Goal: Task Accomplishment & Management: Use online tool/utility

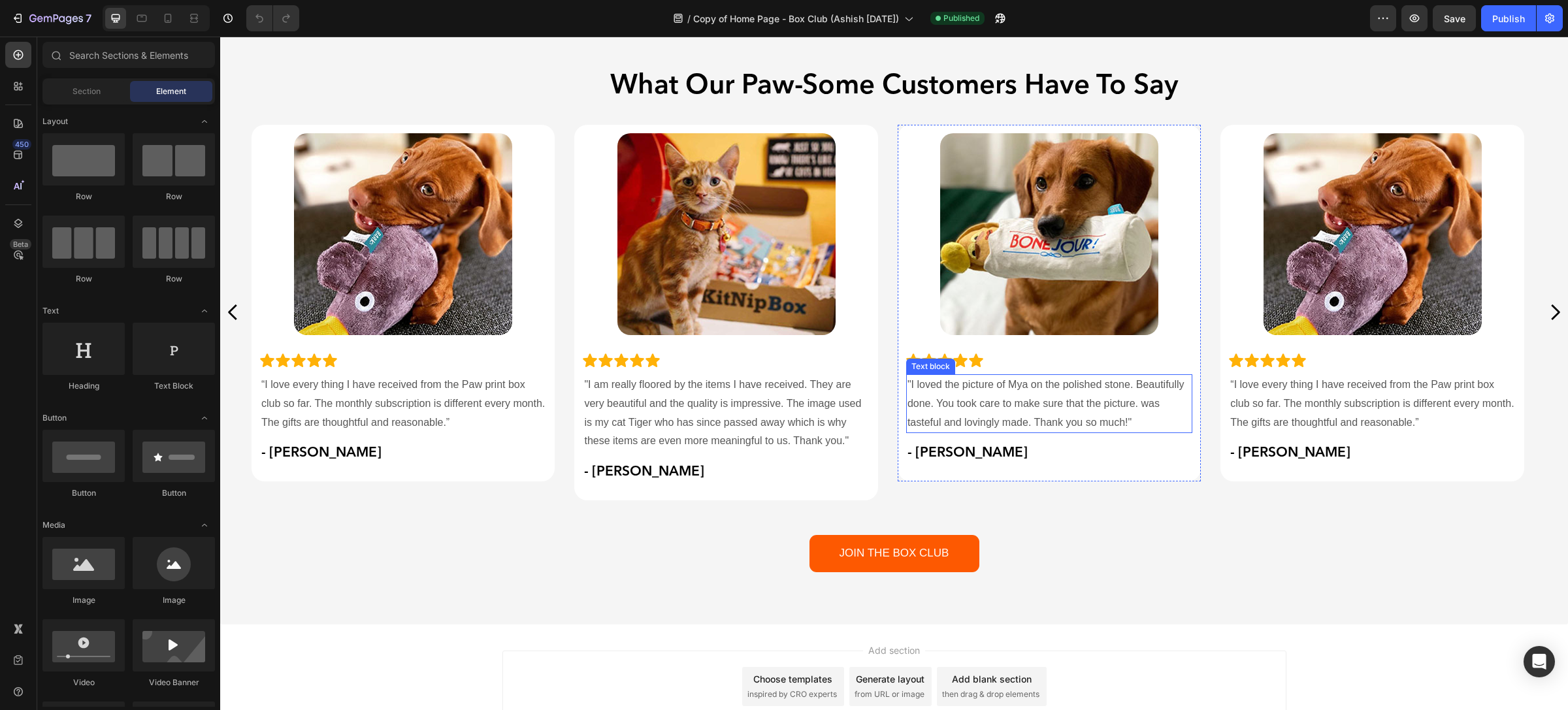
scroll to position [4955, 0]
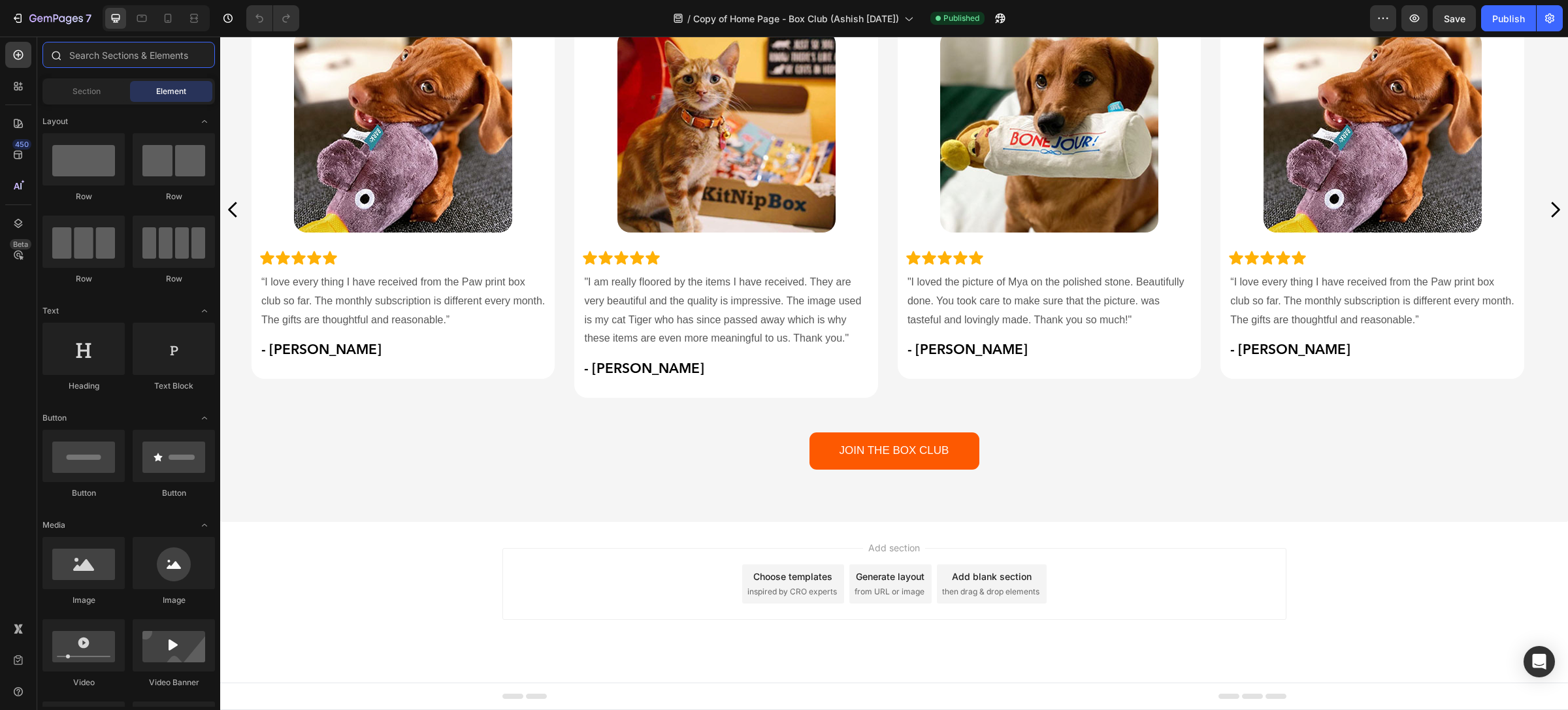
click at [77, 48] on input "text" at bounding box center [129, 54] width 173 height 26
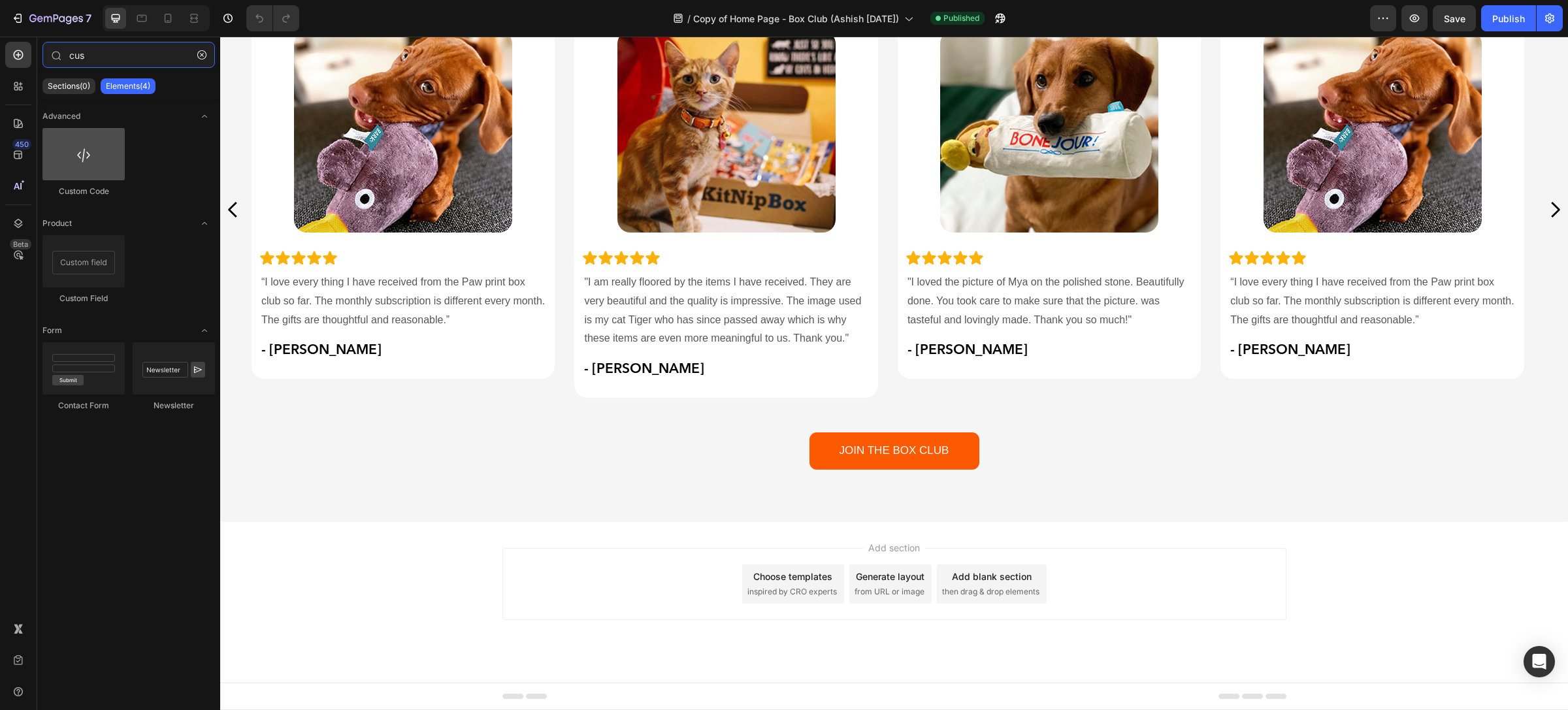
type input "cus"
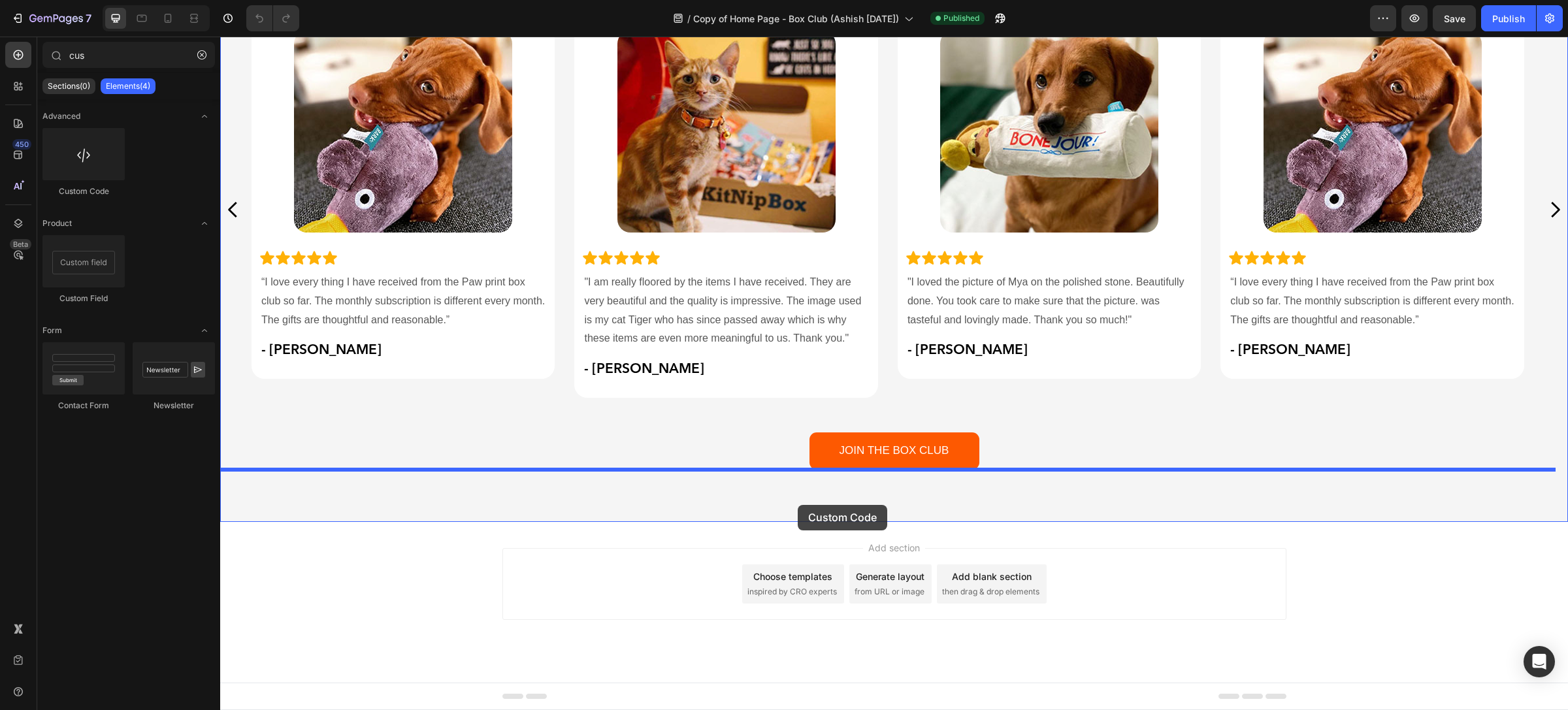
drag, startPoint x: 296, startPoint y: 212, endPoint x: 798, endPoint y: 505, distance: 581.3
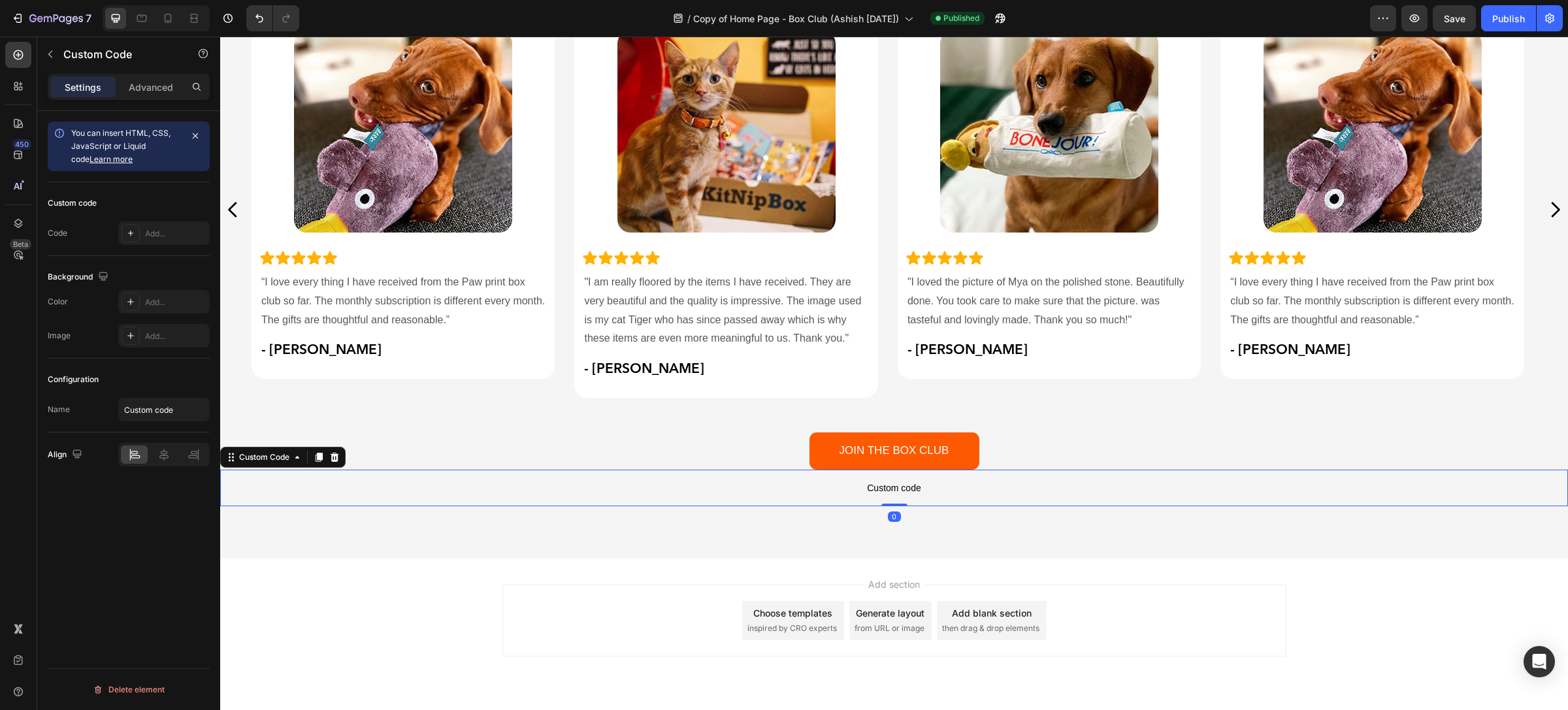
click at [700, 491] on span "Custom code" at bounding box center [893, 488] width 1348 height 16
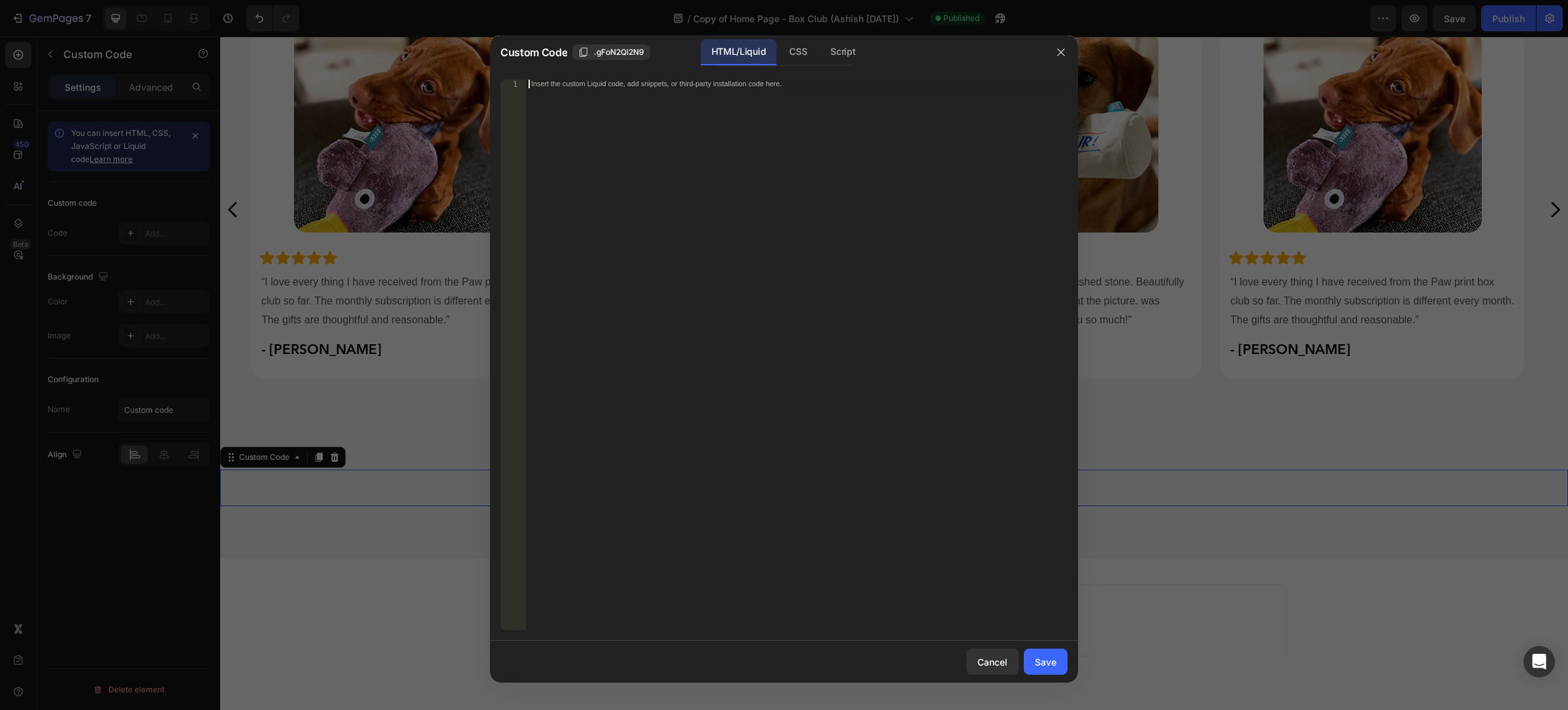
click at [670, 155] on div "Insert the custom Liquid code, add snippets, or third-party installation code h…" at bounding box center [796, 363] width 542 height 568
type textarea "<style>"
paste textarea "}"
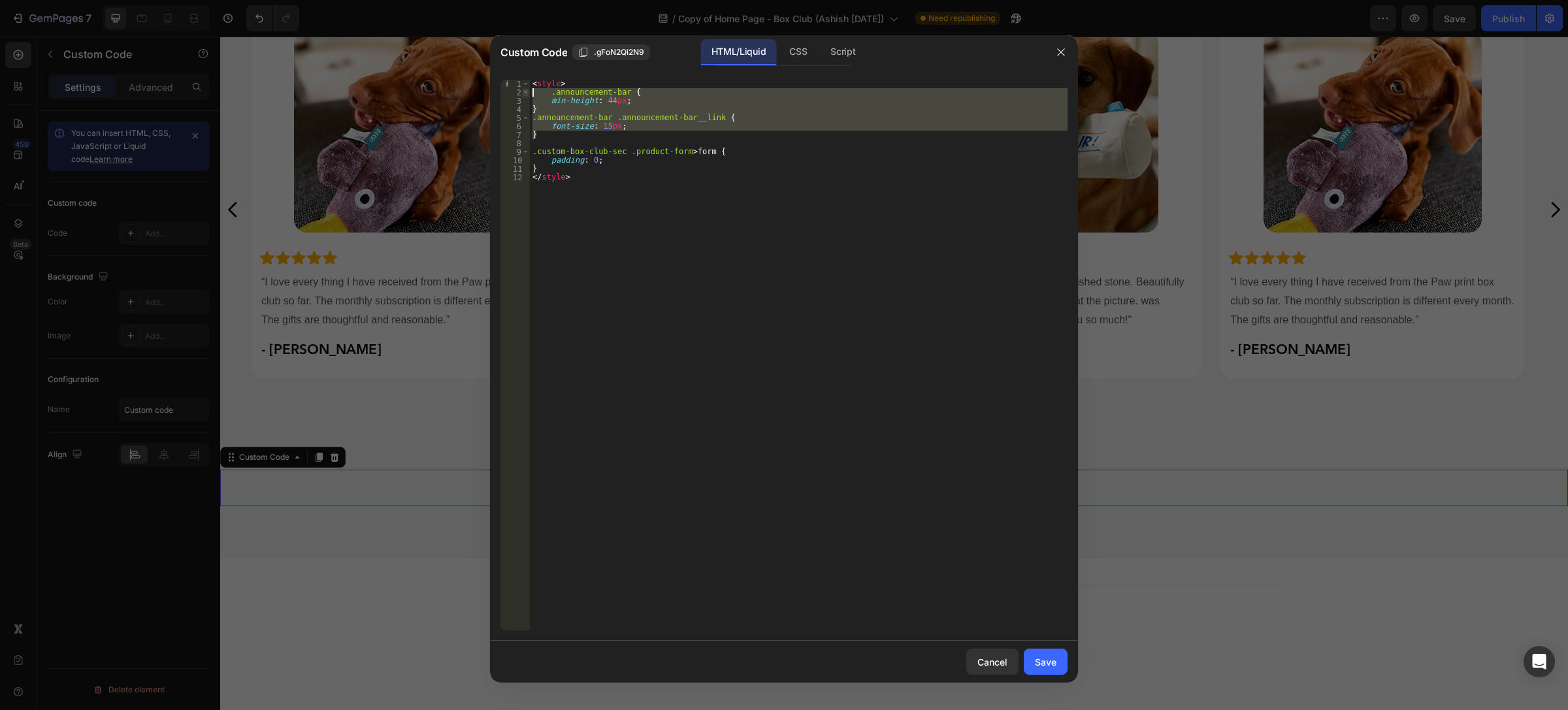
drag, startPoint x: 560, startPoint y: 136, endPoint x: 524, endPoint y: 93, distance: 56.1
click at [524, 93] on div "} 1 2 3 4 5 6 7 8 9 10 11 12 < style > .announcement-bar { min-height : 44 px ;…" at bounding box center [784, 355] width 567 height 550
click at [611, 105] on div "< style > .announcement-bar { min-height : 44 px ; } .announcement-bar .announc…" at bounding box center [799, 355] width 538 height 550
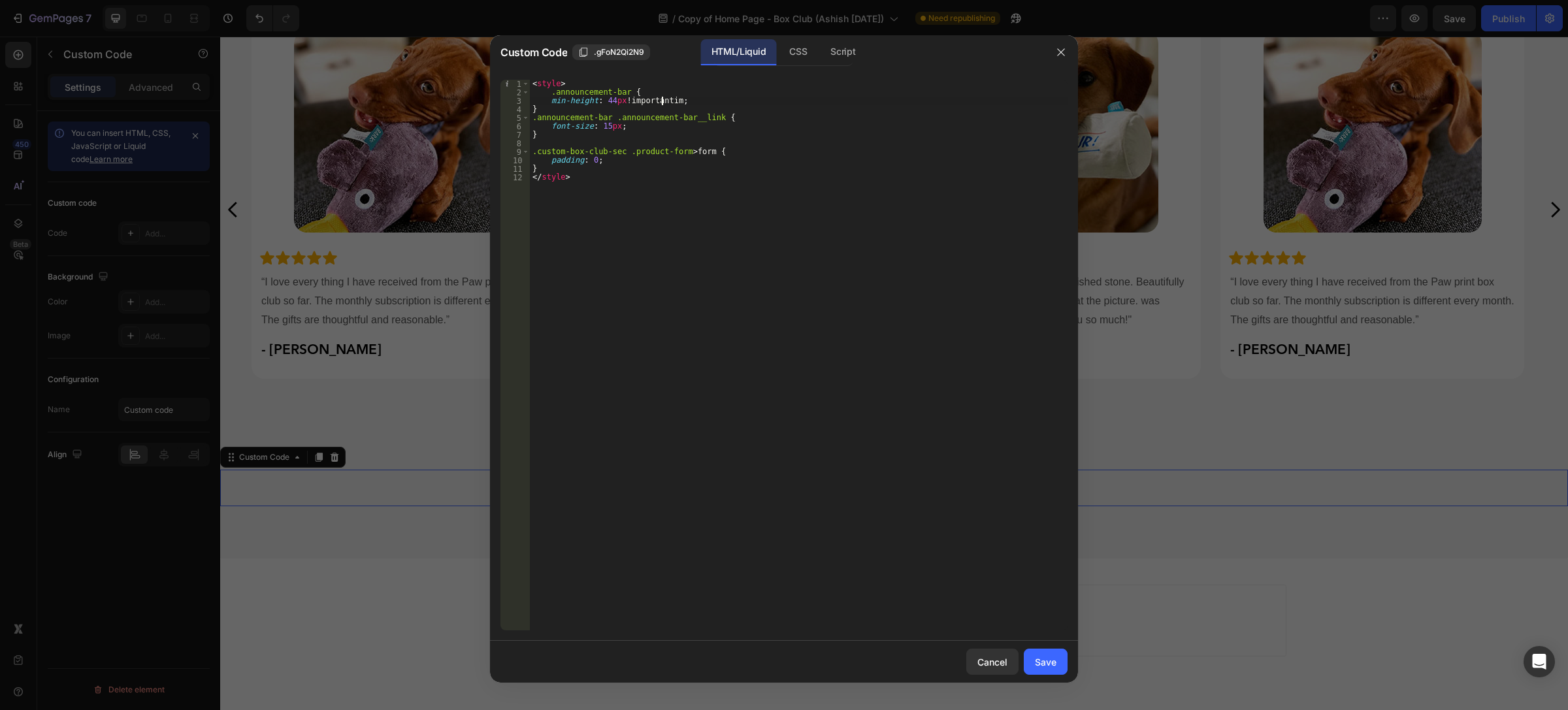
scroll to position [0, 7]
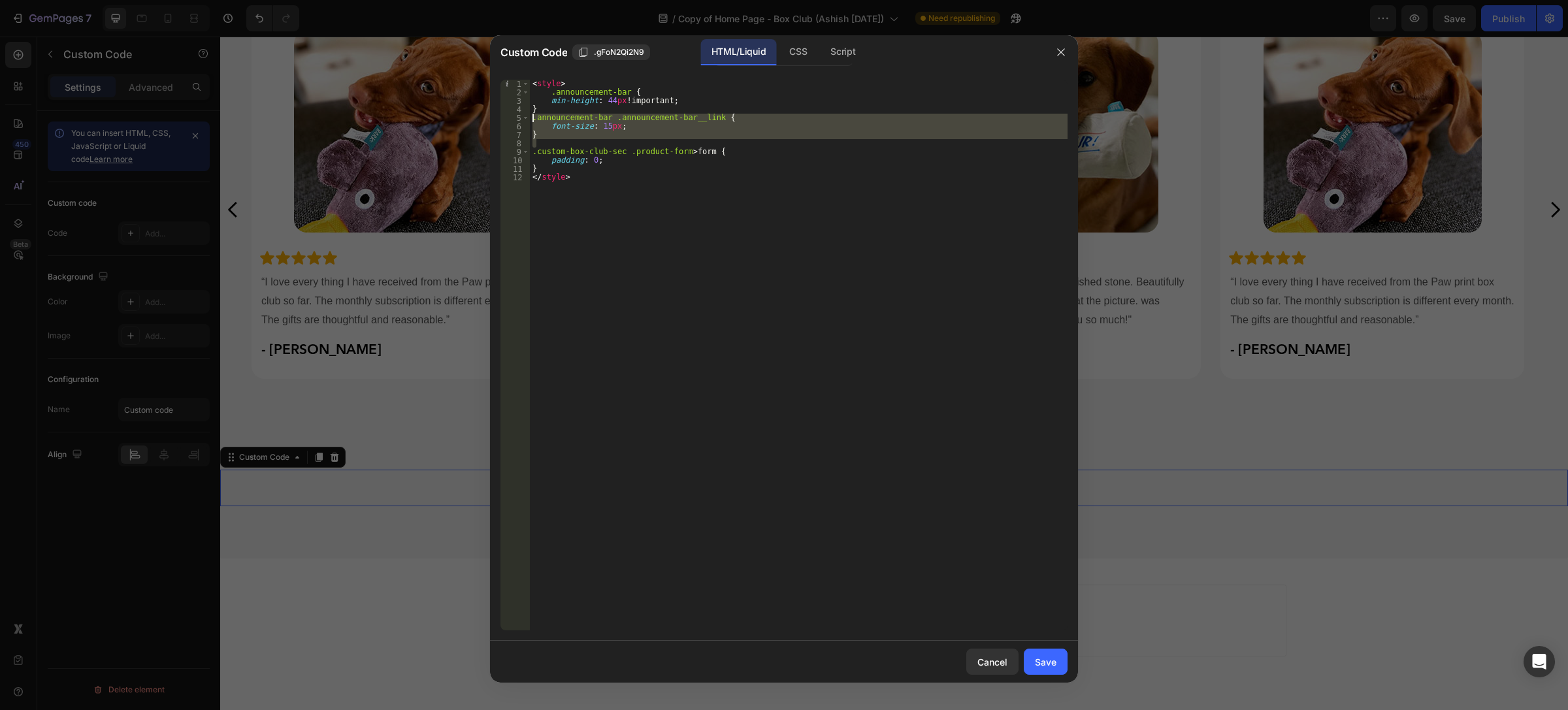
drag, startPoint x: 558, startPoint y: 142, endPoint x: 530, endPoint y: 121, distance: 35.0
click at [530, 121] on div "< style > .announcement-bar { min-height : 44 px !important ; } .announcement-b…" at bounding box center [799, 363] width 538 height 568
click at [579, 129] on div "< style > .announcement-bar { min-height : 44 px !important ; } .announcement-b…" at bounding box center [799, 355] width 538 height 550
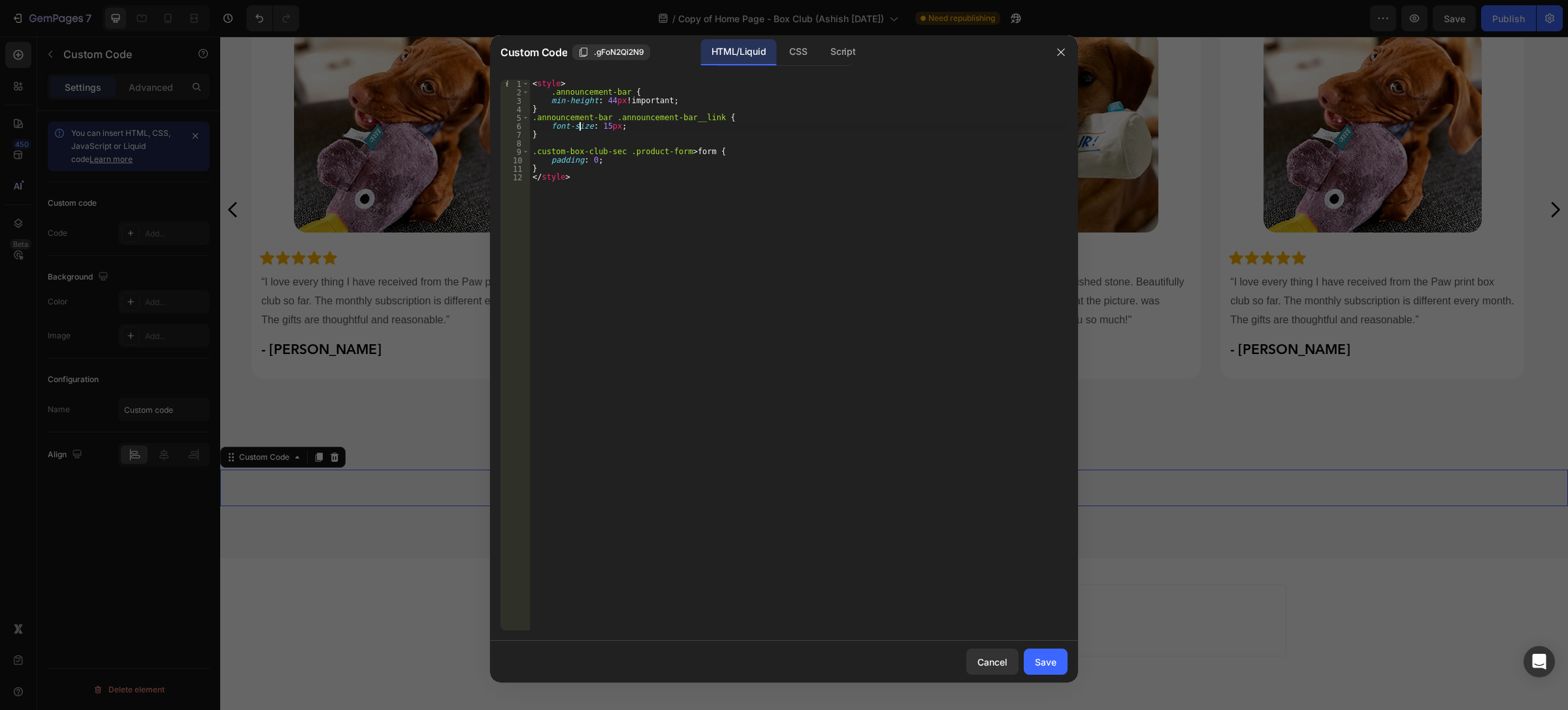
scroll to position [0, 5]
click at [606, 124] on div "< style > .announcement-bar { min-height : 44 px !important ; } .announcement-b…" at bounding box center [799, 363] width 538 height 568
drag, startPoint x: 657, startPoint y: 130, endPoint x: 614, endPoint y: 128, distance: 43.0
click at [614, 128] on div "< style > .announcement-bar { min-height : 44 px !important ; } .announcement-b…" at bounding box center [799, 363] width 538 height 568
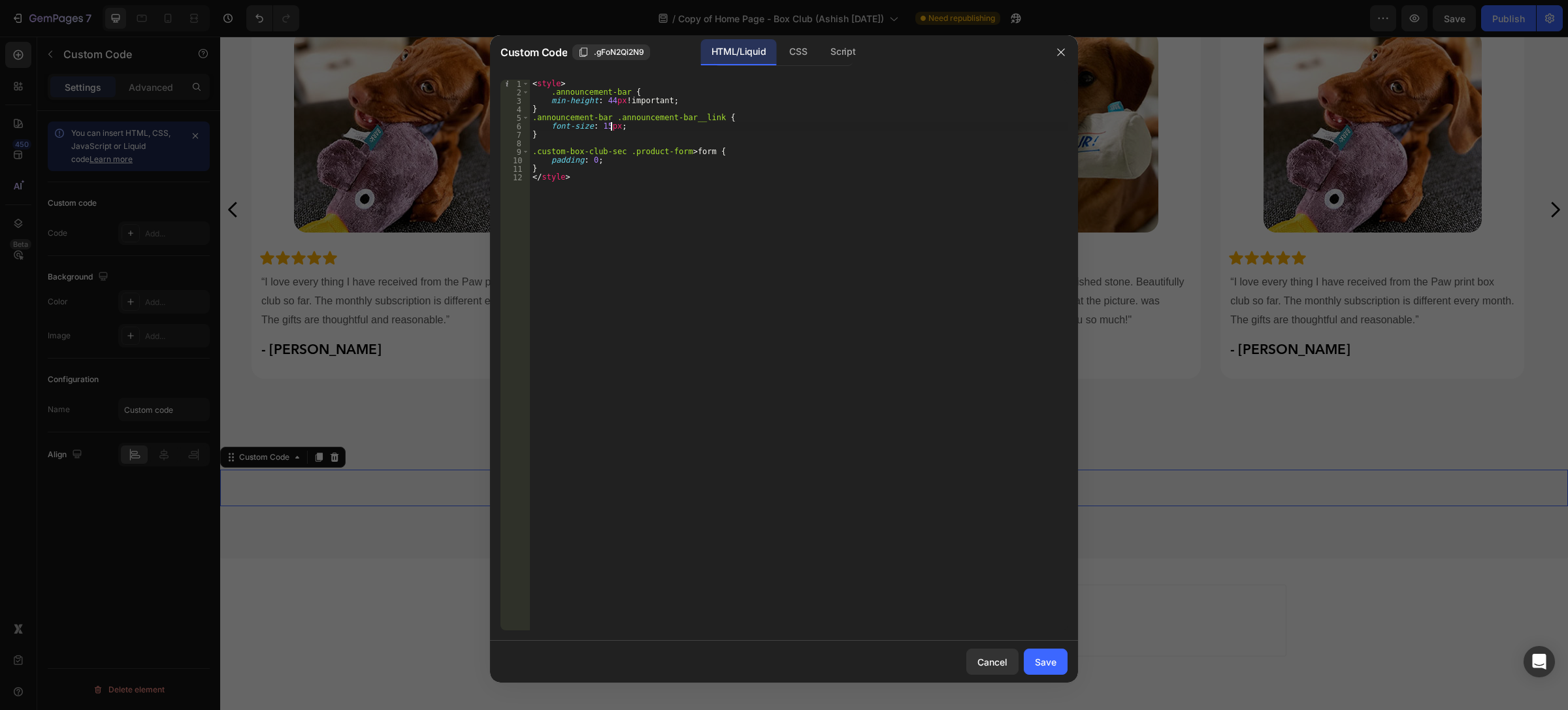
scroll to position [0, 5]
click at [657, 93] on div "< style > .announcement-bar { min-height : 44 px !important ; } .announcement-b…" at bounding box center [799, 363] width 538 height 568
drag, startPoint x: 659, startPoint y: 100, endPoint x: 612, endPoint y: 99, distance: 47.0
click at [612, 99] on div "< style > .announcement-bar { min-height : 44 px !important ; } .announcement-b…" at bounding box center [799, 363] width 538 height 568
type textarea "min-height: 44px;"
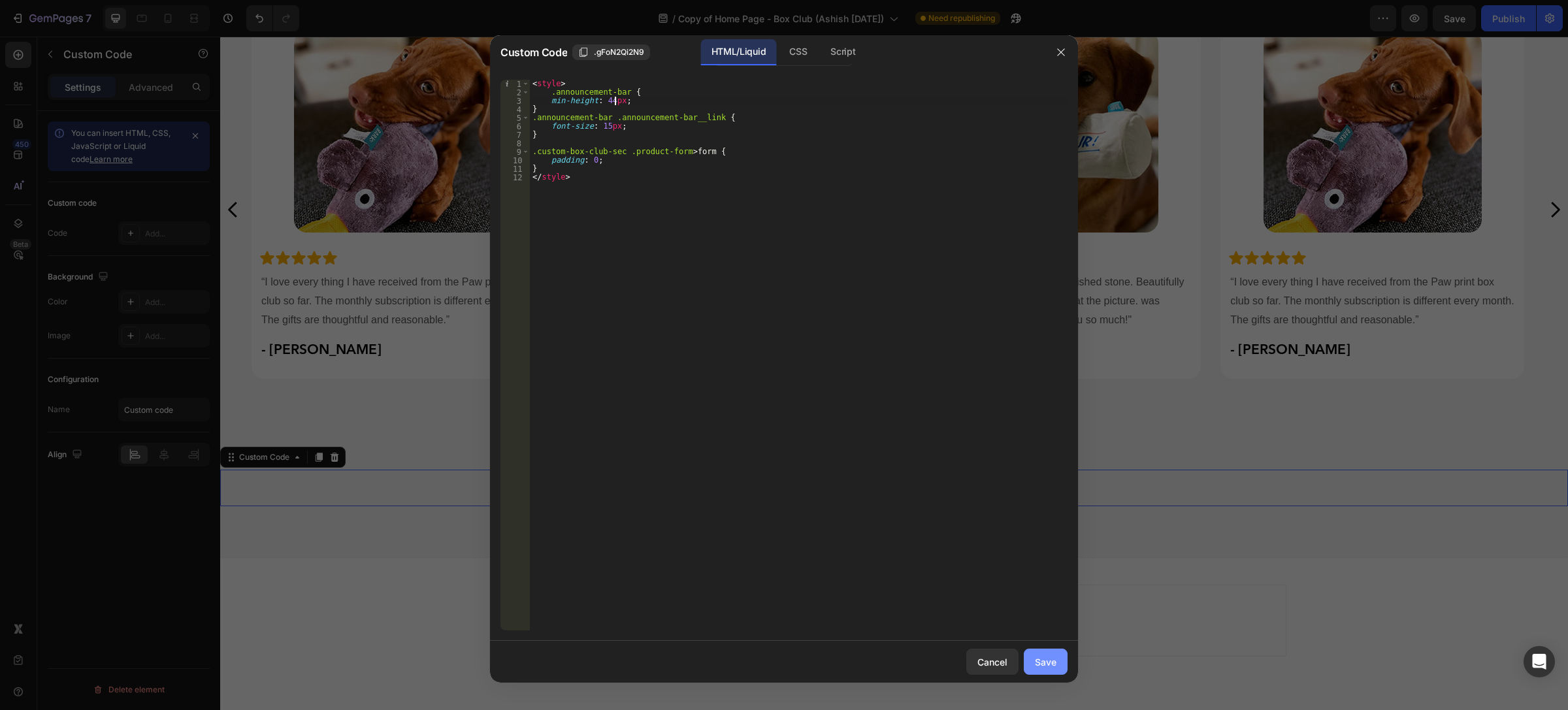
click at [1050, 659] on div "Save" at bounding box center [1046, 661] width 21 height 13
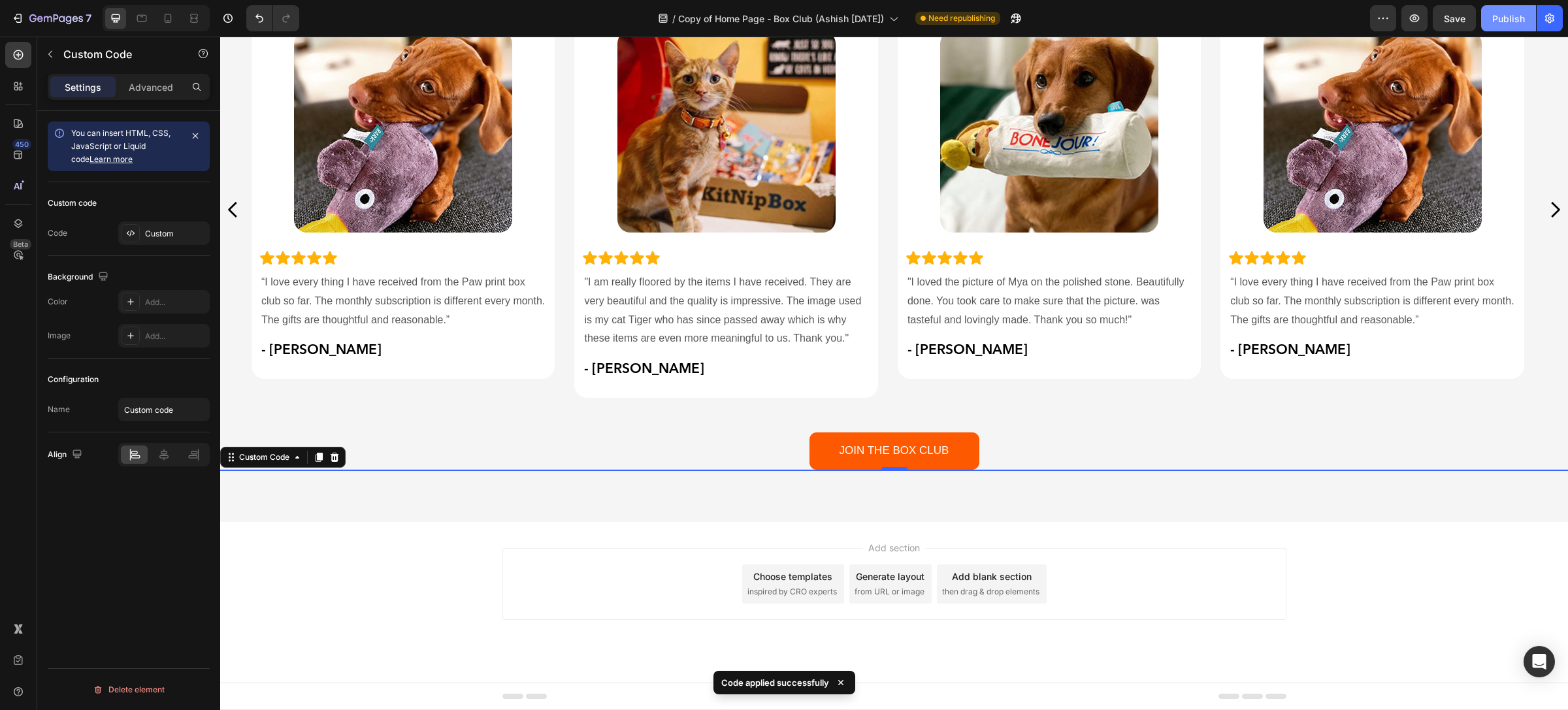
click at [1514, 14] on div "Publish" at bounding box center [1509, 18] width 33 height 13
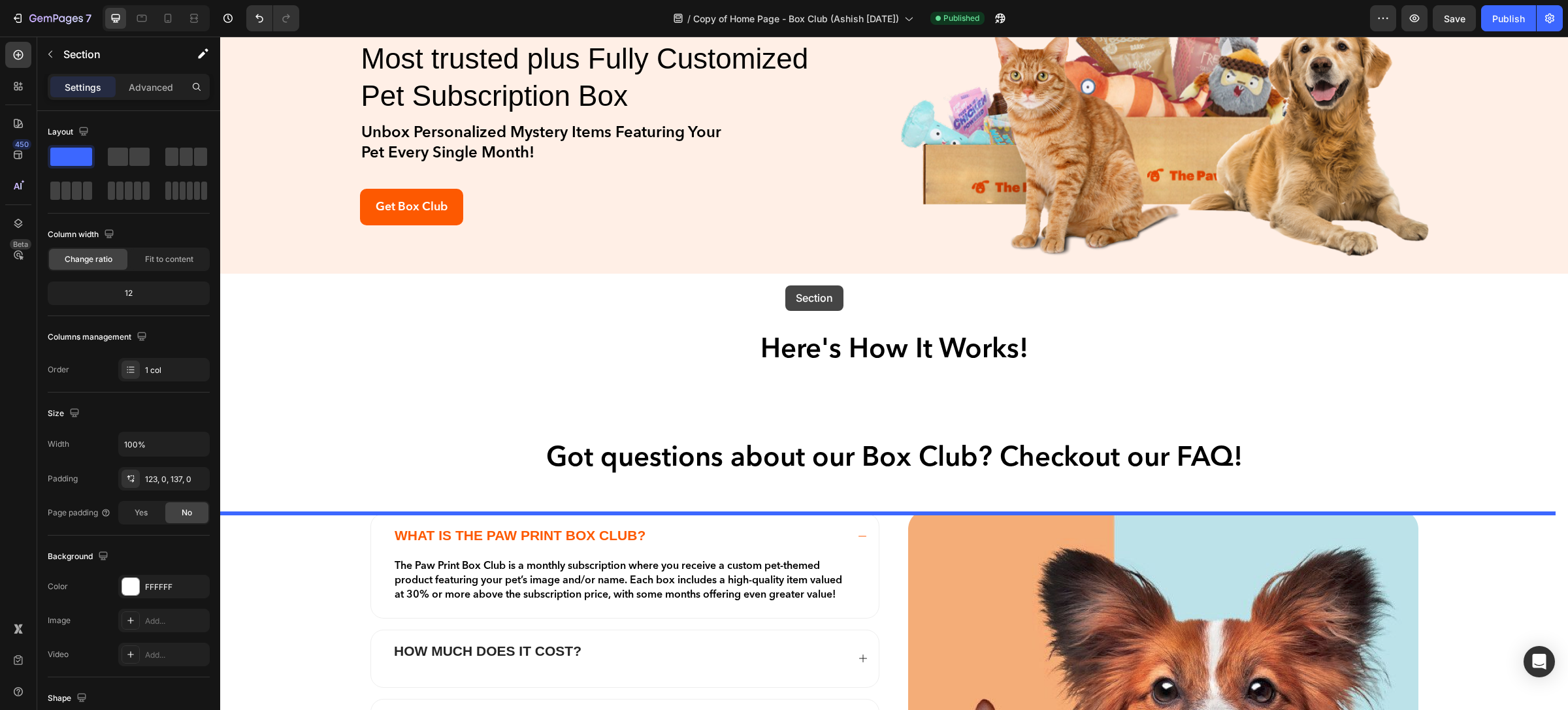
scroll to position [62, 0]
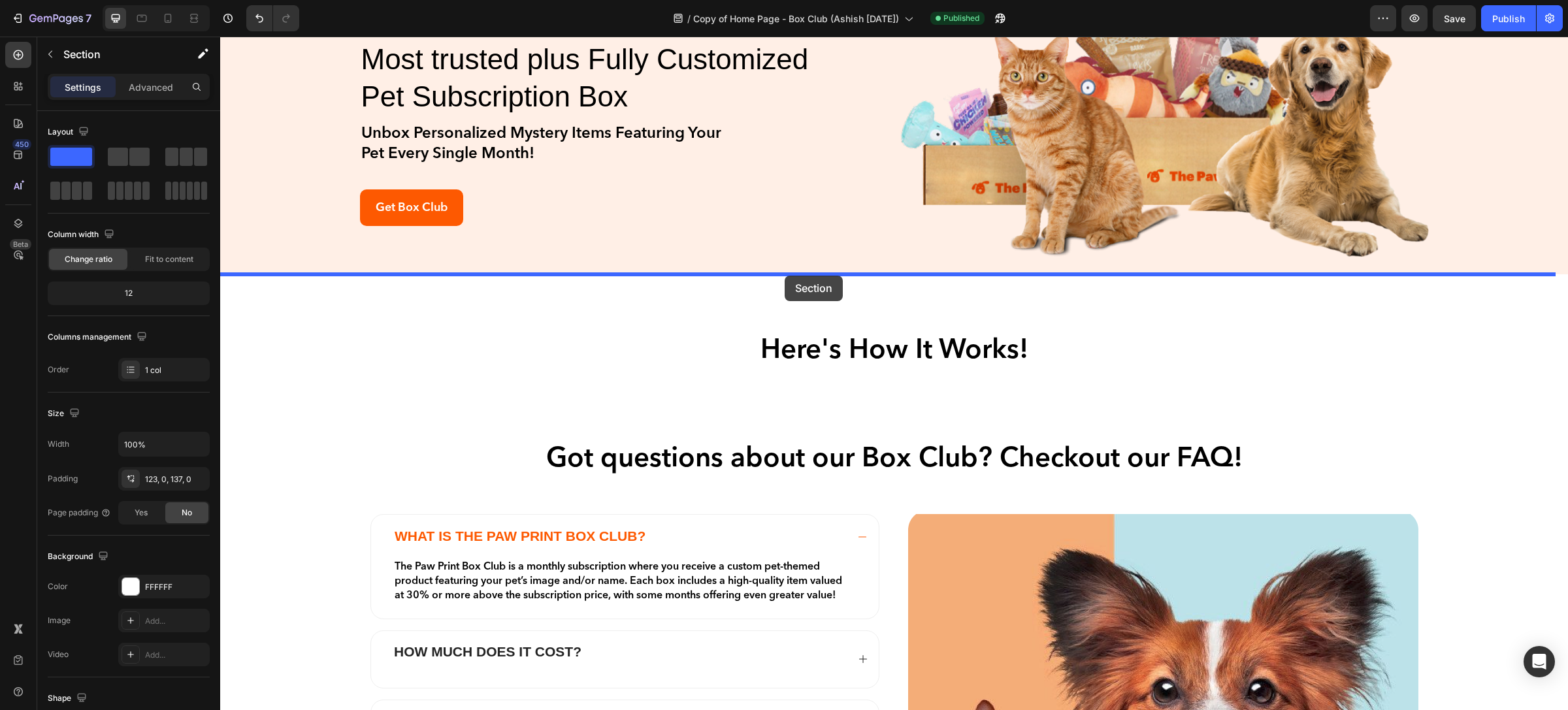
drag, startPoint x: 802, startPoint y: 454, endPoint x: 784, endPoint y: 276, distance: 178.9
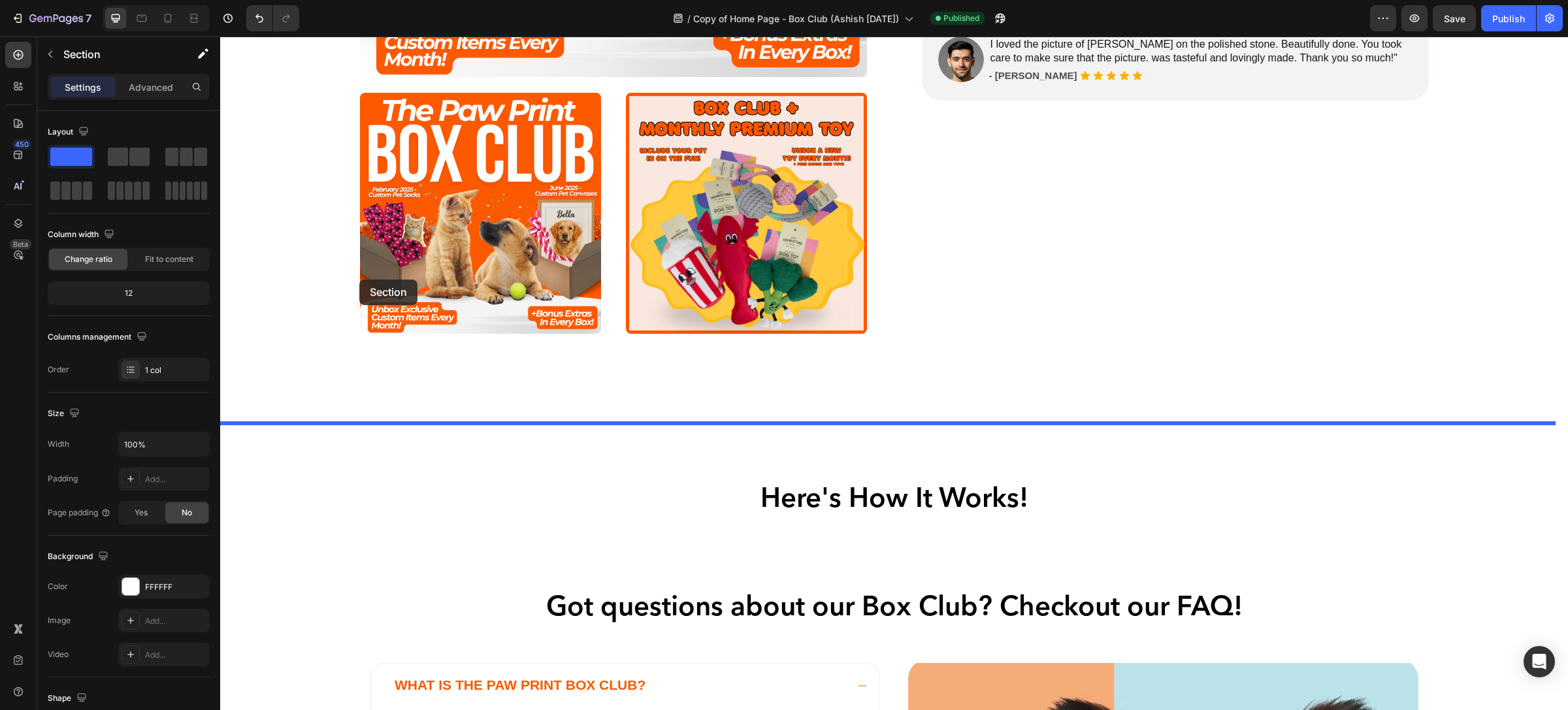
scroll to position [847, 0]
drag, startPoint x: 289, startPoint y: 332, endPoint x: 311, endPoint y: 429, distance: 99.5
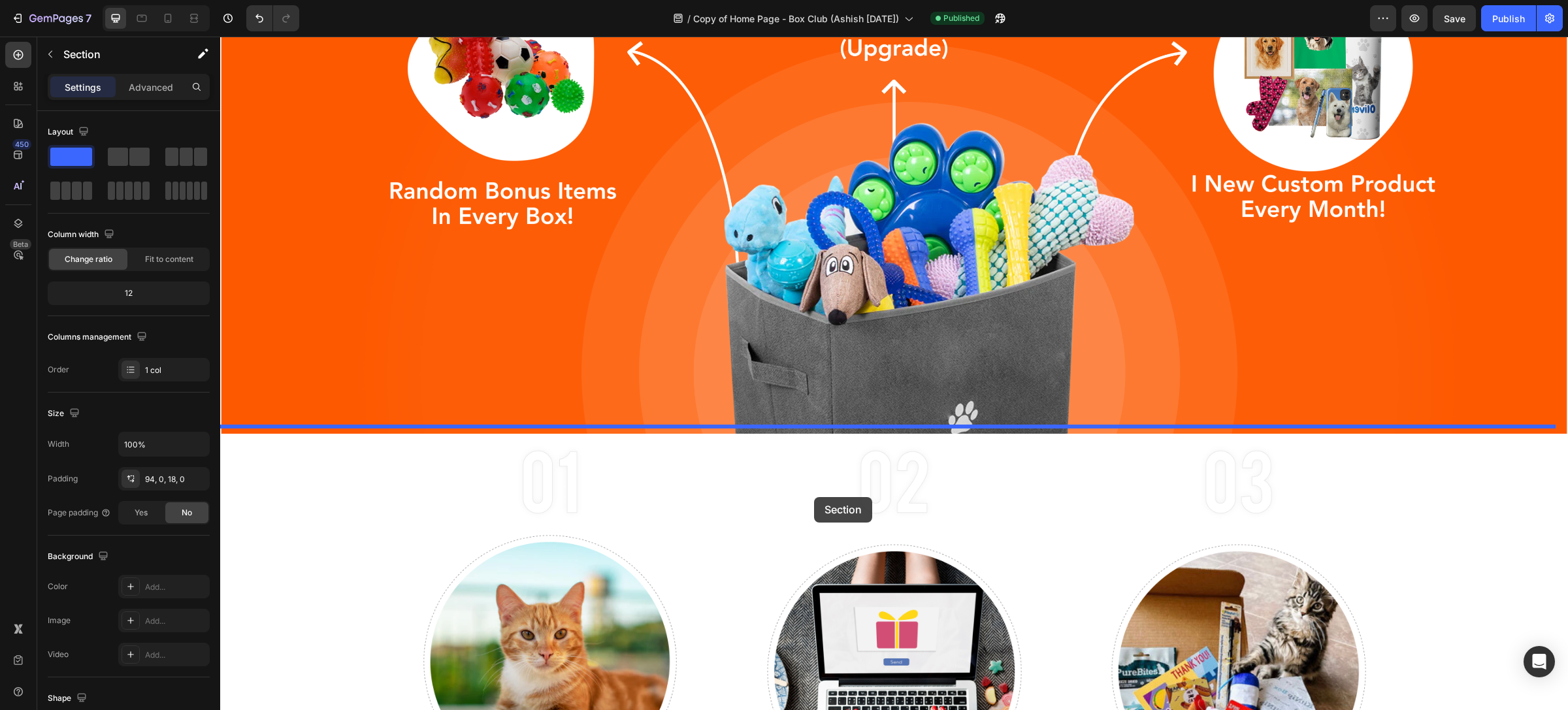
scroll to position [3003, 0]
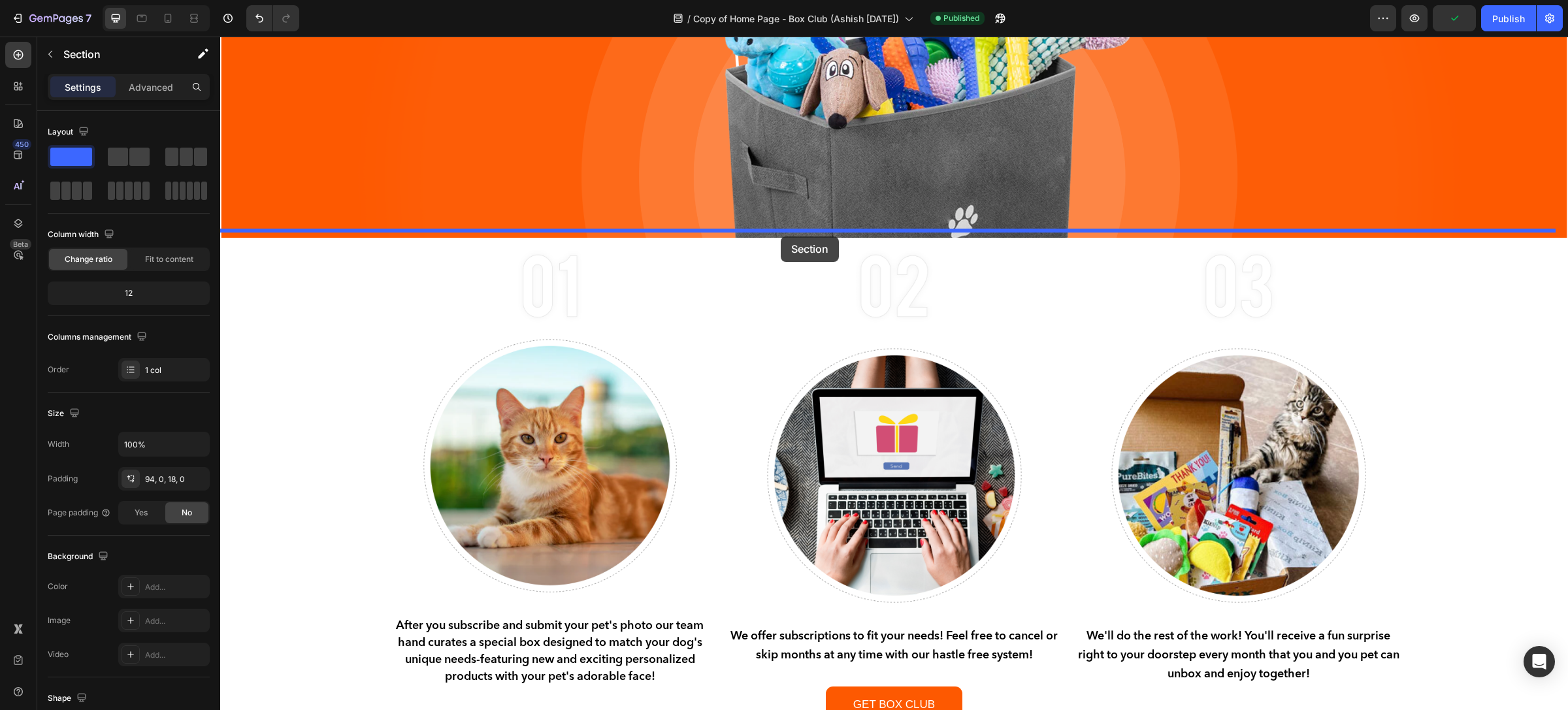
drag, startPoint x: 422, startPoint y: 236, endPoint x: 781, endPoint y: 237, distance: 359.0
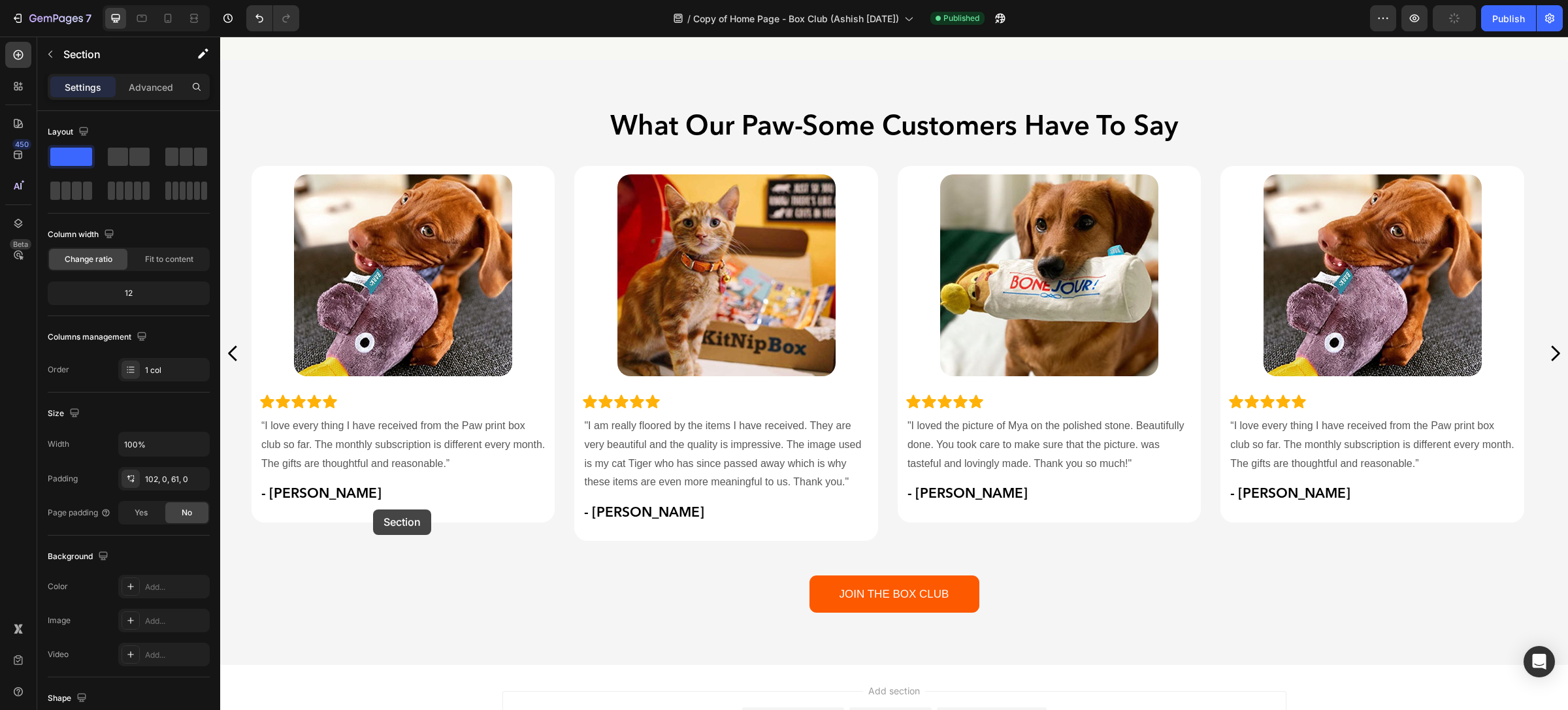
scroll to position [4958, 0]
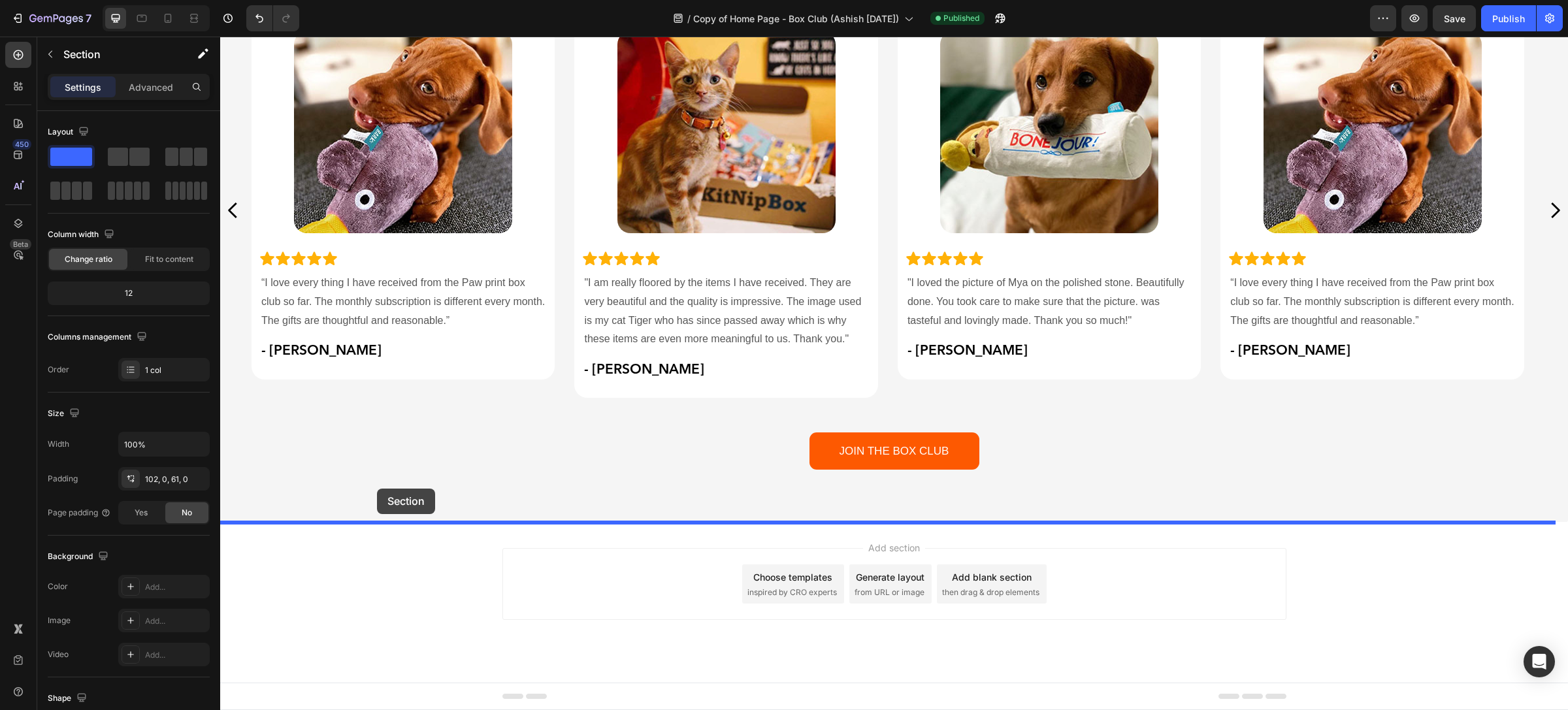
drag, startPoint x: 308, startPoint y: 298, endPoint x: 377, endPoint y: 488, distance: 202.1
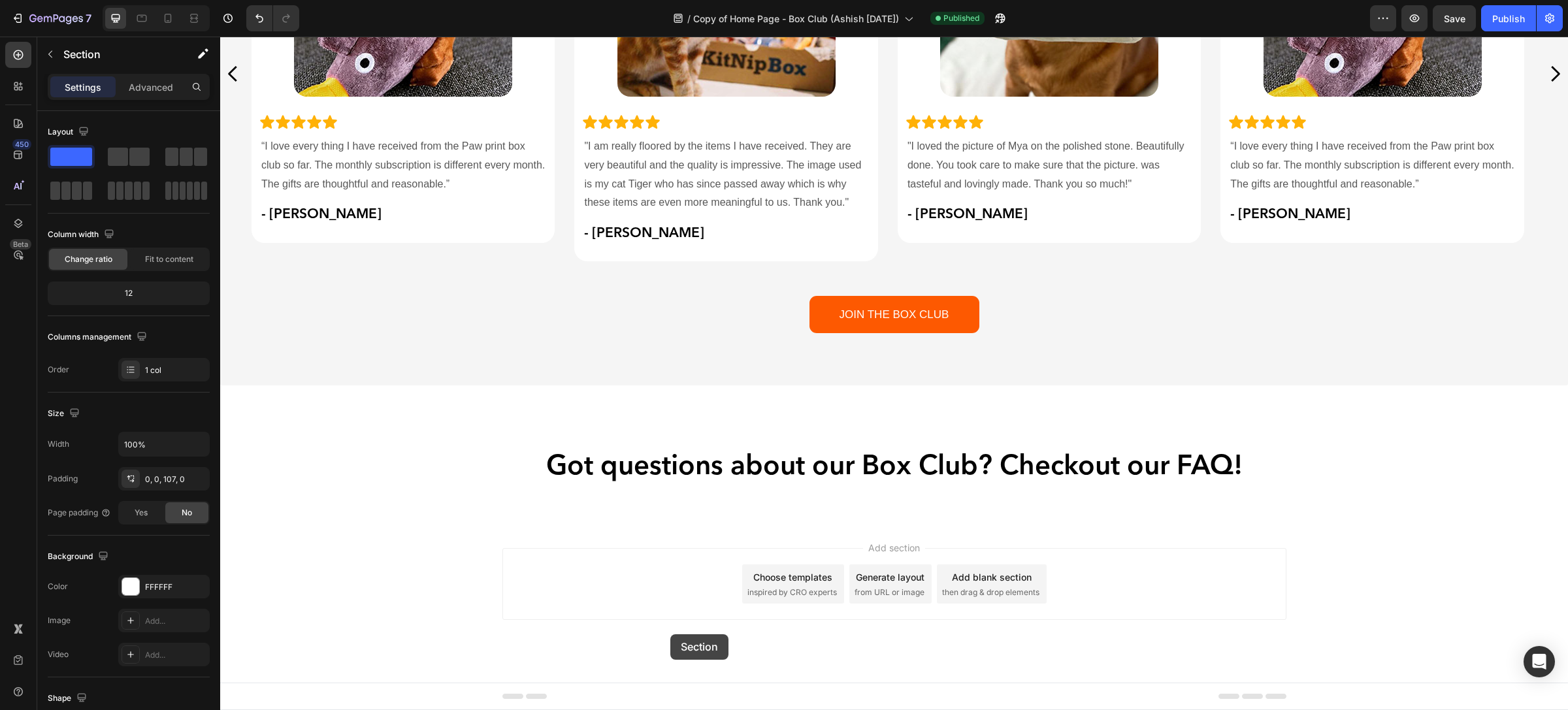
scroll to position [4958, 0]
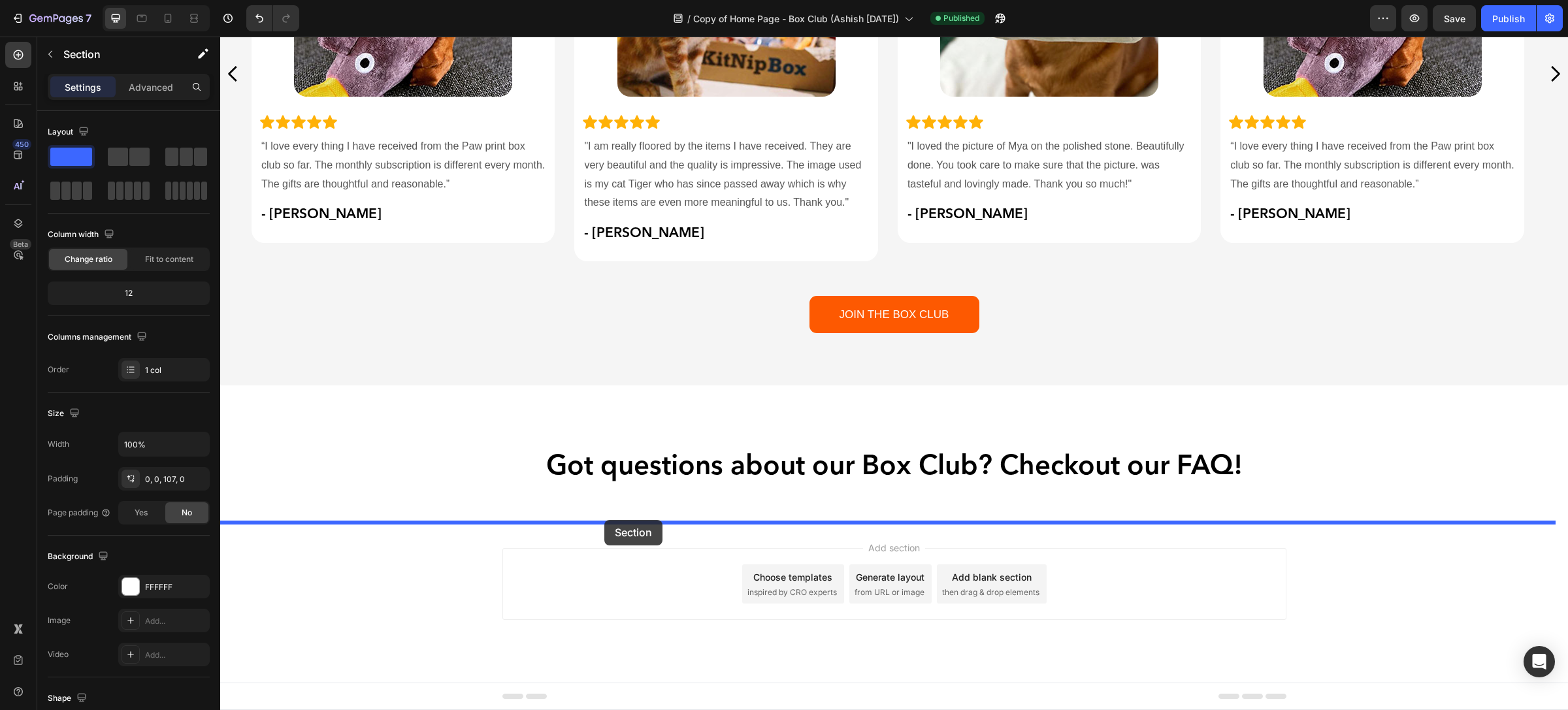
drag, startPoint x: 312, startPoint y: 345, endPoint x: 605, endPoint y: 520, distance: 341.3
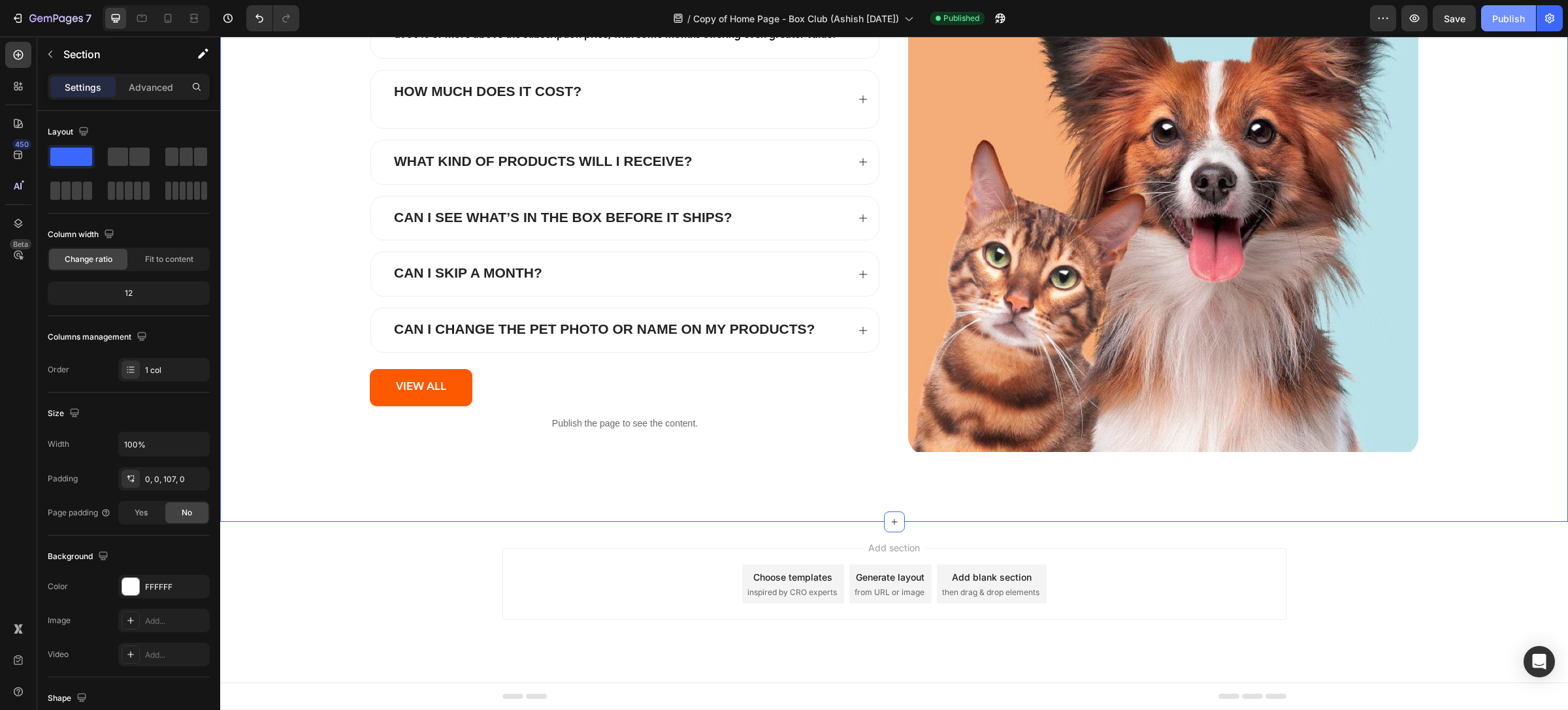
click at [1504, 19] on div "Publish" at bounding box center [1509, 18] width 33 height 13
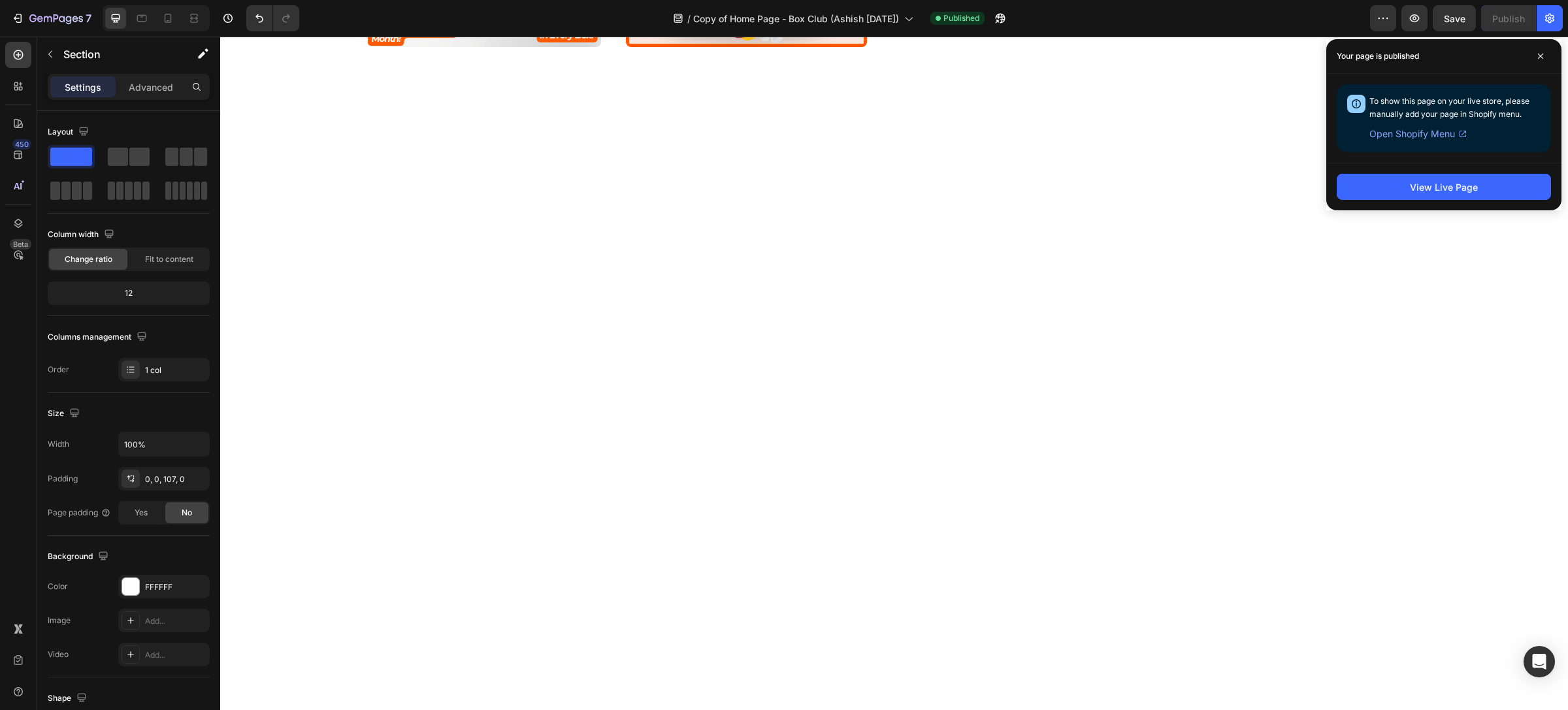
scroll to position [0, 0]
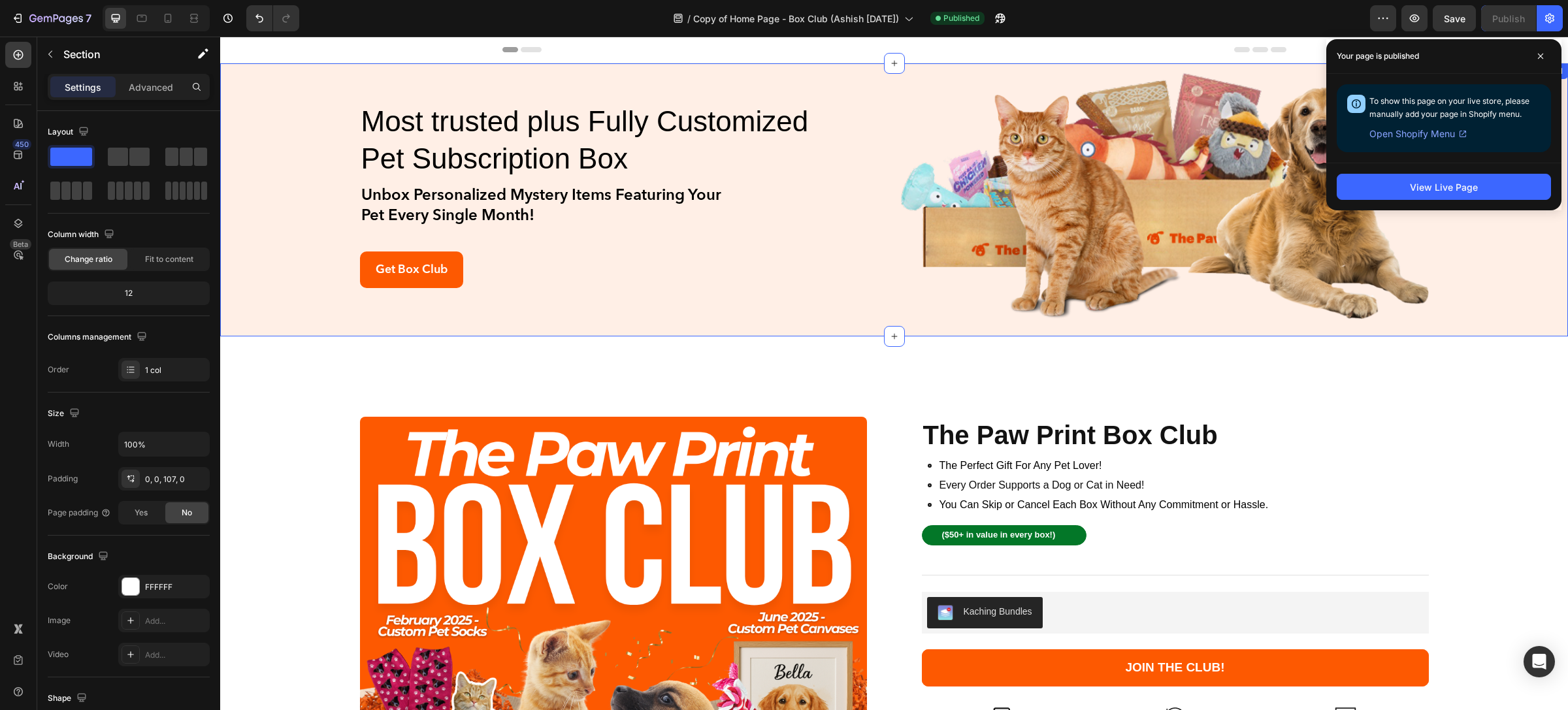
click at [292, 111] on div "Most trusted plus Fully Customized Pet Subscription Box Heading Unbox Personali…" at bounding box center [893, 199] width 1348 height 260
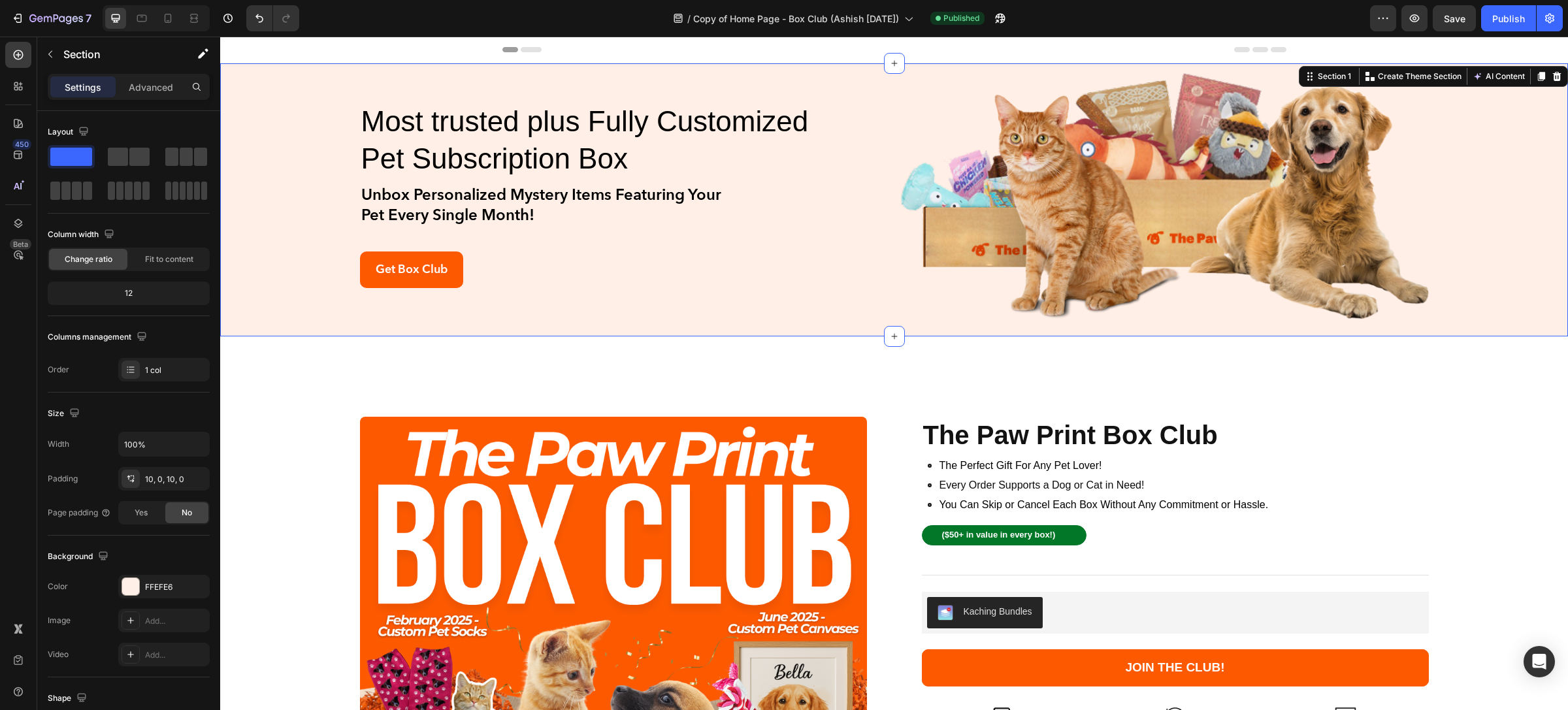
click at [307, 97] on div "Most trusted plus Fully Customized Pet Subscription Box Heading Unbox Personali…" at bounding box center [893, 199] width 1348 height 260
click at [776, 118] on h2 "Most trusted plus Fully Customized Pet Subscription Box" at bounding box center [586, 139] width 453 height 77
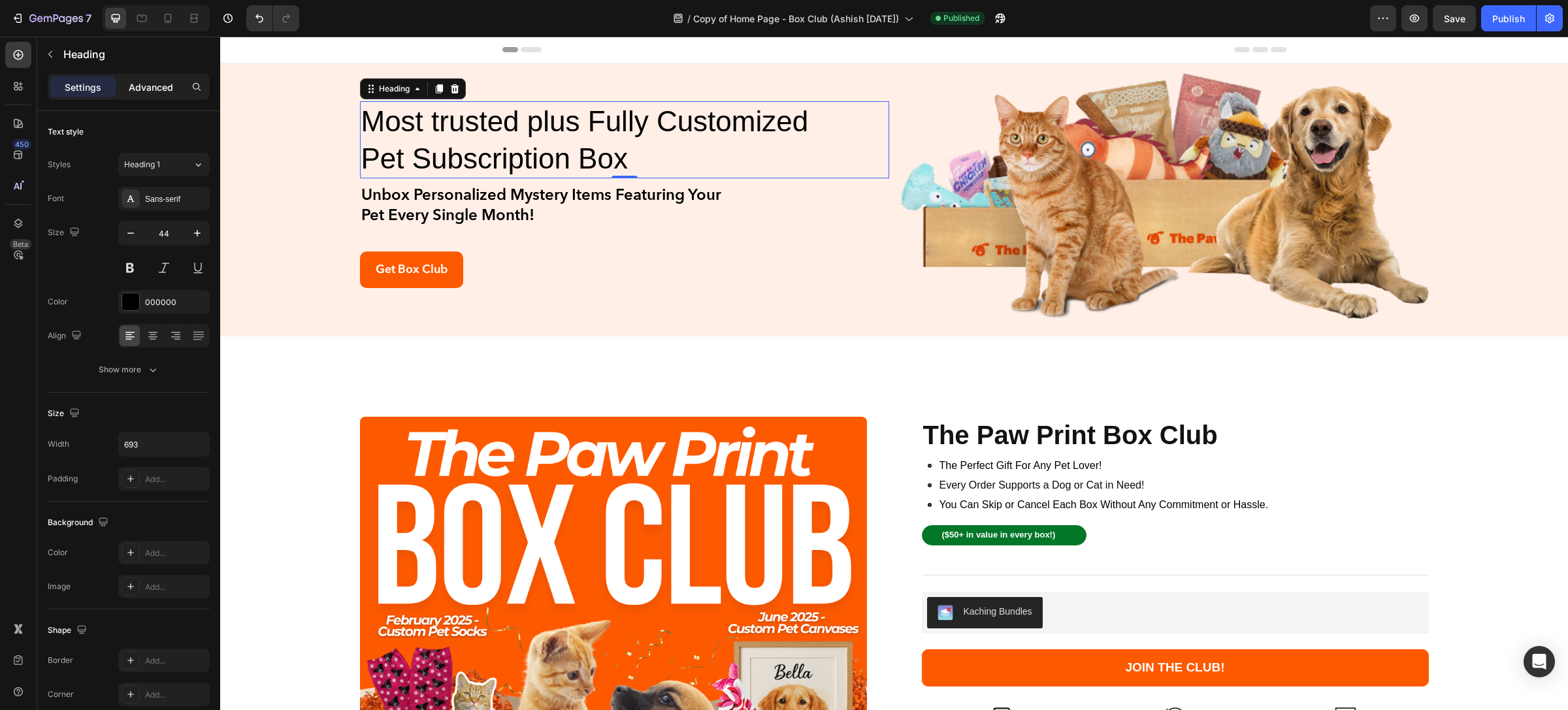
click at [159, 86] on p "Advanced" at bounding box center [151, 87] width 44 height 13
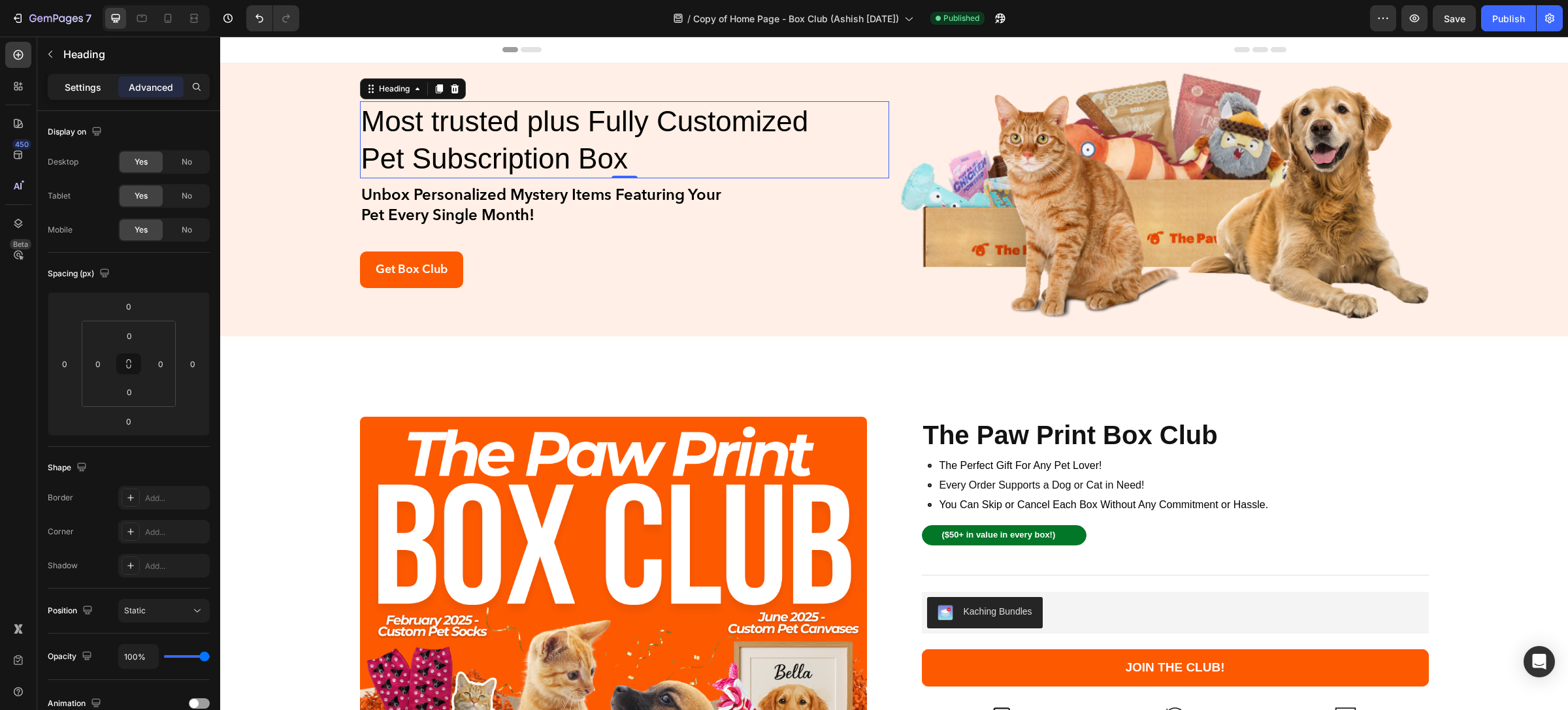
click at [83, 82] on p "Settings" at bounding box center [82, 87] width 36 height 13
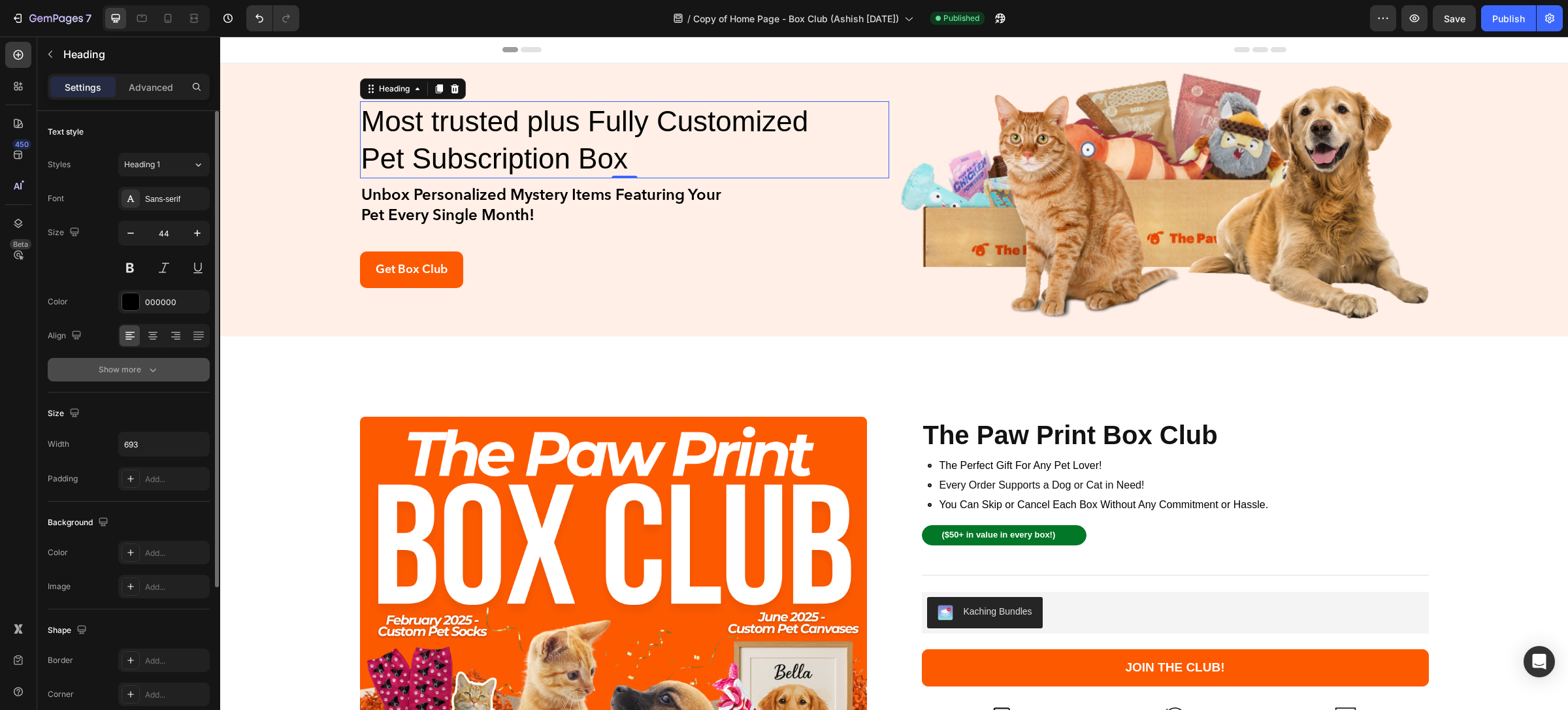
click at [152, 373] on icon "button" at bounding box center [152, 370] width 13 height 13
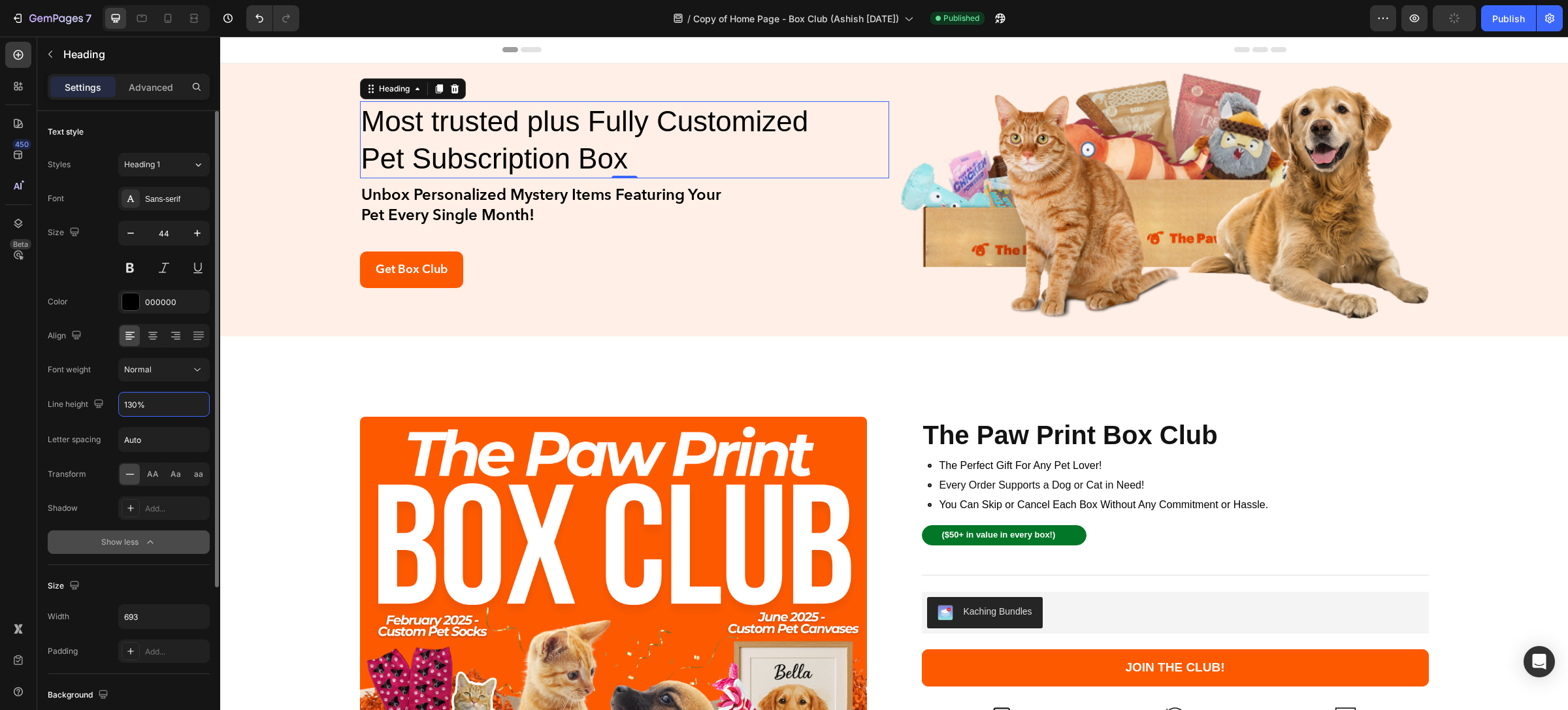
drag, startPoint x: 158, startPoint y: 410, endPoint x: 89, endPoint y: 399, distance: 69.9
click at [89, 399] on div "Line height 130%" at bounding box center [129, 404] width 162 height 25
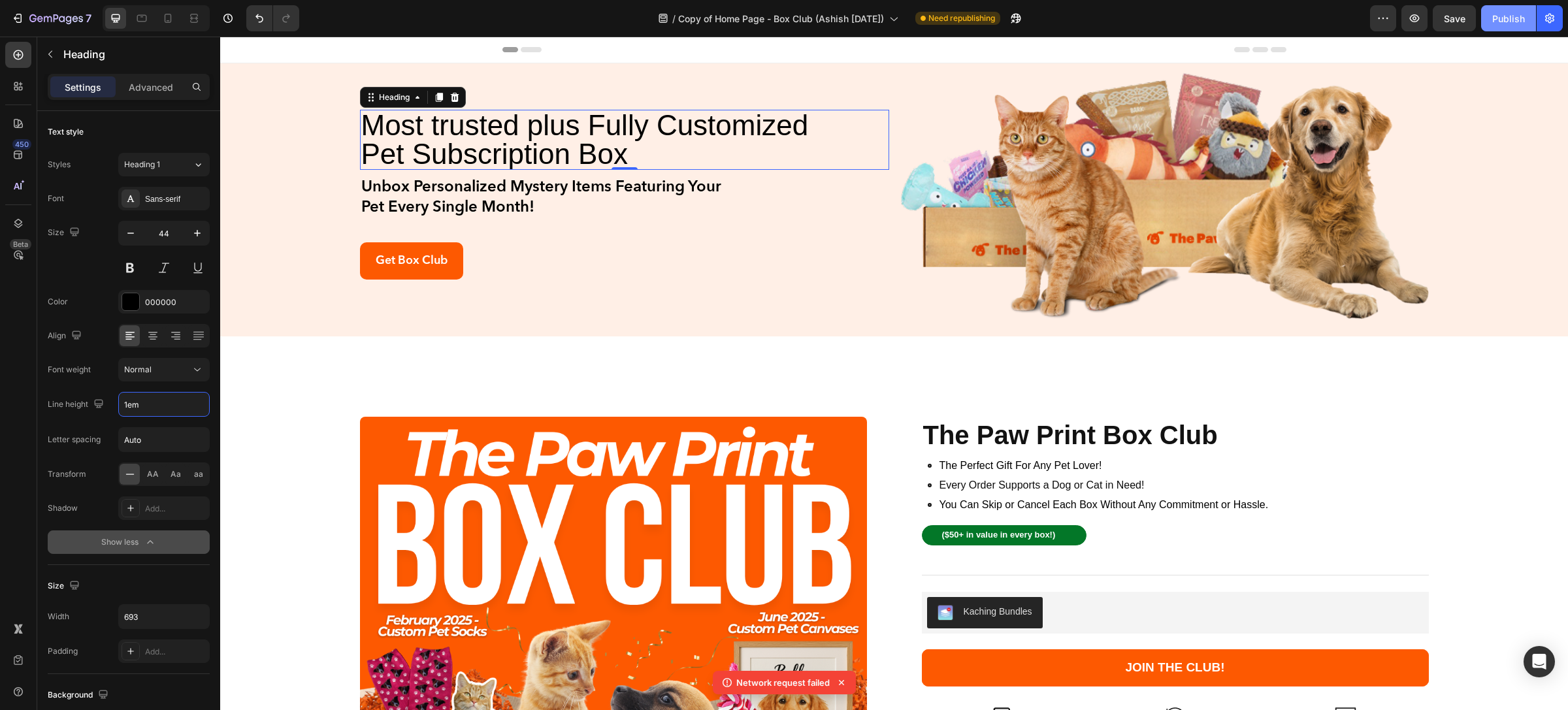
click at [1503, 16] on div "Publish" at bounding box center [1509, 18] width 33 height 13
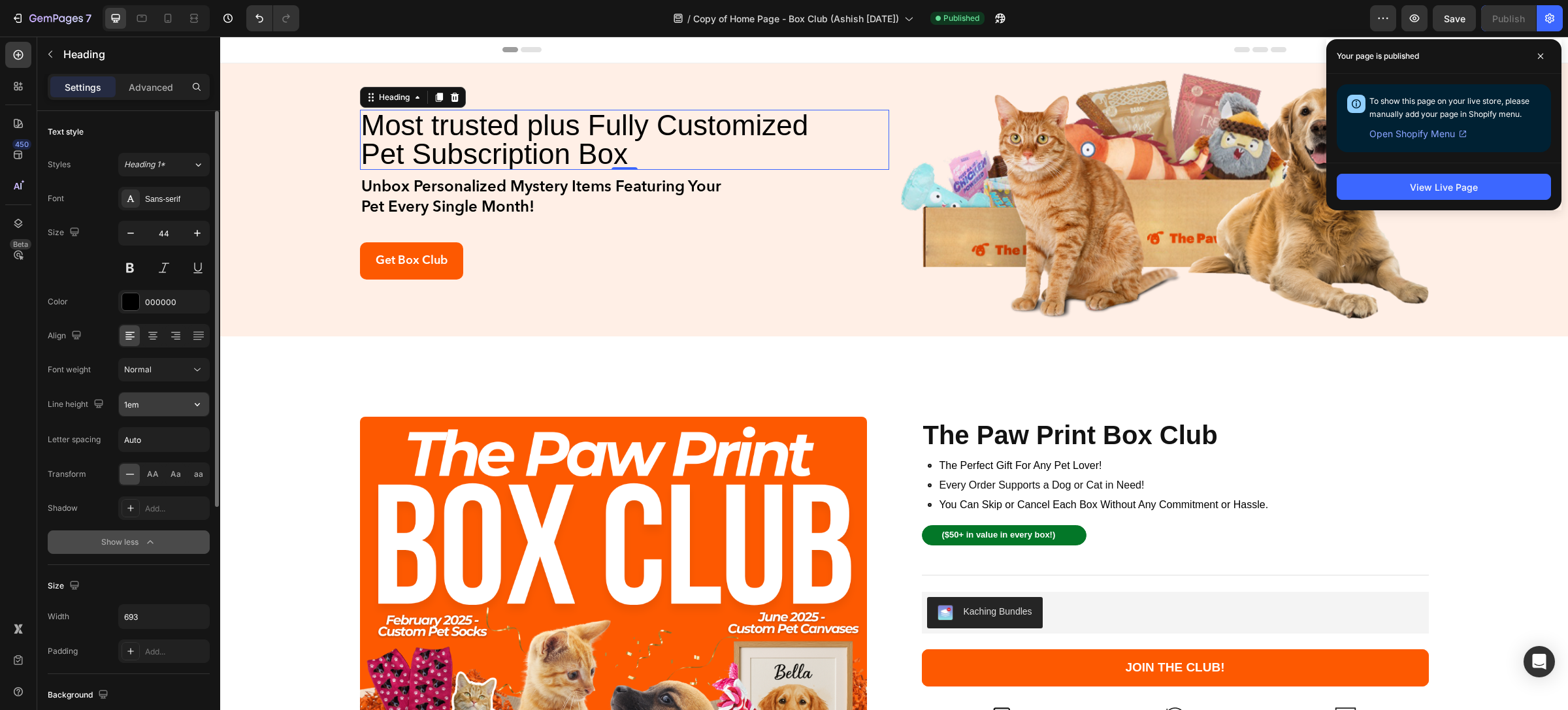
click at [176, 410] on input "1em" at bounding box center [164, 404] width 90 height 24
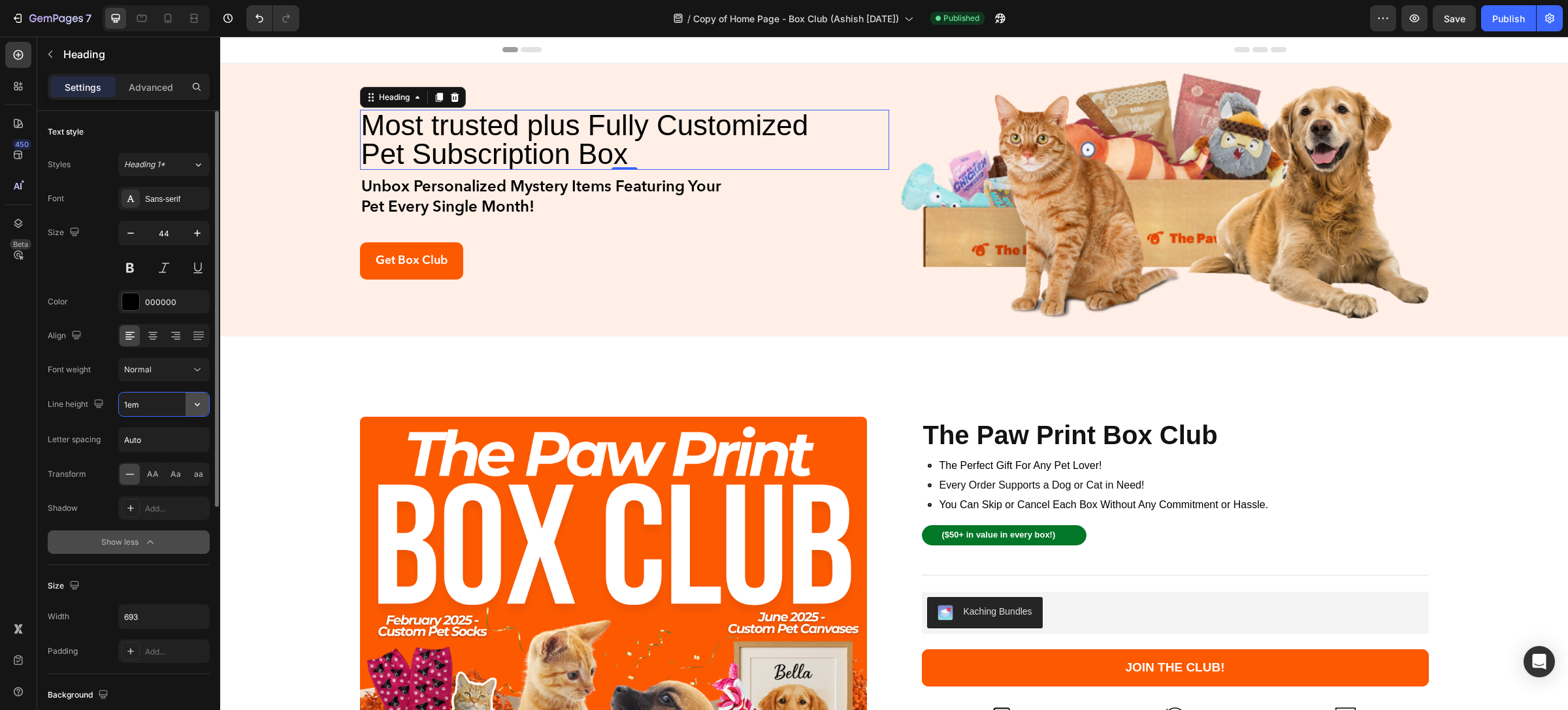
click at [190, 403] on button "button" at bounding box center [197, 404] width 24 height 24
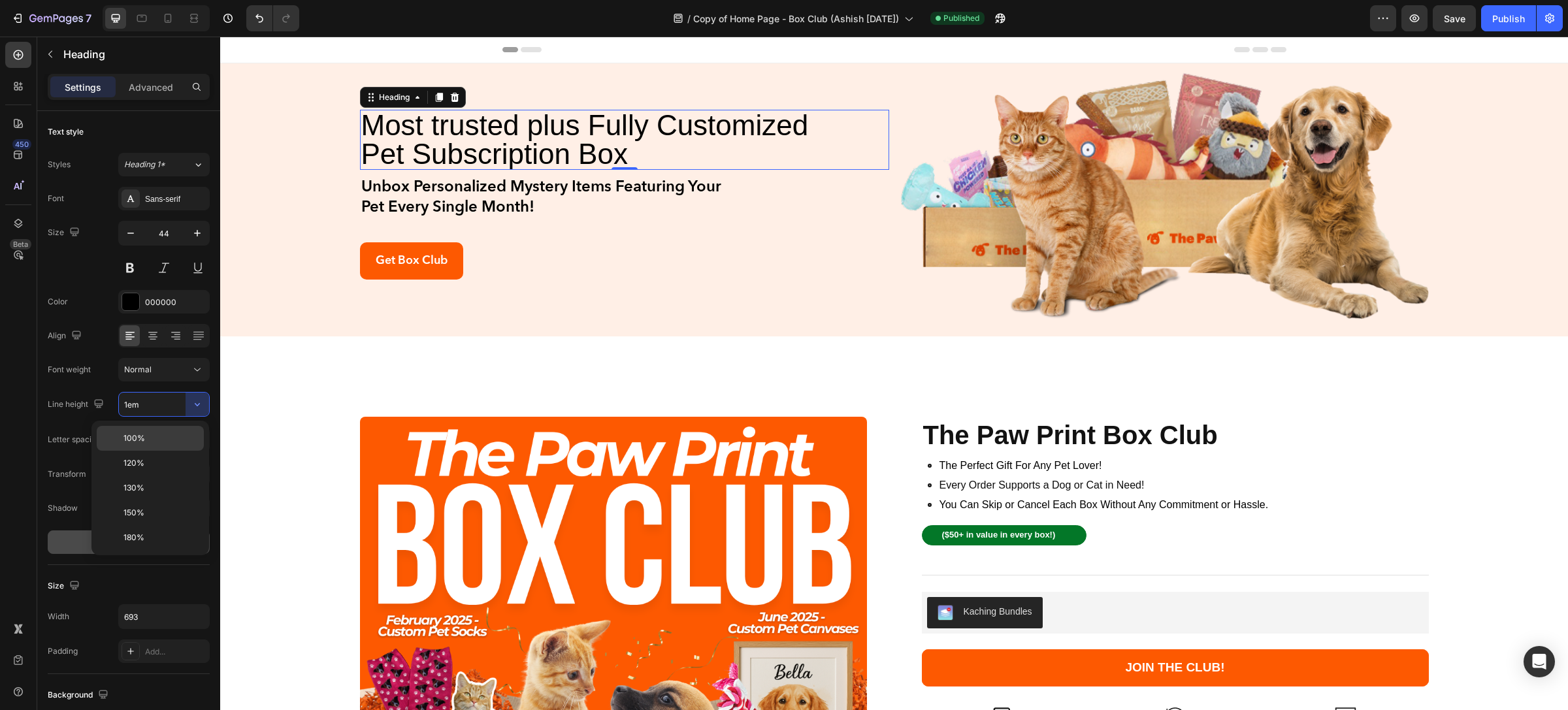
click at [148, 435] on p "100%" at bounding box center [160, 438] width 74 height 12
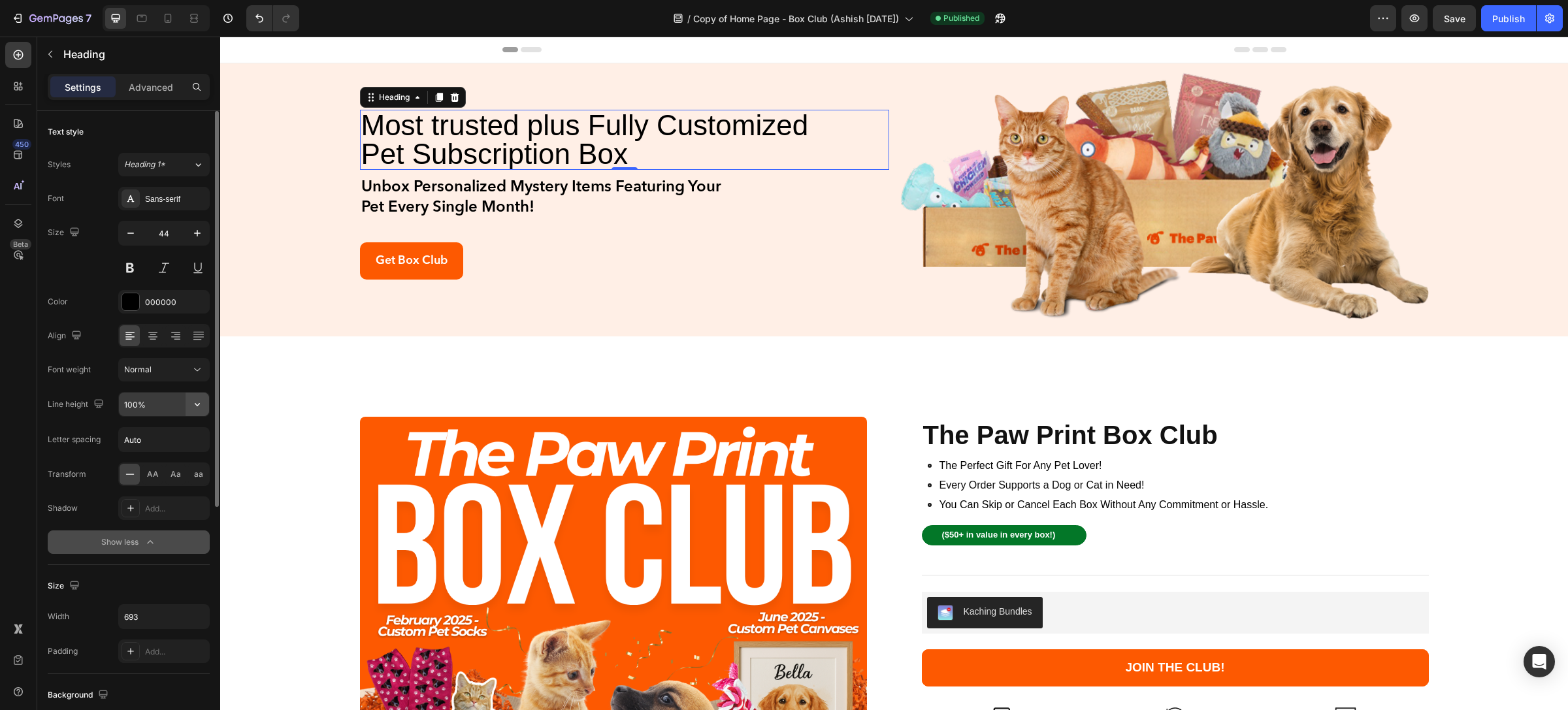
click at [194, 406] on icon "button" at bounding box center [197, 404] width 13 height 13
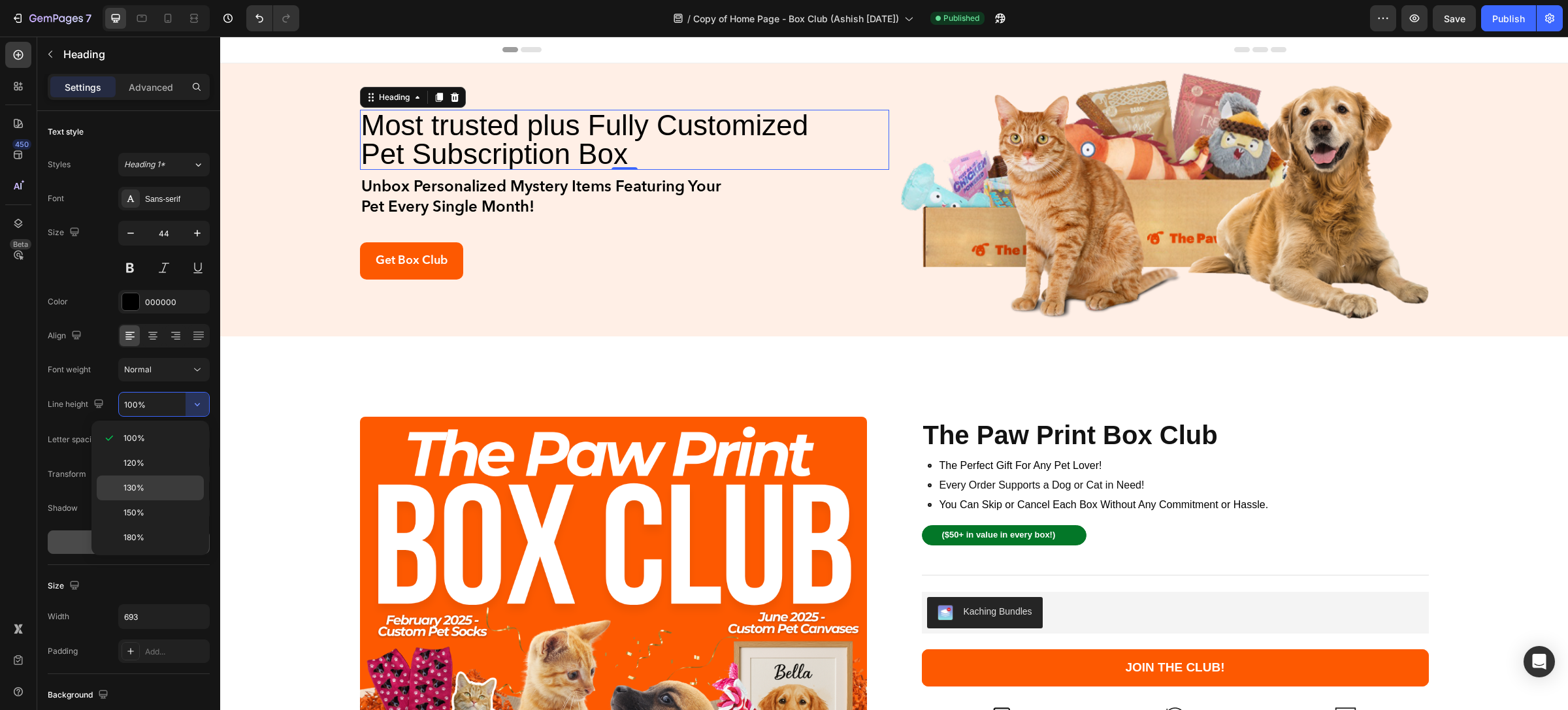
click at [153, 488] on p "130%" at bounding box center [160, 488] width 74 height 12
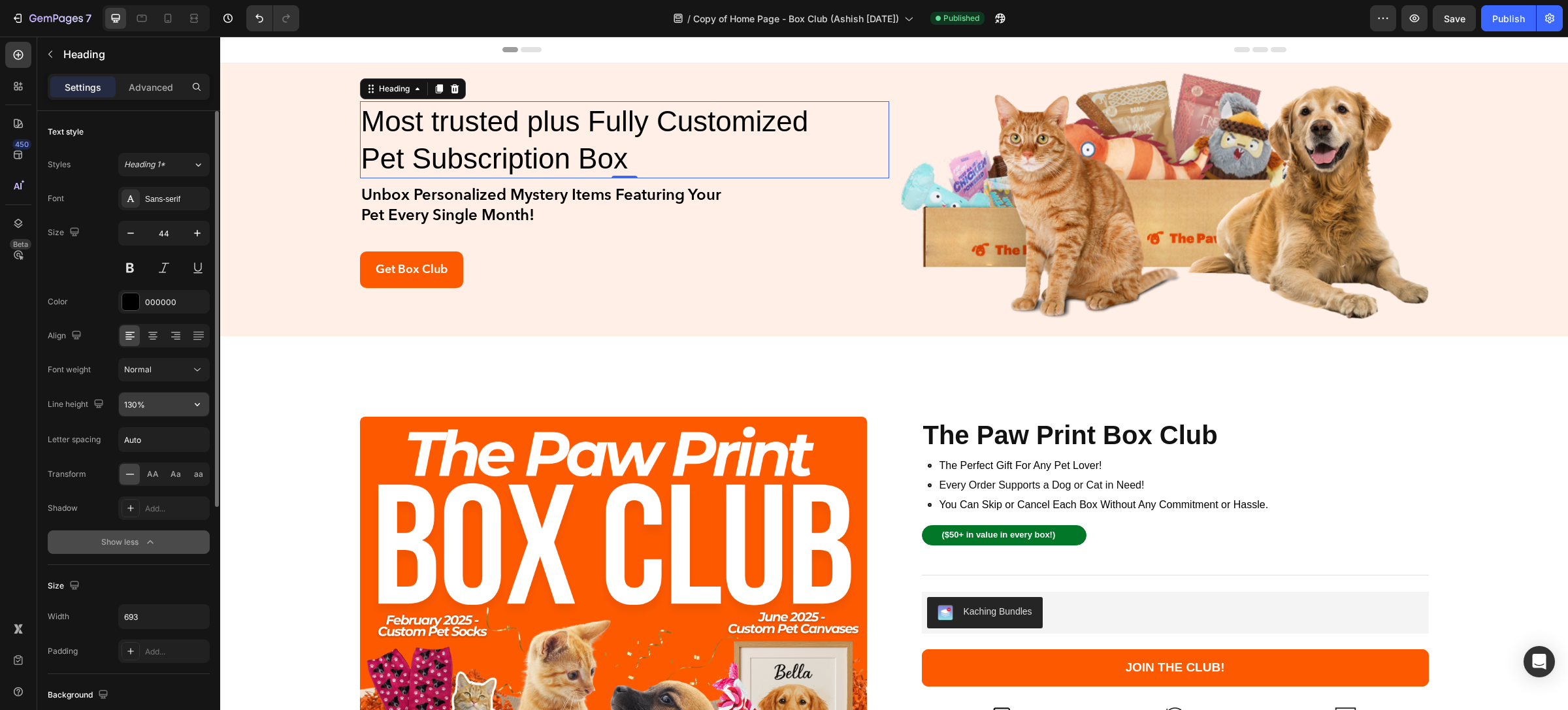
click at [161, 409] on input "130%" at bounding box center [164, 404] width 90 height 24
drag, startPoint x: 160, startPoint y: 405, endPoint x: 118, endPoint y: 410, distance: 42.3
click at [118, 410] on div "130%" at bounding box center [163, 404] width 91 height 25
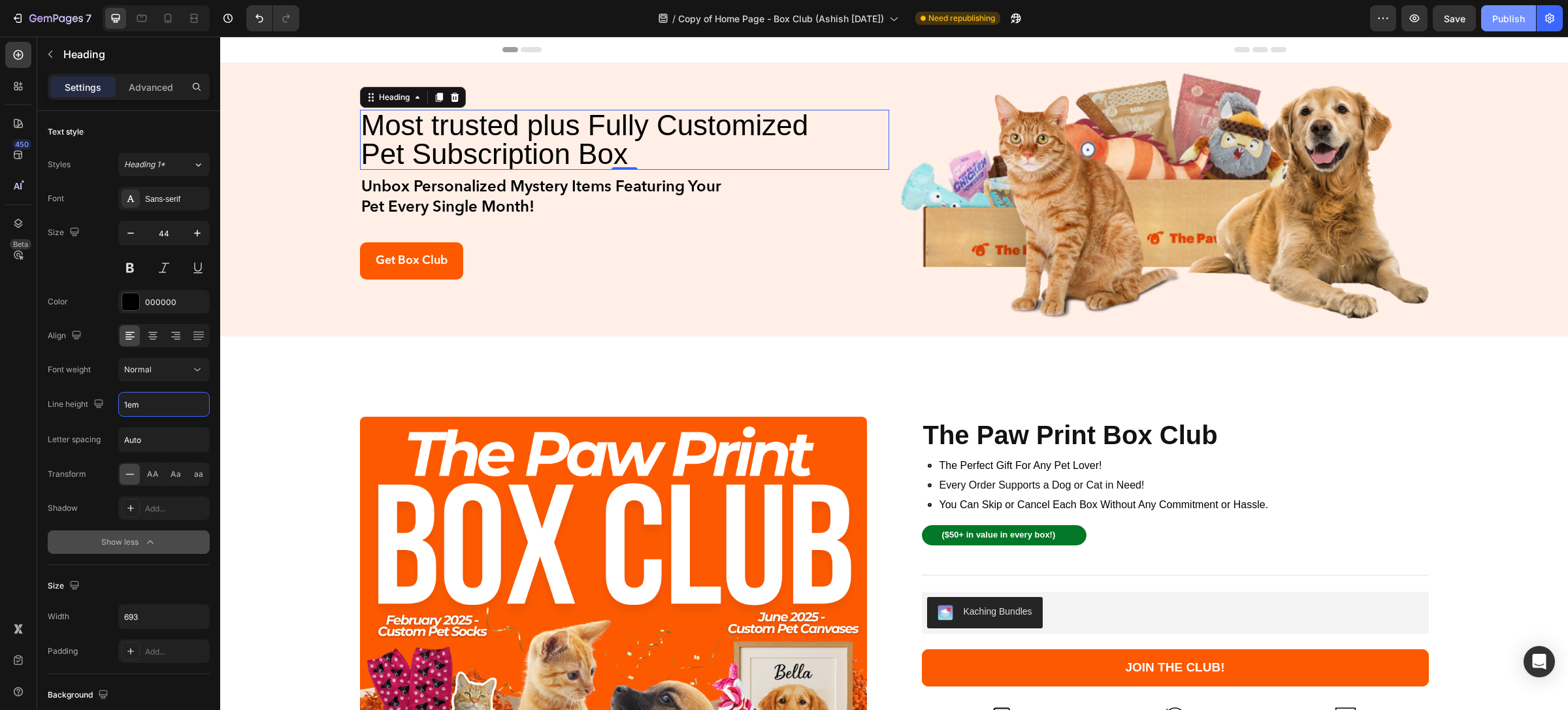
type input "1em"
click at [1497, 16] on div "Publish" at bounding box center [1509, 18] width 33 height 13
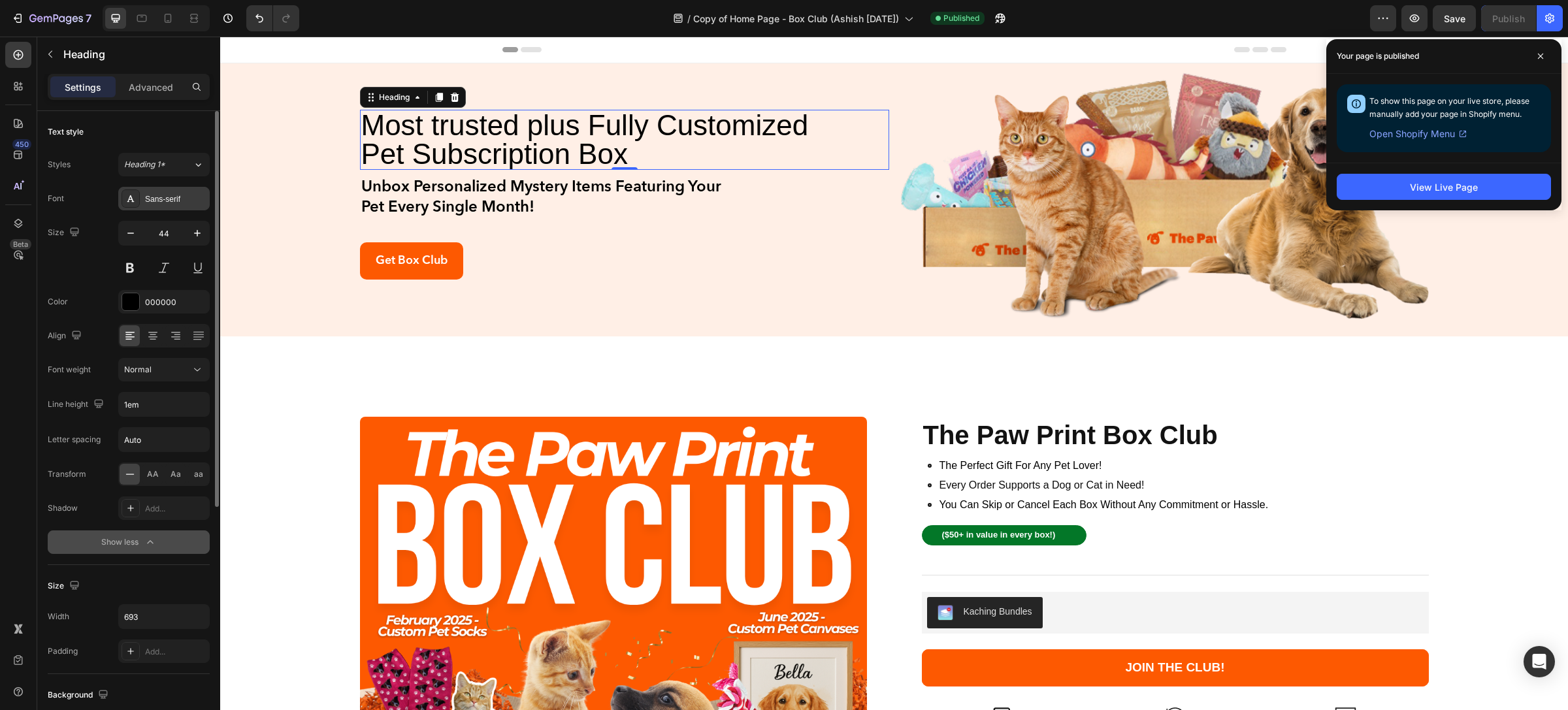
click at [176, 193] on div "Sans-serif" at bounding box center [176, 199] width 61 height 12
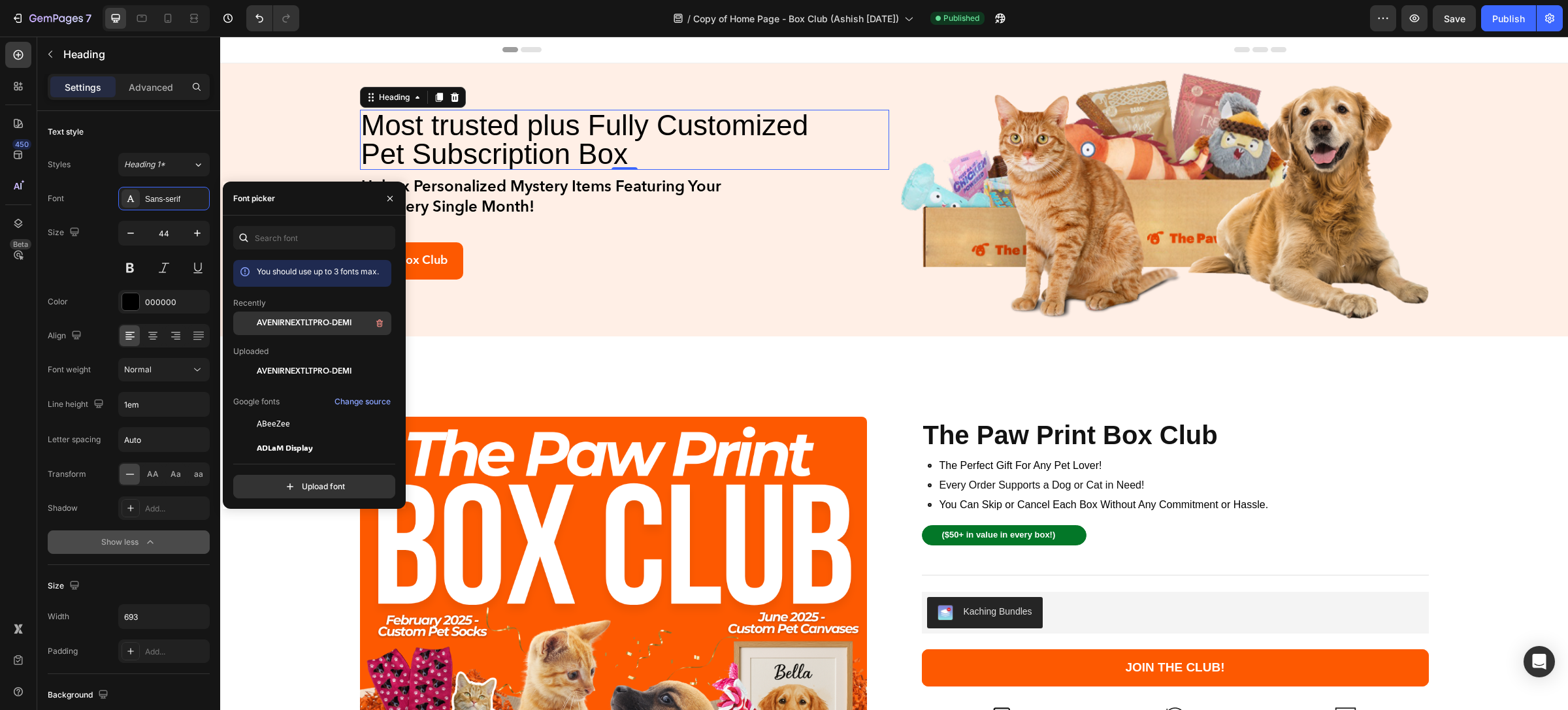
click at [330, 330] on div "AVENIRNEXTLTPRO-DEMI" at bounding box center [323, 324] width 132 height 16
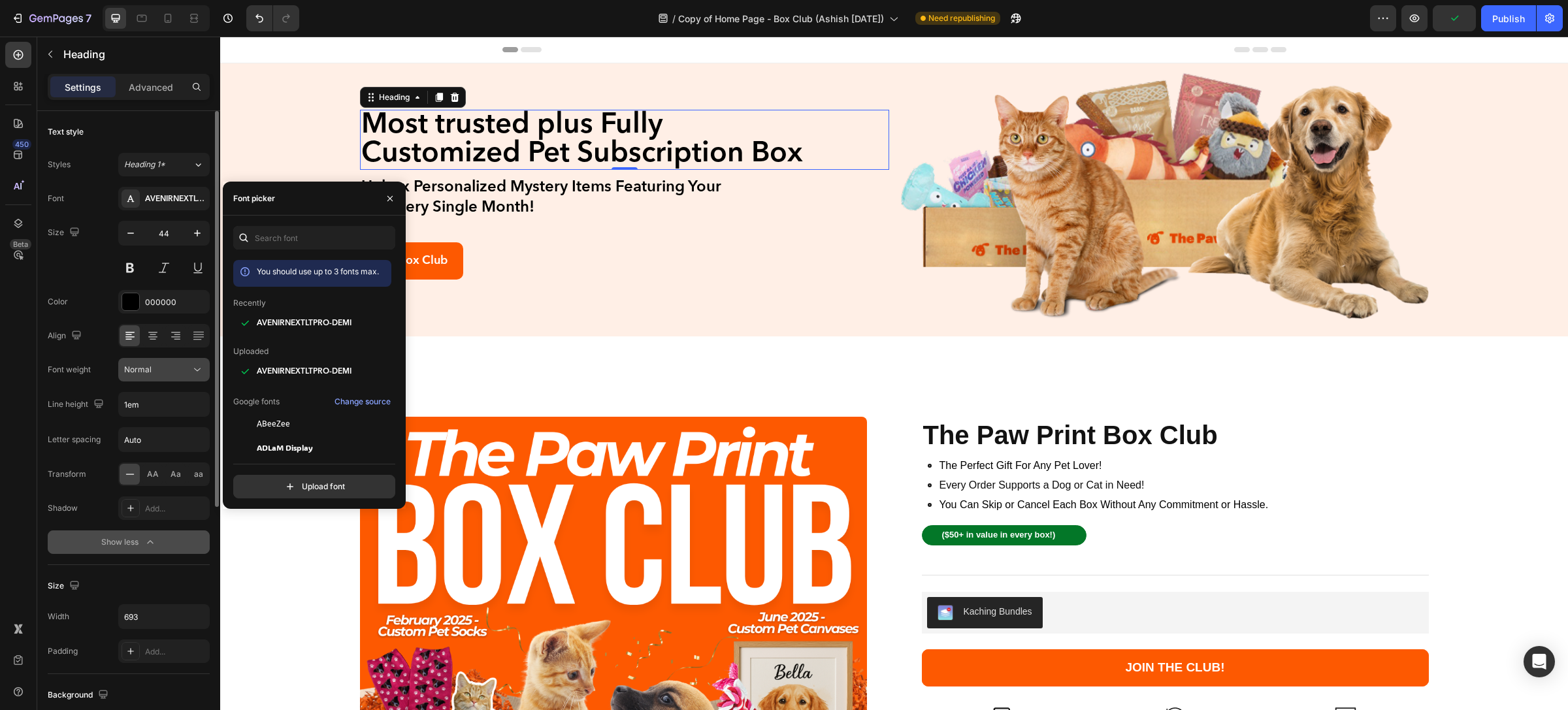
click at [168, 368] on div "Normal" at bounding box center [157, 370] width 66 height 12
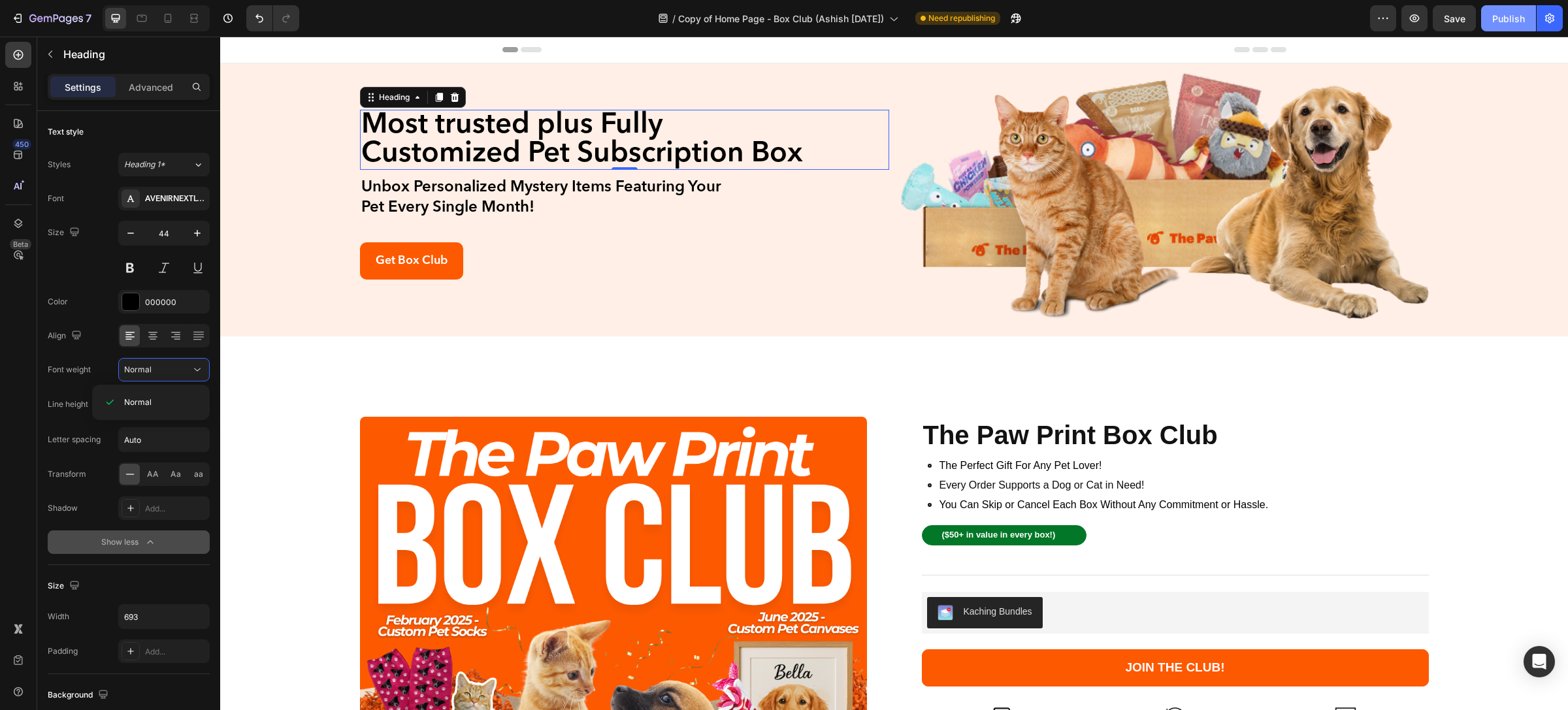
click at [1509, 9] on button "Publish" at bounding box center [1509, 18] width 55 height 26
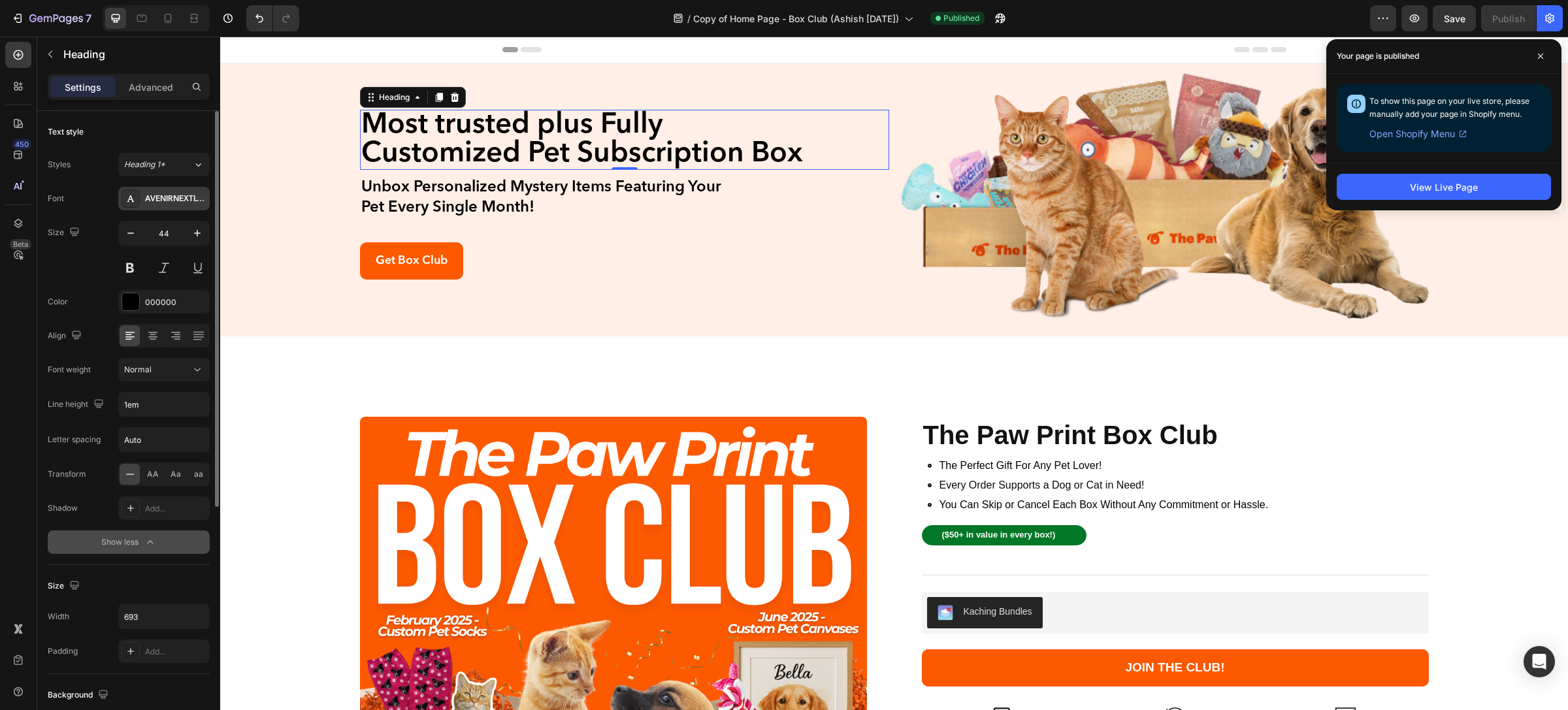
click at [167, 198] on div "AVENIRNEXTLTPRO-DEMI" at bounding box center [176, 199] width 61 height 12
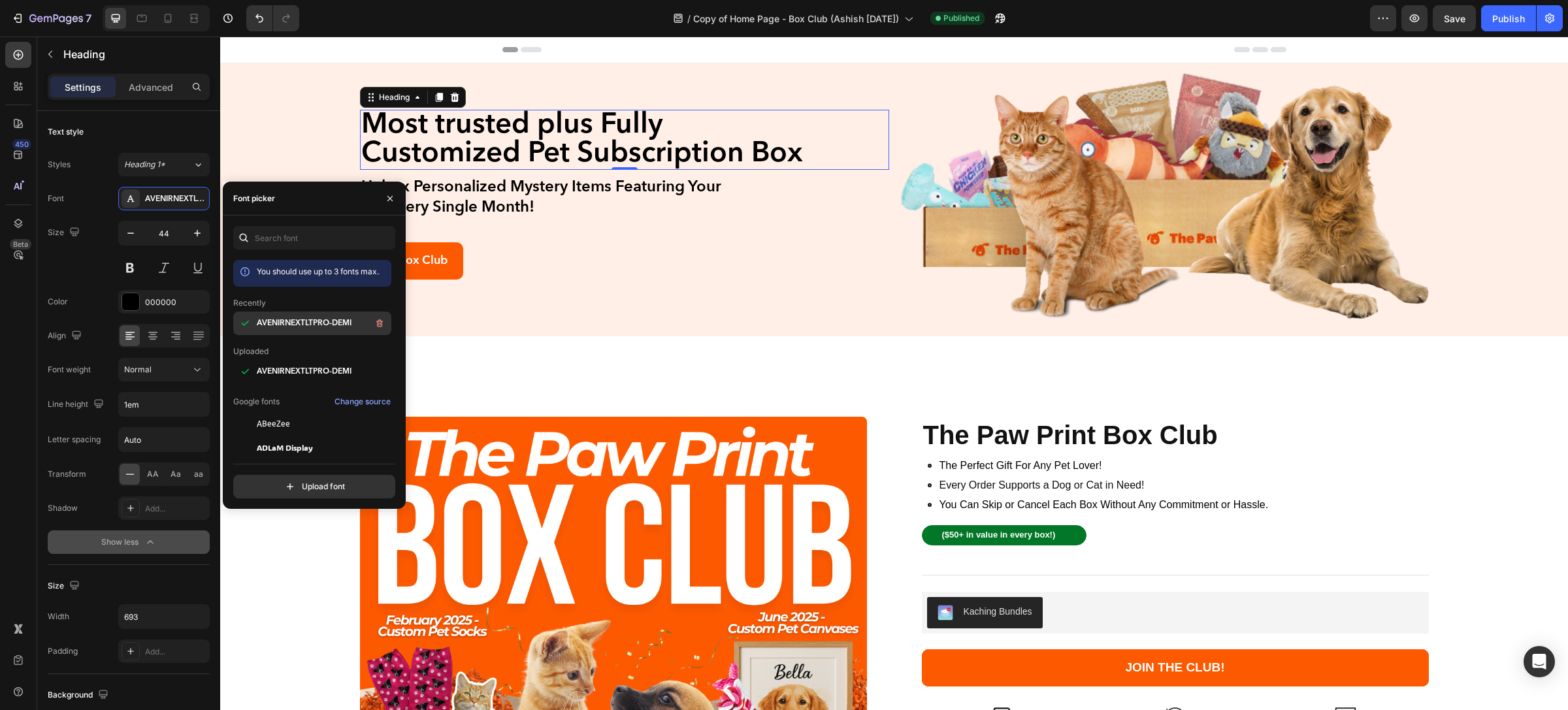
click at [312, 324] on span "AVENIRNEXTLTPRO-DEMI" at bounding box center [304, 323] width 95 height 12
click at [332, 374] on span "AVENIRNEXTLTPRO-DEMI" at bounding box center [304, 371] width 95 height 12
click at [129, 262] on button at bounding box center [129, 268] width 24 height 24
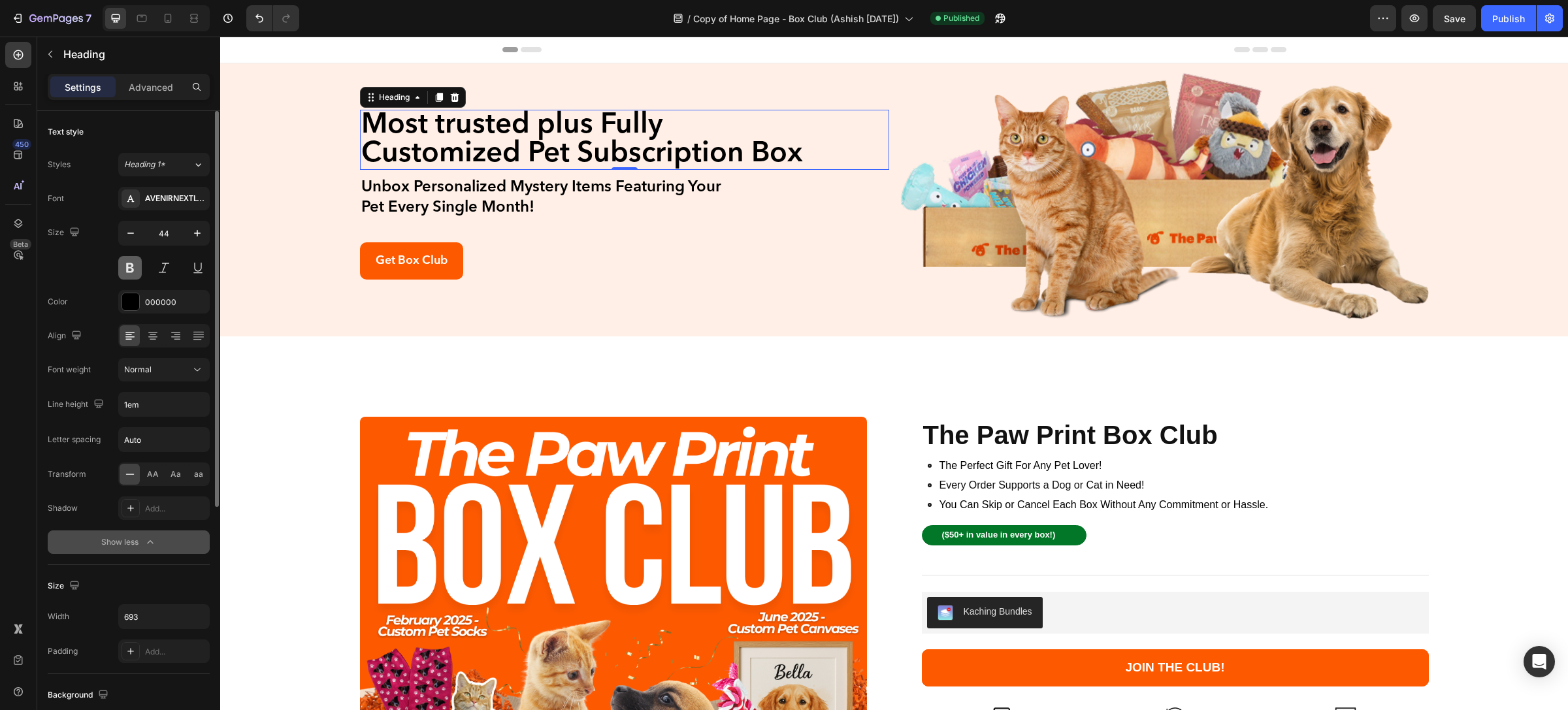
click at [129, 262] on button at bounding box center [129, 268] width 24 height 24
click at [168, 371] on div "Normal" at bounding box center [157, 370] width 66 height 12
click at [167, 442] on input "Auto" at bounding box center [164, 440] width 90 height 24
click at [174, 370] on div "Normal" at bounding box center [157, 370] width 66 height 12
click at [158, 400] on p "Normal" at bounding box center [161, 402] width 74 height 12
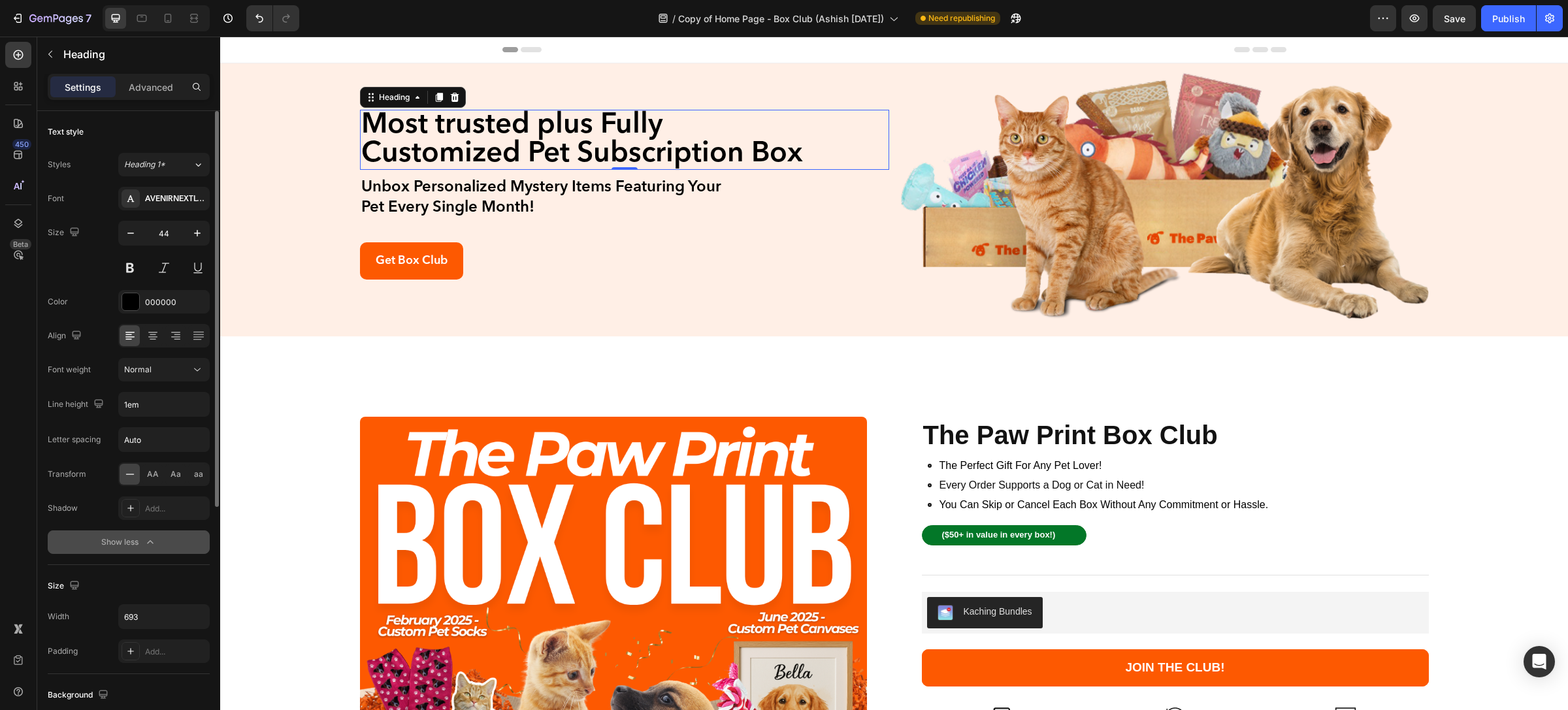
scroll to position [98, 0]
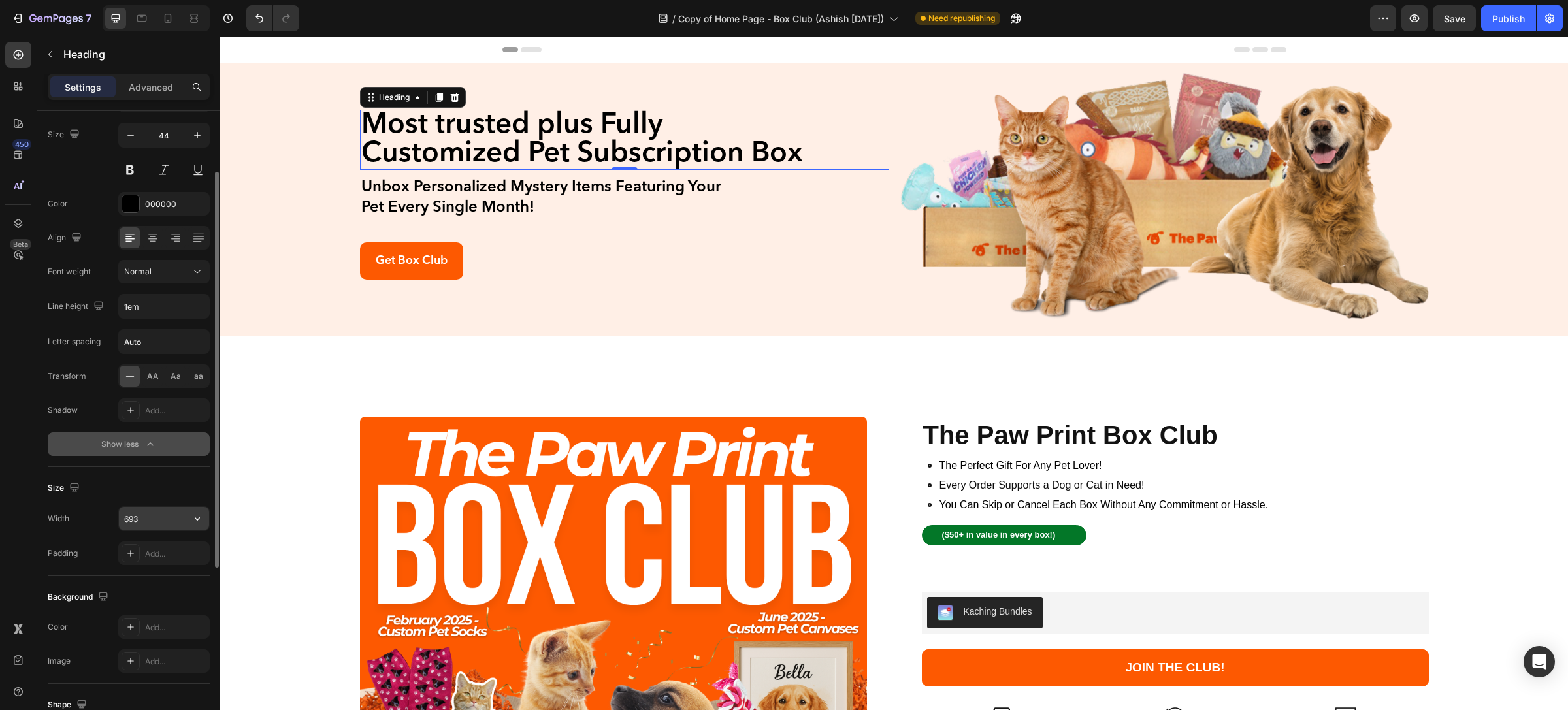
click at [155, 521] on input "693" at bounding box center [164, 519] width 90 height 24
click at [195, 521] on icon "button" at bounding box center [197, 519] width 13 height 13
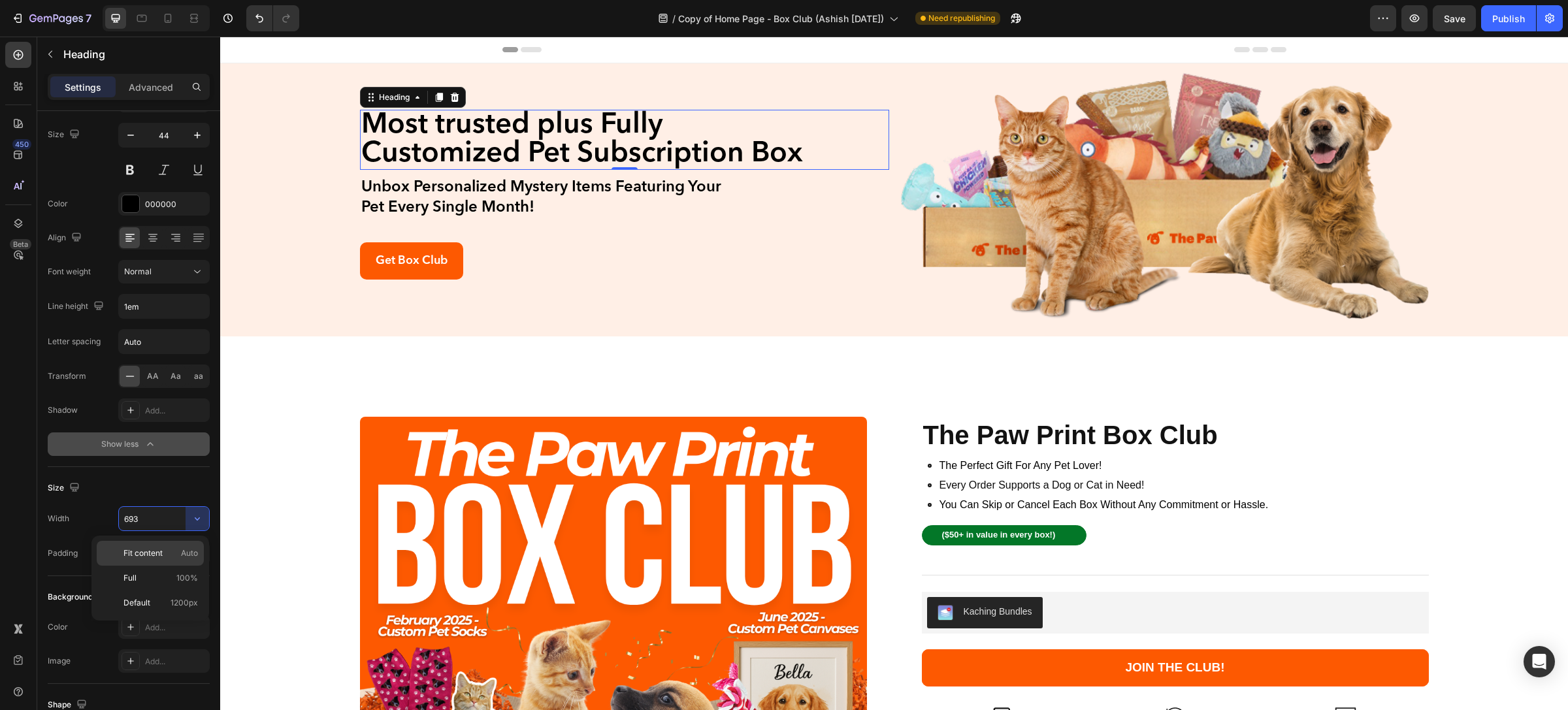
click at [148, 557] on span "Fit content" at bounding box center [143, 553] width 39 height 12
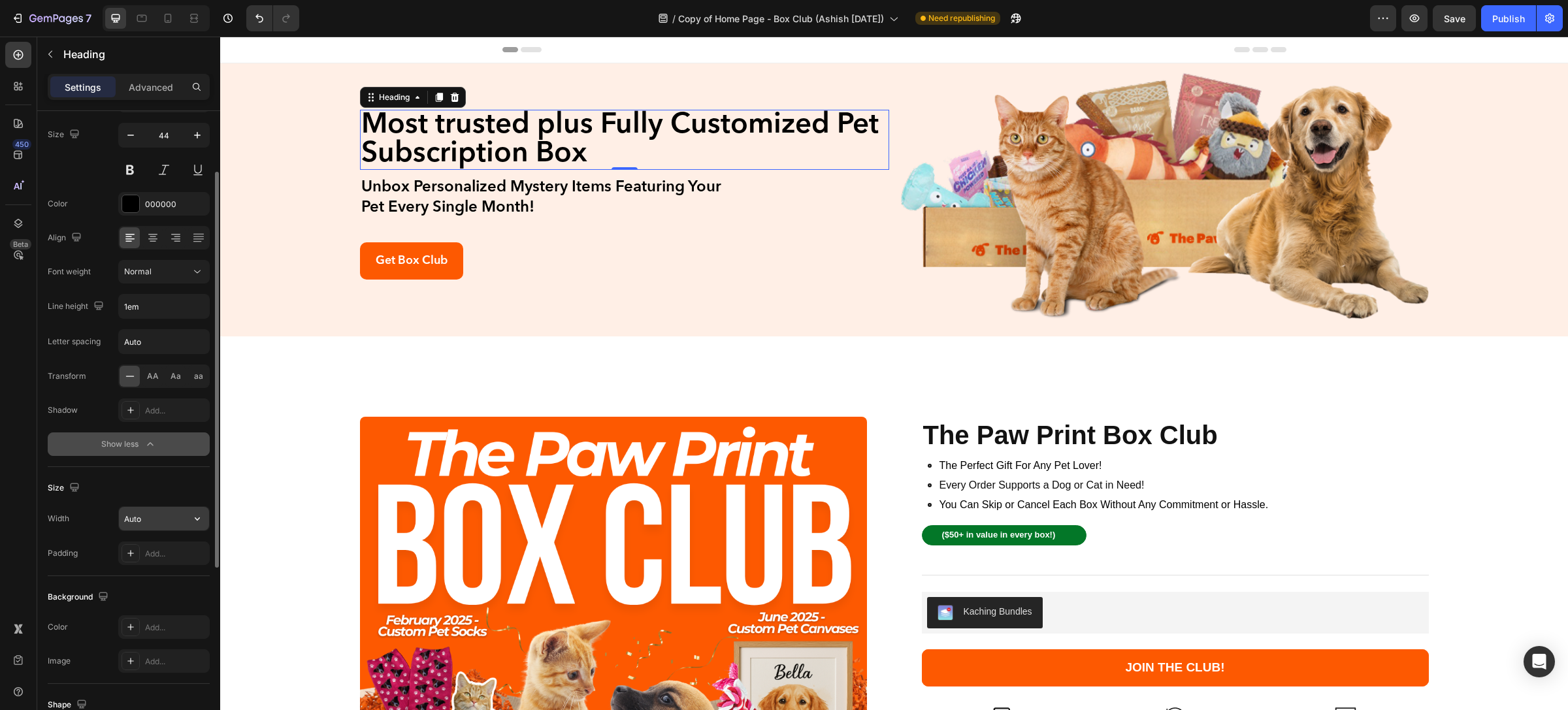
click at [168, 518] on input "Auto" at bounding box center [164, 519] width 90 height 24
click at [198, 521] on icon "button" at bounding box center [197, 519] width 13 height 13
click at [159, 581] on p "Full 100%" at bounding box center [160, 578] width 74 height 12
click at [1510, 13] on div "Publish" at bounding box center [1509, 18] width 33 height 13
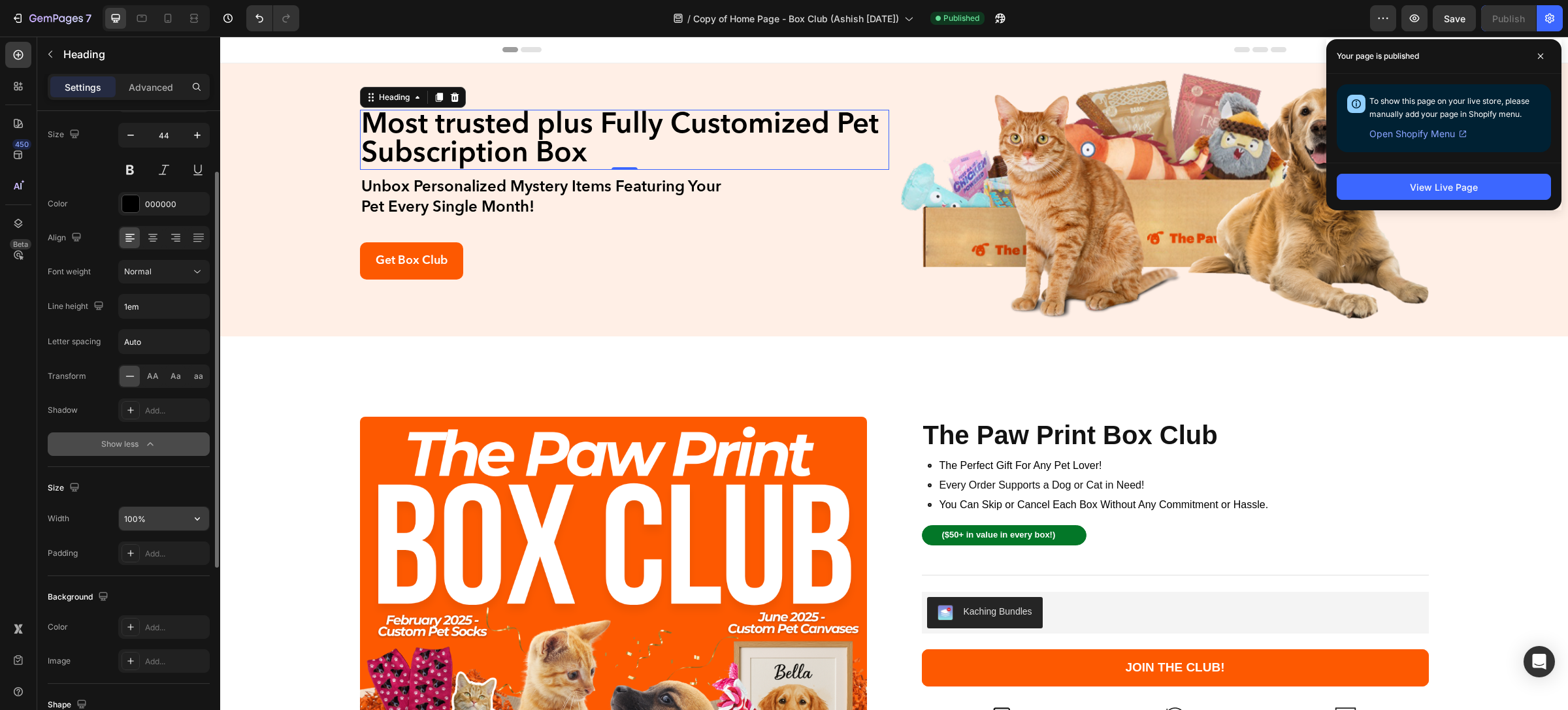
click at [168, 519] on input "100%" at bounding box center [164, 519] width 90 height 24
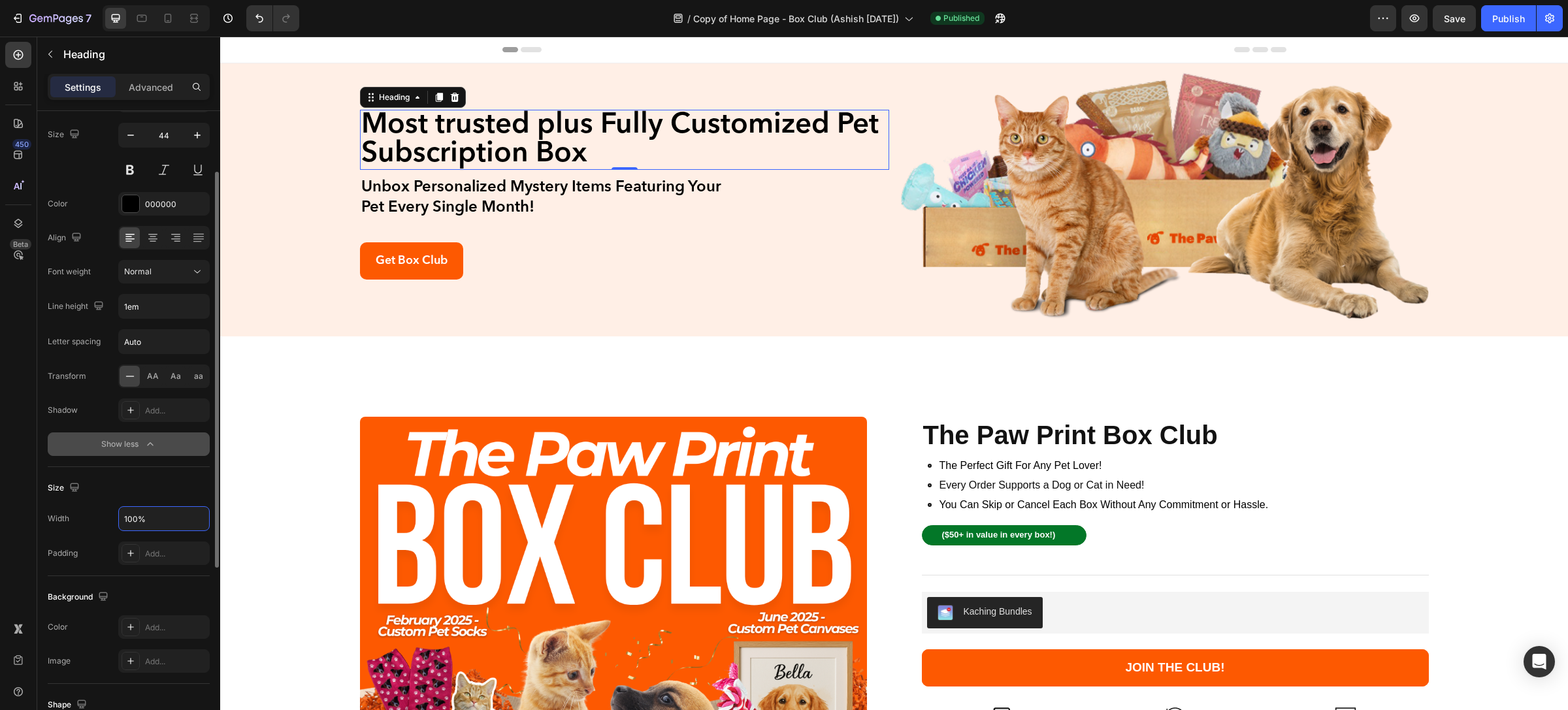
drag, startPoint x: 176, startPoint y: 523, endPoint x: 97, endPoint y: 516, distance: 79.3
click at [97, 516] on div "Width 100%" at bounding box center [129, 519] width 162 height 25
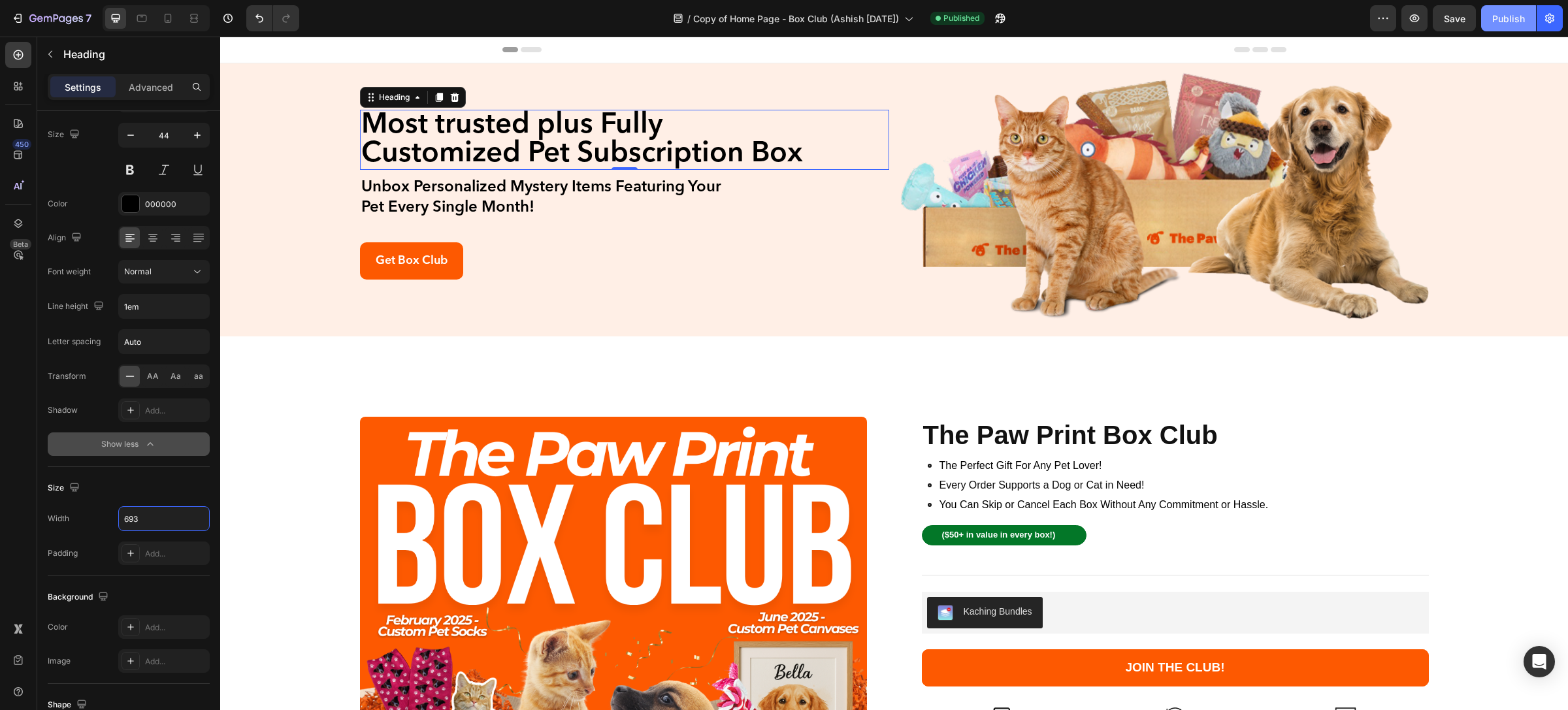
type input "693"
click at [1509, 13] on div "Publish" at bounding box center [1509, 18] width 33 height 13
click at [168, 308] on input "1em" at bounding box center [164, 306] width 90 height 24
click at [129, 306] on input "1em" at bounding box center [164, 306] width 90 height 24
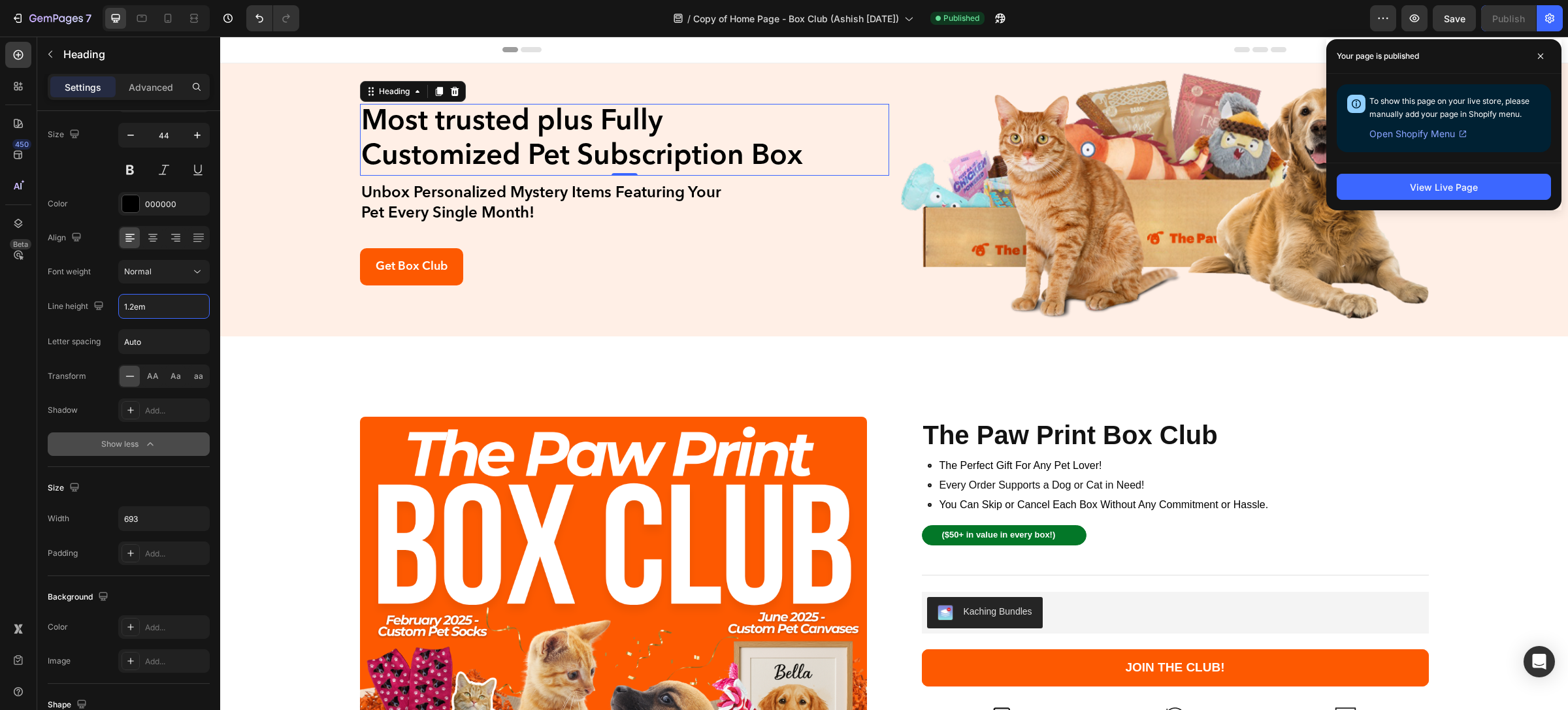
type input "1.2em"
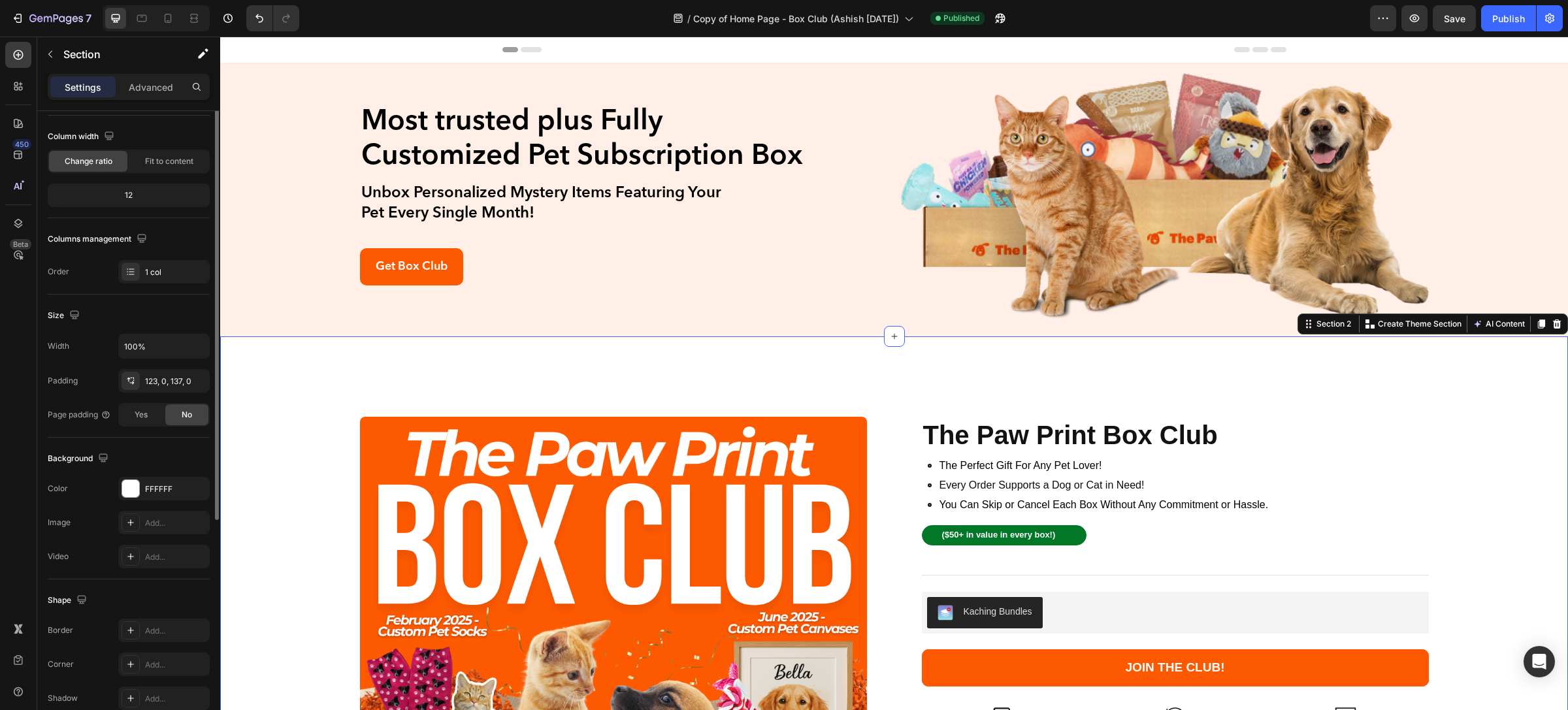
scroll to position [0, 0]
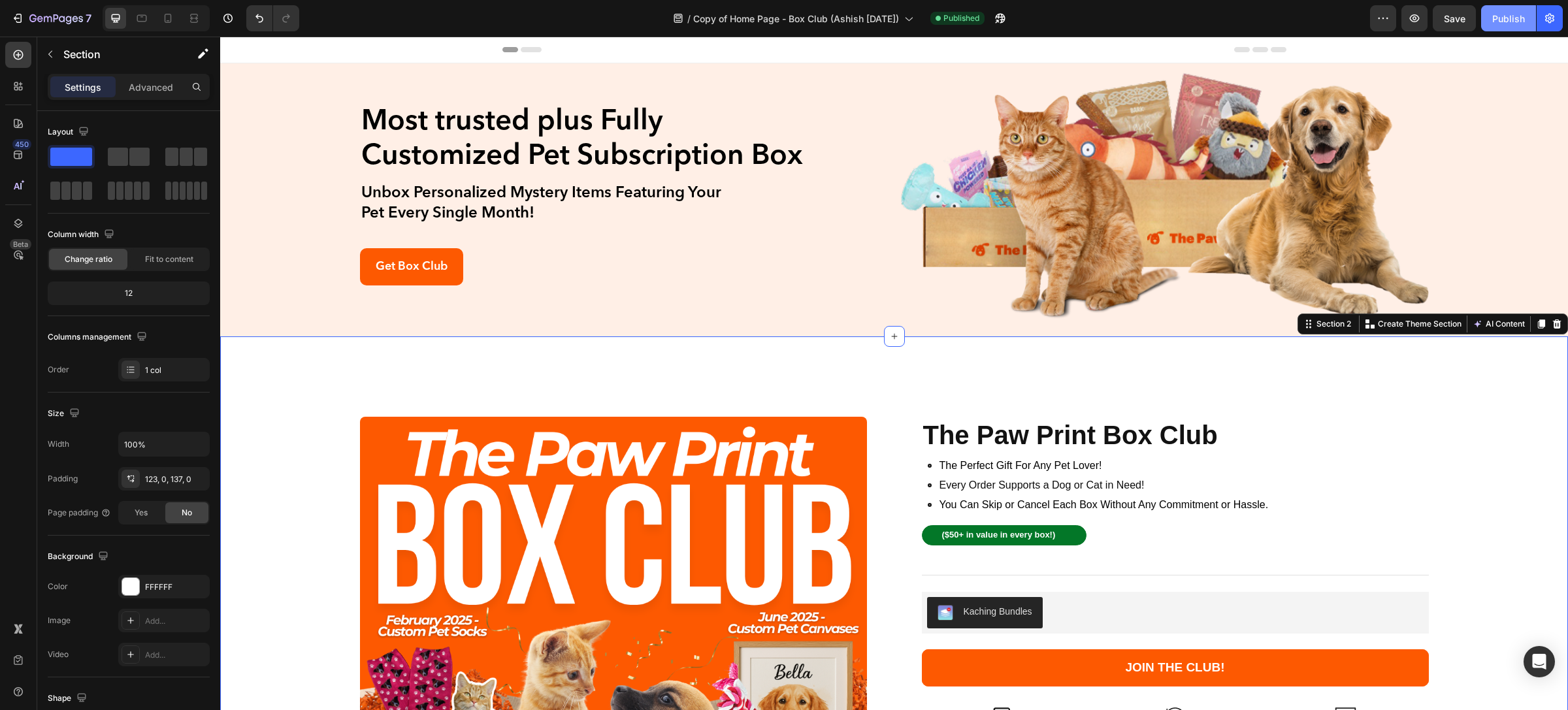
click at [1516, 13] on div "Publish" at bounding box center [1509, 18] width 33 height 13
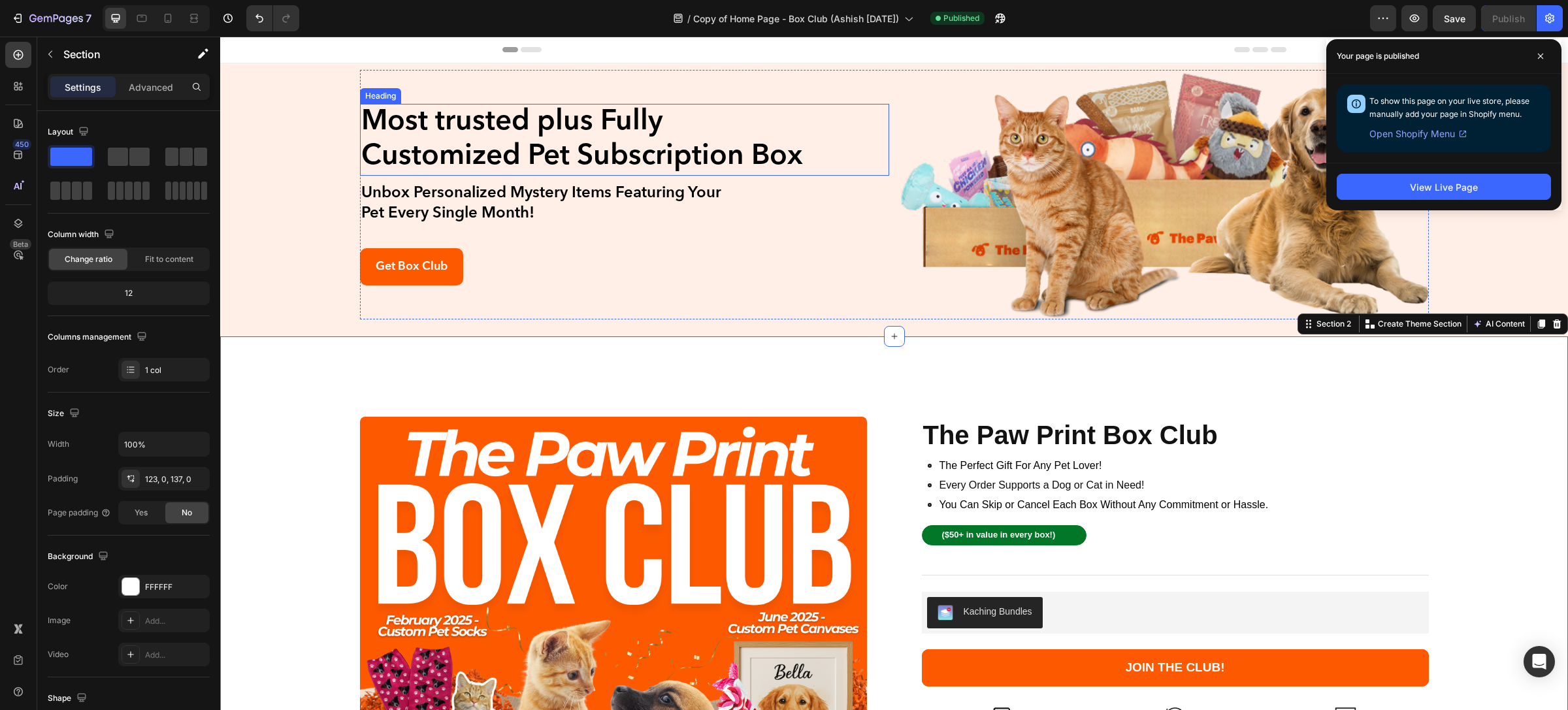
click at [660, 126] on h2 "Most trusted plus Fully Customized Pet Subscription Box" at bounding box center [586, 139] width 453 height 72
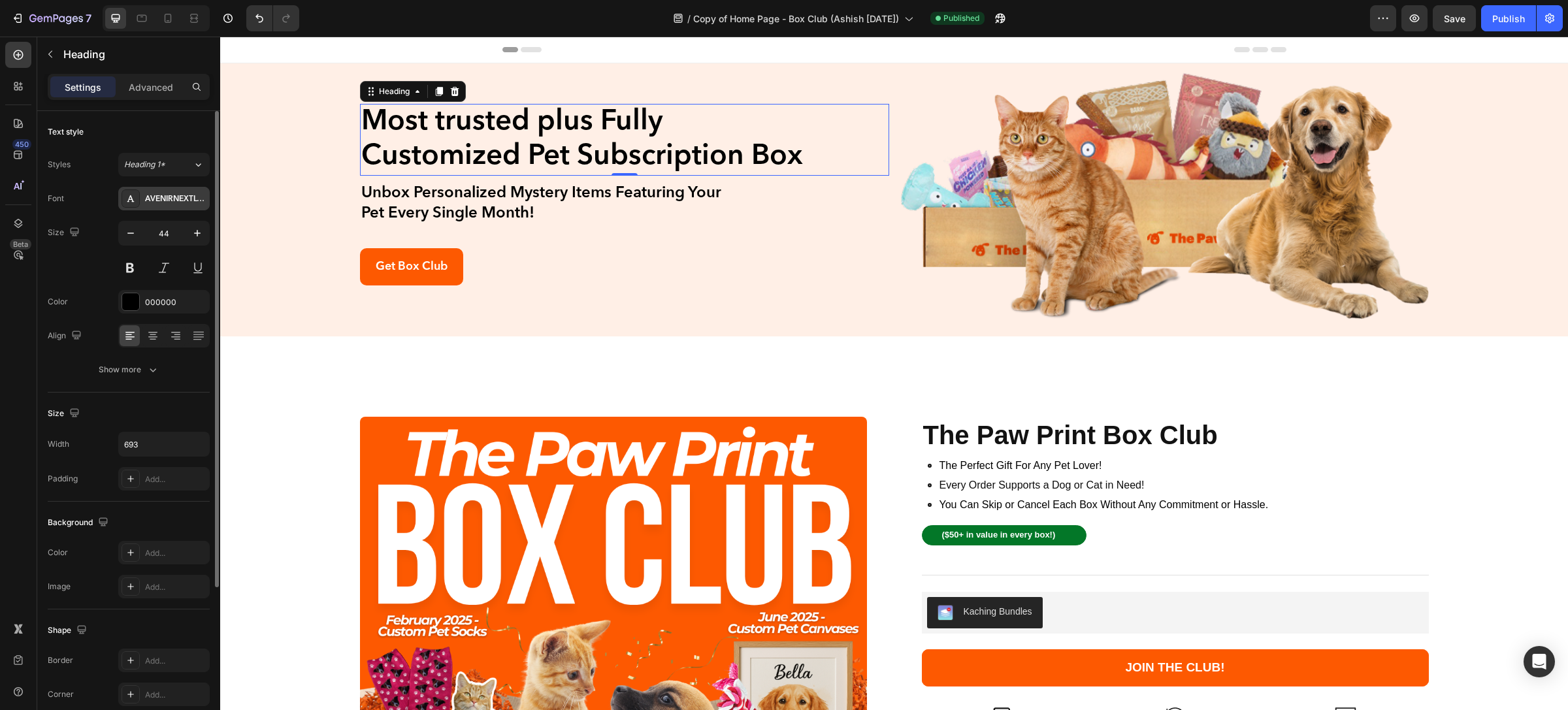
click at [160, 199] on div "AVENIRNEXTLTPRO-DEMI" at bounding box center [176, 199] width 61 height 12
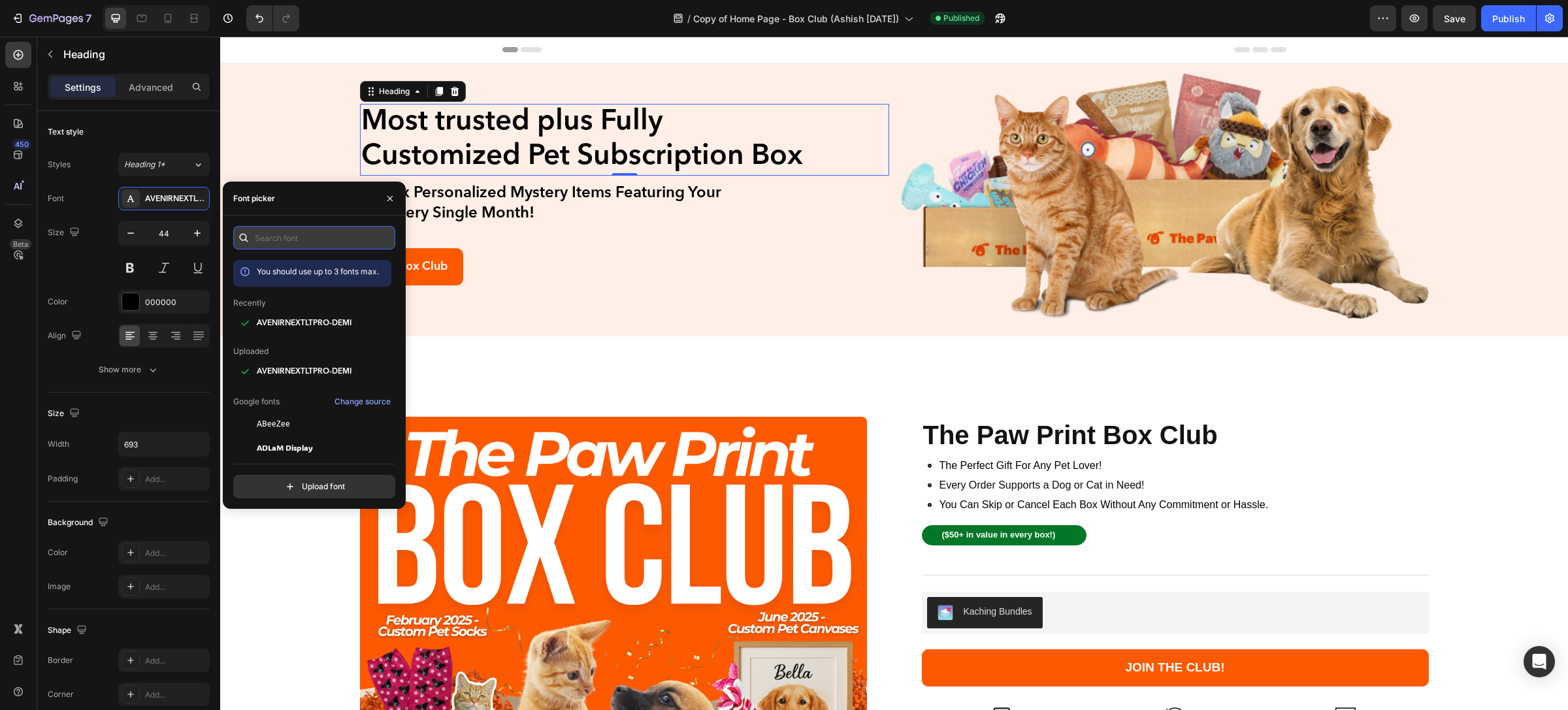
click at [286, 246] on input "text" at bounding box center [314, 238] width 162 height 24
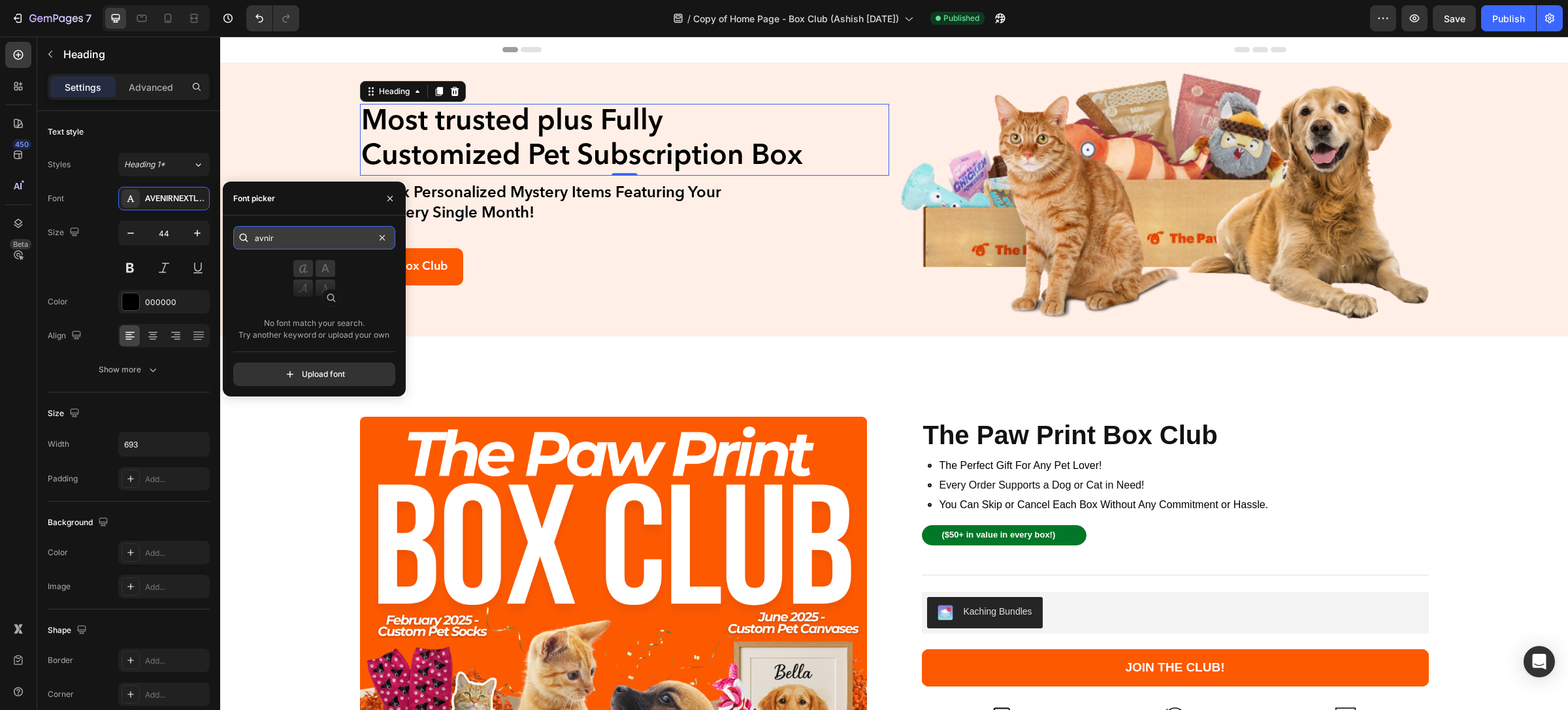
type input "avnir"
click at [327, 374] on input "file" at bounding box center [342, 374] width 327 height 22
type input "C:\fakepath\fonts(1).zip"
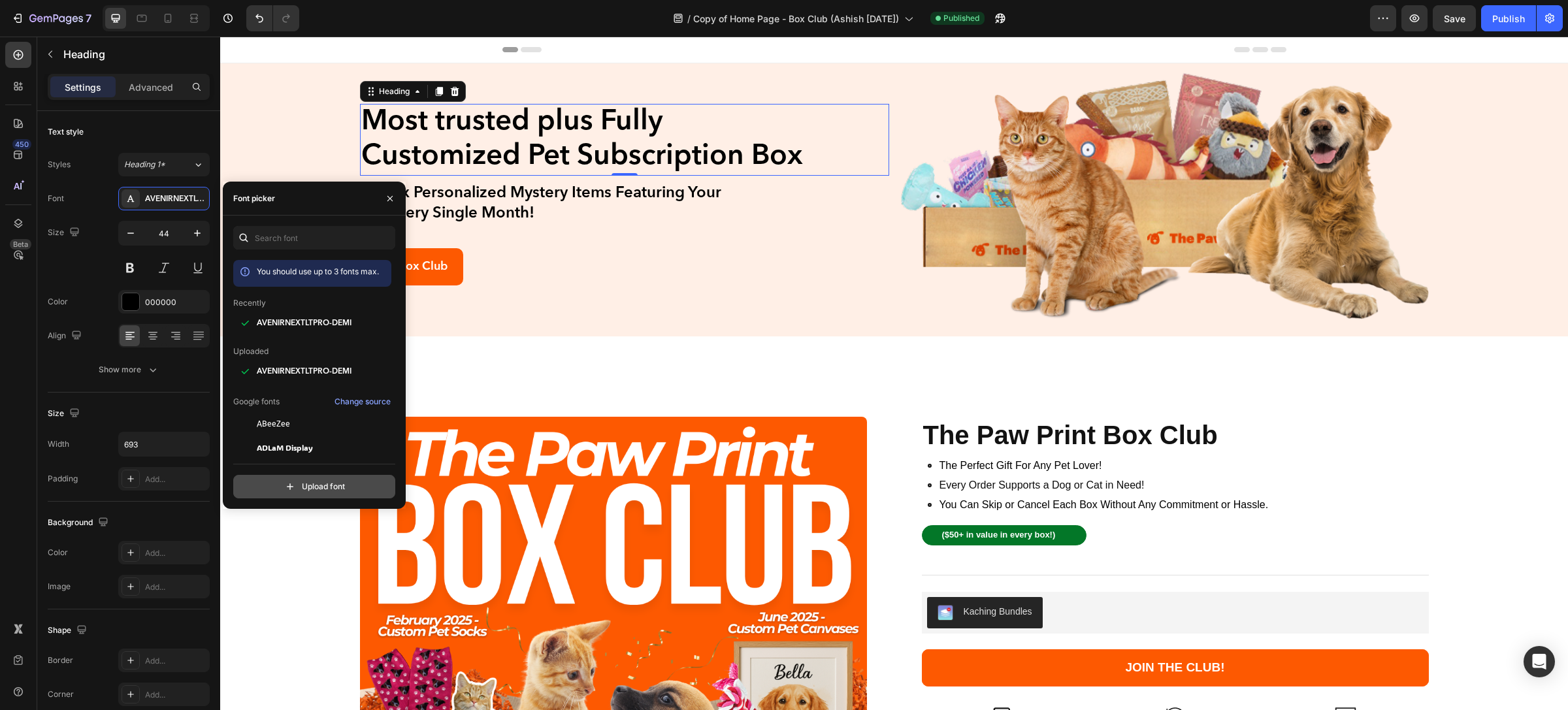
click at [345, 487] on input "file" at bounding box center [342, 487] width 327 height 22
type input "C:\fakepath\fonts(1).zip"
click at [307, 491] on input "file" at bounding box center [342, 487] width 327 height 22
type input "C:\fakepath\AVENIRNEXTLTPRO-BOLD.OTF"
click at [317, 378] on div "AVENIRNEXTLTPRO-CNIT" at bounding box center [323, 372] width 132 height 16
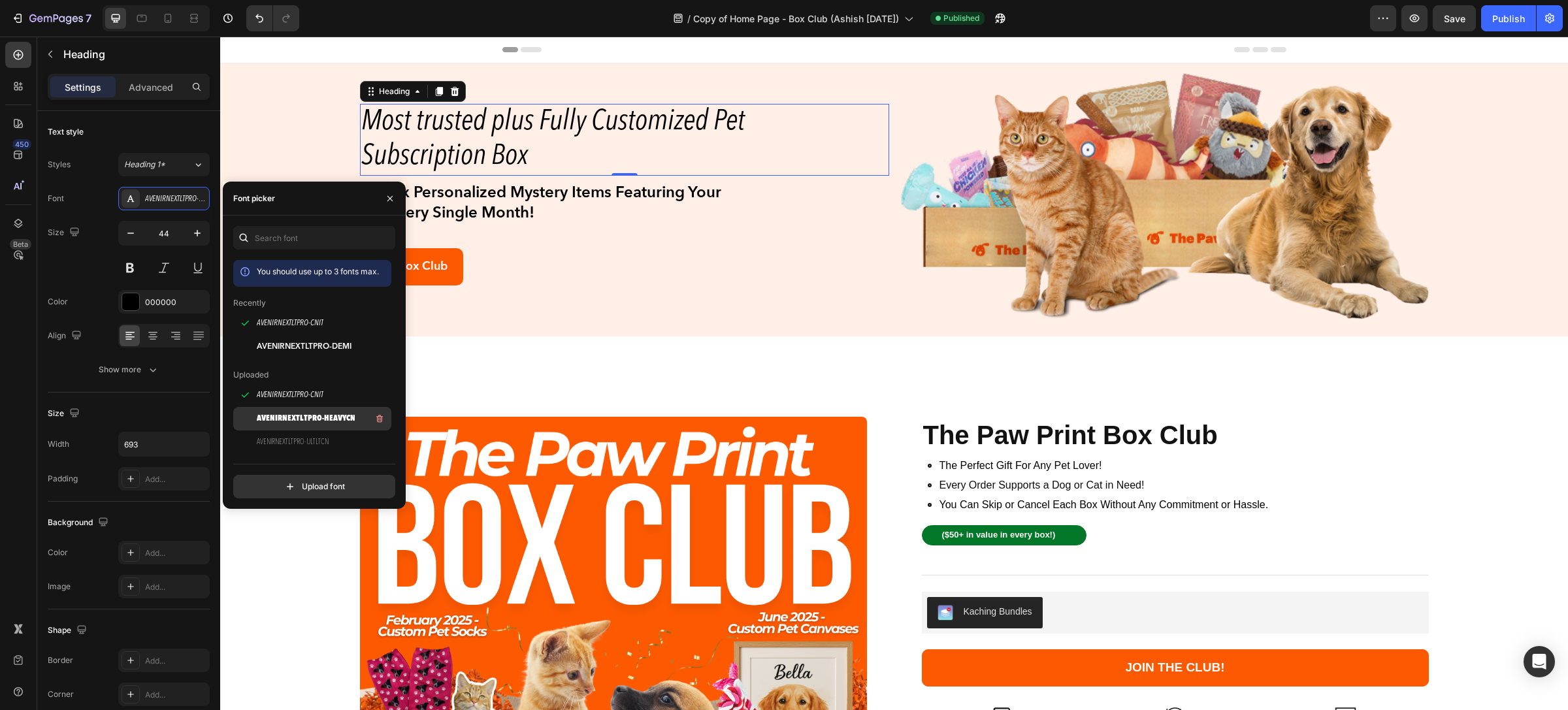
scroll to position [98, 0]
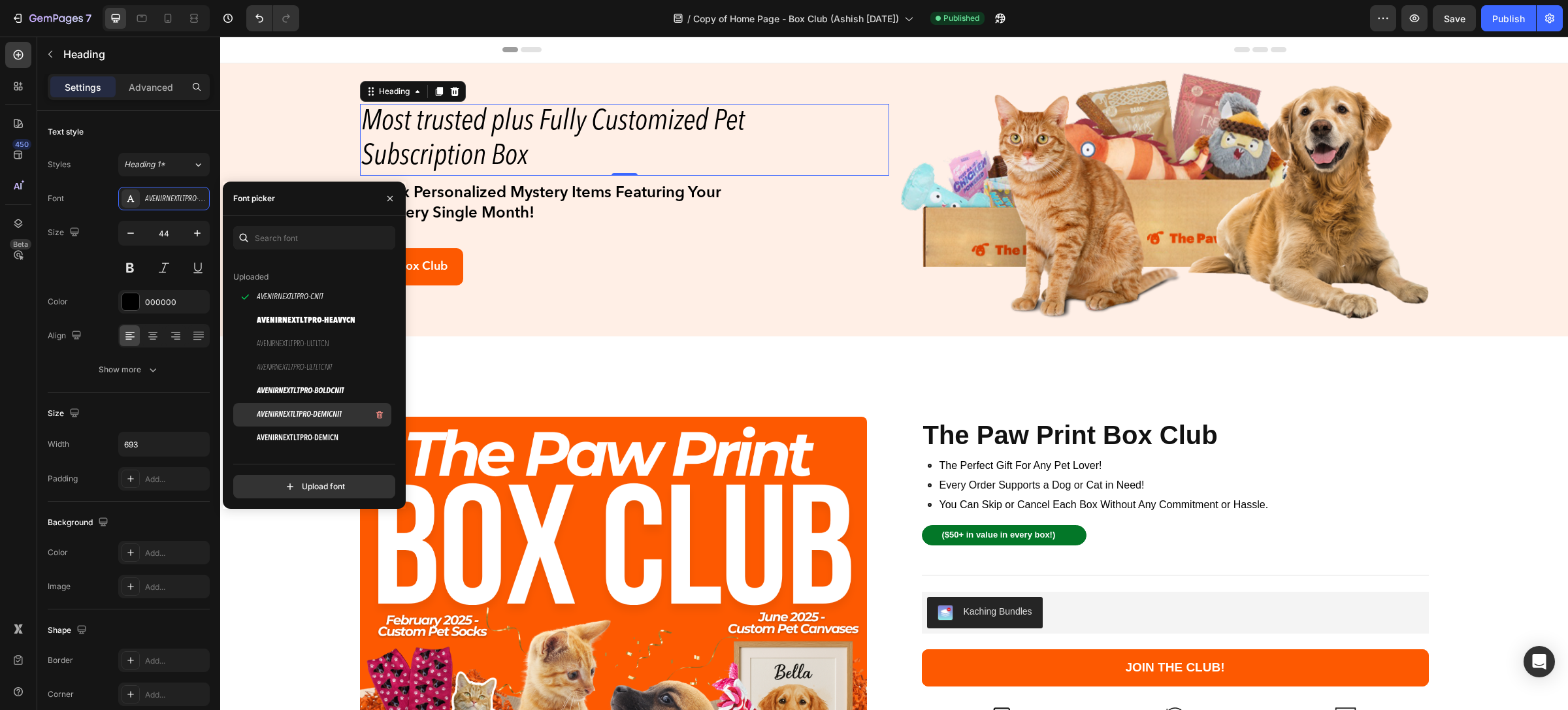
click at [319, 411] on span "AVENIRNEXTLTPRO-DEMICNIT" at bounding box center [300, 415] width 85 height 12
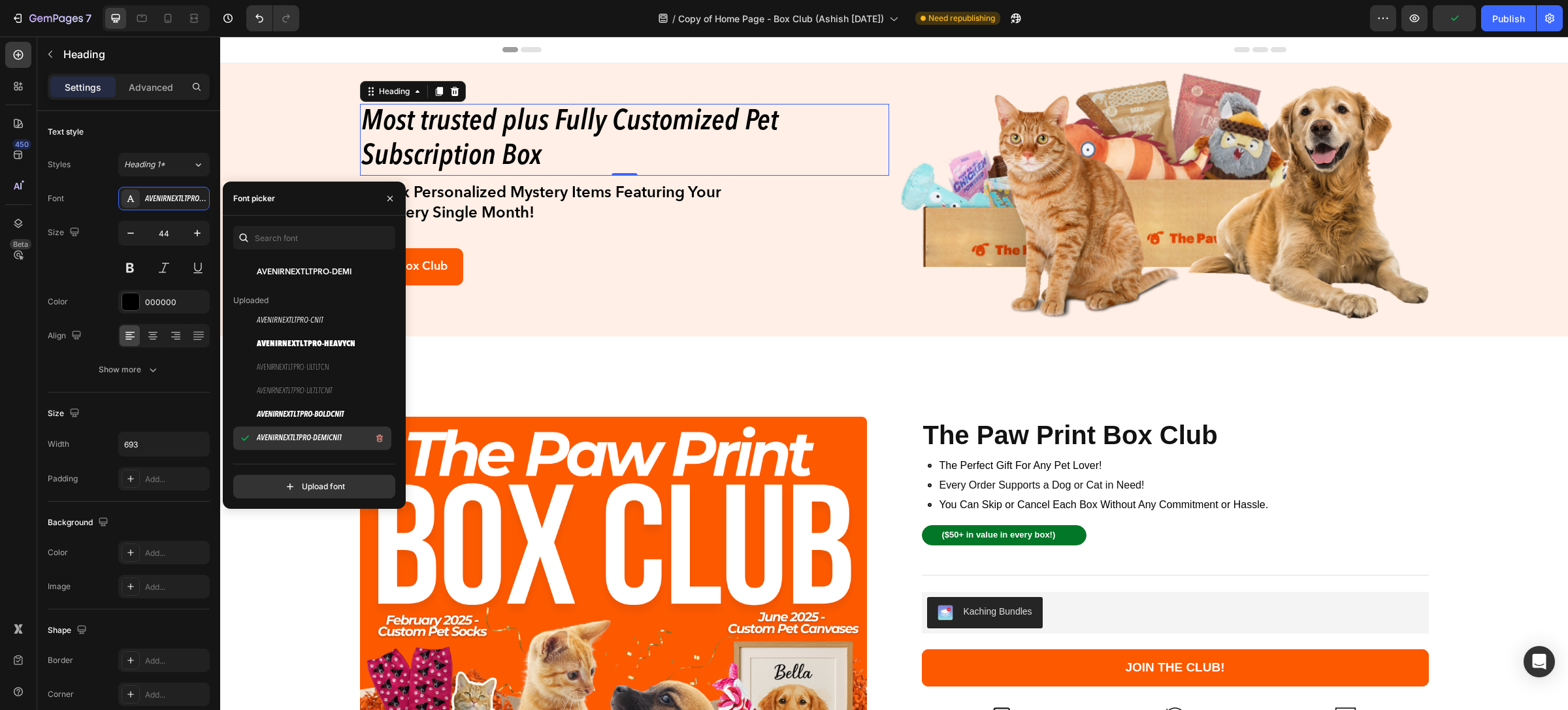
click at [342, 441] on span "AVENIRNEXTLTPRO-DEMICNIT" at bounding box center [300, 438] width 85 height 12
click at [332, 337] on div "AVENIRNEXTLTPRO-HEAVYCN" at bounding box center [323, 345] width 132 height 16
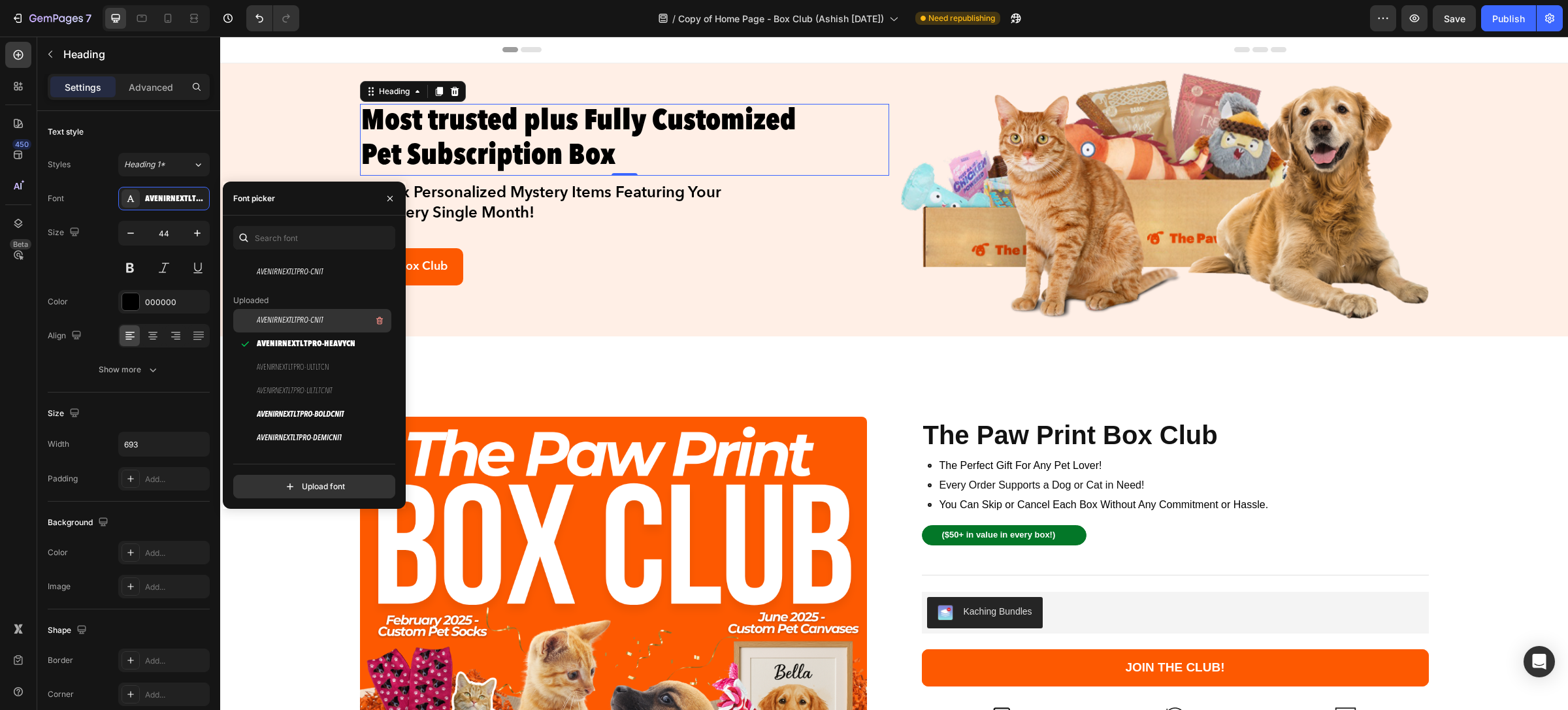
click at [324, 317] on span "AVENIRNEXTLTPRO-CNIT" at bounding box center [290, 320] width 66 height 12
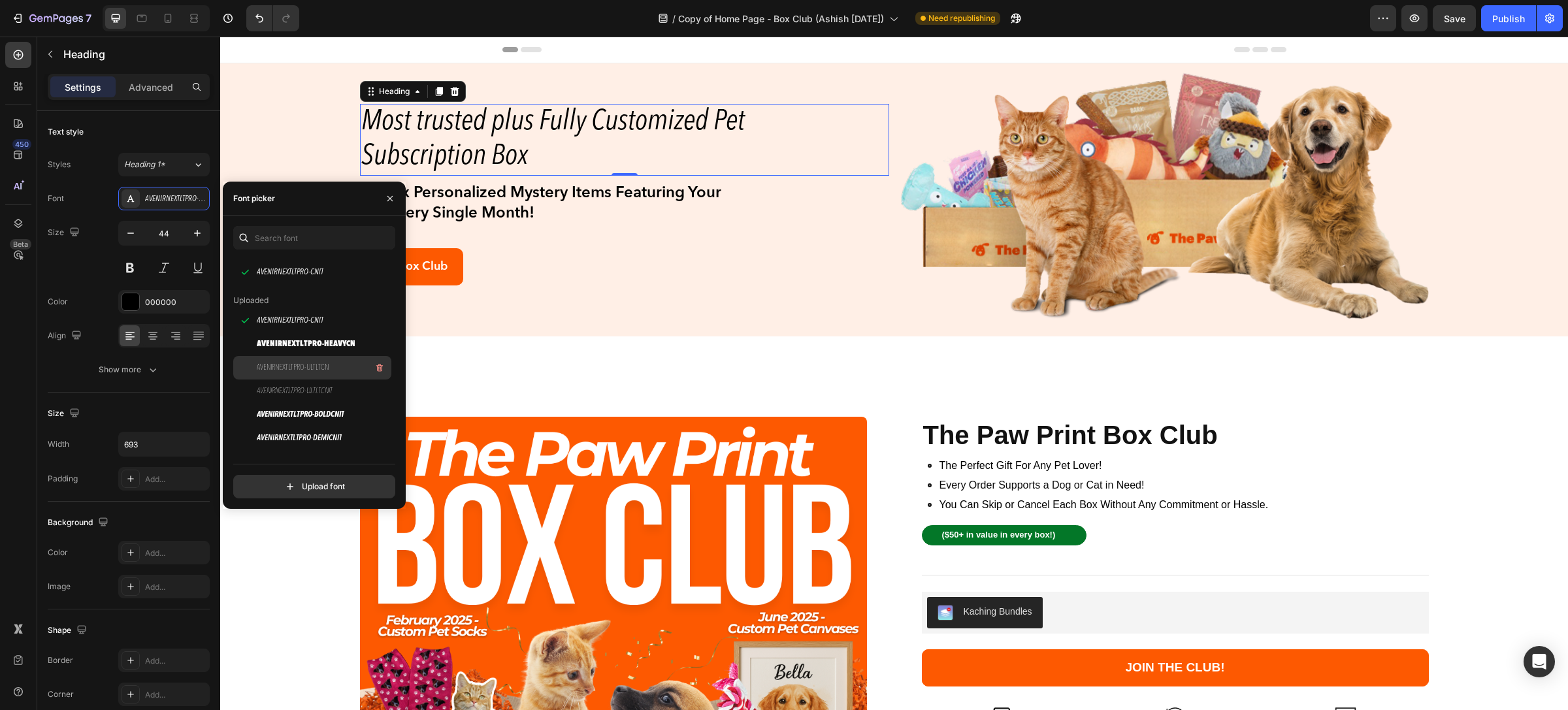
click at [329, 363] on span "AVENIRNEXTLTPRO-ULTLTCN" at bounding box center [293, 367] width 72 height 12
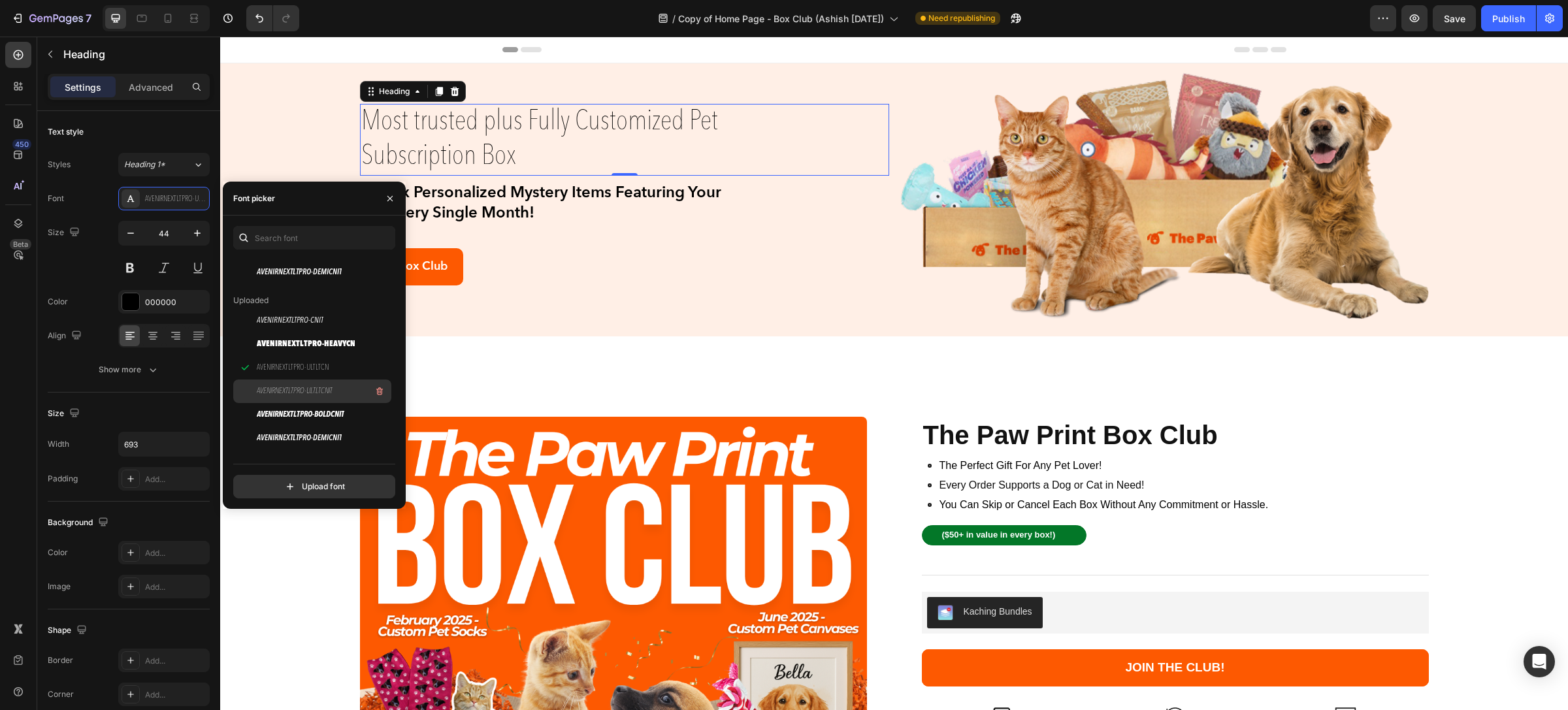
click at [331, 389] on span "AVENIRNEXTLTPRO-ULTLTCNIT" at bounding box center [295, 391] width 76 height 12
click at [329, 411] on span "AVENIRNEXTLTPRO-BOLDCNIT" at bounding box center [300, 415] width 88 height 12
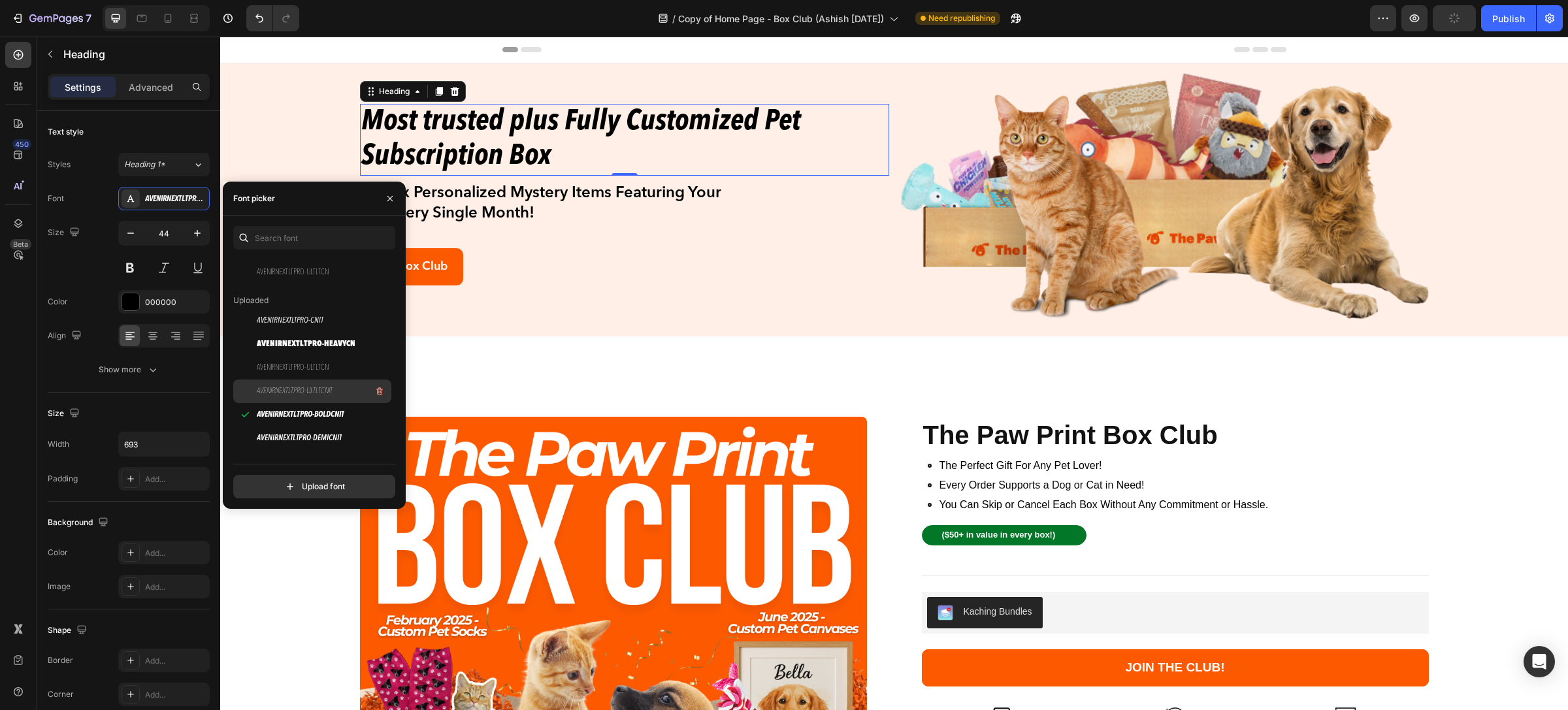
scroll to position [196, 0]
click at [324, 345] on span "AVENIRNEXTLTPRO-DEMICNIT" at bounding box center [300, 339] width 85 height 12
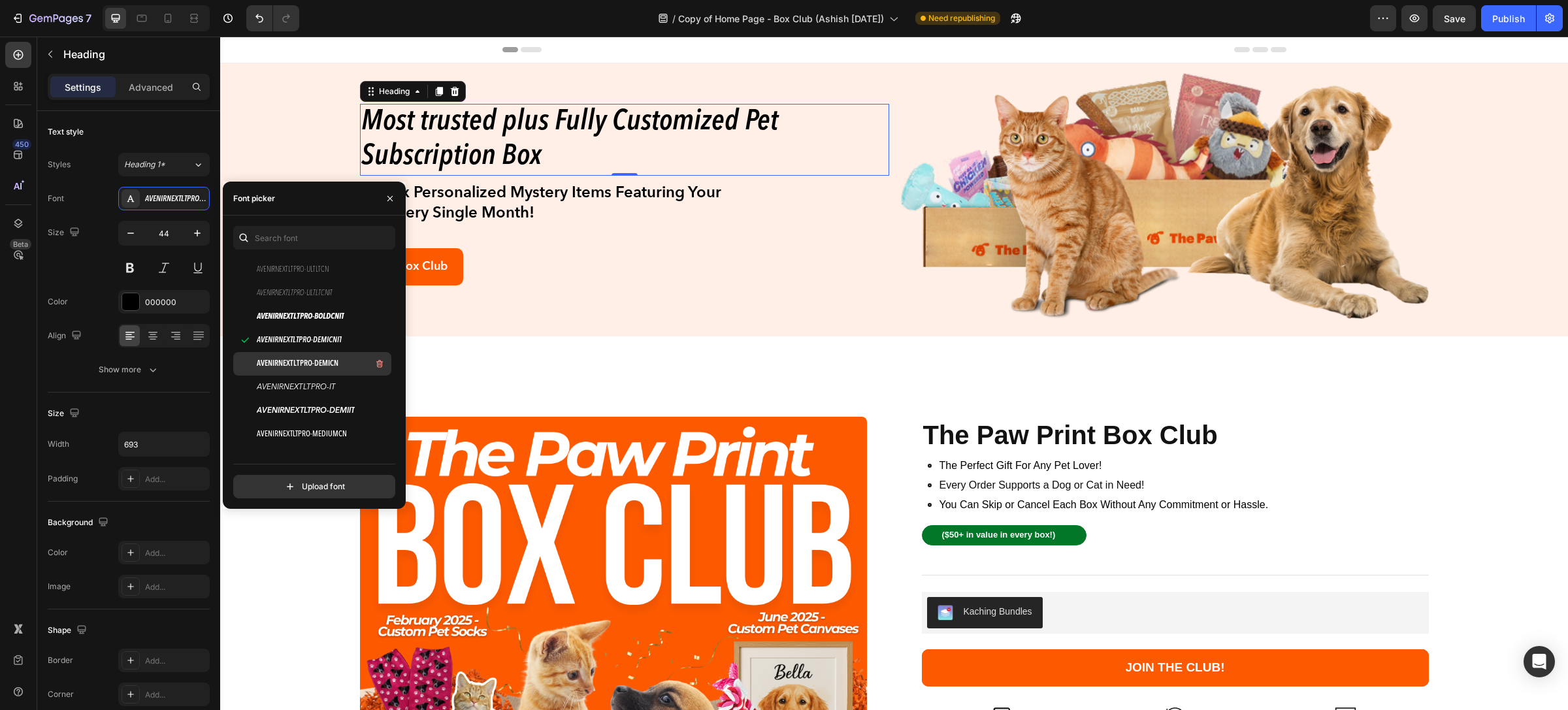
click at [322, 362] on span "AVENIRNEXTLTPRO-DEMICN" at bounding box center [298, 363] width 82 height 12
click at [306, 389] on span "AVENIRNEXTLTPRO-IT" at bounding box center [296, 387] width 79 height 12
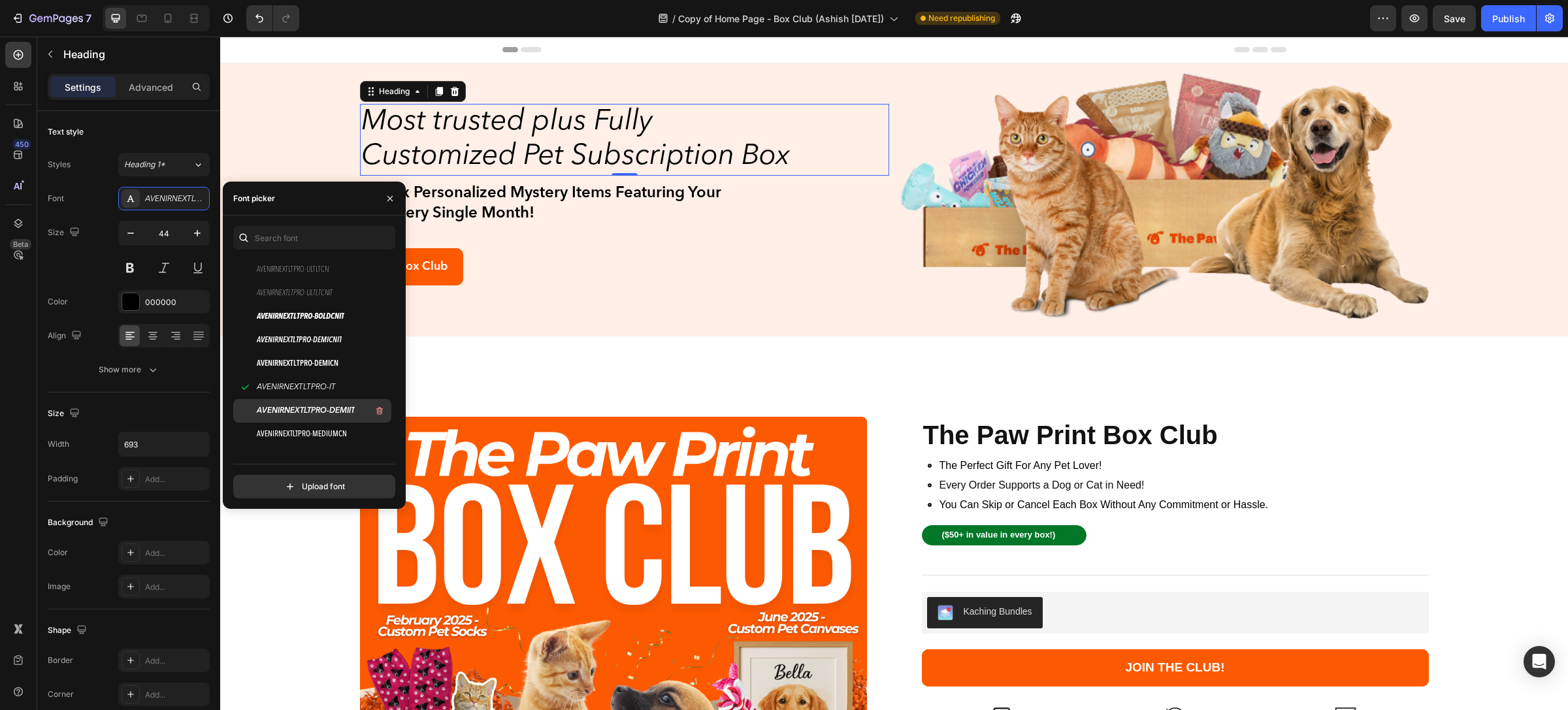
click at [311, 410] on span "AVENIRNEXTLTPRO-DEMIIT" at bounding box center [306, 410] width 98 height 12
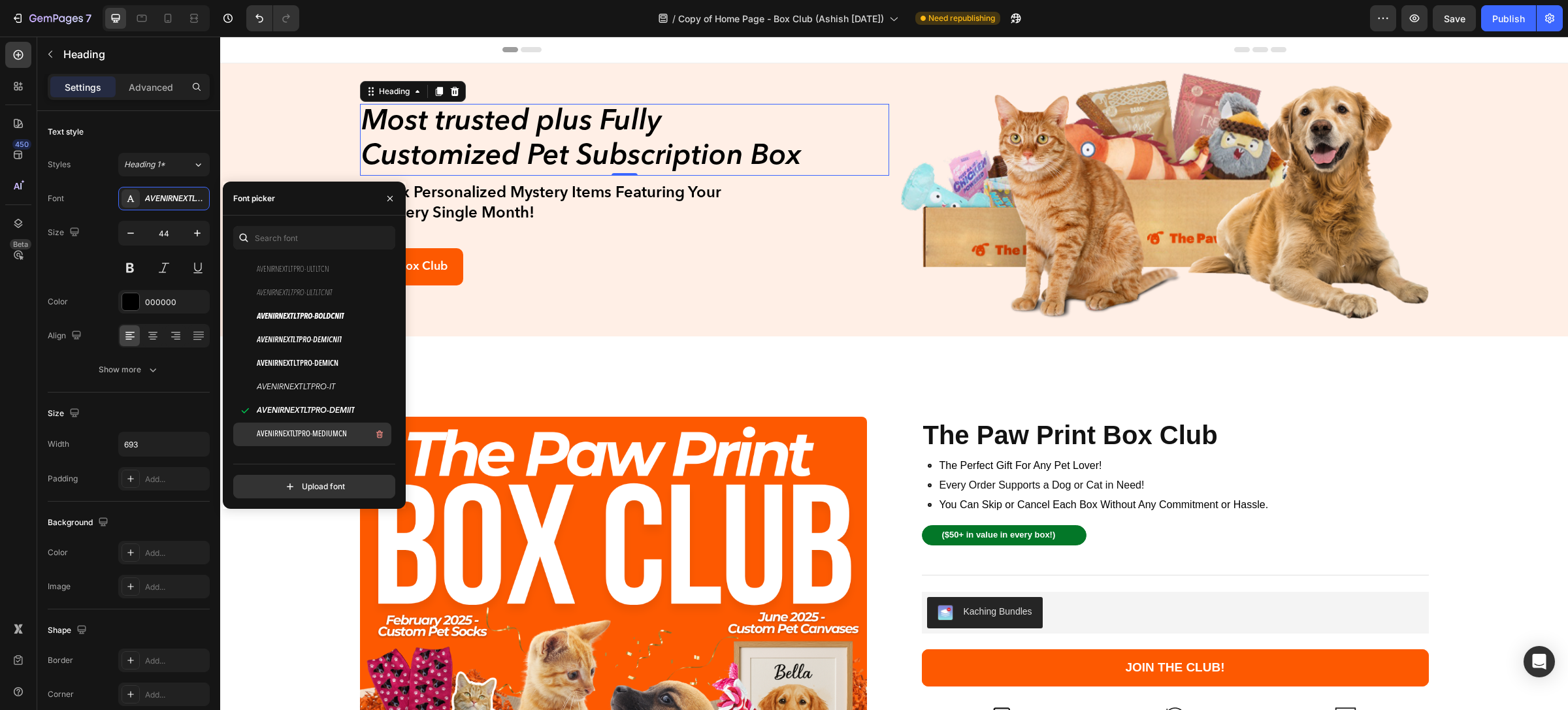
click at [322, 435] on span "AVENIRNEXTLTPRO-MEDIUMCN" at bounding box center [302, 434] width 90 height 12
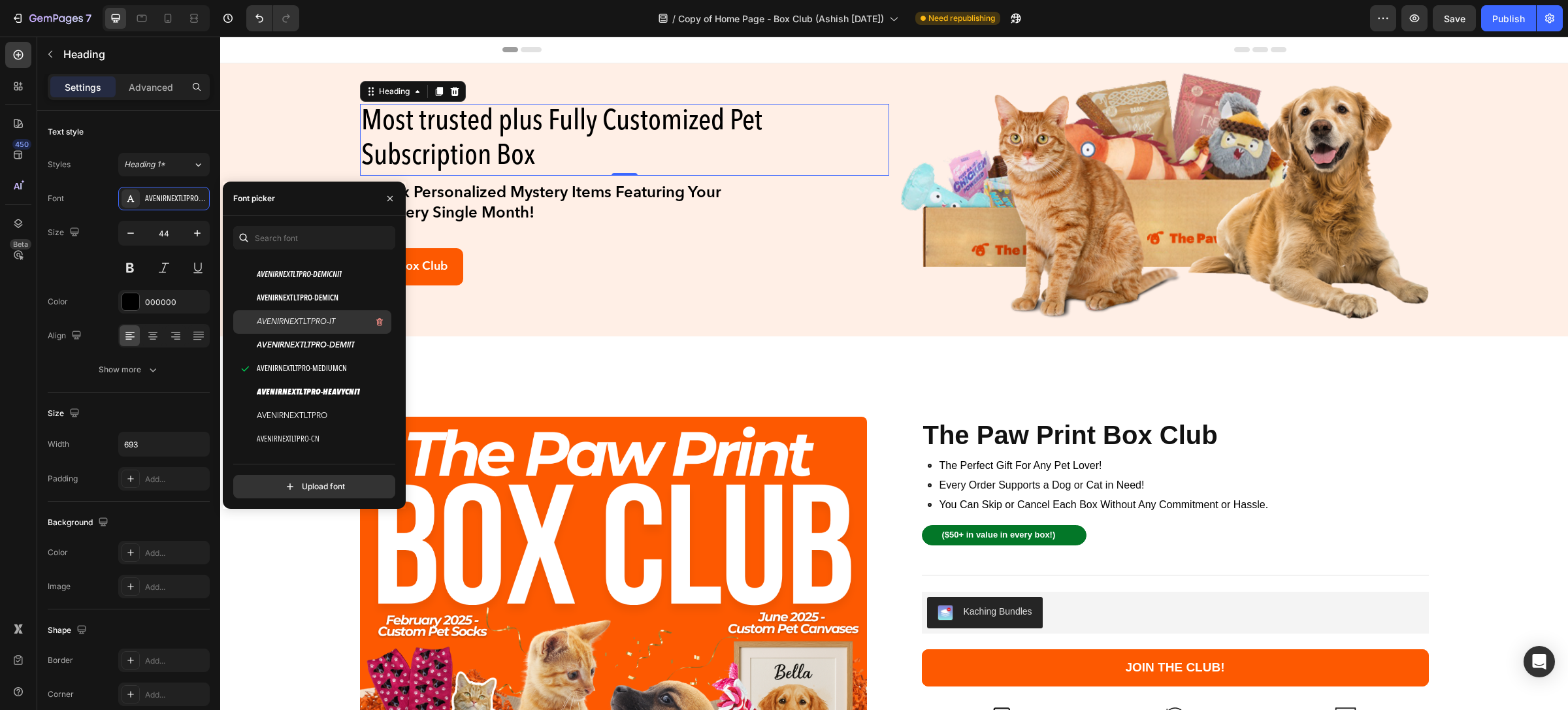
scroll to position [294, 0]
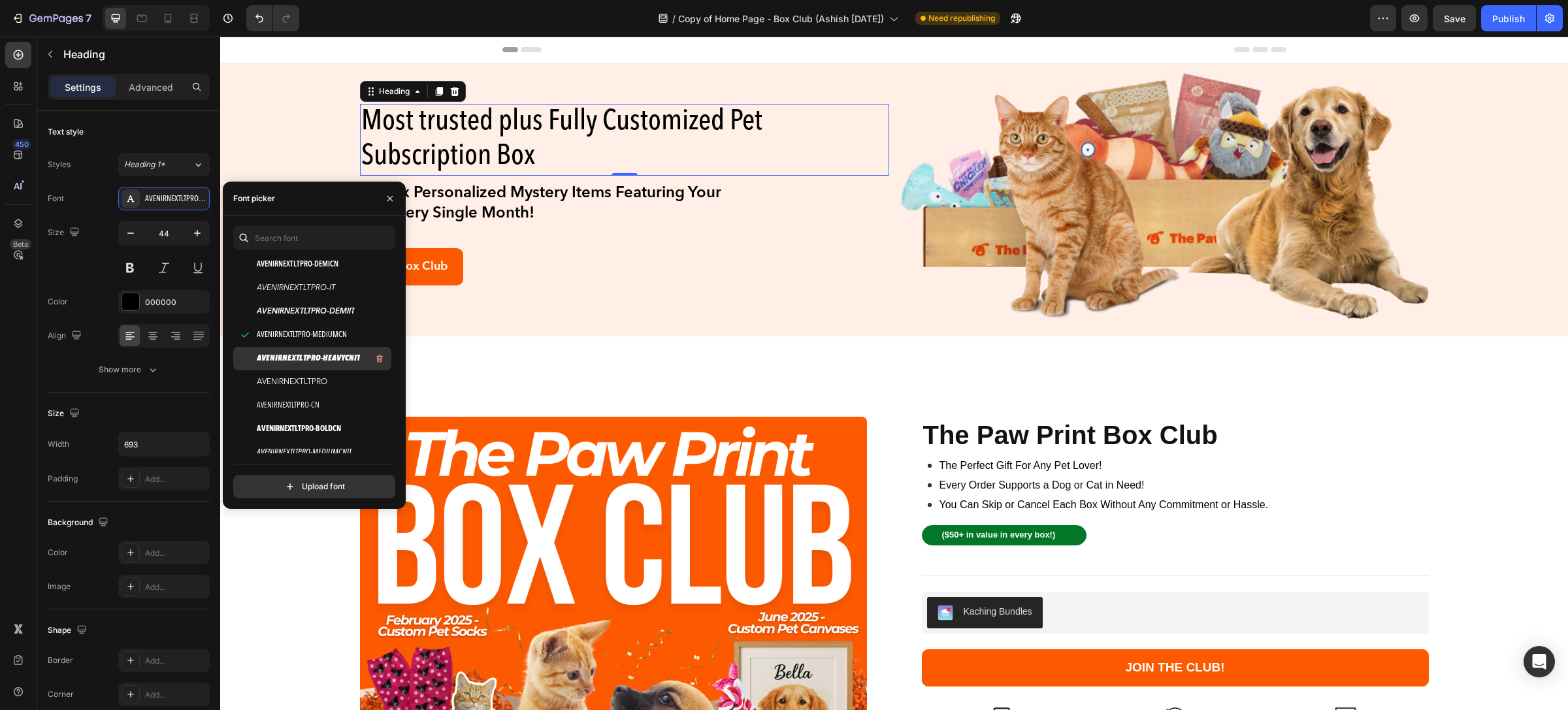
click at [293, 352] on div "AVENIRNEXTLTPRO-HEAVYCNIT" at bounding box center [323, 359] width 132 height 16
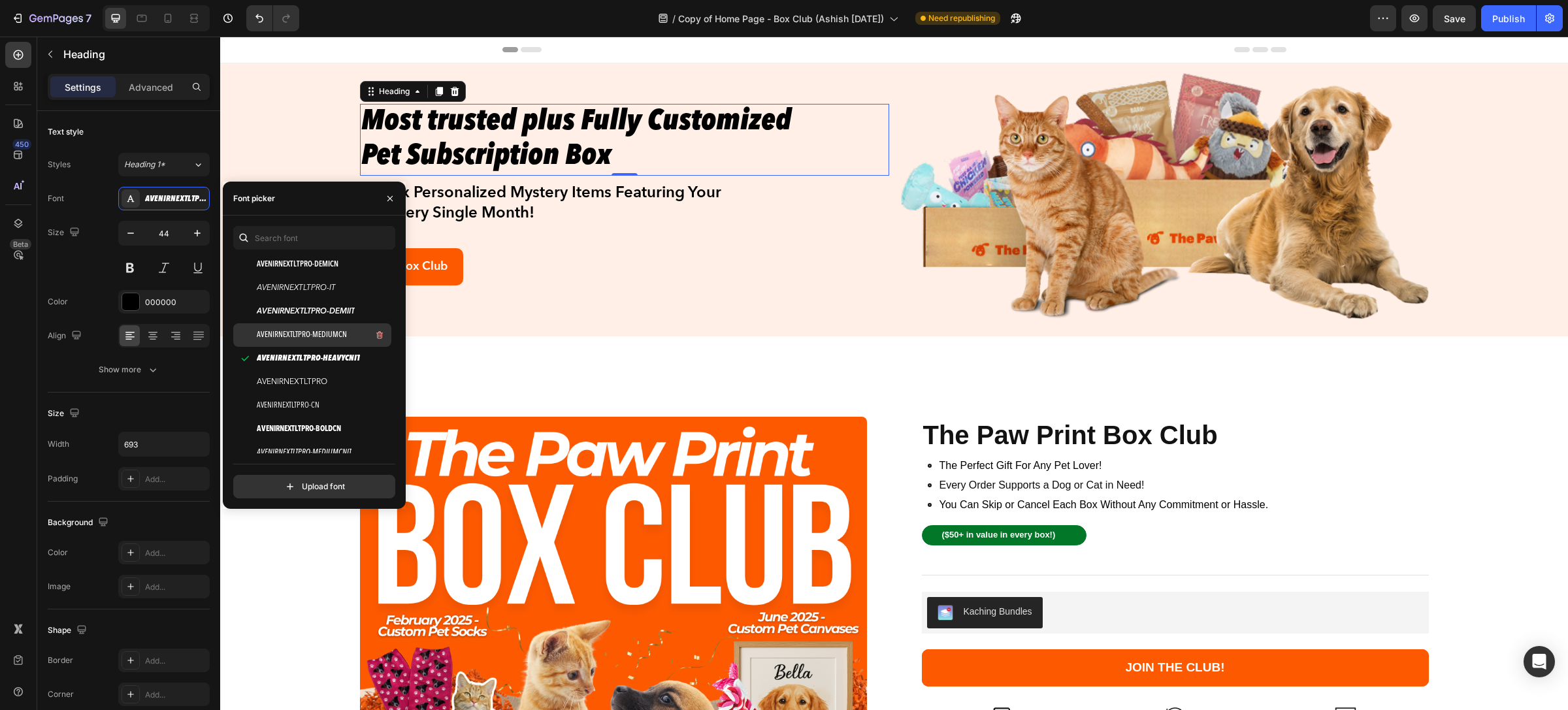
click at [294, 338] on span "AVENIRNEXTLTPRO-MEDIUMCN" at bounding box center [302, 335] width 90 height 12
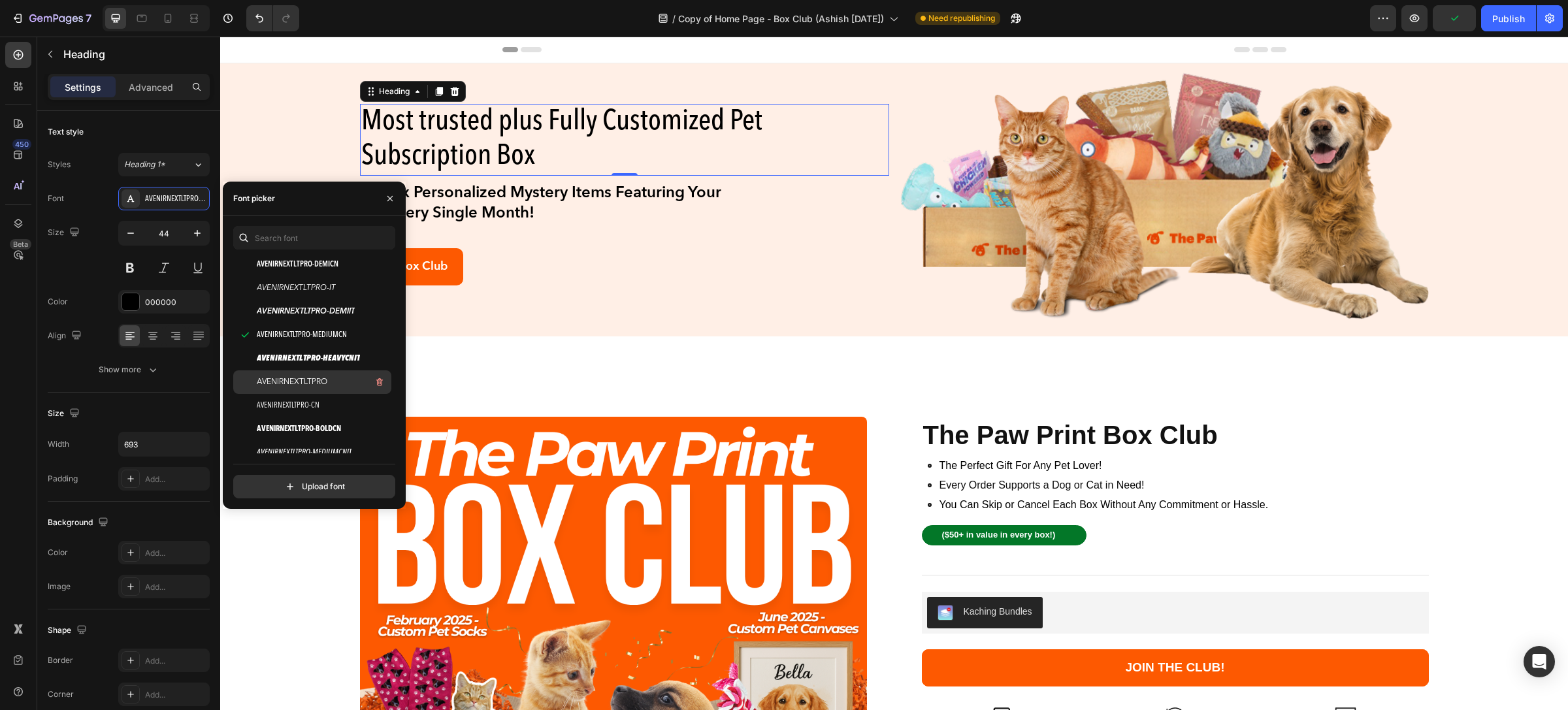
click at [305, 383] on span "AVENIRNEXTLTPRO" at bounding box center [293, 382] width 71 height 12
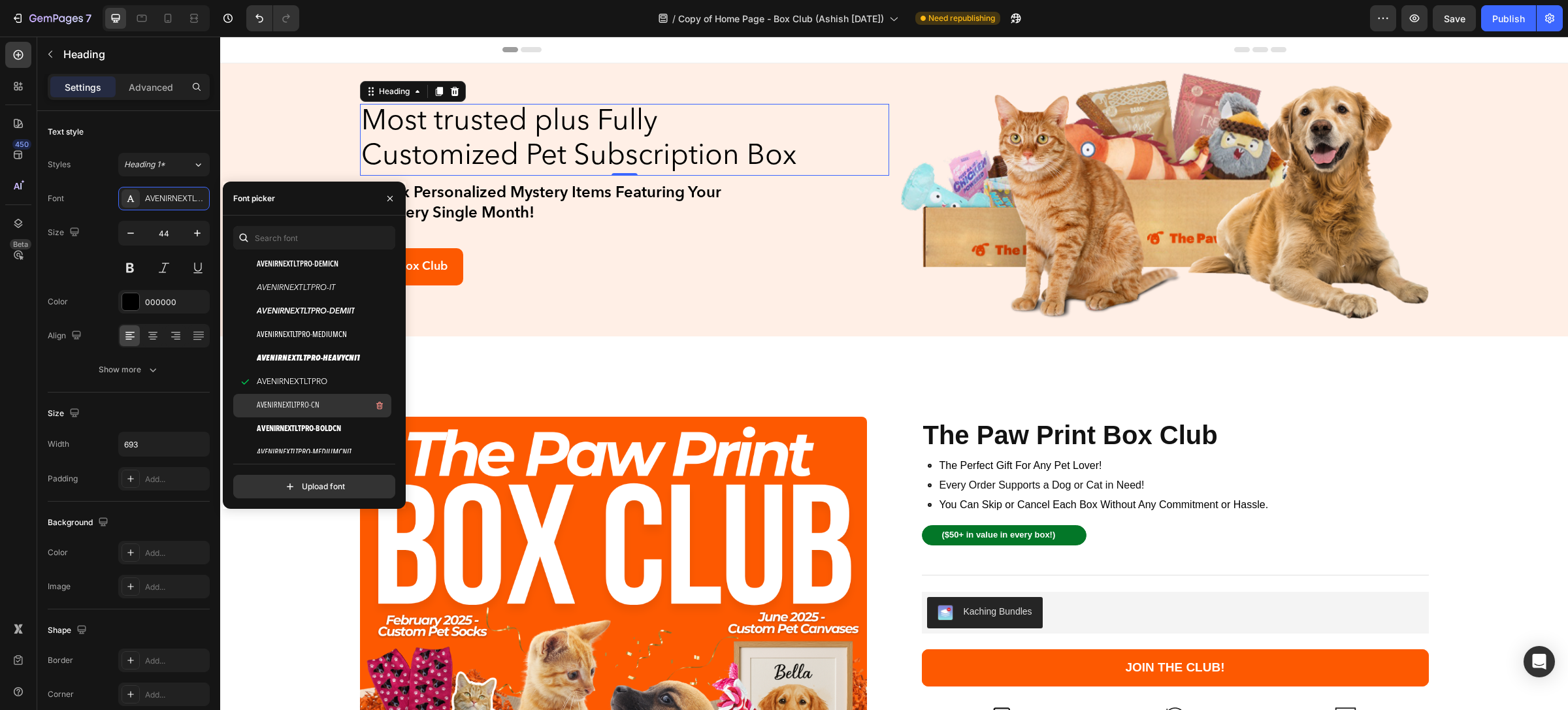
click at [315, 407] on span "AVENIRNEXTLTPRO-CN" at bounding box center [288, 405] width 63 height 12
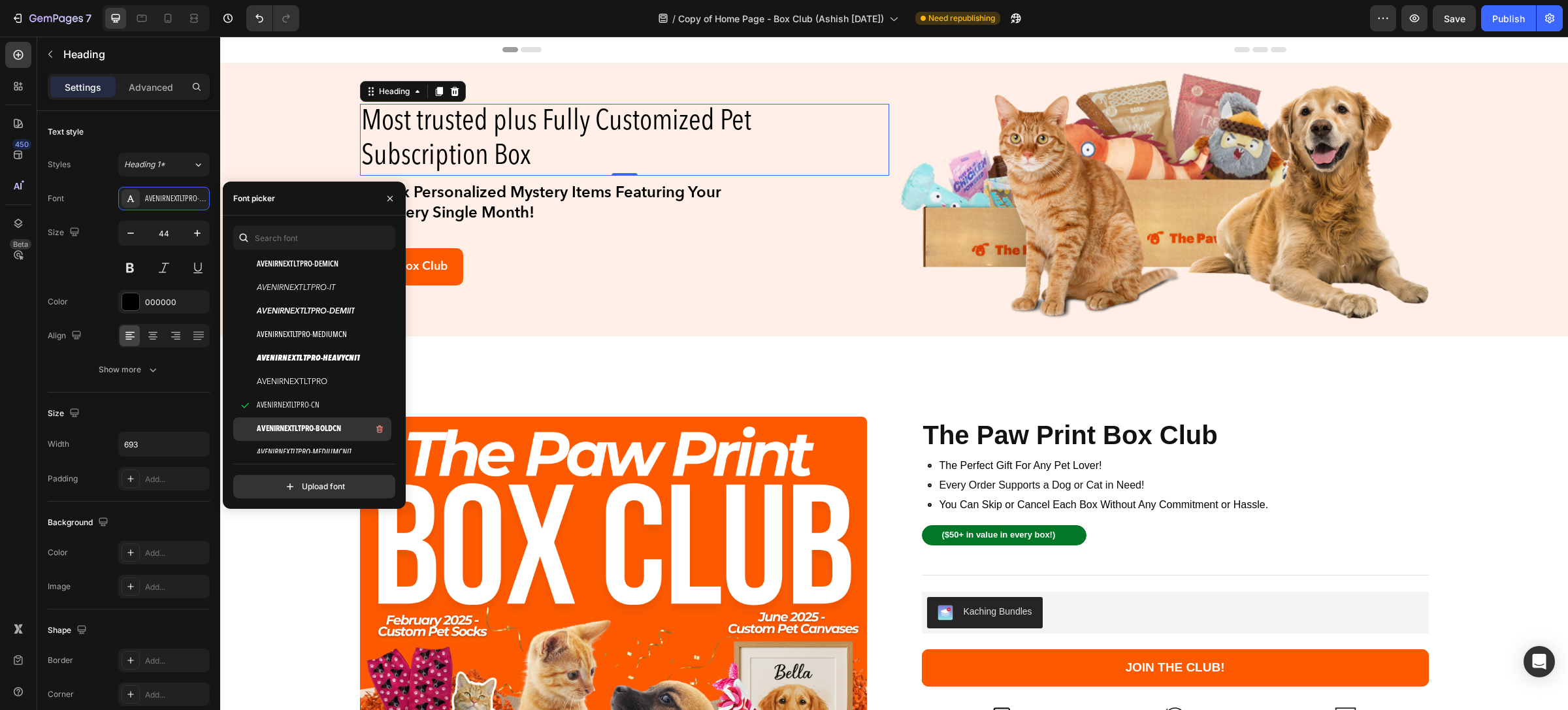
click at [322, 433] on span "AVENIRNEXTLTPRO-BOLDCN" at bounding box center [299, 429] width 84 height 12
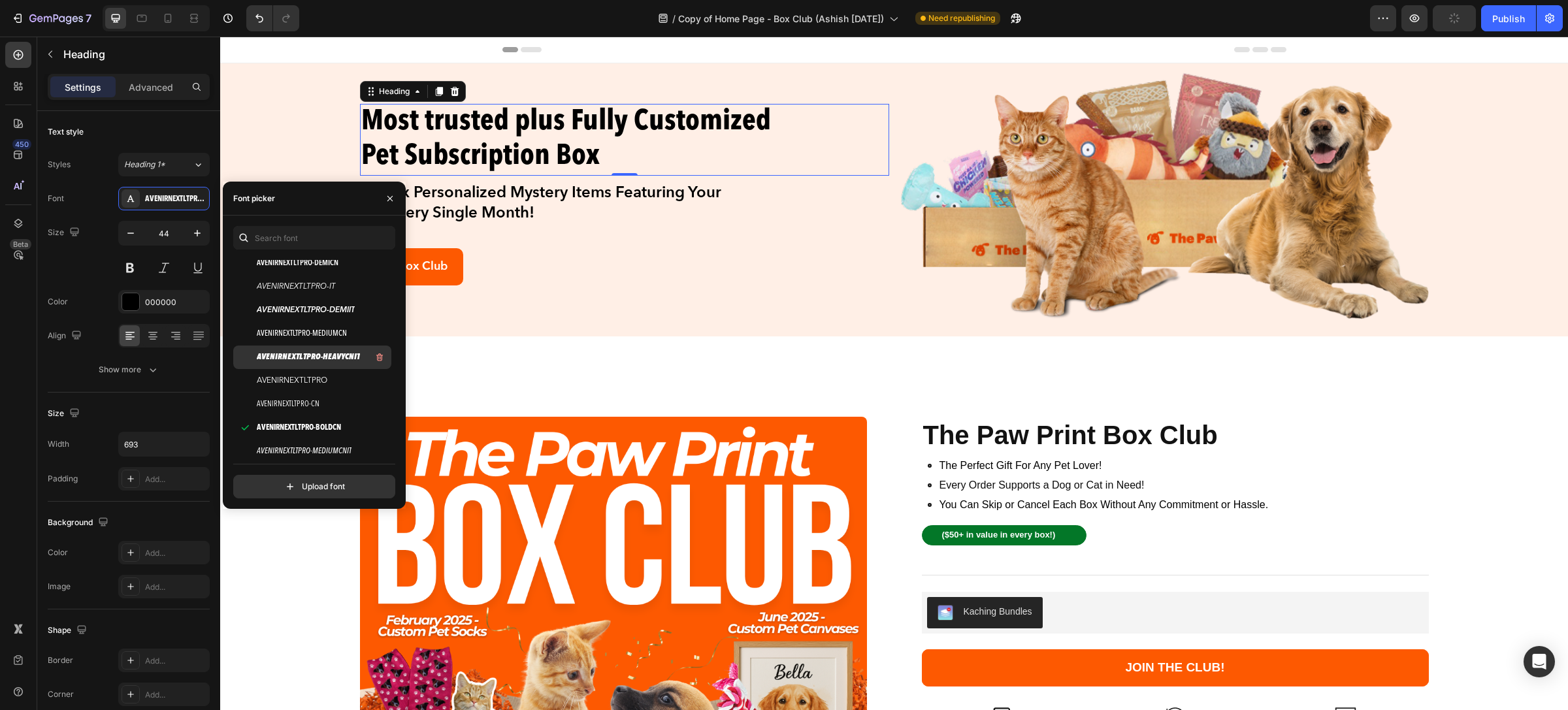
scroll to position [392, 0]
click at [312, 354] on span "AVENIRNEXTLTPRO-MEDIUMCNIT" at bounding box center [304, 353] width 95 height 12
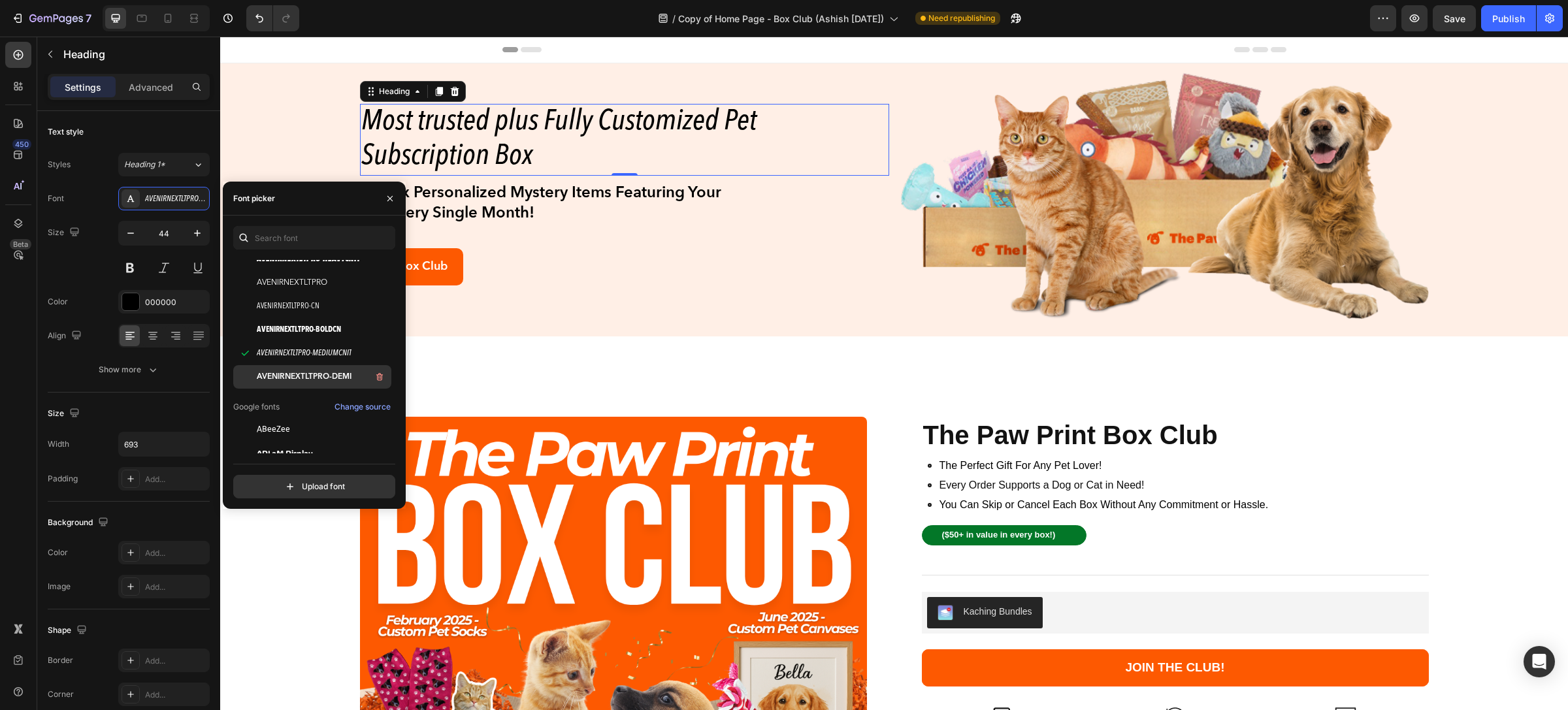
click at [307, 374] on span "AVENIRNEXTLTPRO-DEMI" at bounding box center [304, 377] width 95 height 12
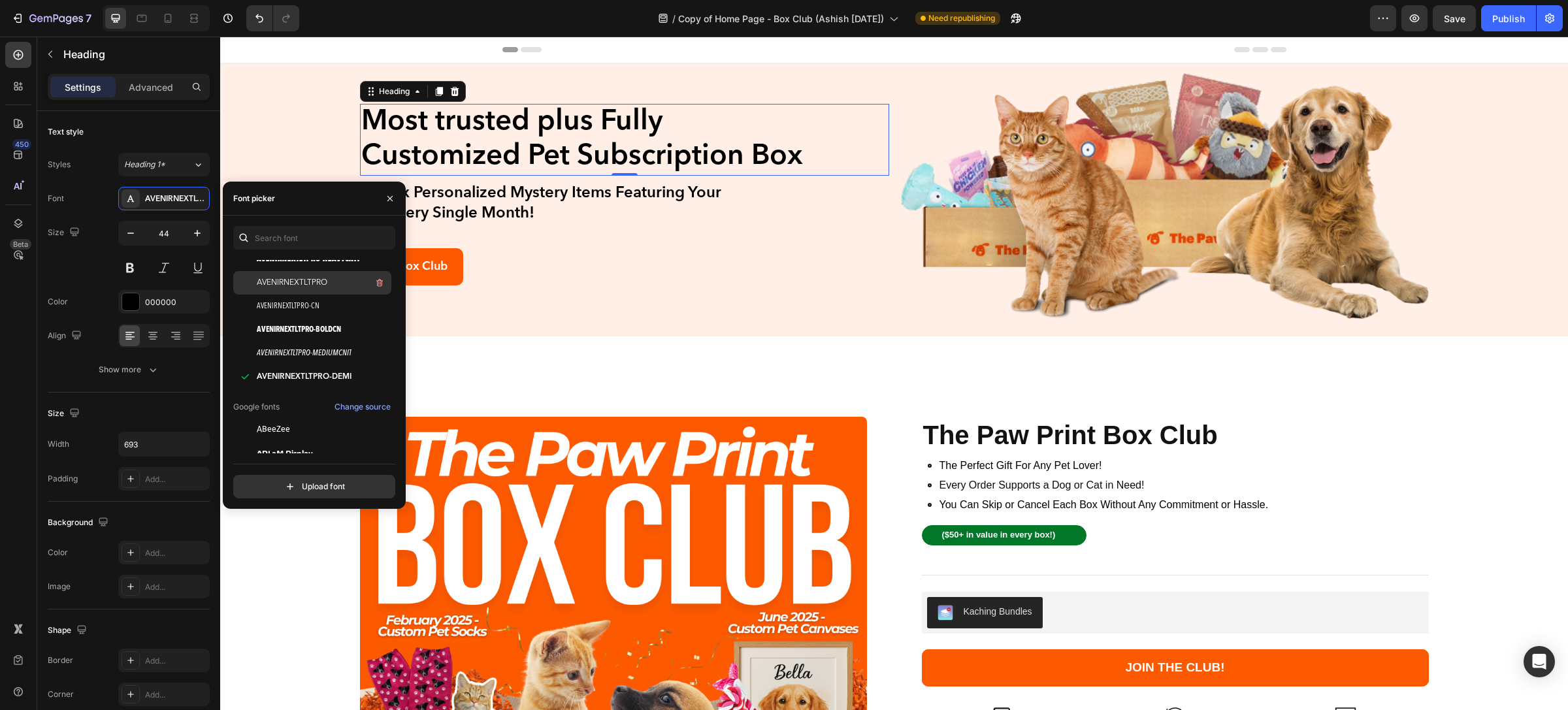
click at [312, 280] on span "AVENIRNEXTLTPRO" at bounding box center [293, 283] width 71 height 12
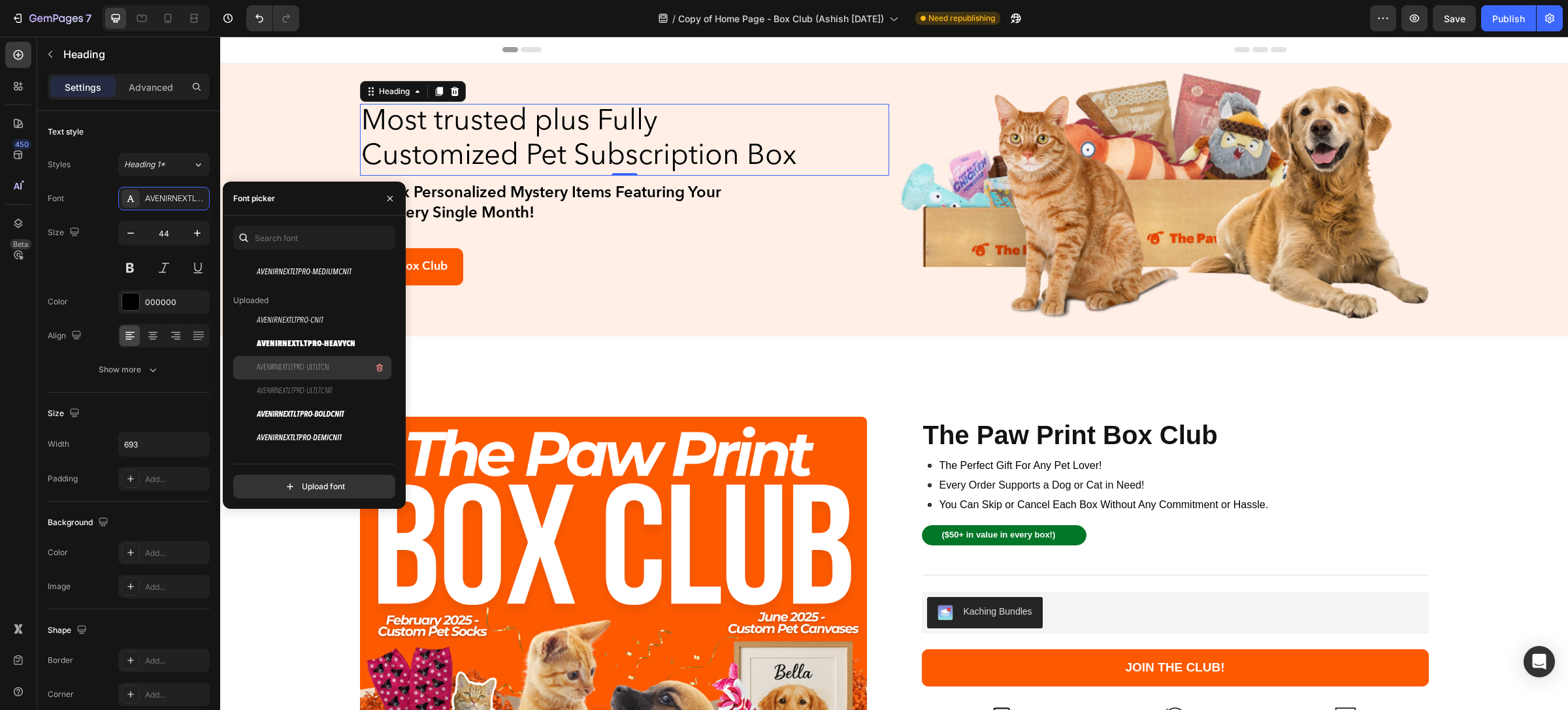
scroll to position [196, 0]
click at [339, 364] on span "AVENIRNEXTLTPRO-DEMICN" at bounding box center [298, 363] width 82 height 12
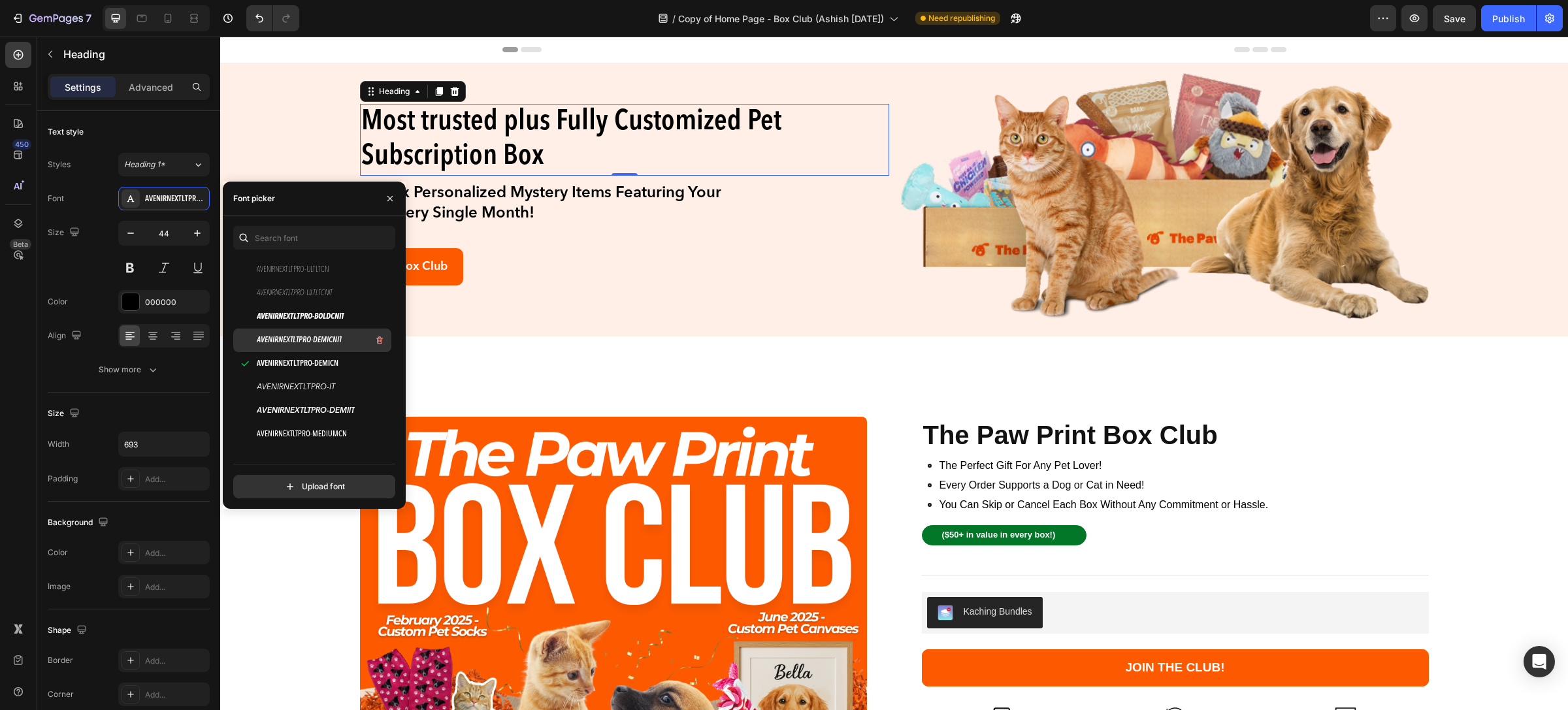
click at [308, 340] on span "AVENIRNEXTLTPRO-DEMICNIT" at bounding box center [300, 339] width 85 height 12
click at [302, 236] on input "text" at bounding box center [314, 238] width 162 height 24
paste input "avenirnextltpro-demi"
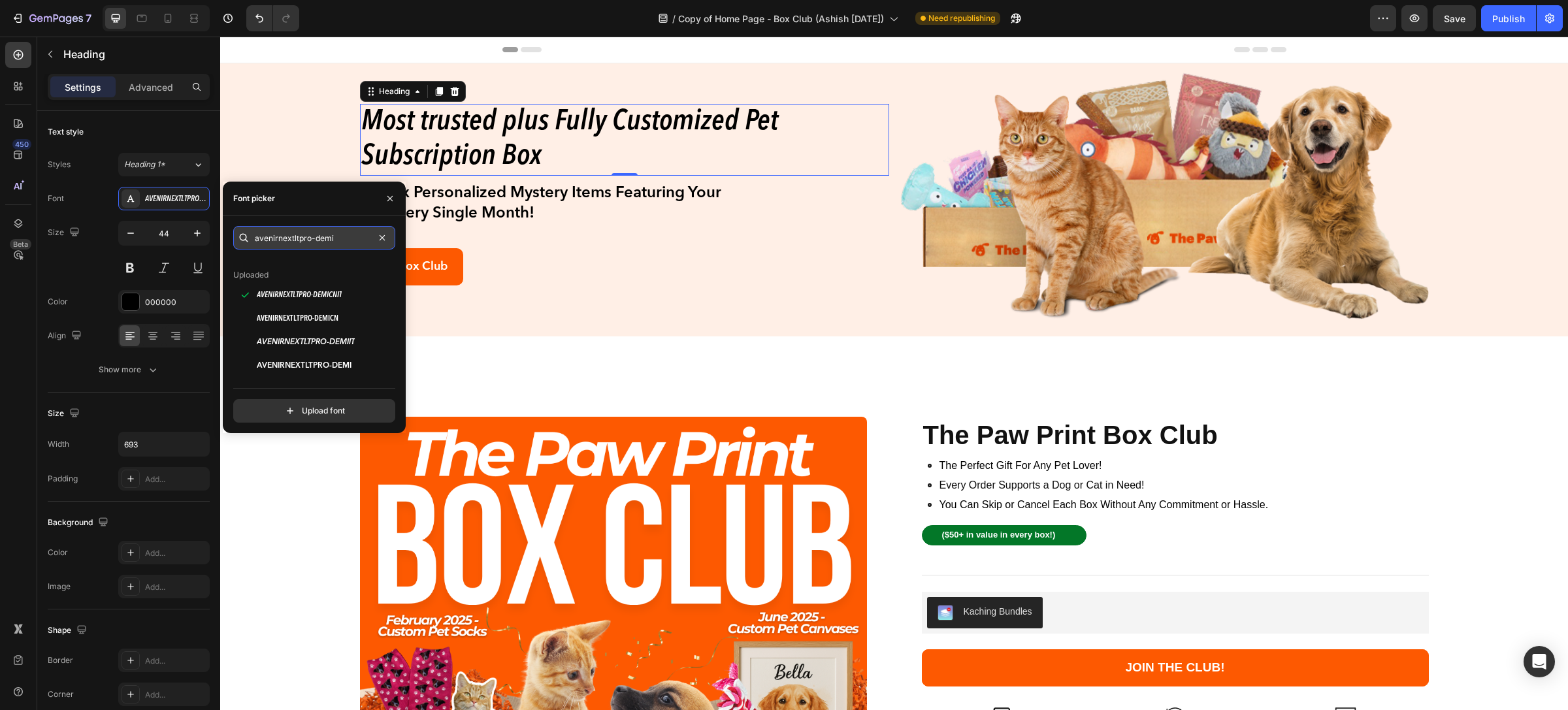
scroll to position [0, 0]
type input "avenirnextltpro-demi"
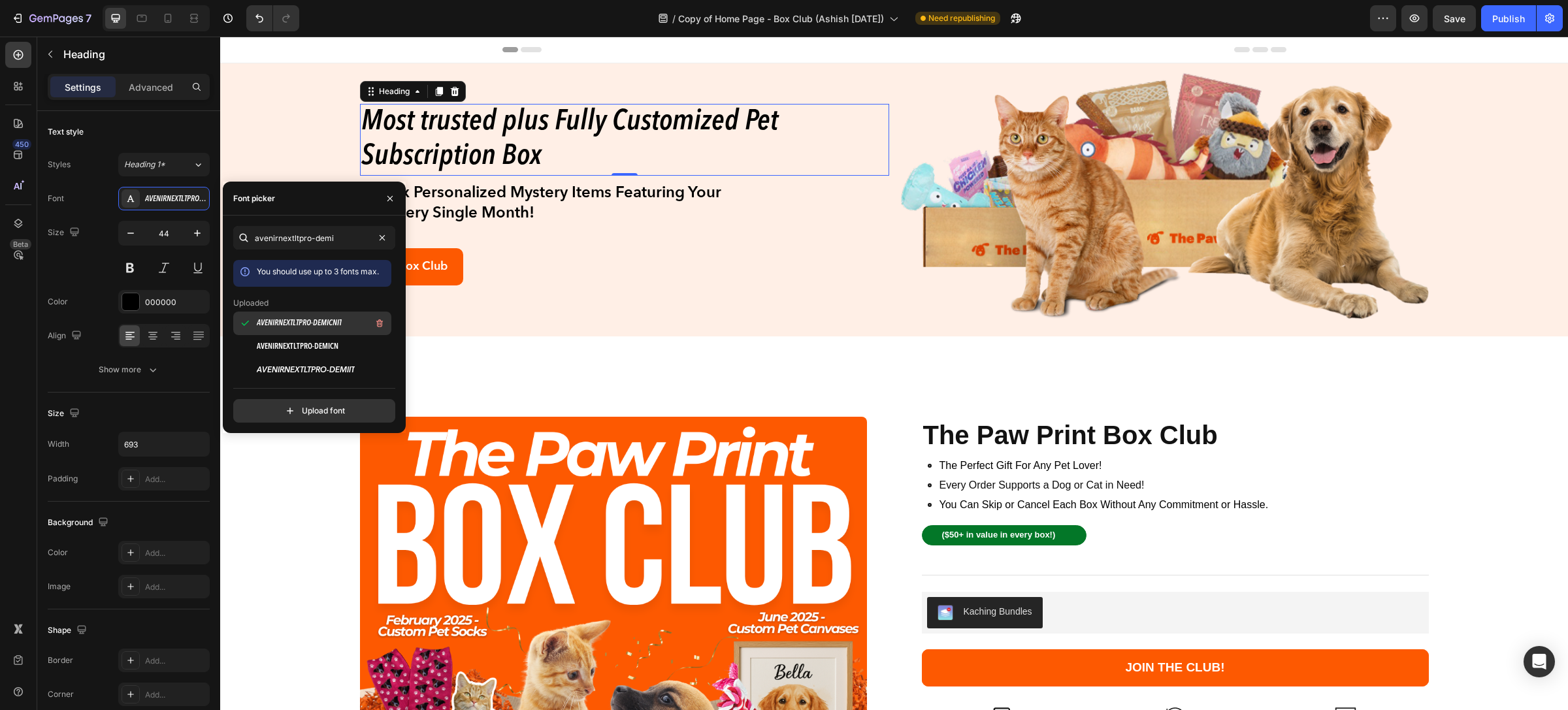
click at [357, 332] on div "AVENIRNEXTLTPRO-DEMICNIT" at bounding box center [312, 324] width 158 height 24
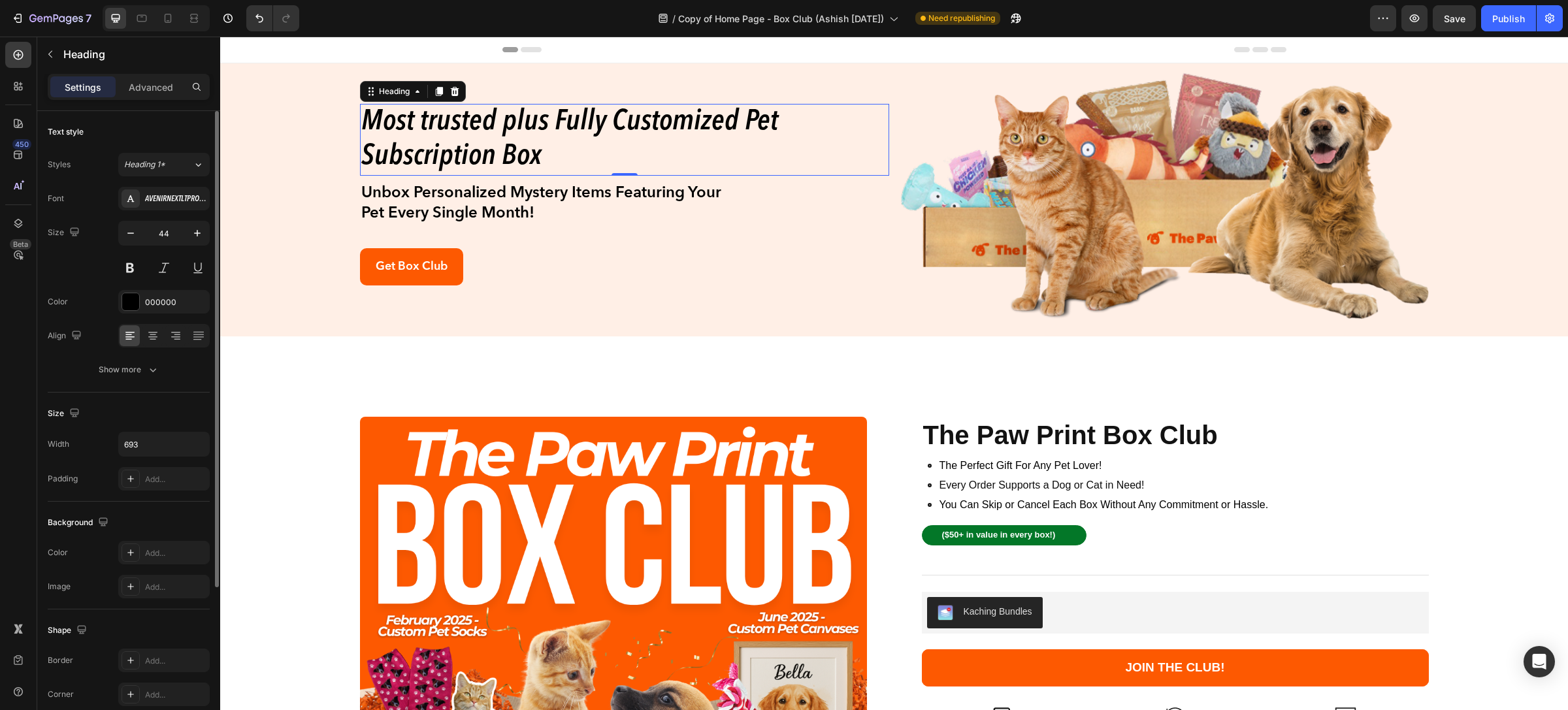
click at [96, 265] on div "Size 44" at bounding box center [129, 250] width 162 height 59
click at [172, 267] on button at bounding box center [164, 268] width 24 height 24
click at [160, 204] on div "AVENIRNEXTLTPRO-DEMICNIT" at bounding box center [176, 199] width 61 height 12
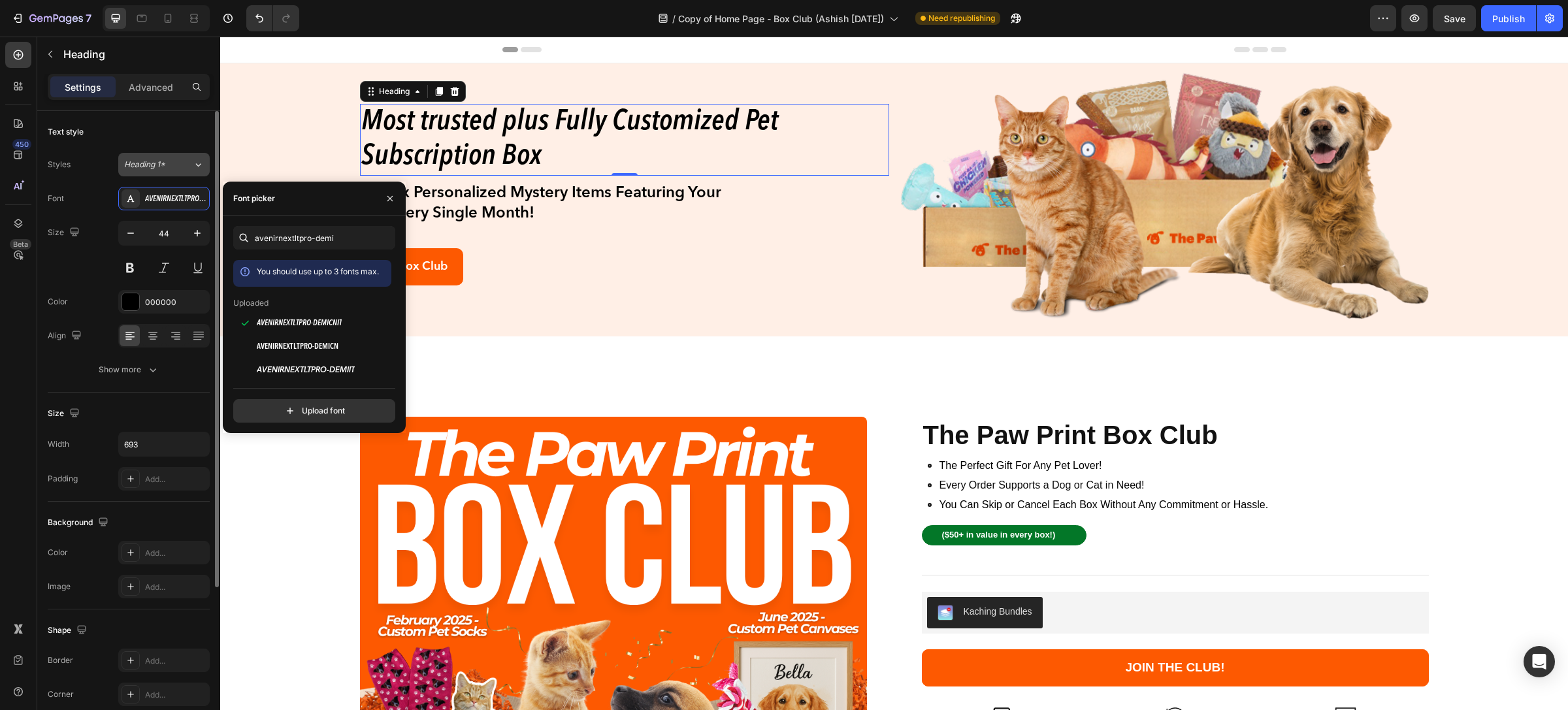
click at [158, 168] on span "Heading 1*" at bounding box center [144, 164] width 41 height 12
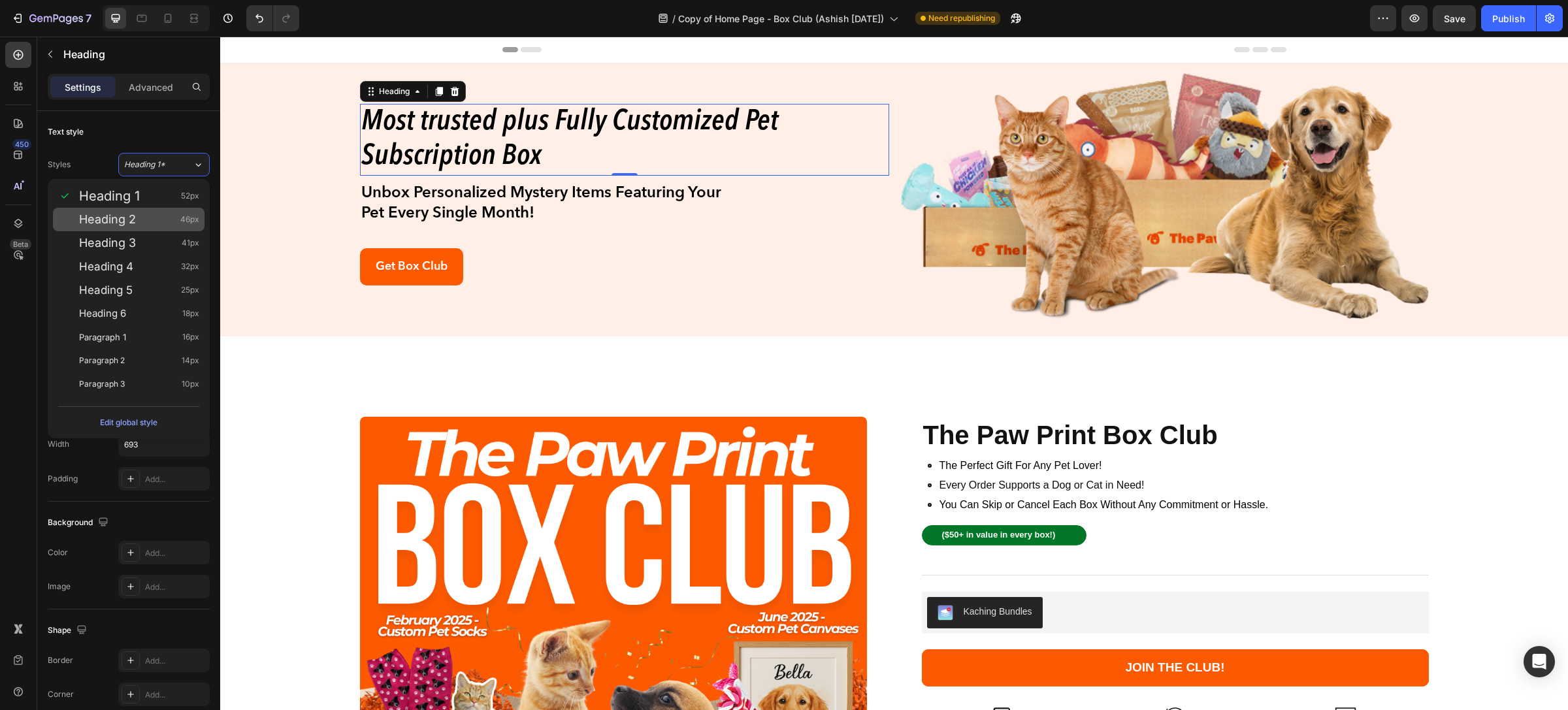
click at [153, 217] on div "Heading 2 46px" at bounding box center [139, 219] width 121 height 13
type input "46"
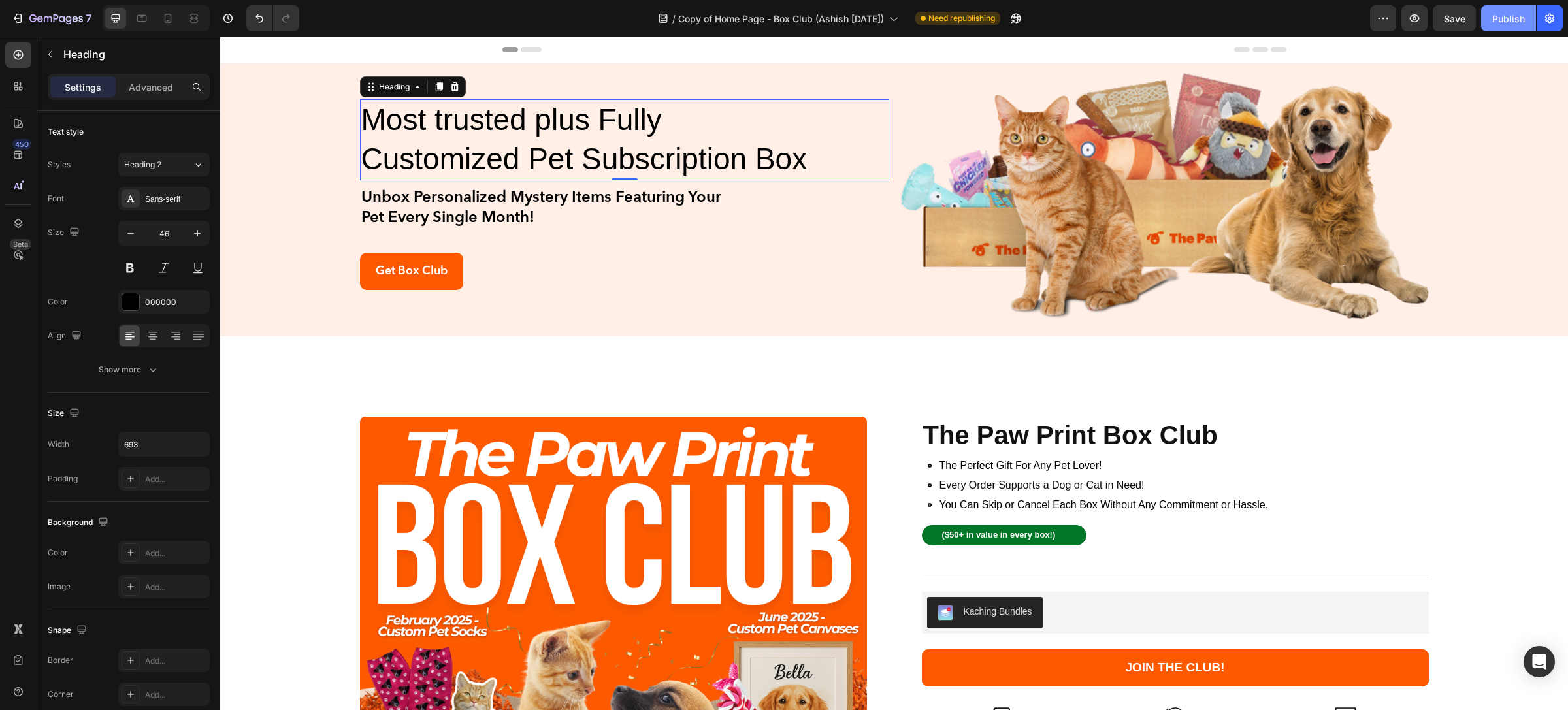
click at [1498, 24] on div "Publish" at bounding box center [1509, 18] width 33 height 13
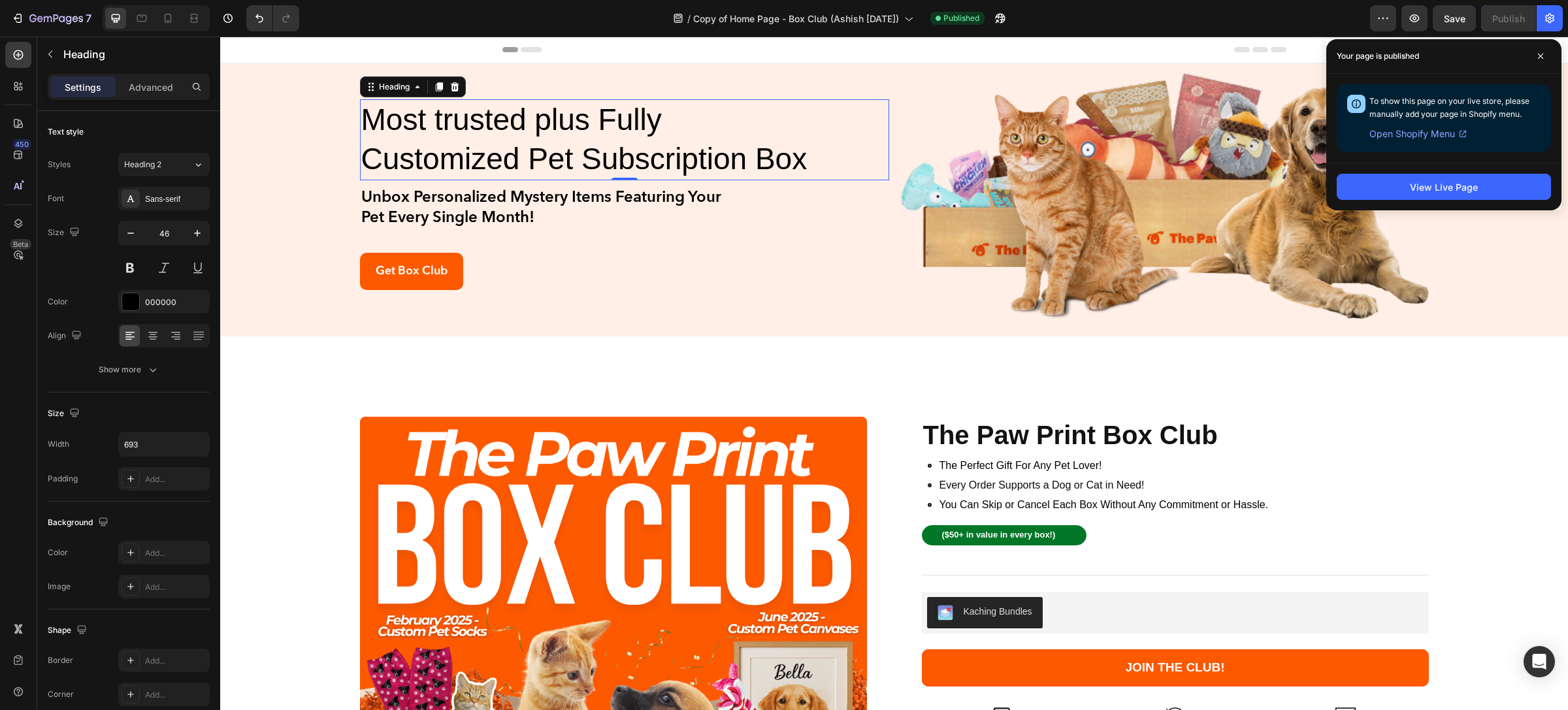
click at [749, 136] on h2 "Most trusted plus Fully Customized Pet Subscription Box" at bounding box center [586, 139] width 453 height 81
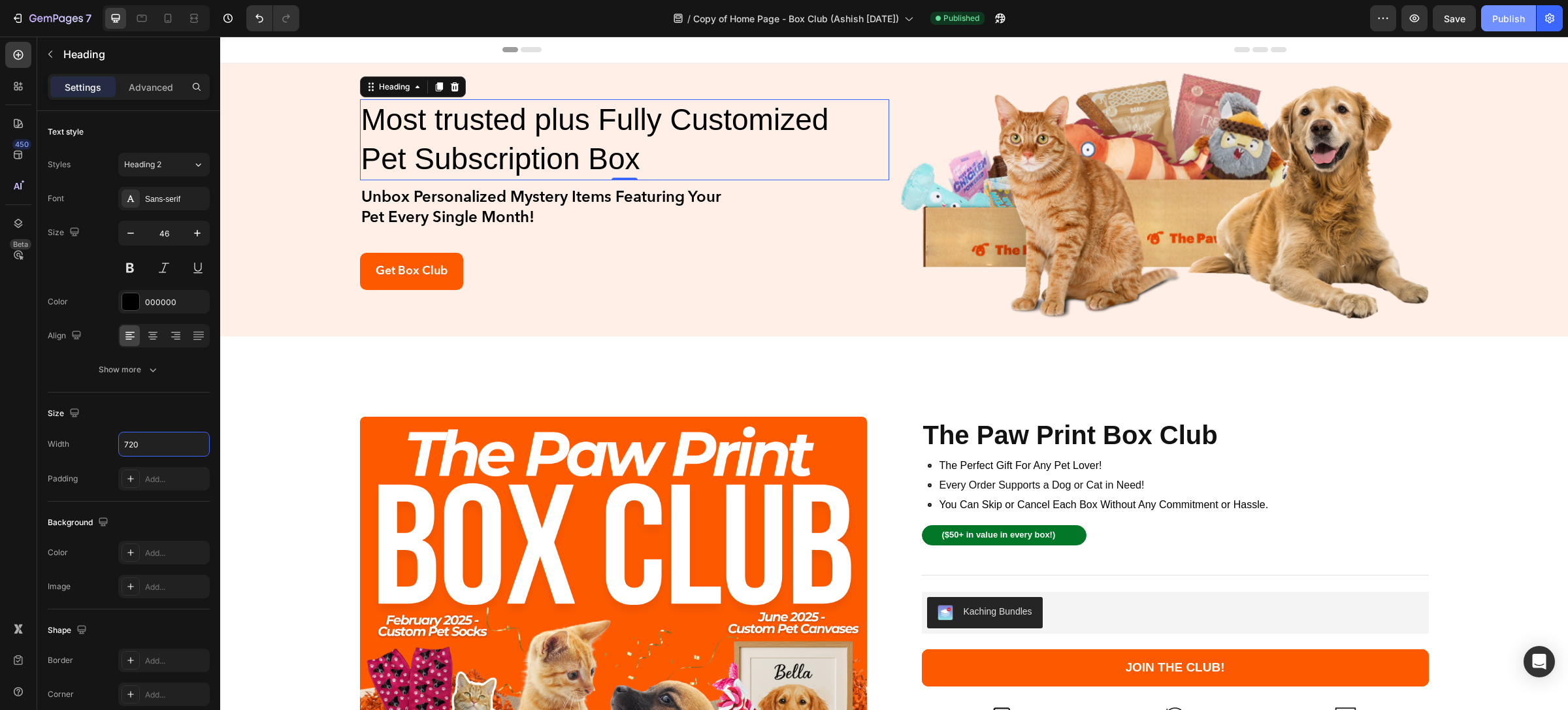
type input "720"
click at [1495, 15] on div "Publish" at bounding box center [1509, 18] width 33 height 13
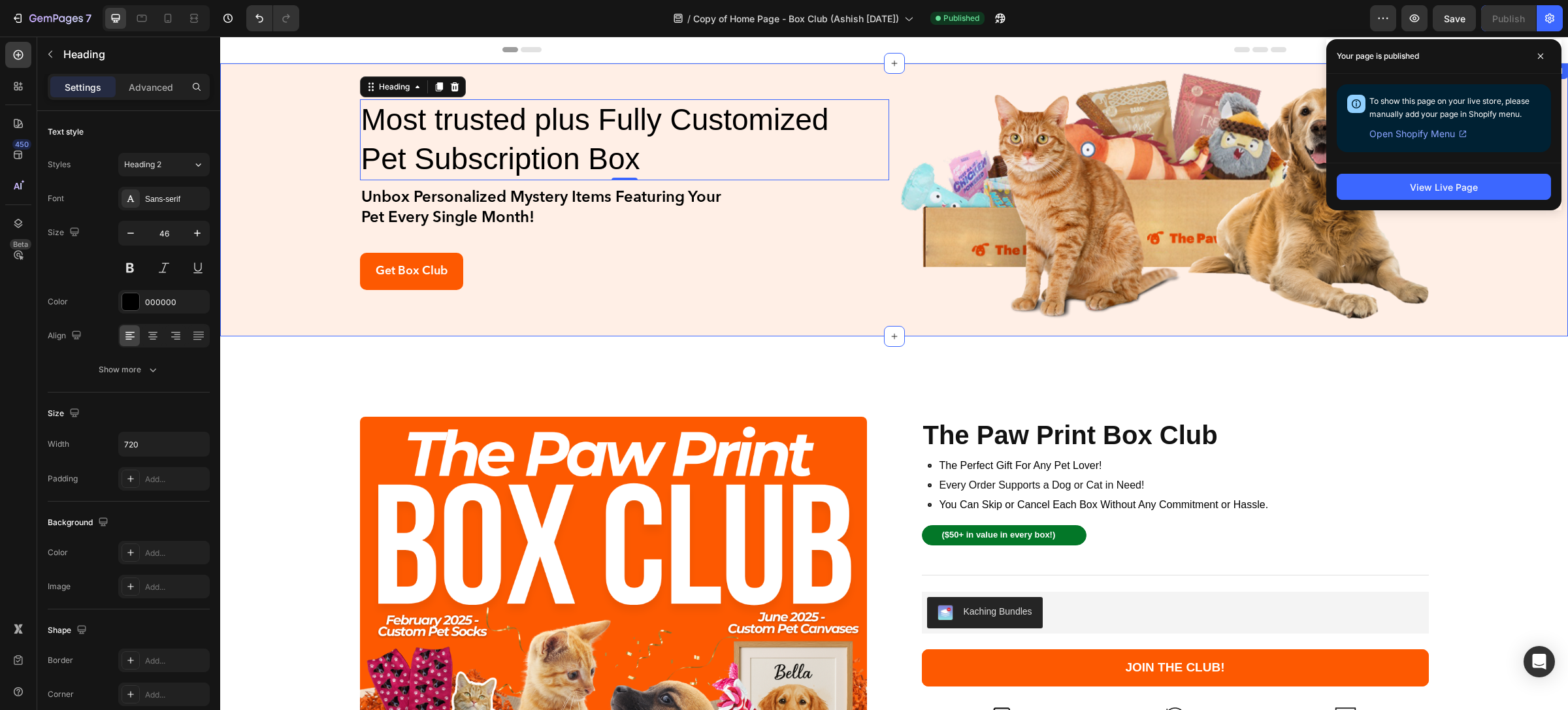
click at [276, 110] on div "Most trusted plus Fully Customized Pet Subscription Box Heading 0 Unbox Persona…" at bounding box center [893, 199] width 1348 height 260
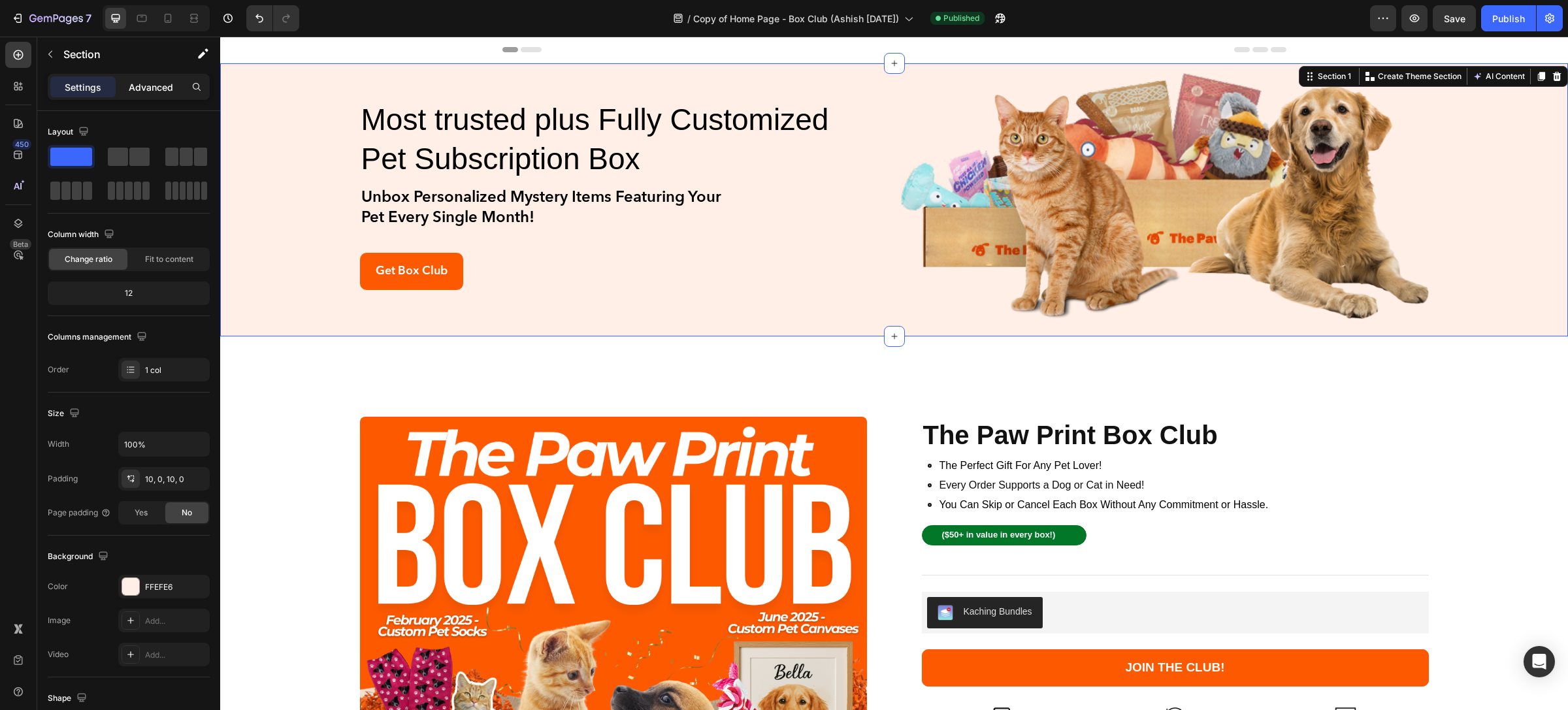
click at [152, 90] on p "Advanced" at bounding box center [151, 87] width 44 height 13
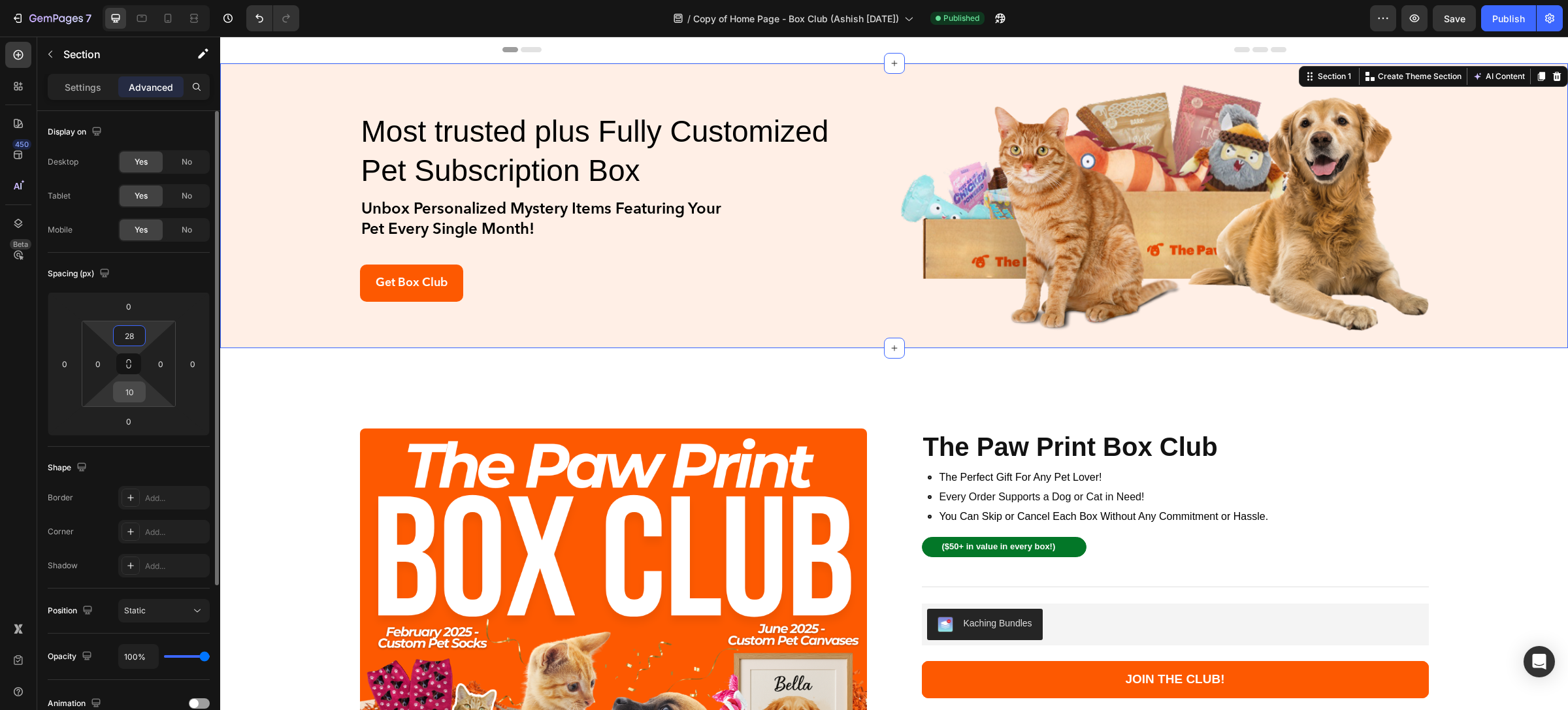
type input "28"
click at [121, 394] on div "10" at bounding box center [129, 393] width 33 height 21
click at [132, 394] on input "10" at bounding box center [129, 392] width 26 height 20
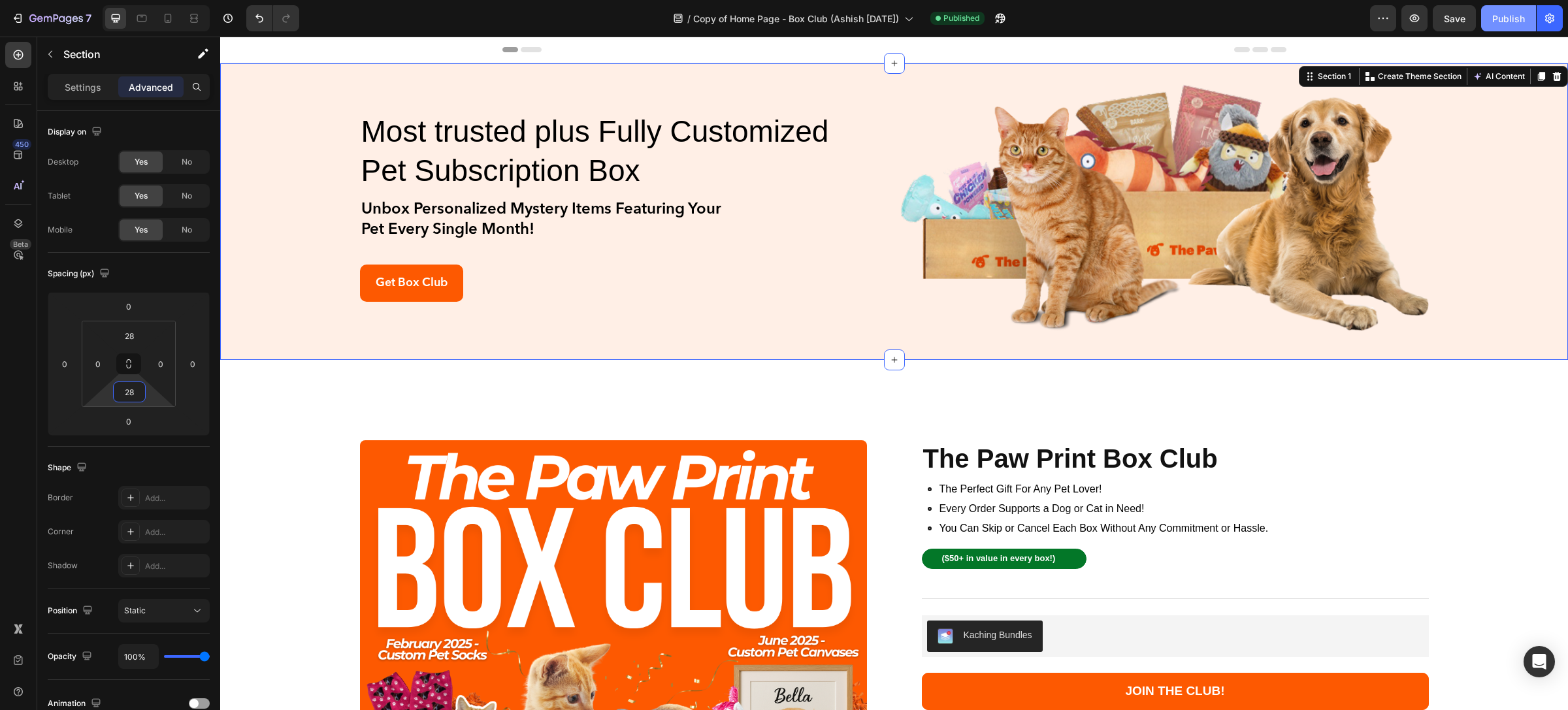
type input "28"
click at [1503, 13] on div "Publish" at bounding box center [1509, 18] width 33 height 13
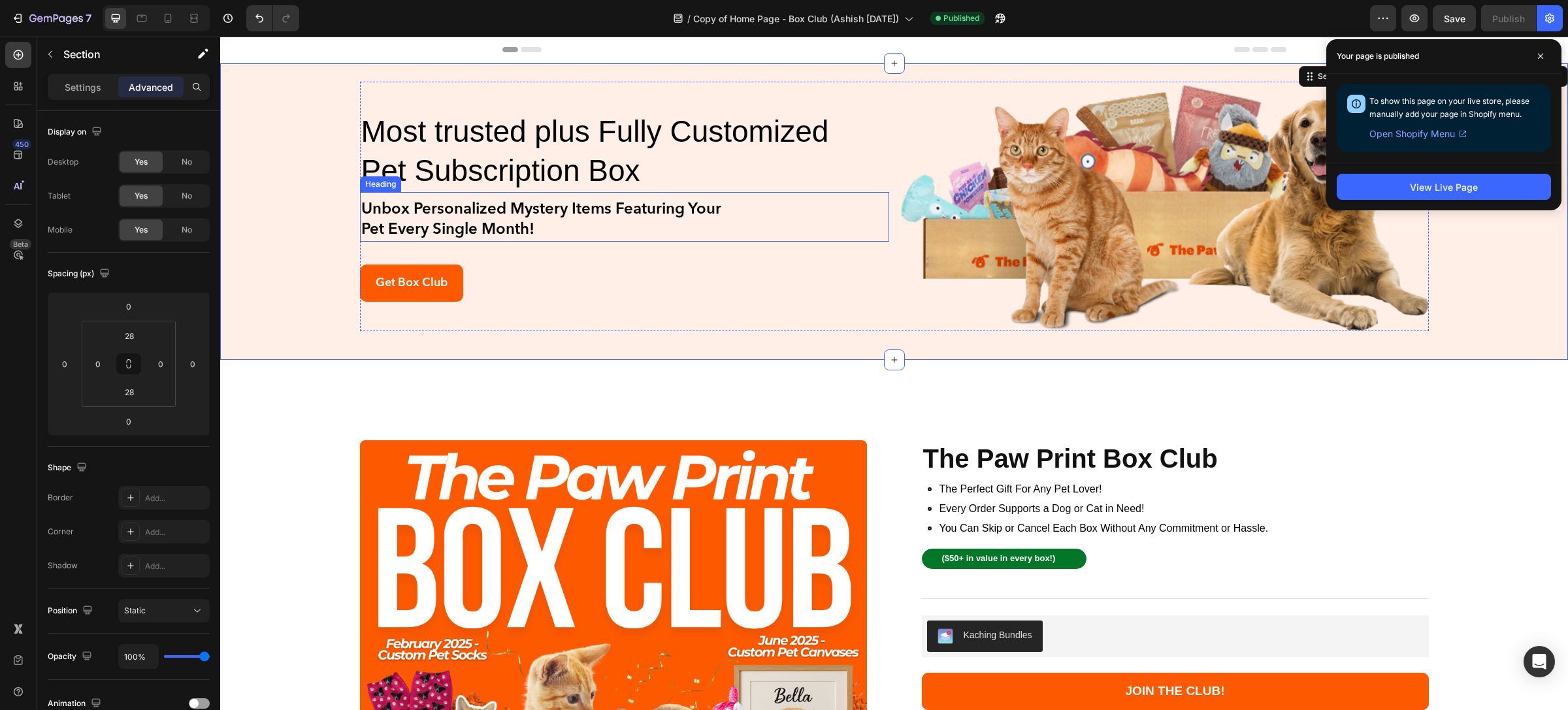
click at [688, 219] on h2 "Unbox Personalized Mystery Items Featuring Your Pet Every Single Month!" at bounding box center [624, 220] width 529 height 43
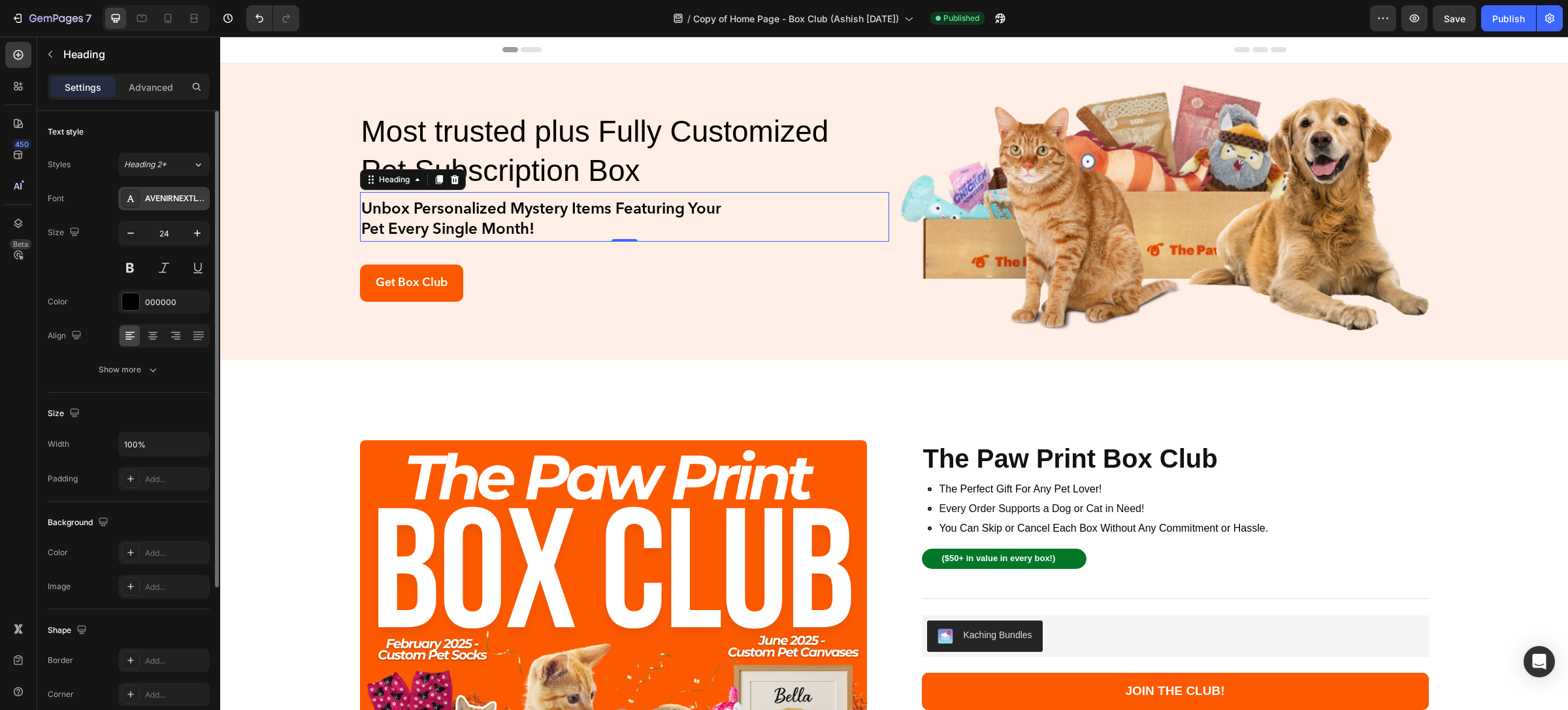
click at [163, 198] on div "AVENIRNEXTLTPRO-DEMI" at bounding box center [176, 199] width 61 height 12
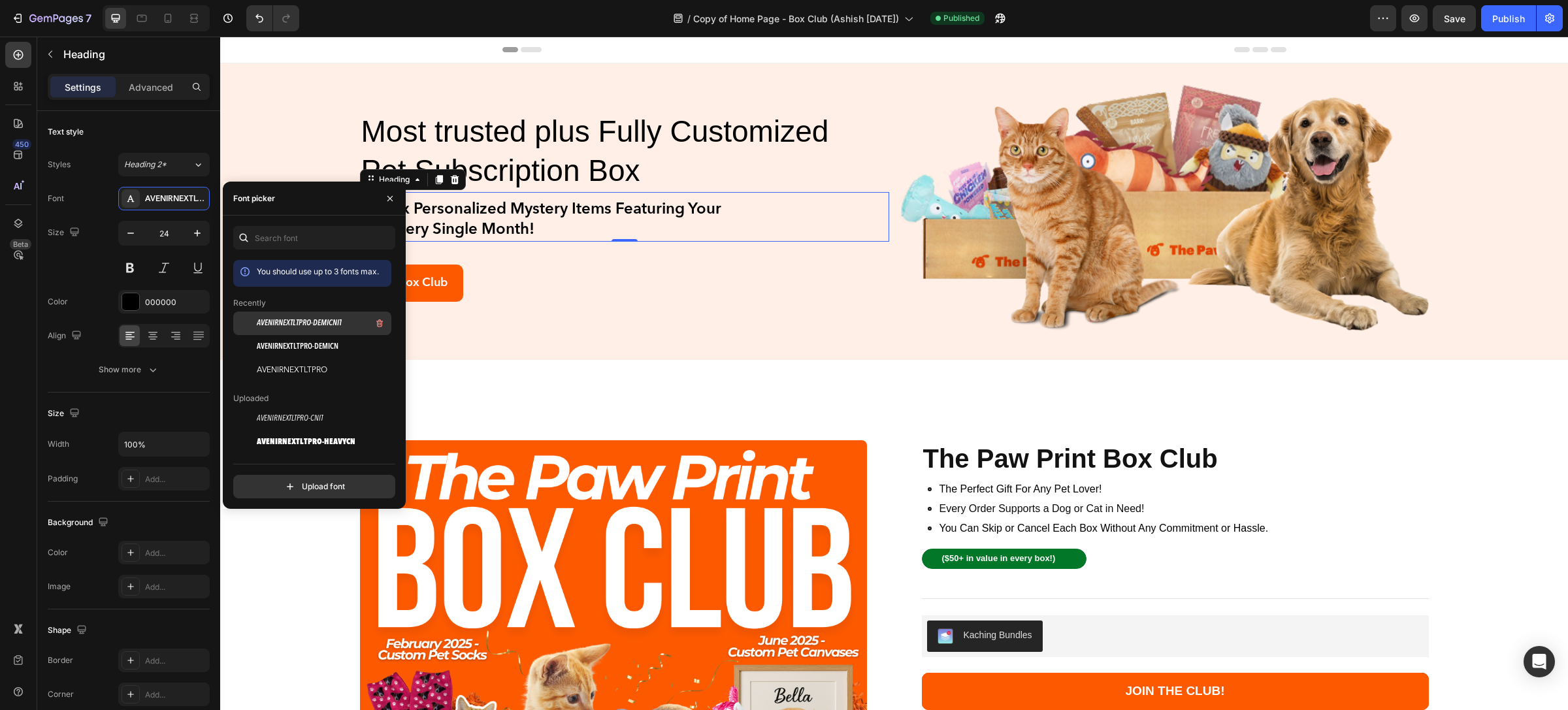
click at [324, 324] on span "AVENIRNEXTLTPRO-DEMICNIT" at bounding box center [300, 323] width 85 height 12
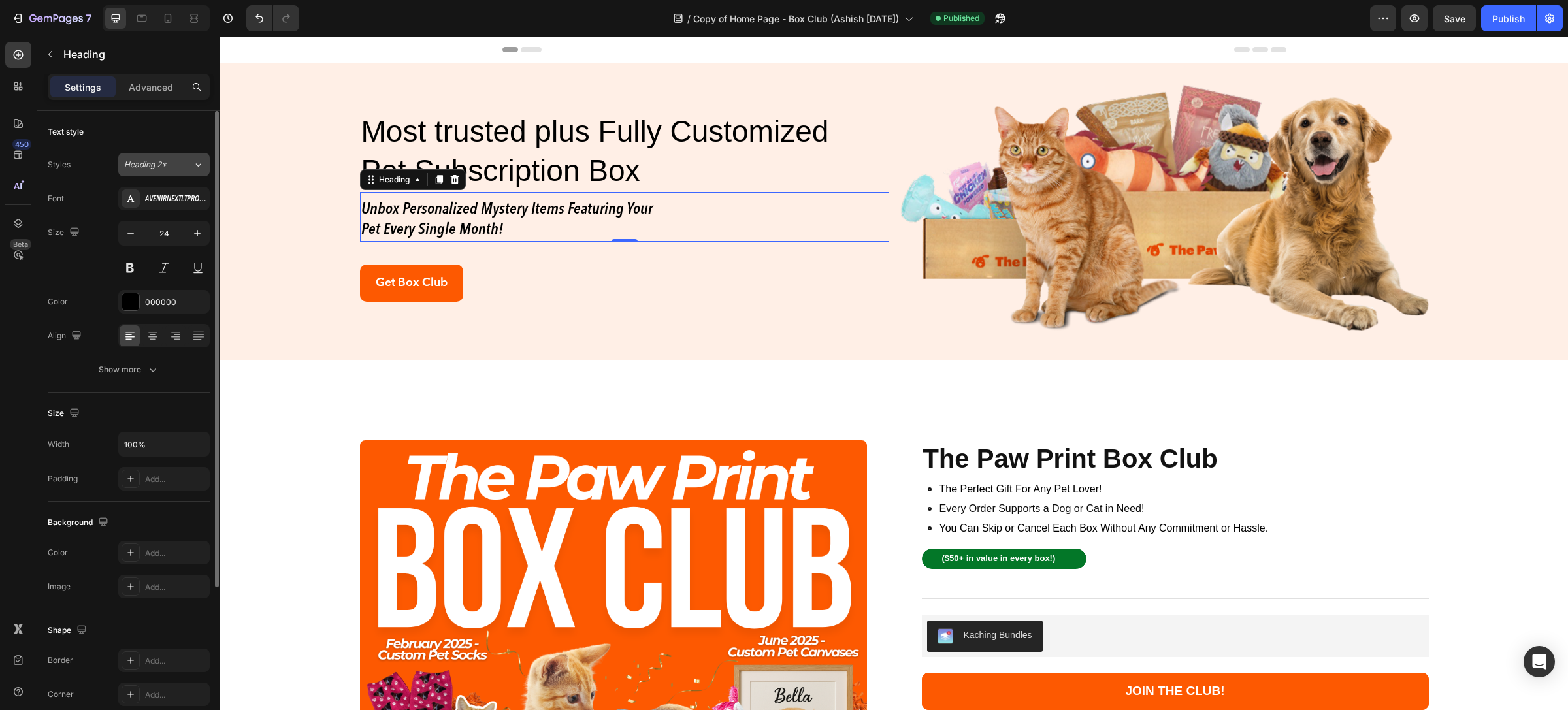
click at [178, 165] on div "Heading 2*" at bounding box center [158, 164] width 68 height 12
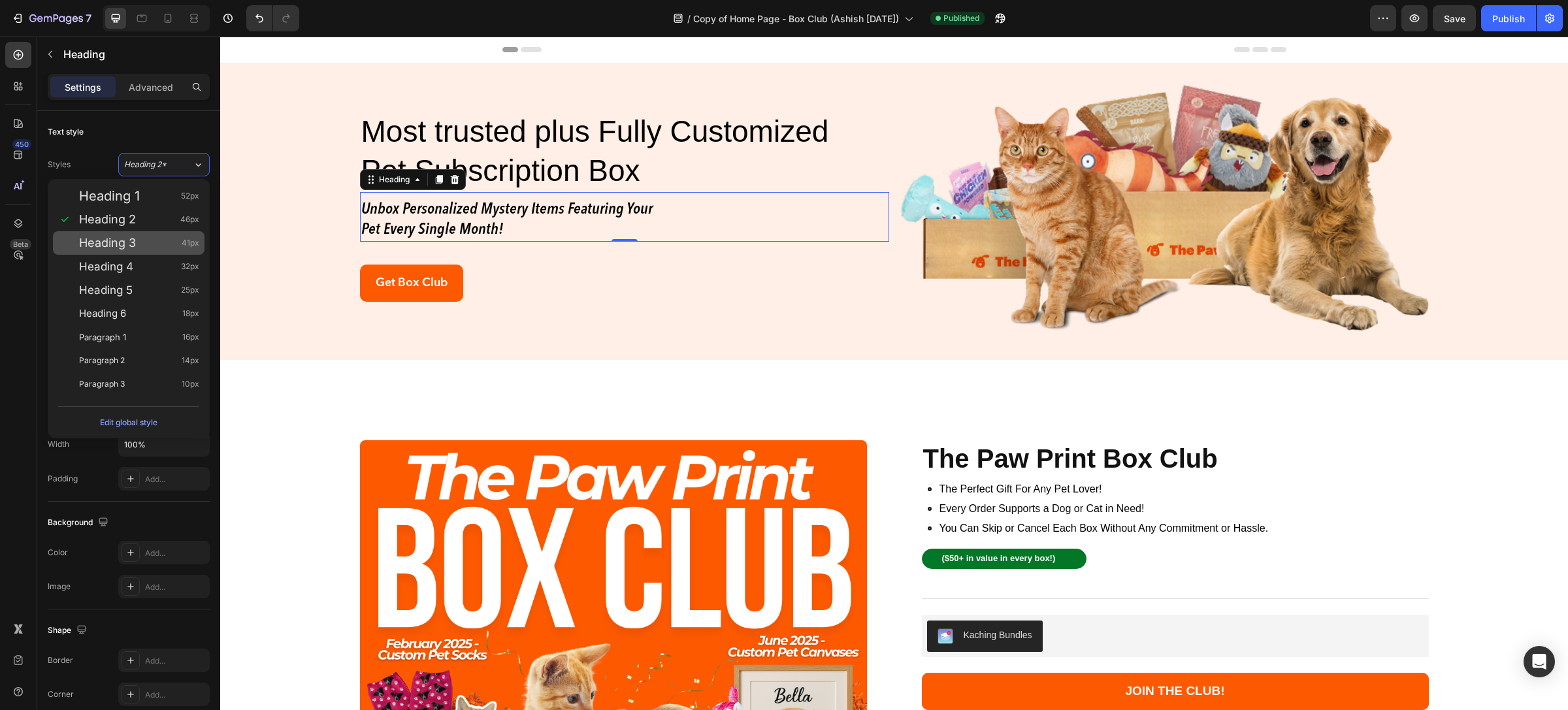
click at [137, 245] on div "Heading 3 41px" at bounding box center [139, 243] width 121 height 13
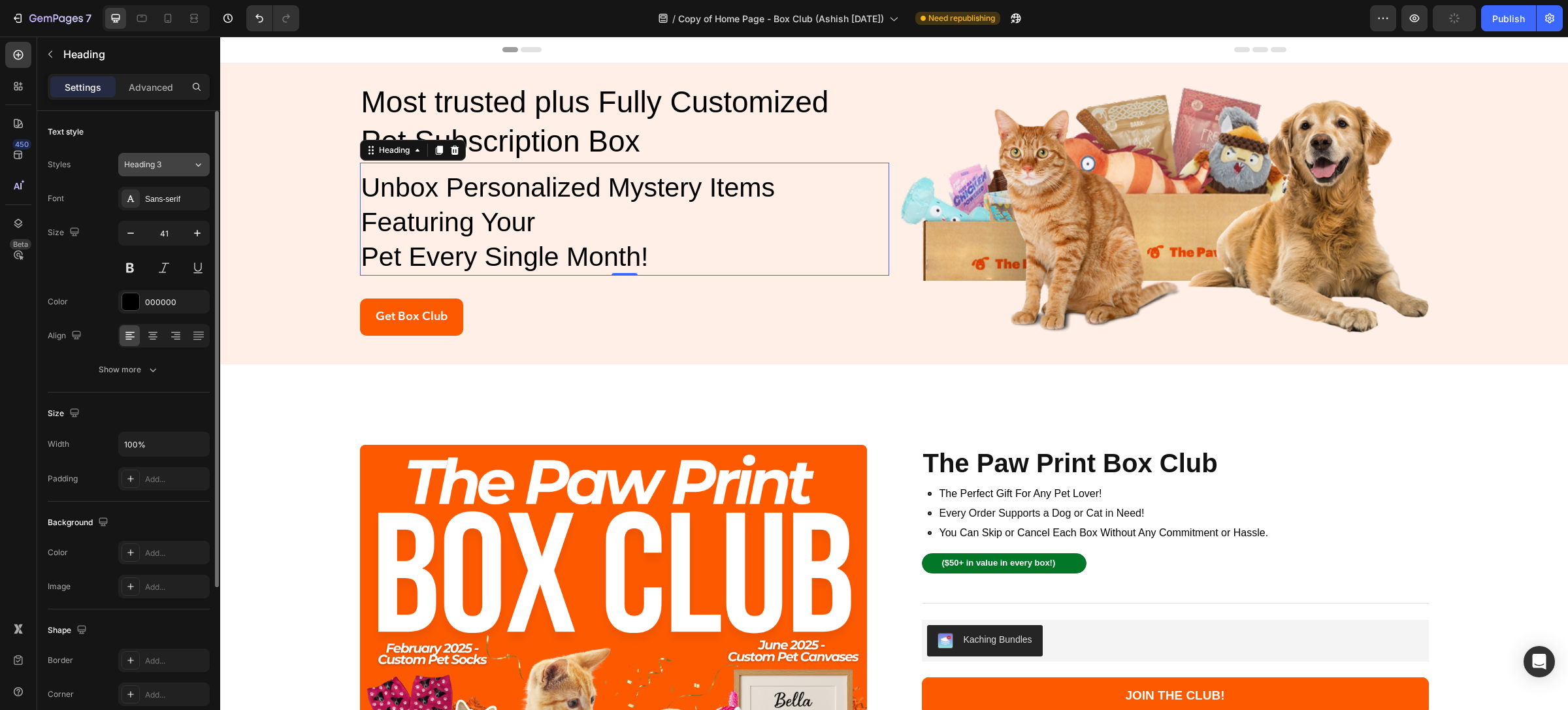
click at [167, 167] on div "Heading 3" at bounding box center [151, 164] width 53 height 12
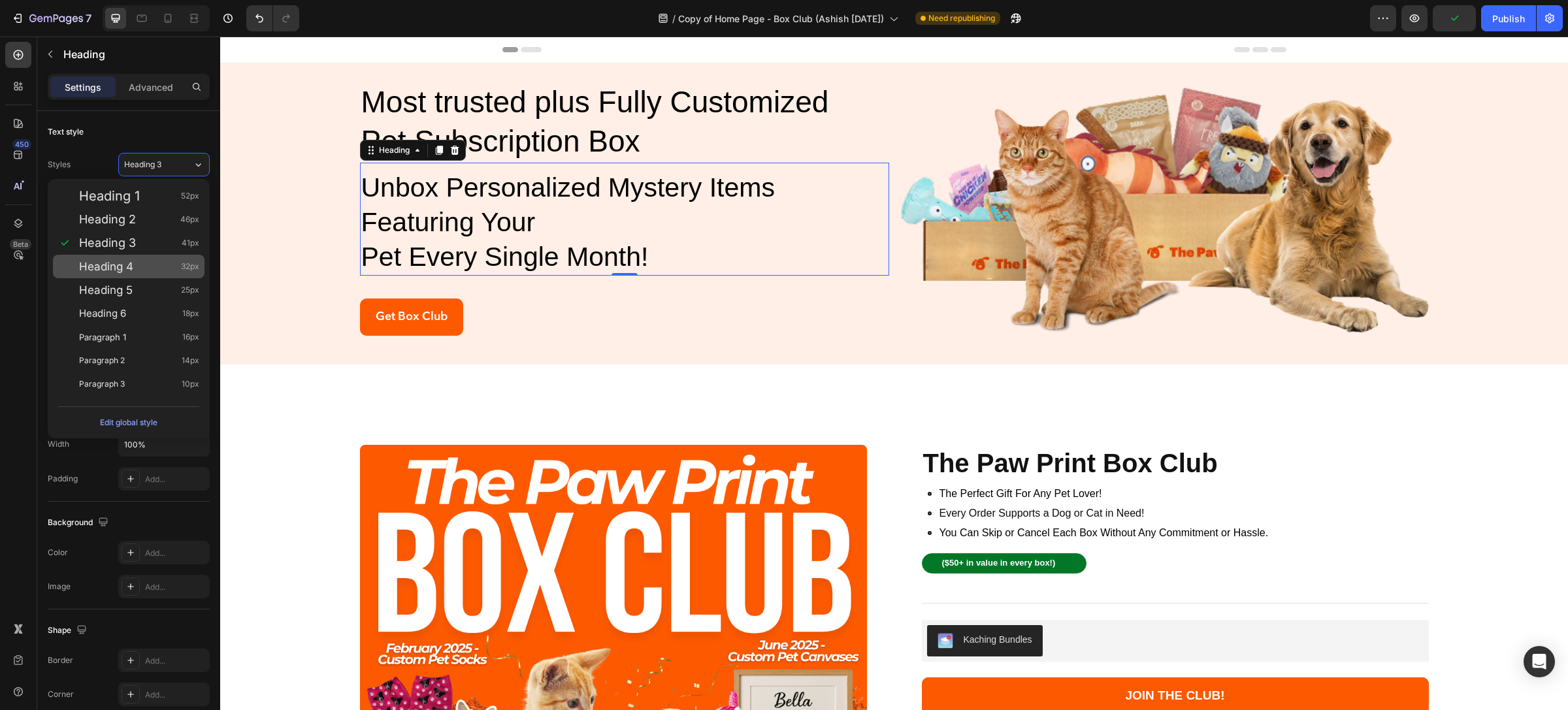
click at [129, 269] on span "Heading 4" at bounding box center [105, 266] width 54 height 13
type input "32"
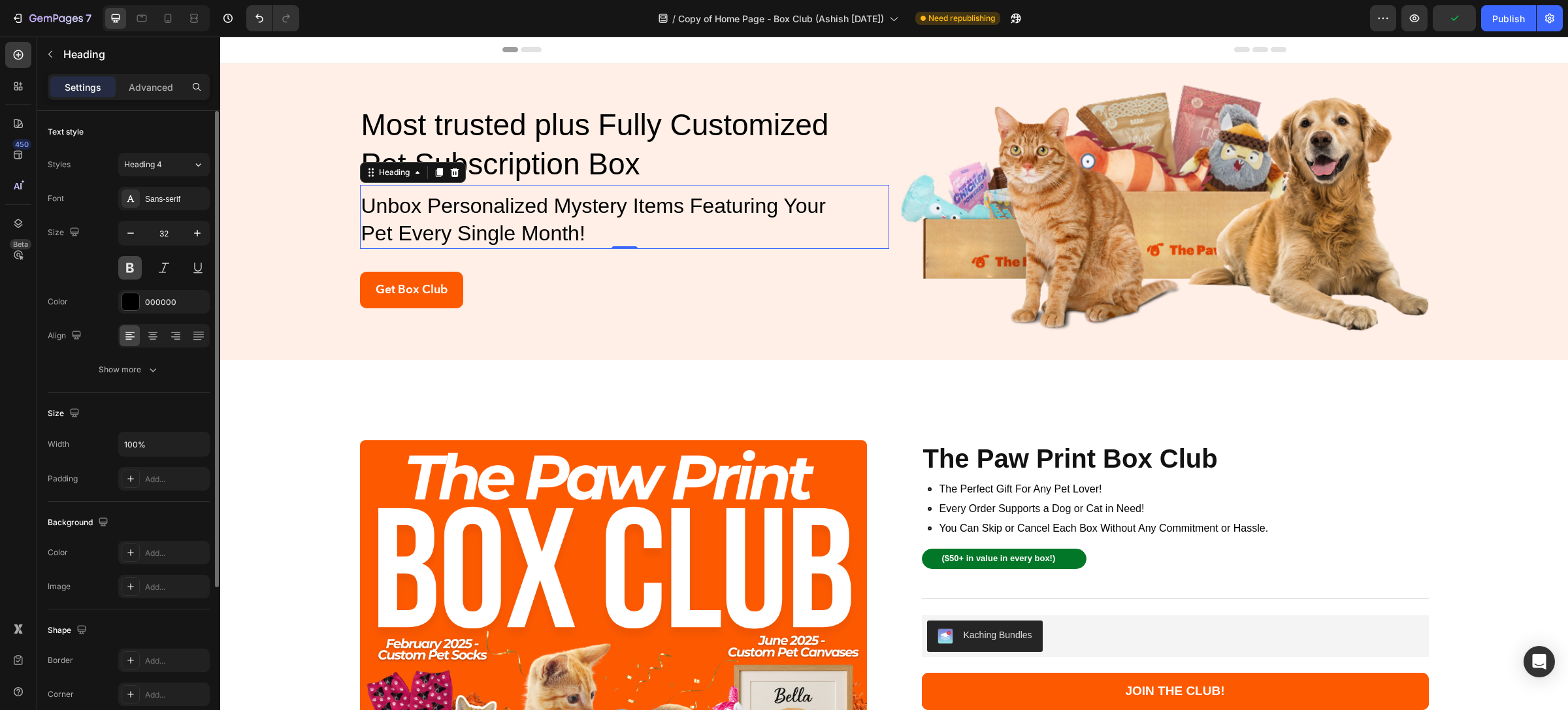
click at [130, 263] on button at bounding box center [129, 268] width 24 height 24
click at [126, 237] on icon "button" at bounding box center [130, 233] width 13 height 13
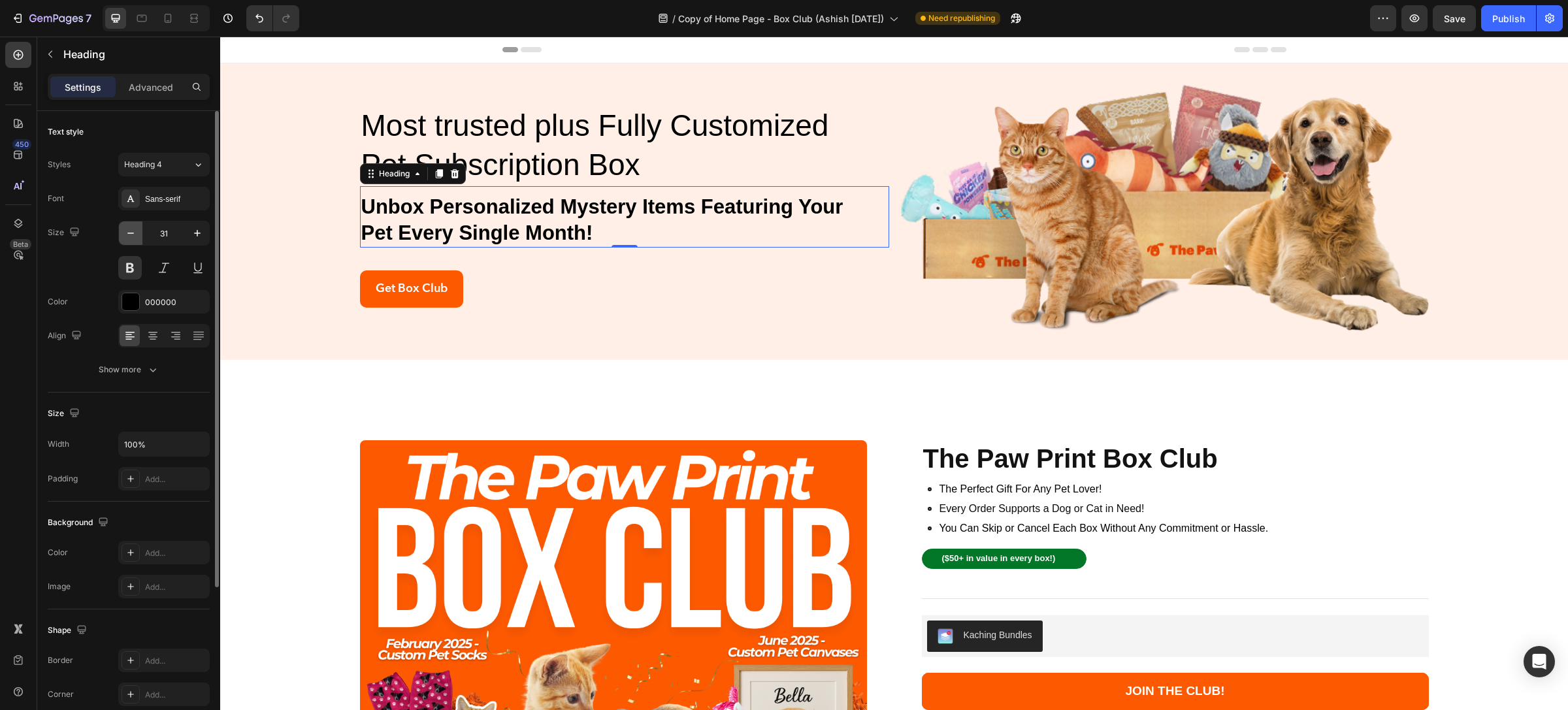
click at [126, 237] on icon "button" at bounding box center [130, 233] width 13 height 13
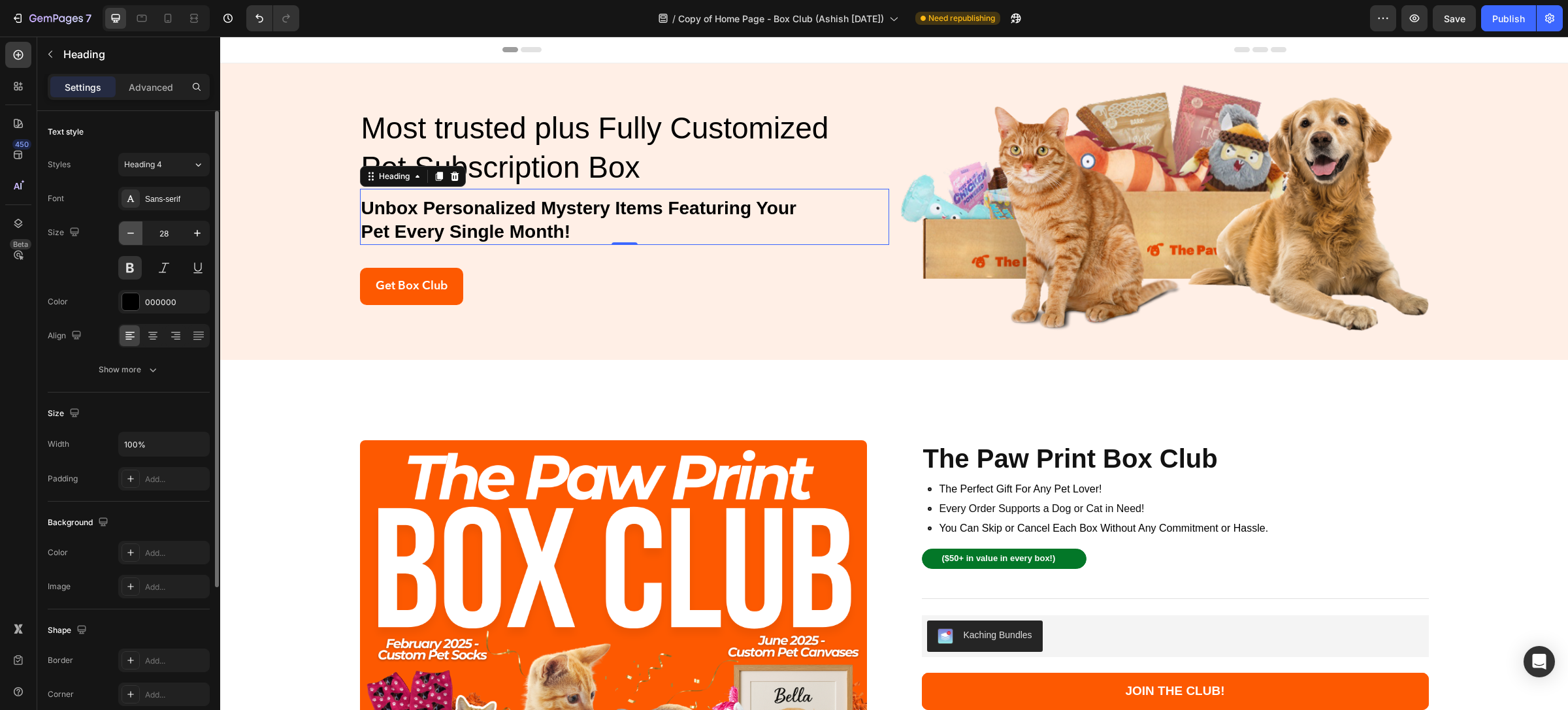
click at [126, 237] on icon "button" at bounding box center [130, 233] width 13 height 13
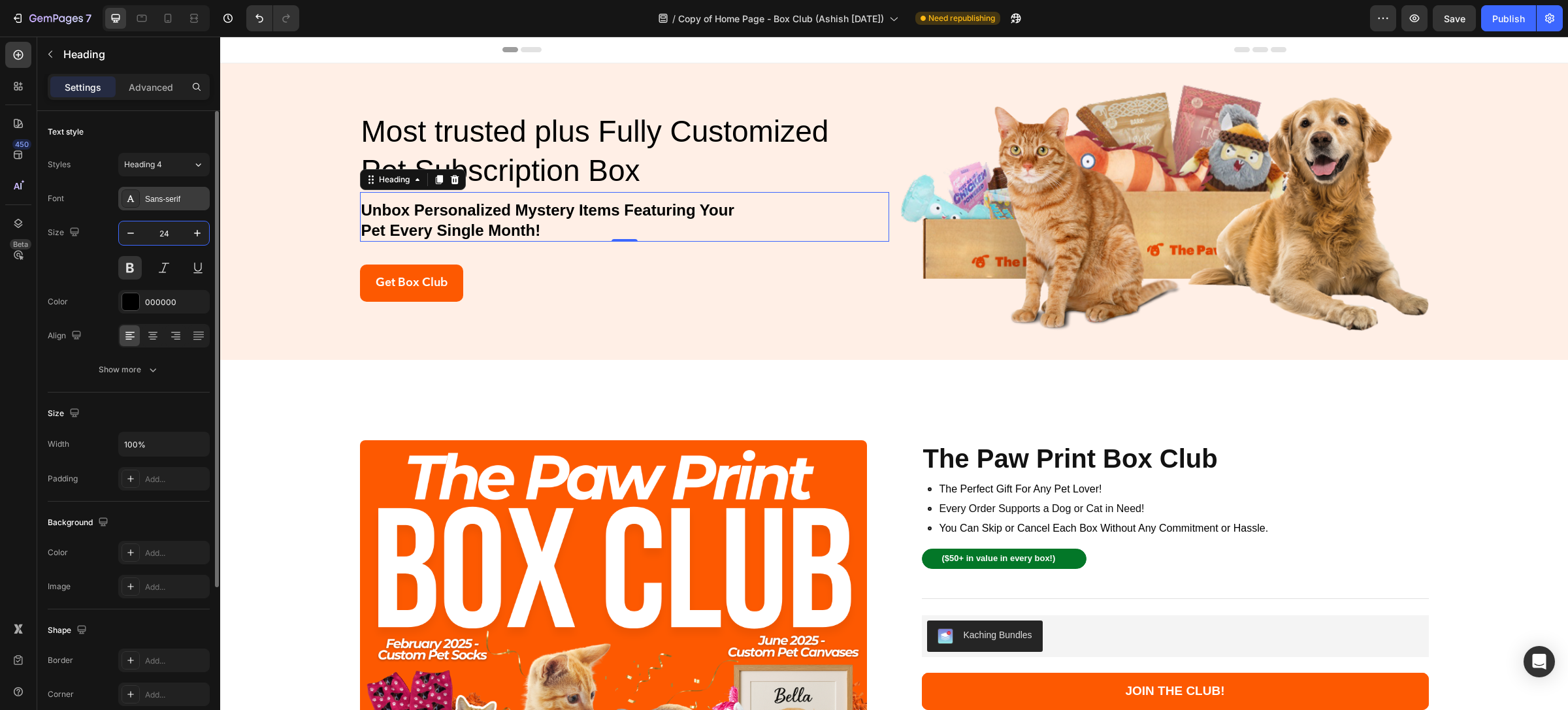
click at [176, 196] on div "Sans-serif" at bounding box center [176, 199] width 61 height 12
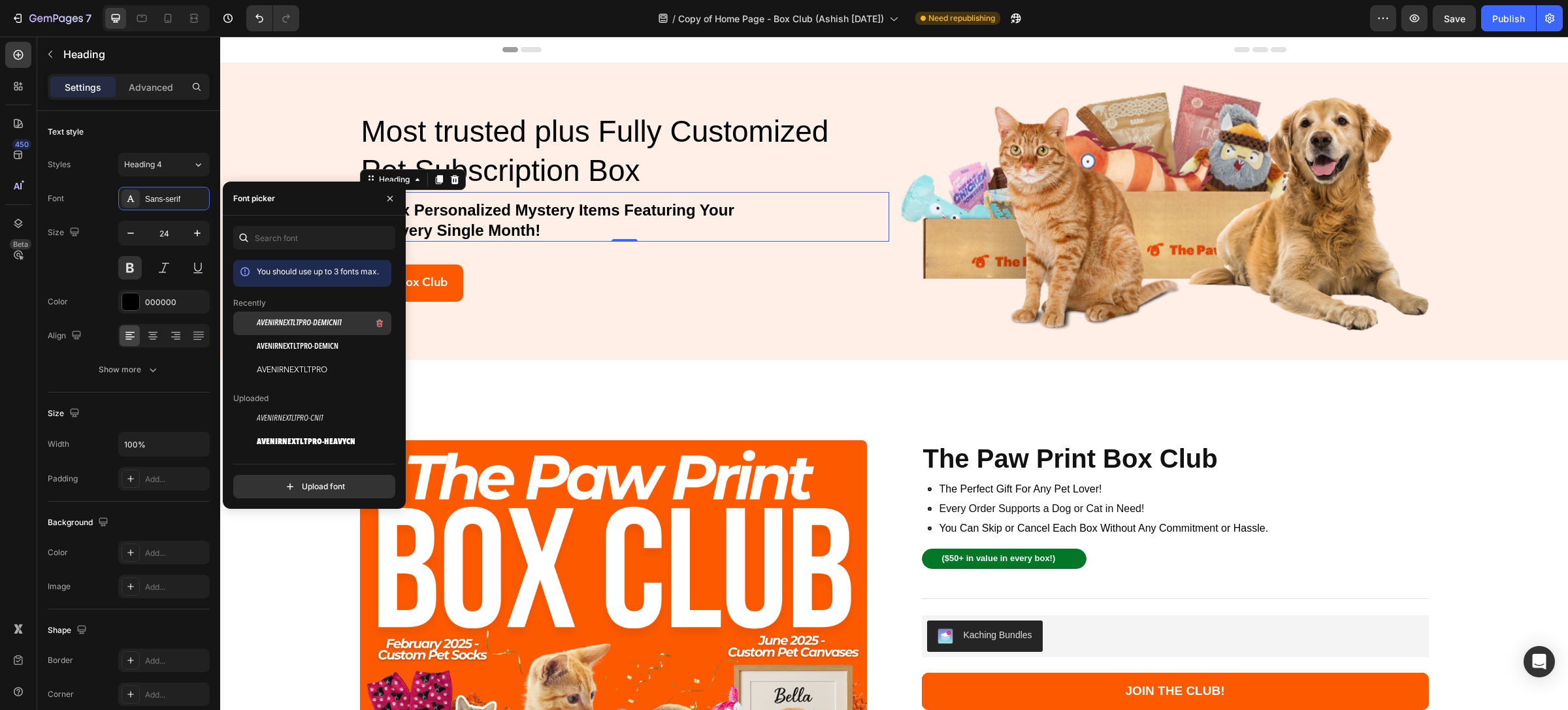
click at [324, 324] on span "AVENIRNEXTLTPRO-DEMICNIT" at bounding box center [300, 323] width 85 height 12
click at [317, 351] on span "AVENIRNEXTLTPRO-DEMICN" at bounding box center [298, 347] width 82 height 12
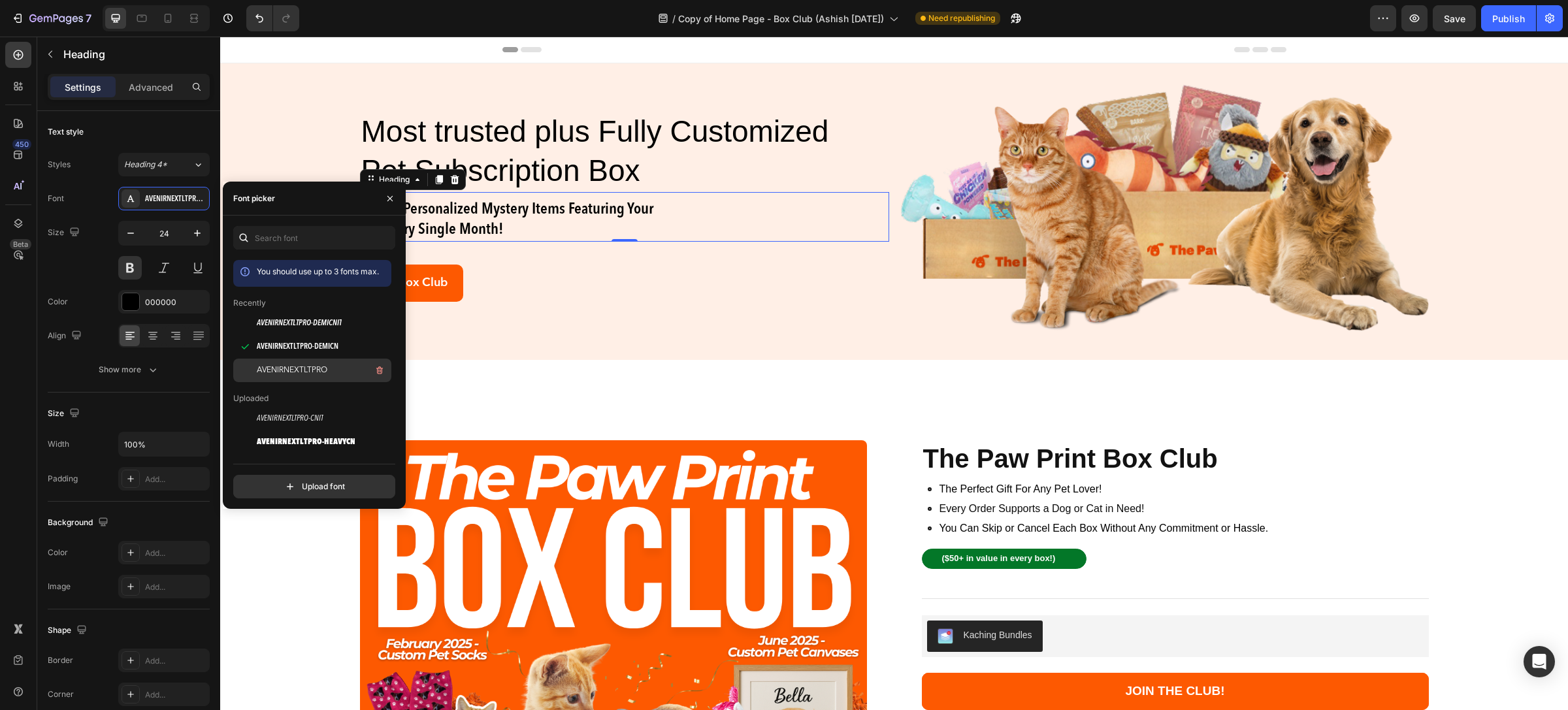
click at [319, 368] on span "AVENIRNEXTLTPRO" at bounding box center [293, 370] width 71 height 12
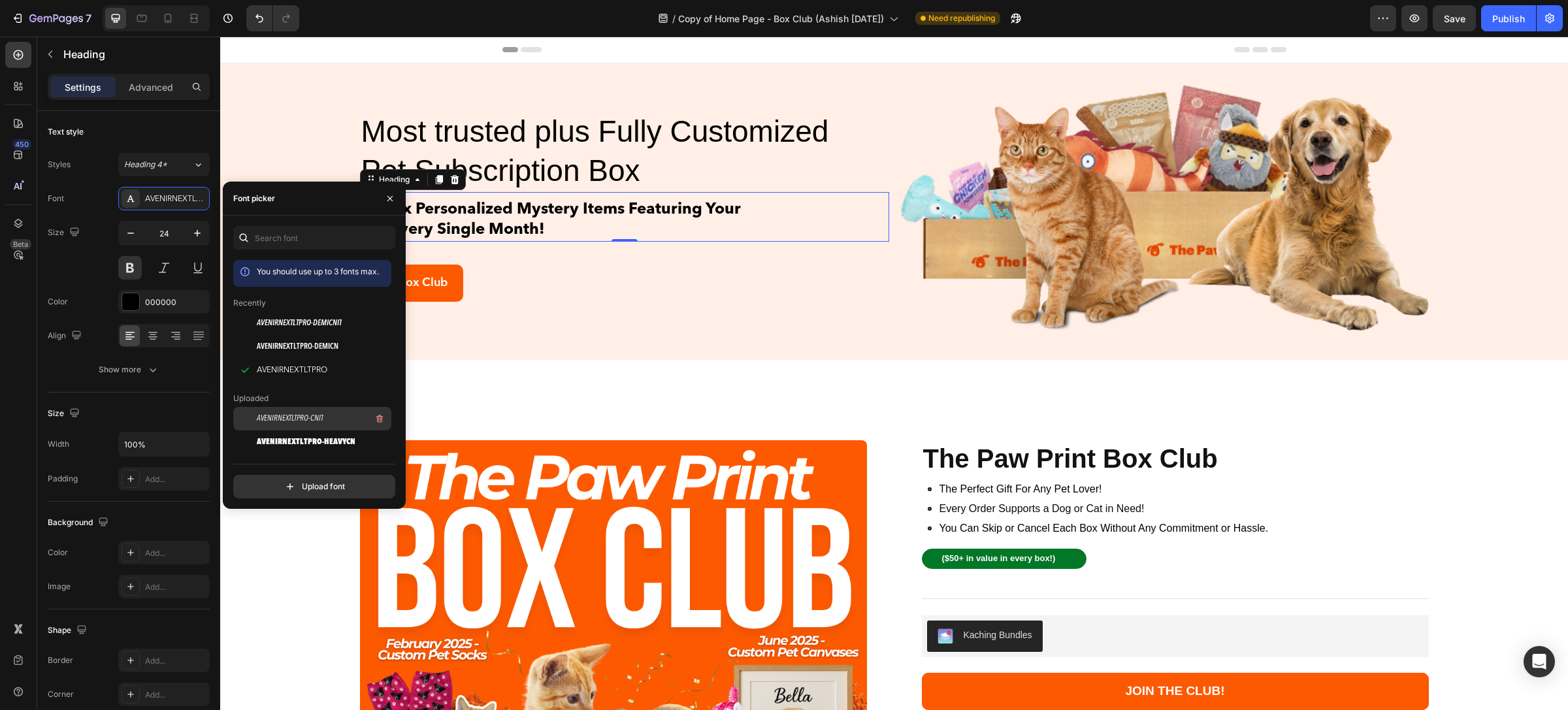
click at [324, 416] on span "AVENIRNEXTLTPRO-CNIT" at bounding box center [290, 418] width 66 height 12
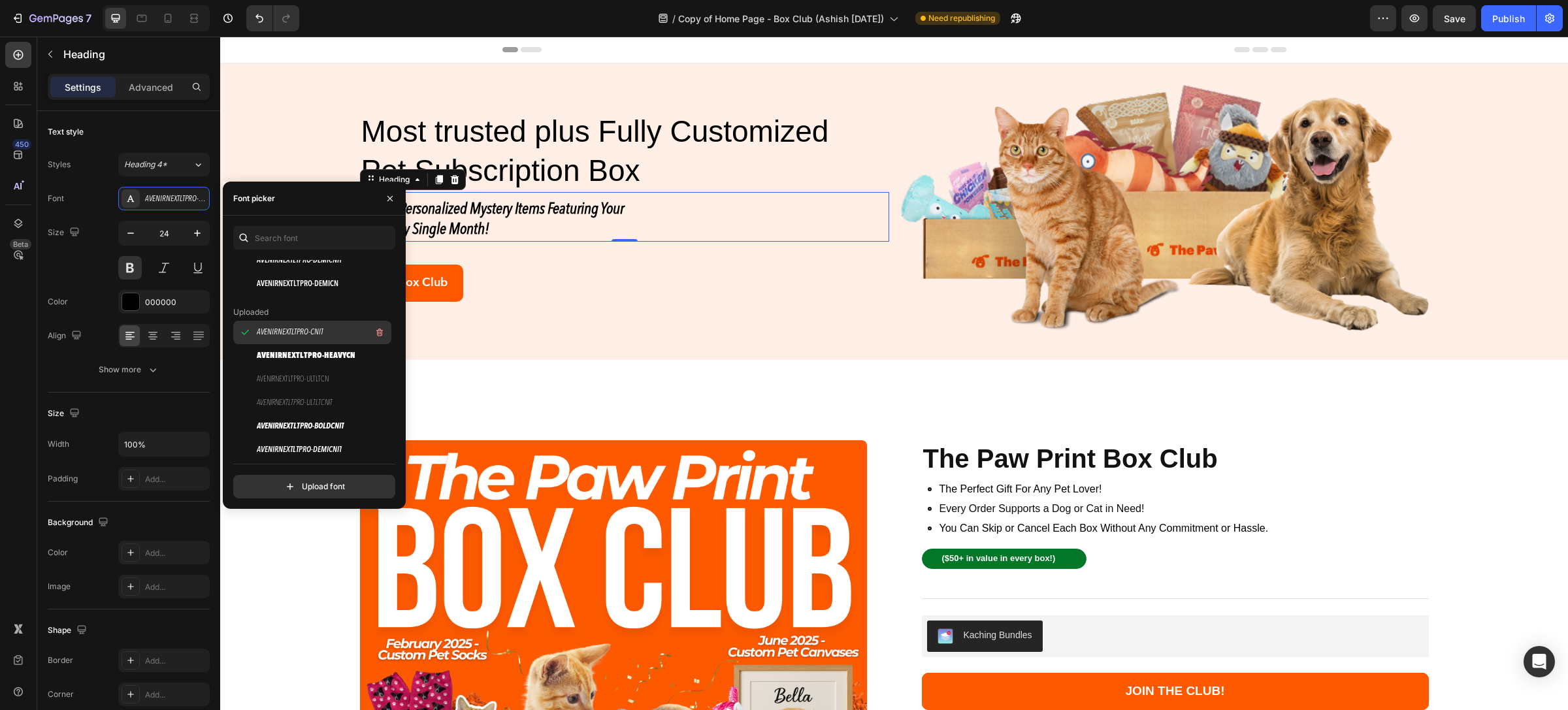
scroll to position [98, 0]
click at [328, 347] on span "AVENIRNEXTLTPRO-HEAVYCN" at bounding box center [306, 344] width 98 height 12
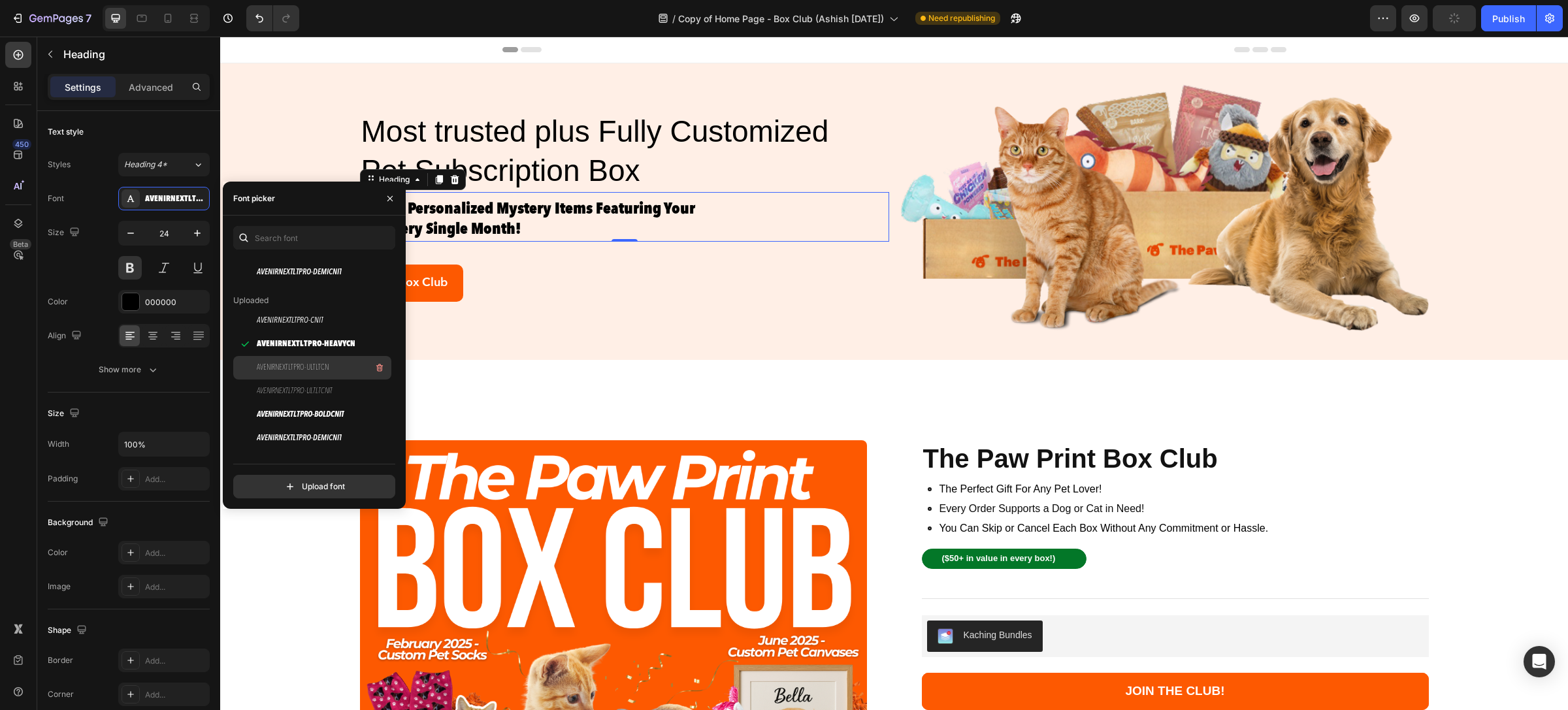
click at [328, 364] on span "AVENIRNEXTLTPRO-ULTLTCN" at bounding box center [293, 367] width 72 height 12
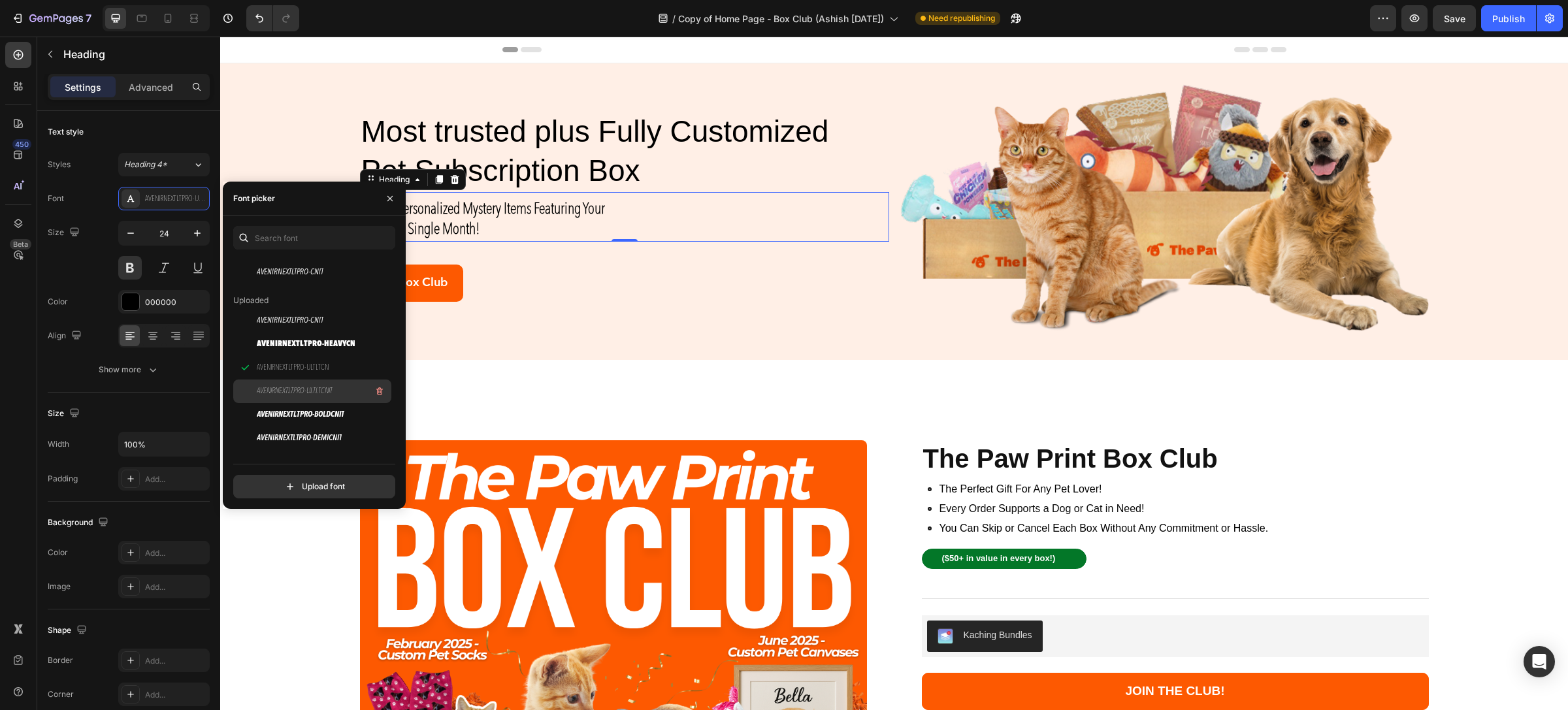
click at [331, 393] on span "AVENIRNEXTLTPRO-ULTLTCNIT" at bounding box center [295, 391] width 76 height 12
click at [339, 417] on span "AVENIRNEXTLTPRO-BOLDCNIT" at bounding box center [300, 415] width 88 height 12
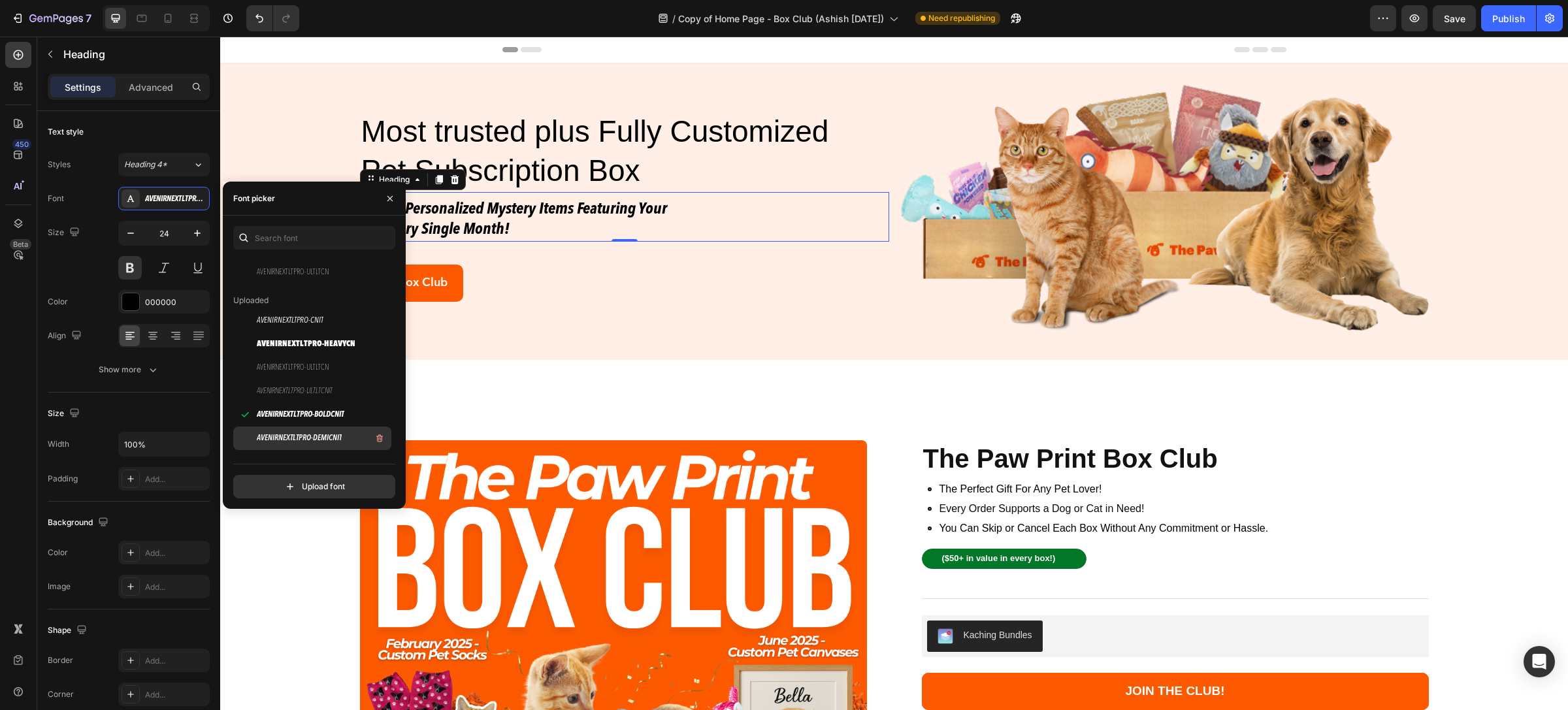
click at [339, 445] on div "AVENIRNEXTLTPRO-DEMICNIT" at bounding box center [323, 439] width 132 height 16
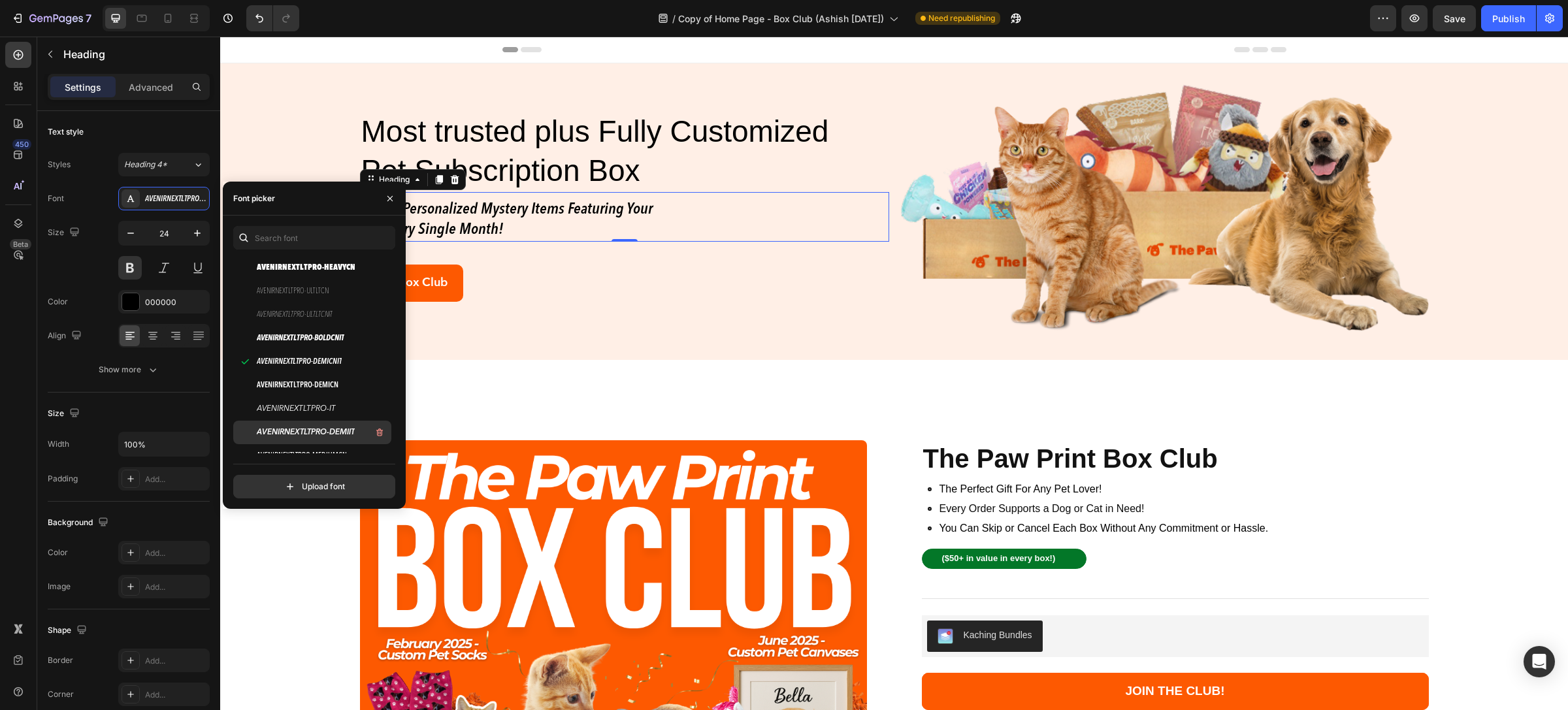
scroll to position [196, 0]
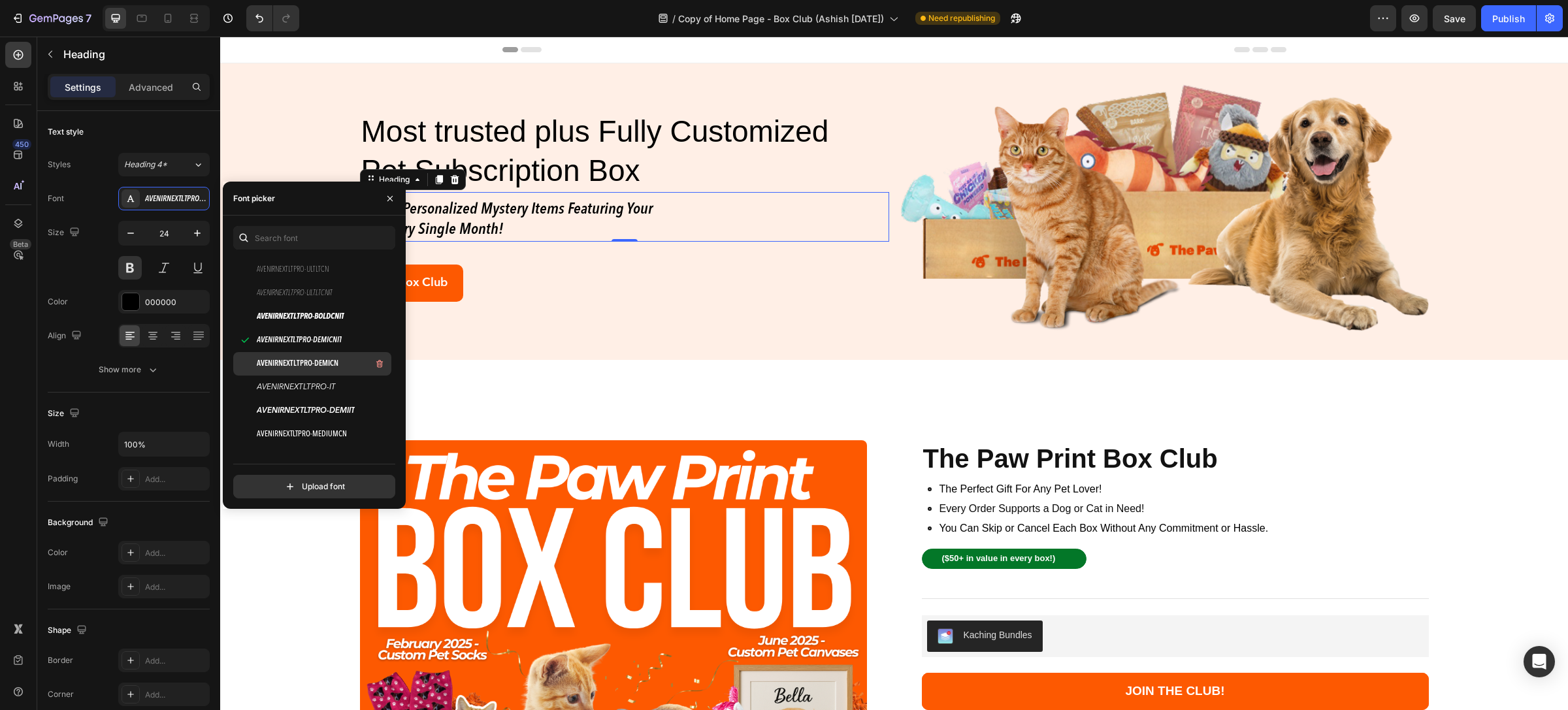
click at [324, 361] on span "AVENIRNEXTLTPRO-DEMICN" at bounding box center [298, 363] width 82 height 12
click at [324, 391] on span "AVENIRNEXTLTPRO-IT" at bounding box center [296, 387] width 79 height 12
click at [324, 363] on span "AVENIRNEXTLTPRO-DEMICN" at bounding box center [298, 363] width 82 height 12
click at [315, 384] on span "AVENIRNEXTLTPRO-IT" at bounding box center [296, 387] width 79 height 12
click at [332, 414] on span "AVENIRNEXTLTPRO-DEMIIT" at bounding box center [306, 410] width 98 height 12
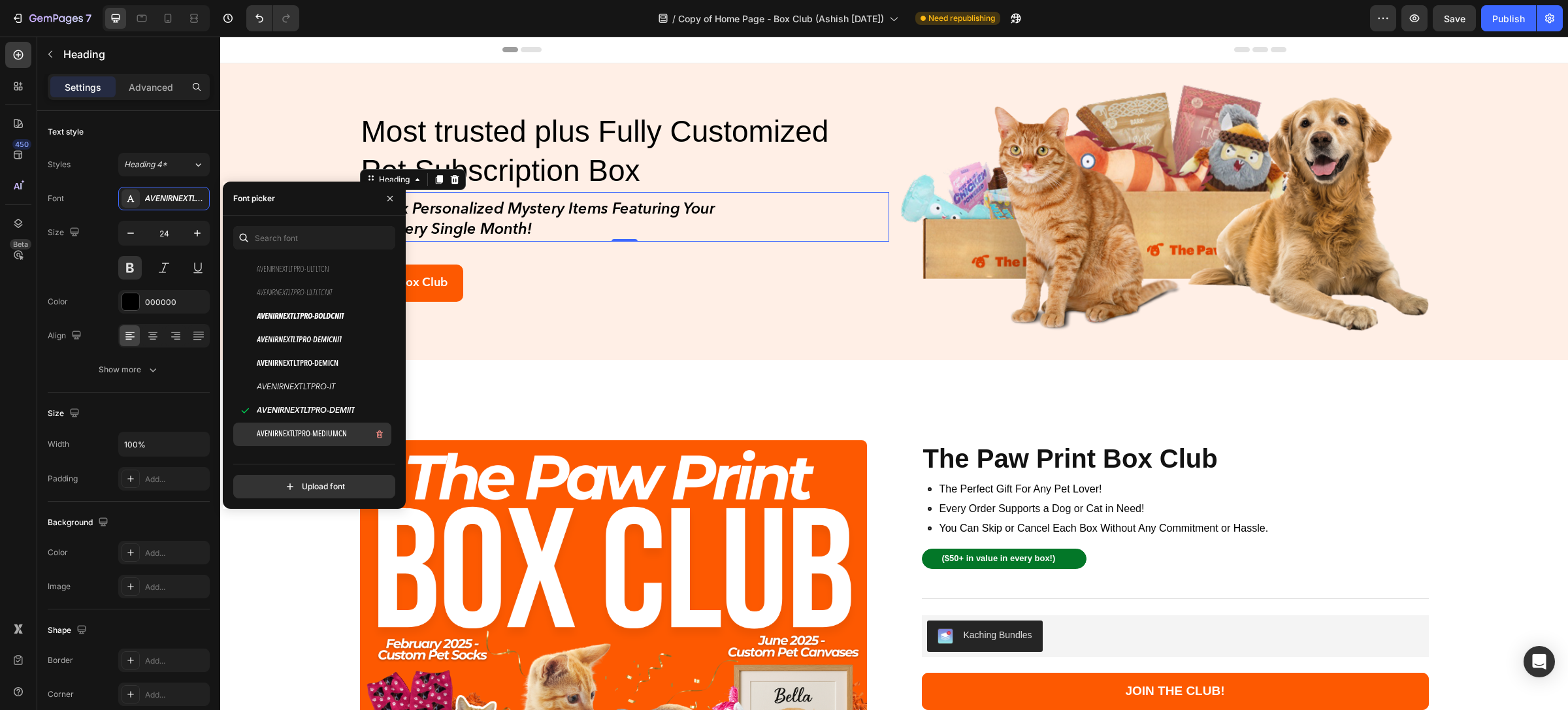
click at [328, 433] on span "AVENIRNEXTLTPRO-MEDIUMCN" at bounding box center [302, 434] width 90 height 12
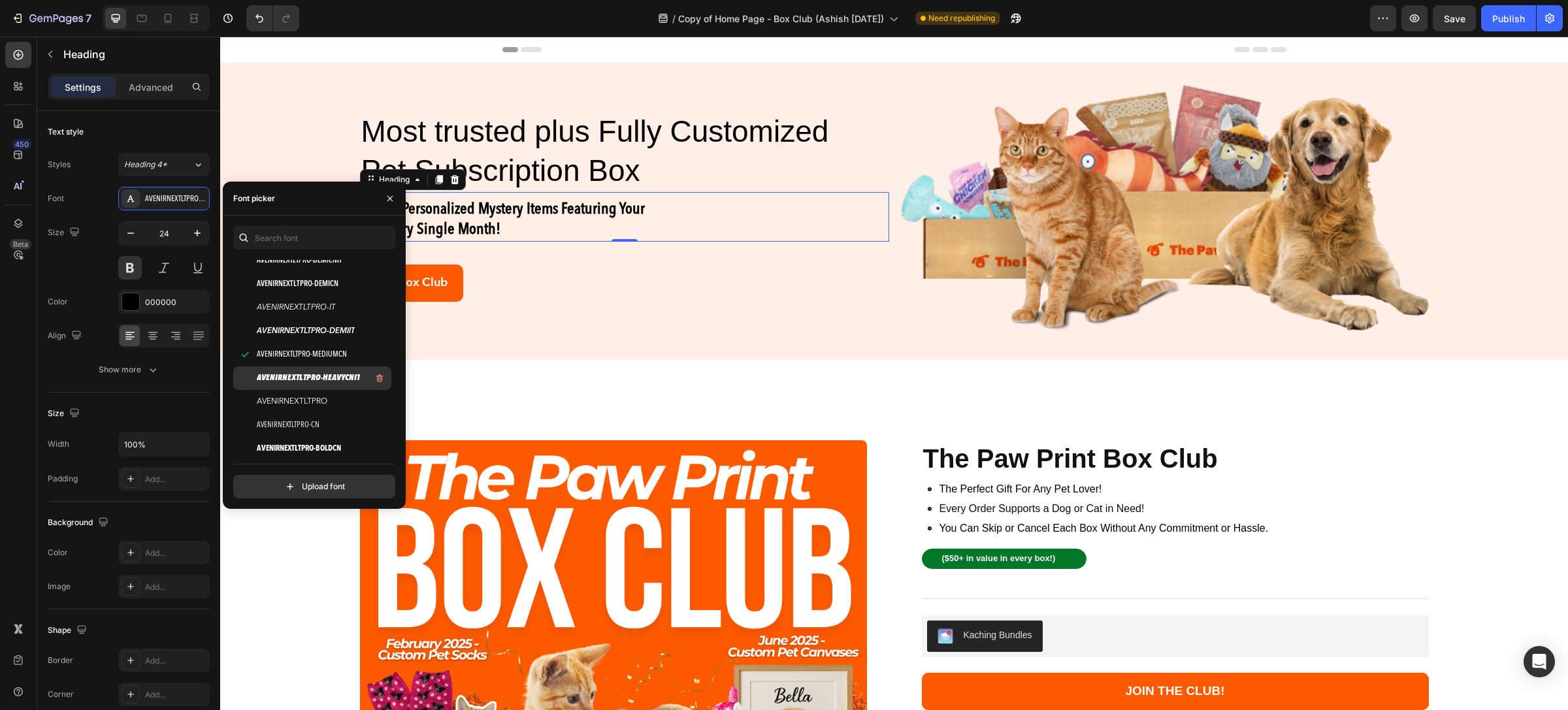
scroll to position [294, 0]
click at [307, 362] on span "AVENIRNEXTLTPRO-HEAVYCNIT" at bounding box center [308, 358] width 103 height 12
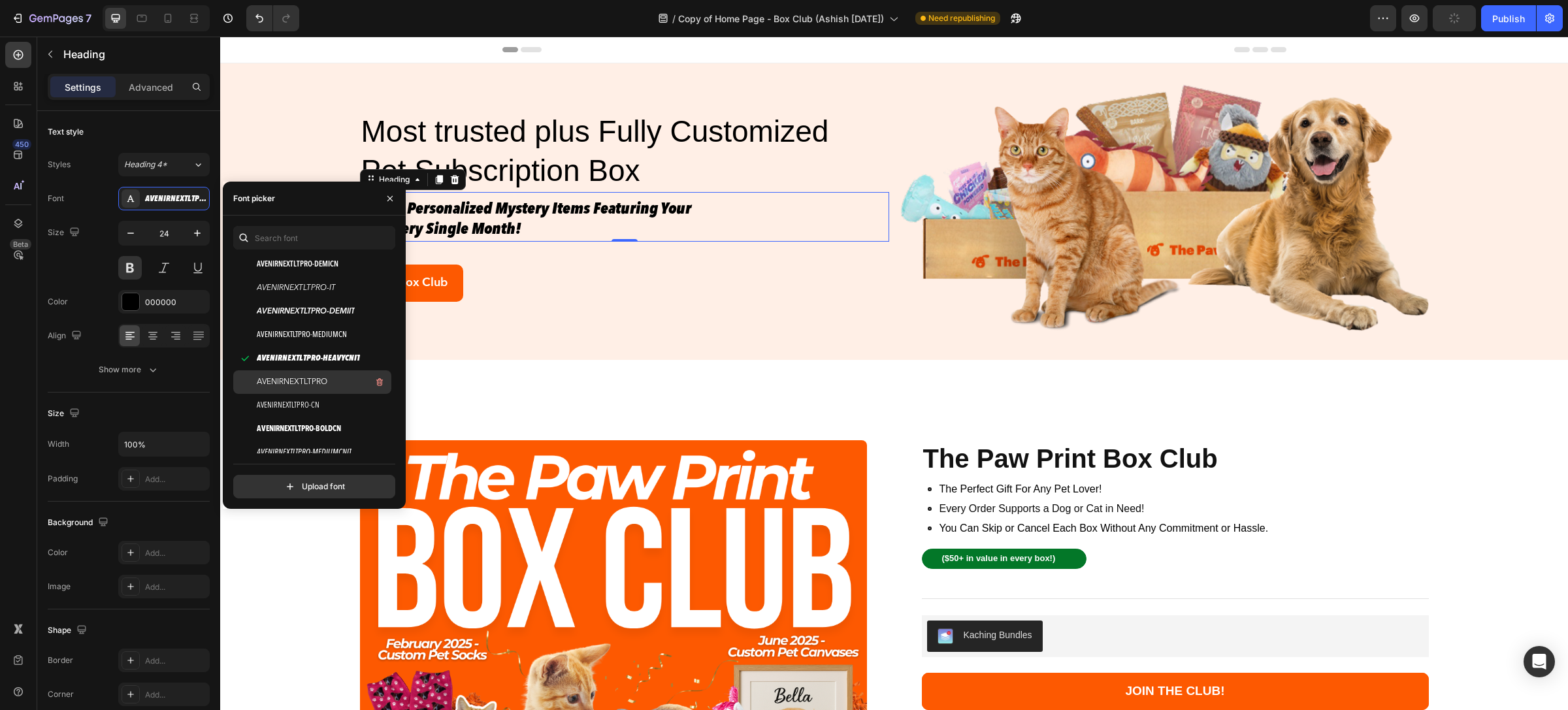
click at [309, 373] on div "AVENIRNEXTLTPRO" at bounding box center [312, 382] width 158 height 24
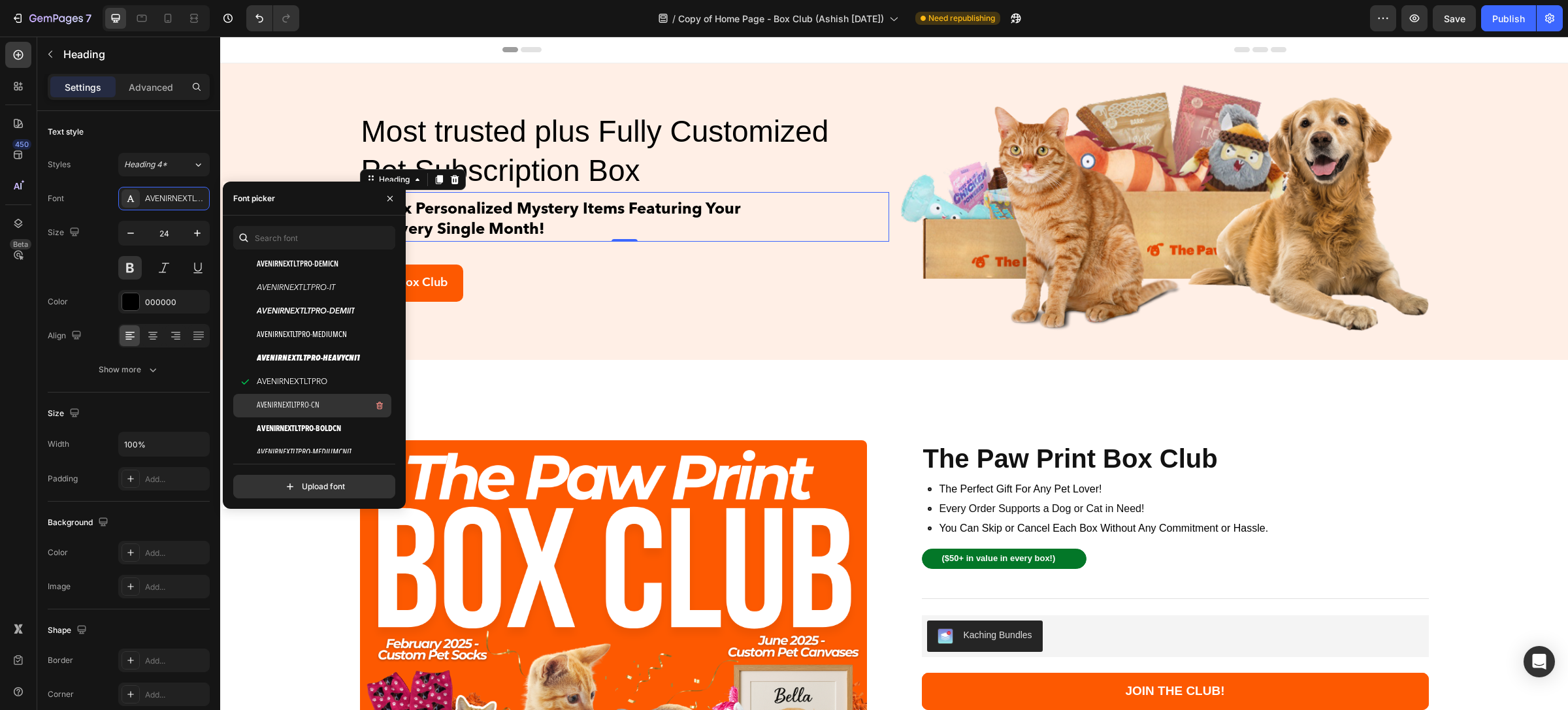
click at [277, 402] on span "AVENIRNEXTLTPRO-CN" at bounding box center [288, 405] width 63 height 12
click at [310, 425] on span "AVENIRNEXTLTPRO-BOLDCN" at bounding box center [299, 429] width 84 height 12
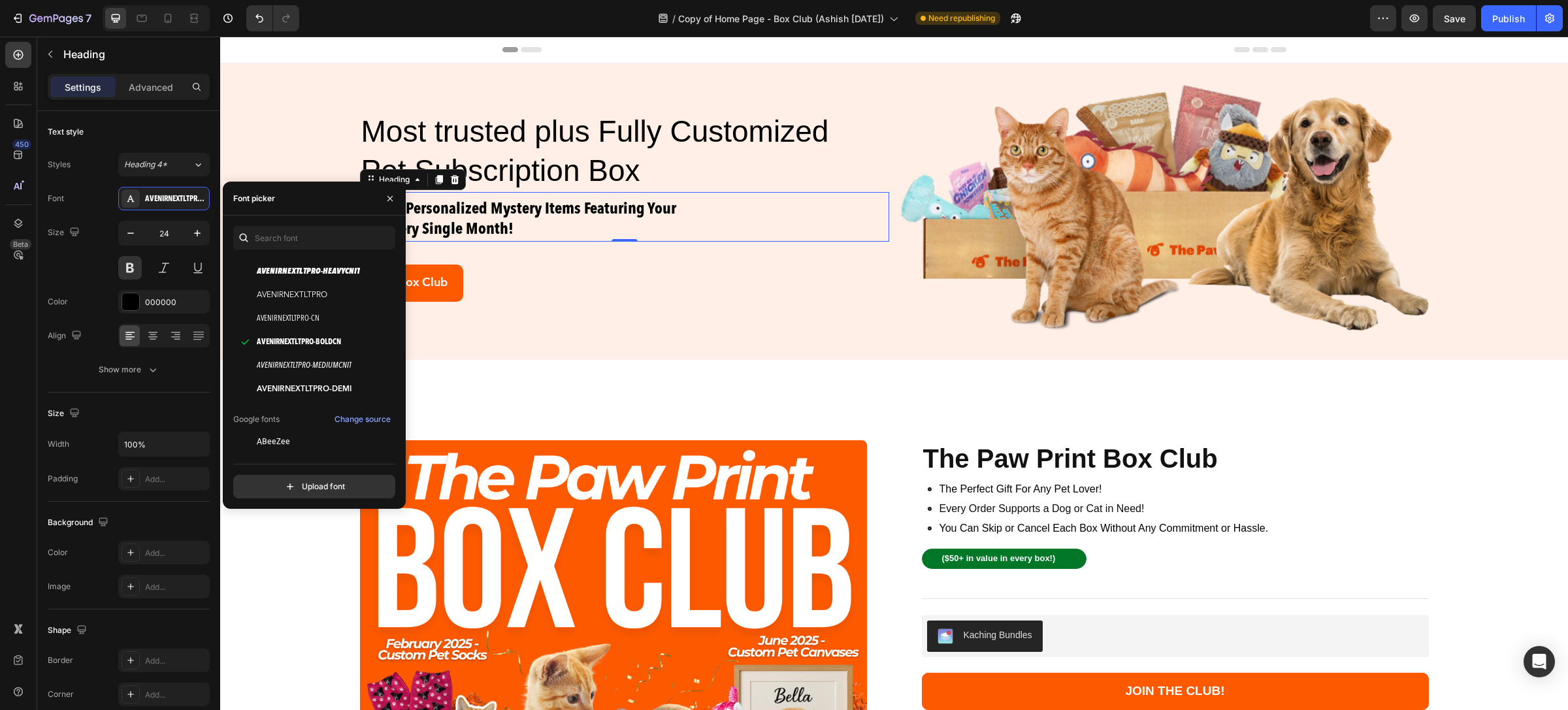
scroll to position [392, 0]
click at [309, 347] on div "AVENIRNEXTLTPRO-MEDIUMCNIT" at bounding box center [323, 354] width 132 height 16
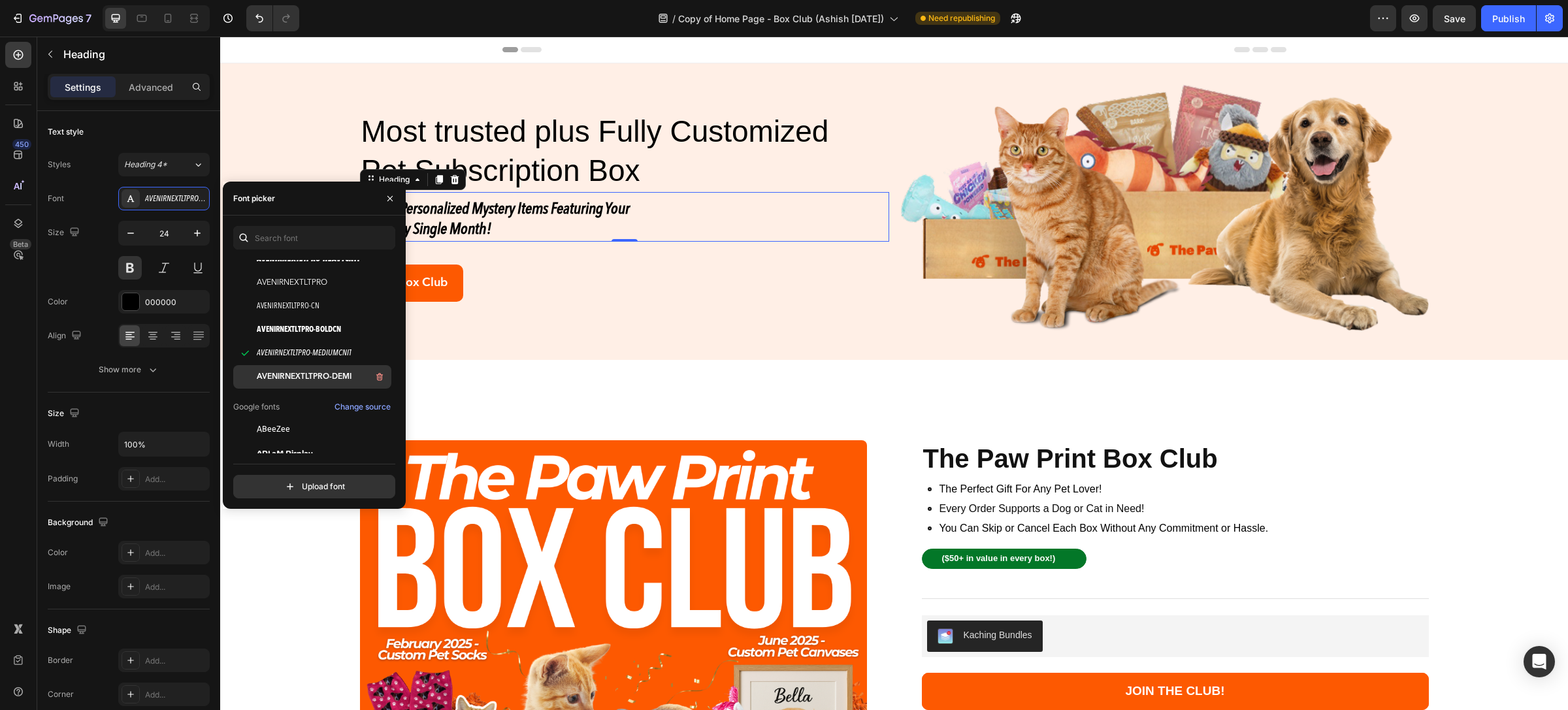
click at [311, 370] on div "AVENIRNEXTLTPRO-DEMI" at bounding box center [323, 378] width 132 height 16
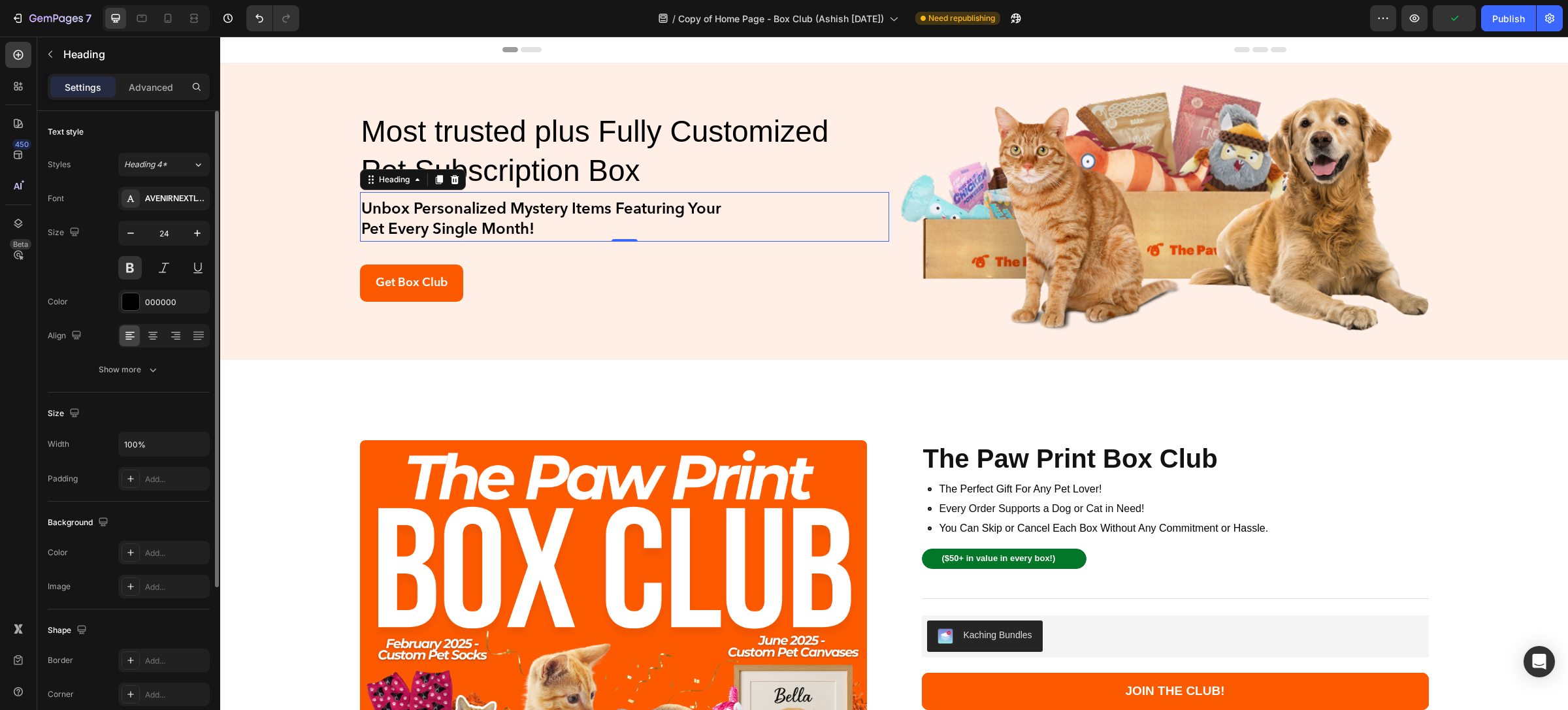
click at [163, 126] on div "Text style" at bounding box center [129, 132] width 162 height 21
click at [121, 268] on button at bounding box center [129, 268] width 24 height 24
click at [126, 275] on button at bounding box center [129, 268] width 24 height 24
click at [183, 168] on div "Heading 4*" at bounding box center [158, 164] width 68 height 12
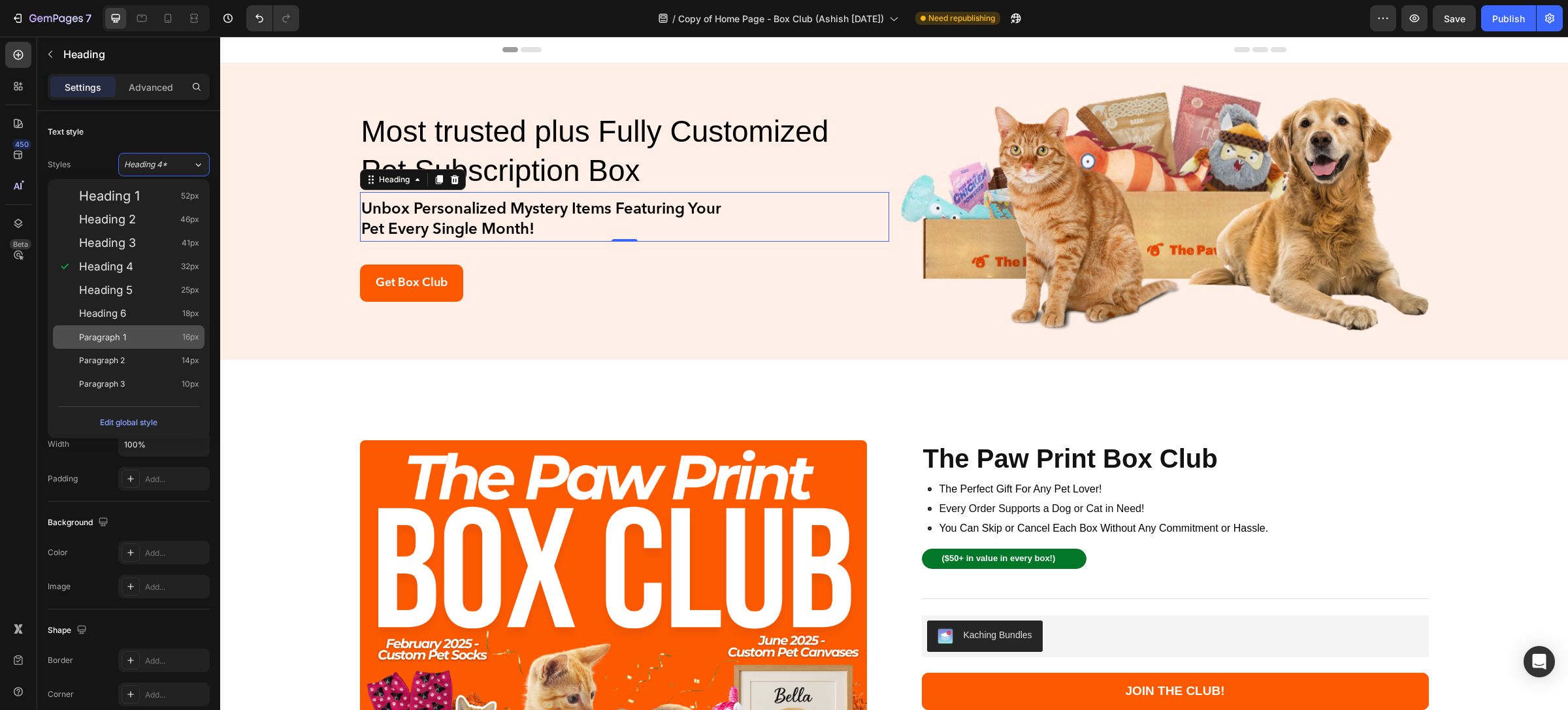
click at [99, 335] on span "Paragraph 1" at bounding box center [102, 337] width 47 height 13
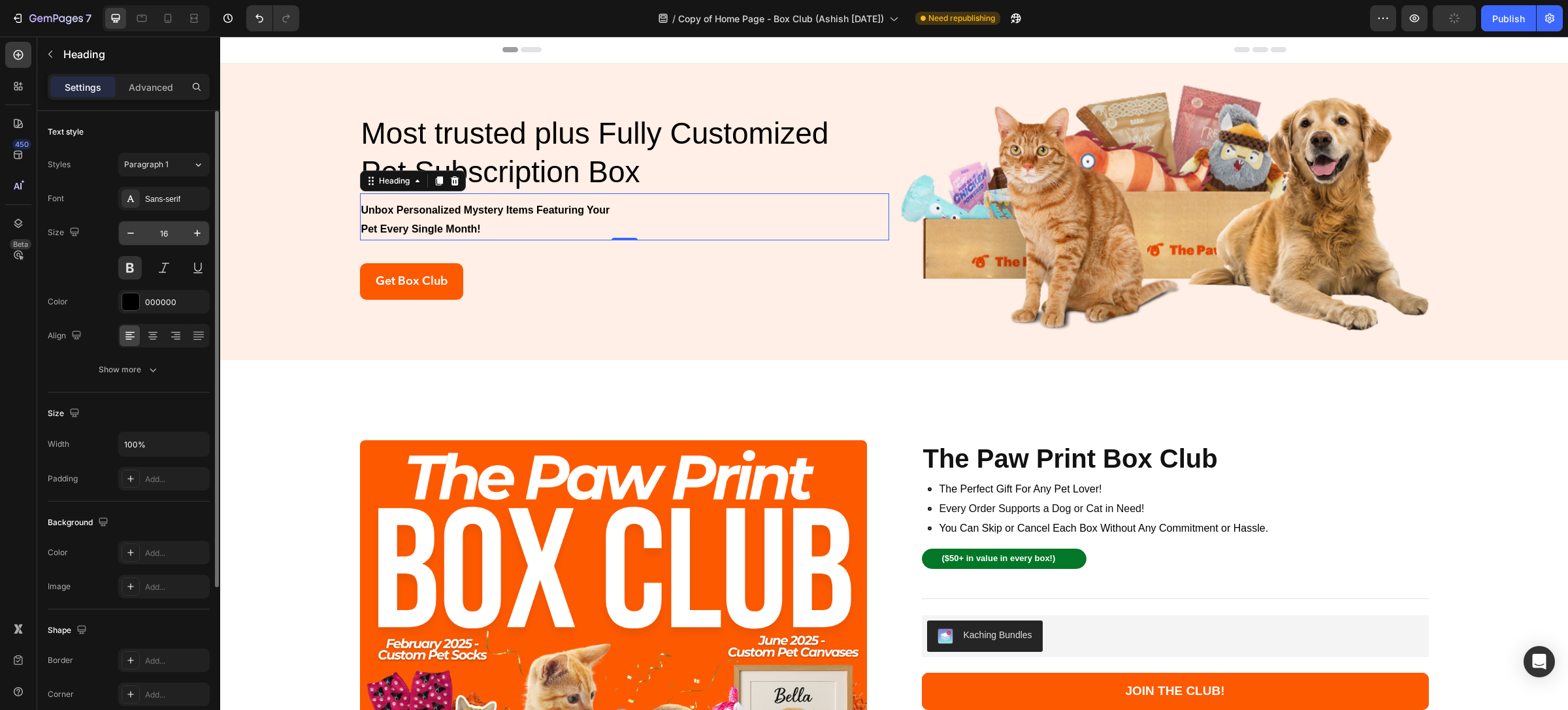
click at [168, 222] on input "16" at bounding box center [164, 233] width 43 height 24
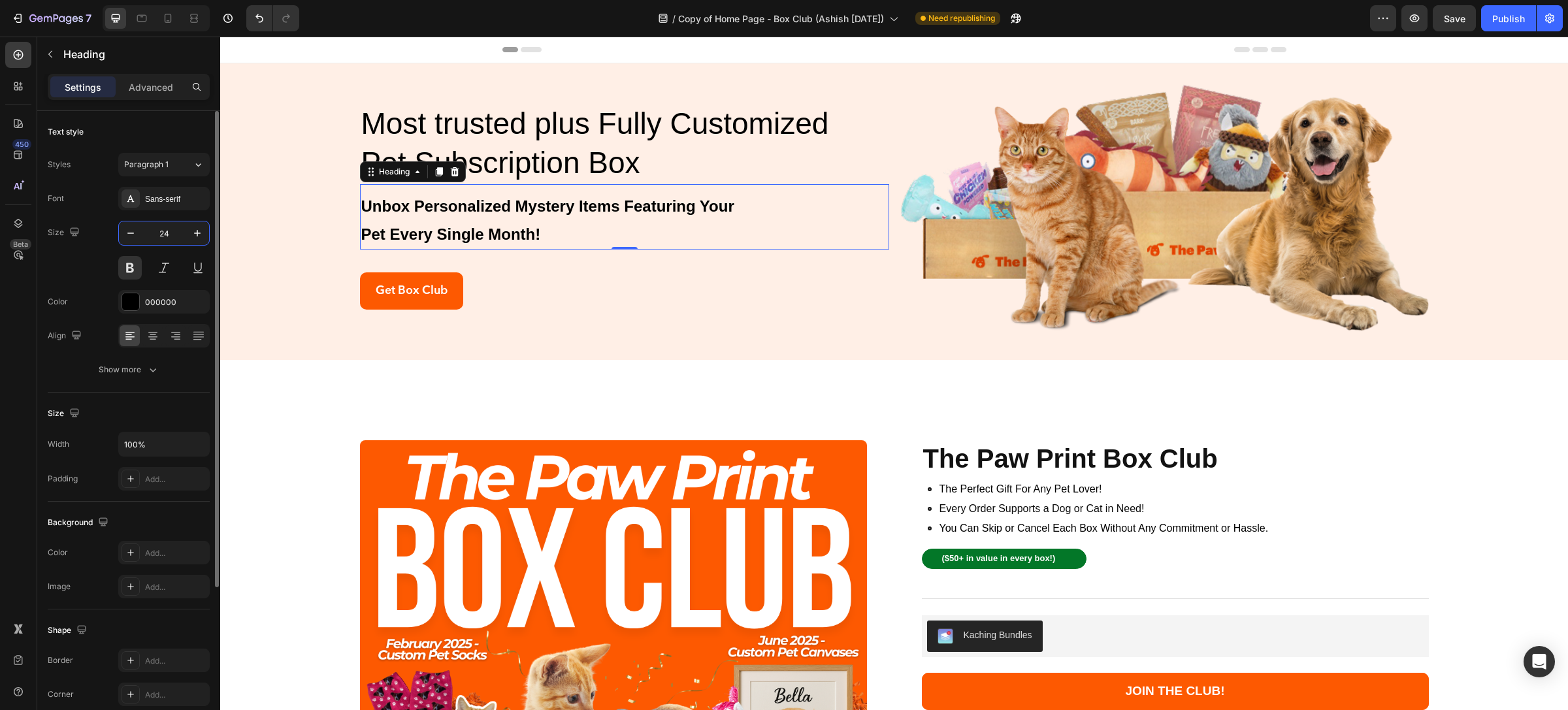
type input "24"
click at [149, 207] on div "Sans-serif" at bounding box center [163, 199] width 91 height 24
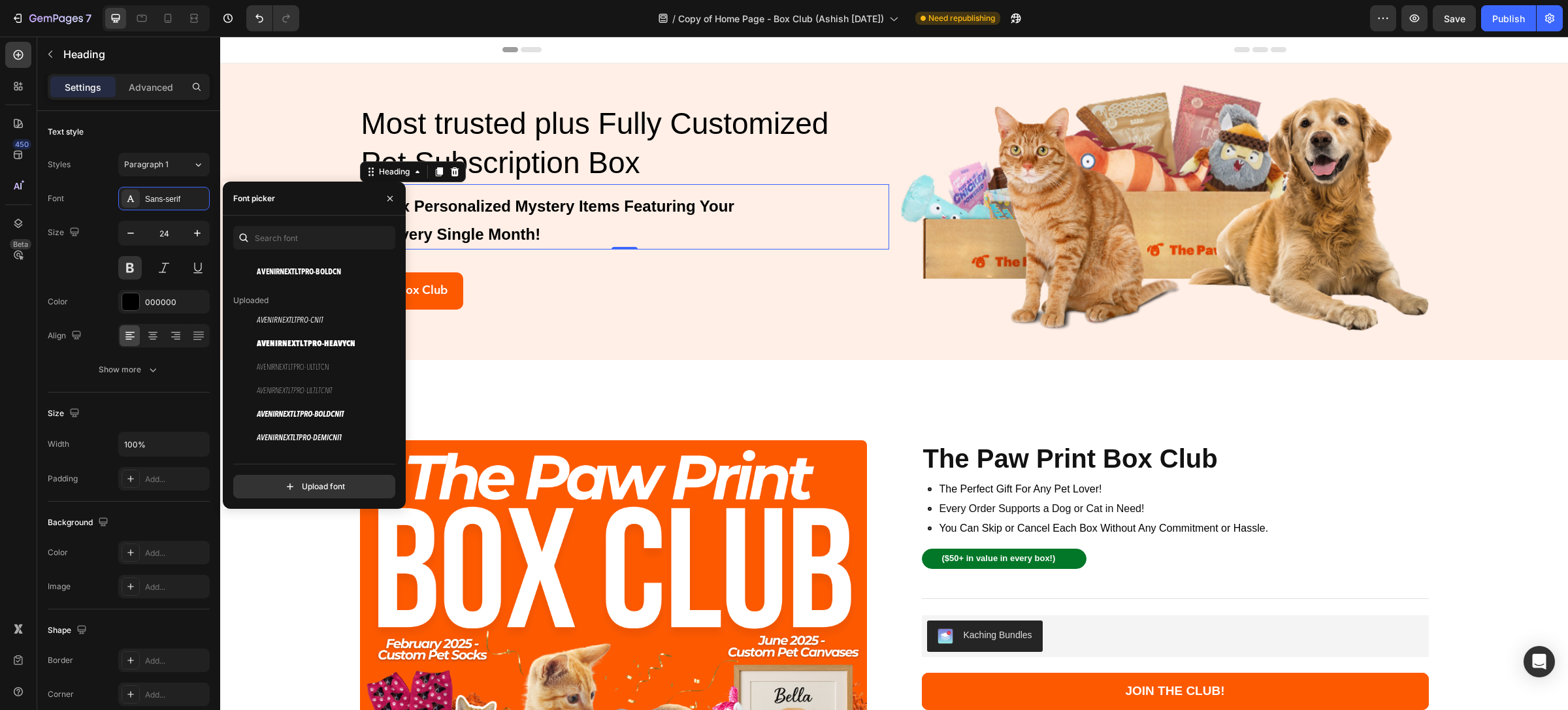
scroll to position [0, 0]
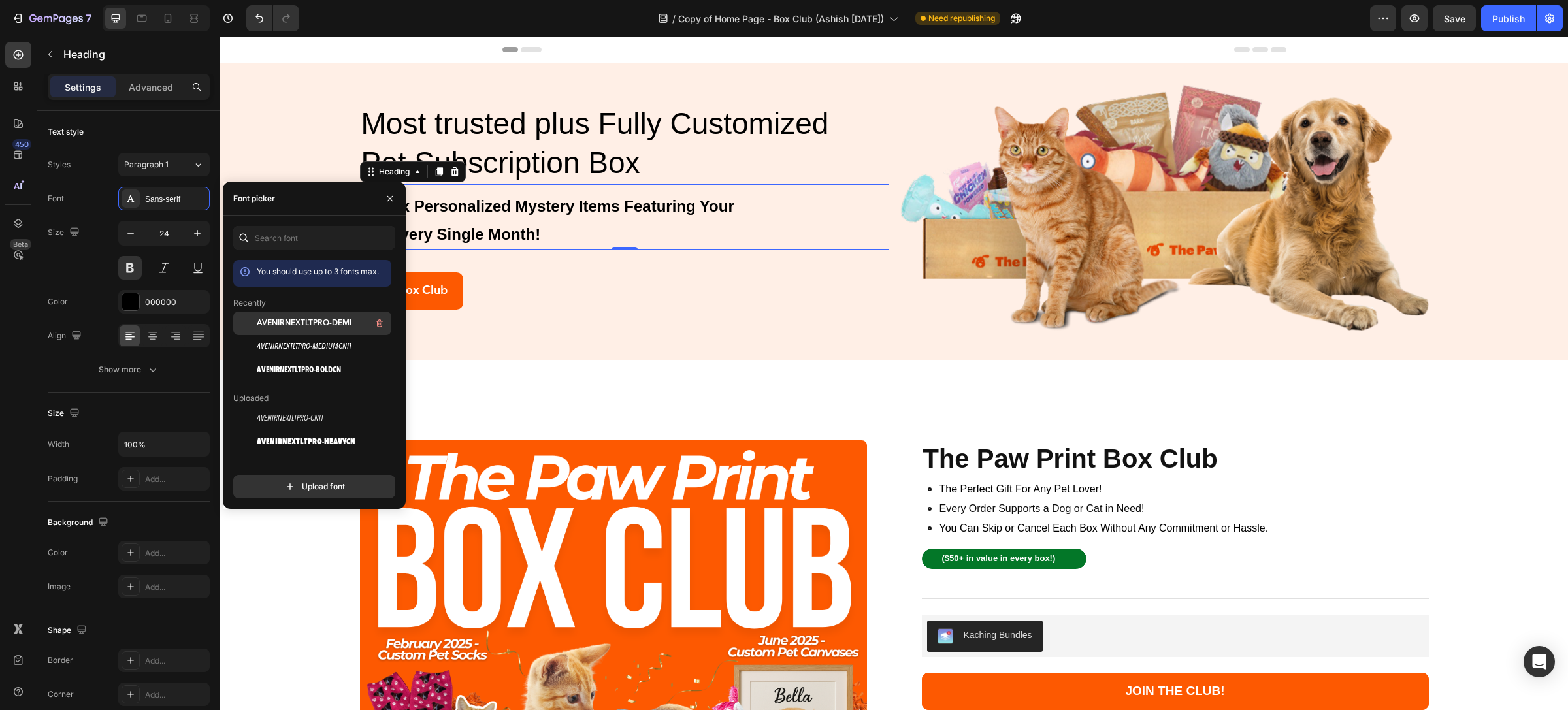
click at [318, 318] on span "AVENIRNEXTLTPRO-DEMI" at bounding box center [304, 323] width 95 height 12
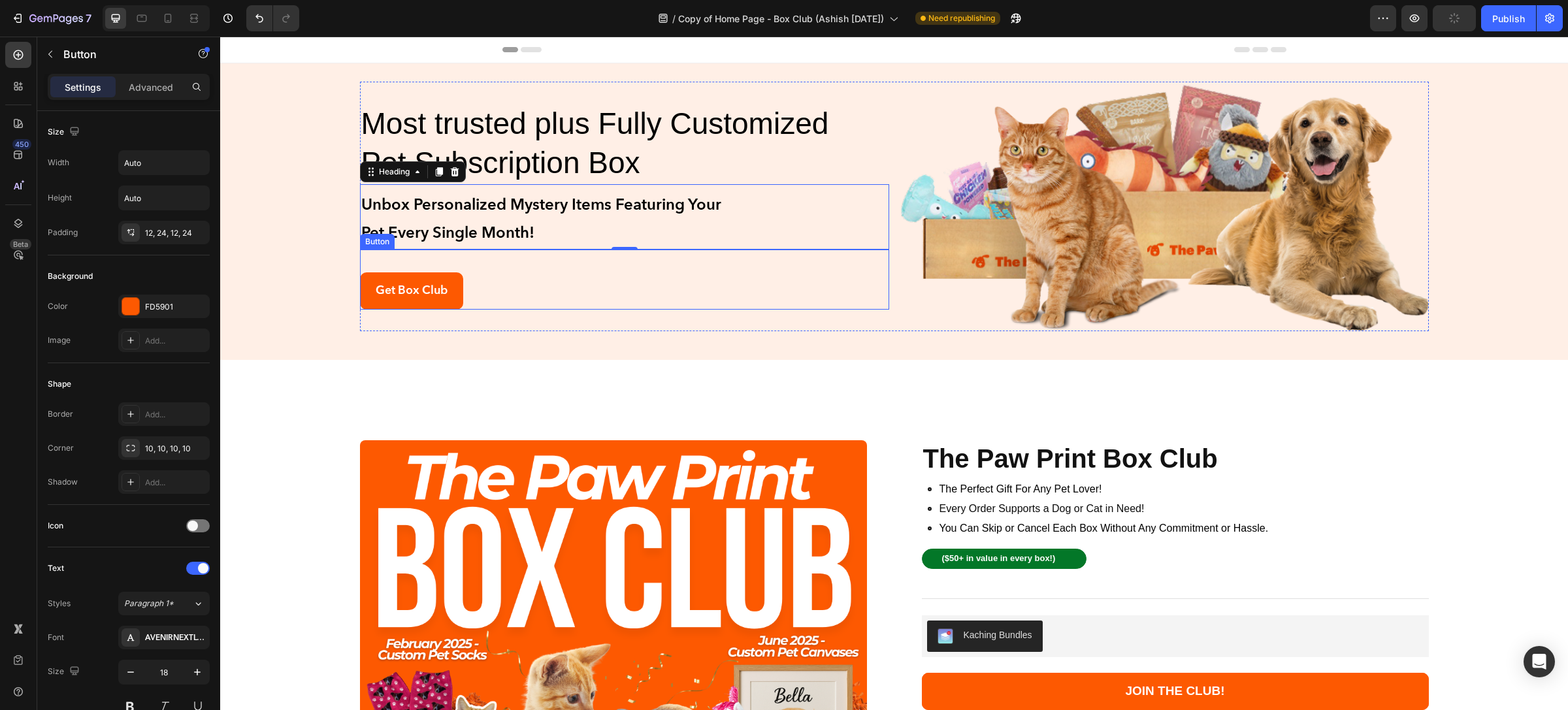
click at [635, 292] on div "Get Box Club Button" at bounding box center [624, 279] width 529 height 59
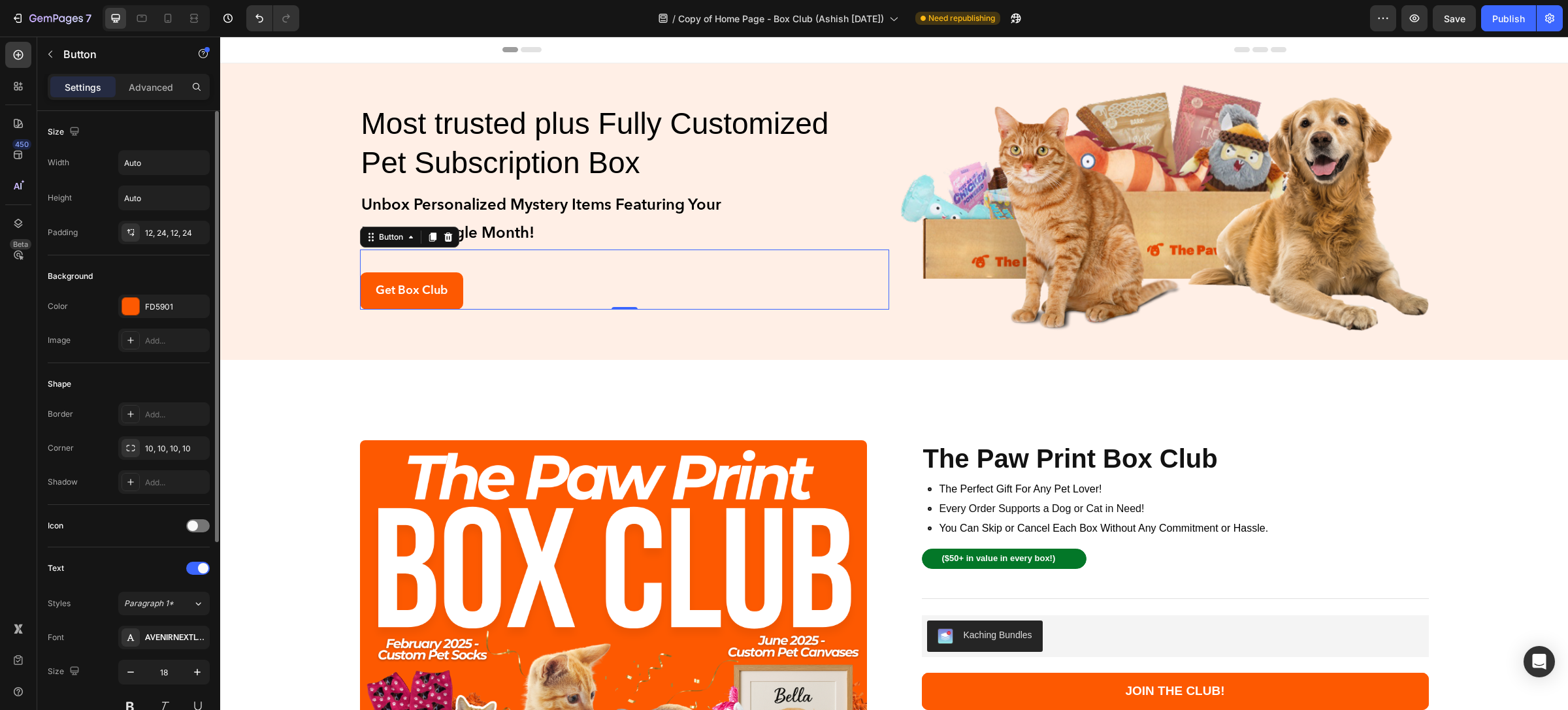
scroll to position [196, 0]
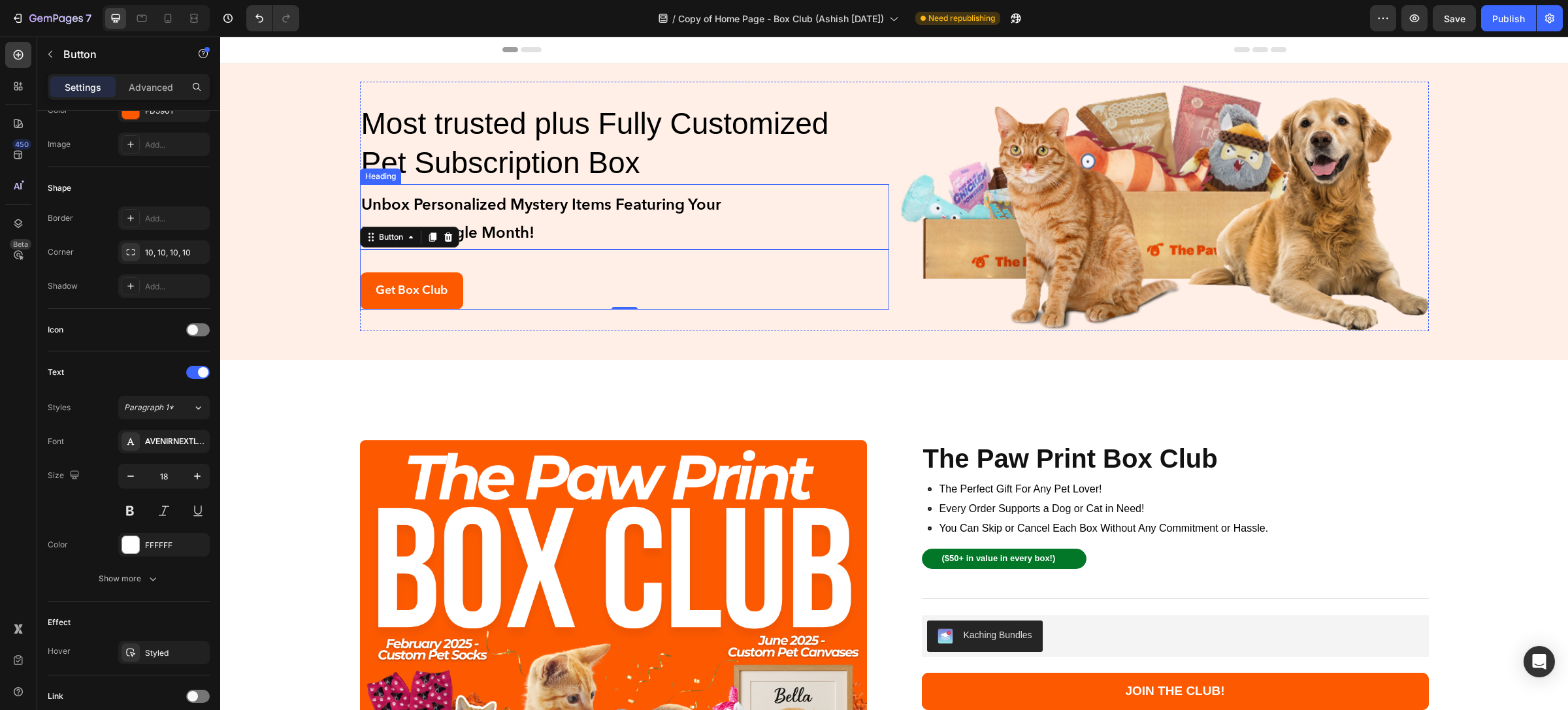
click at [462, 207] on h2 "Unbox Personalized Mystery Items Featuring Your Pet Every Single Month!" at bounding box center [624, 220] width 529 height 59
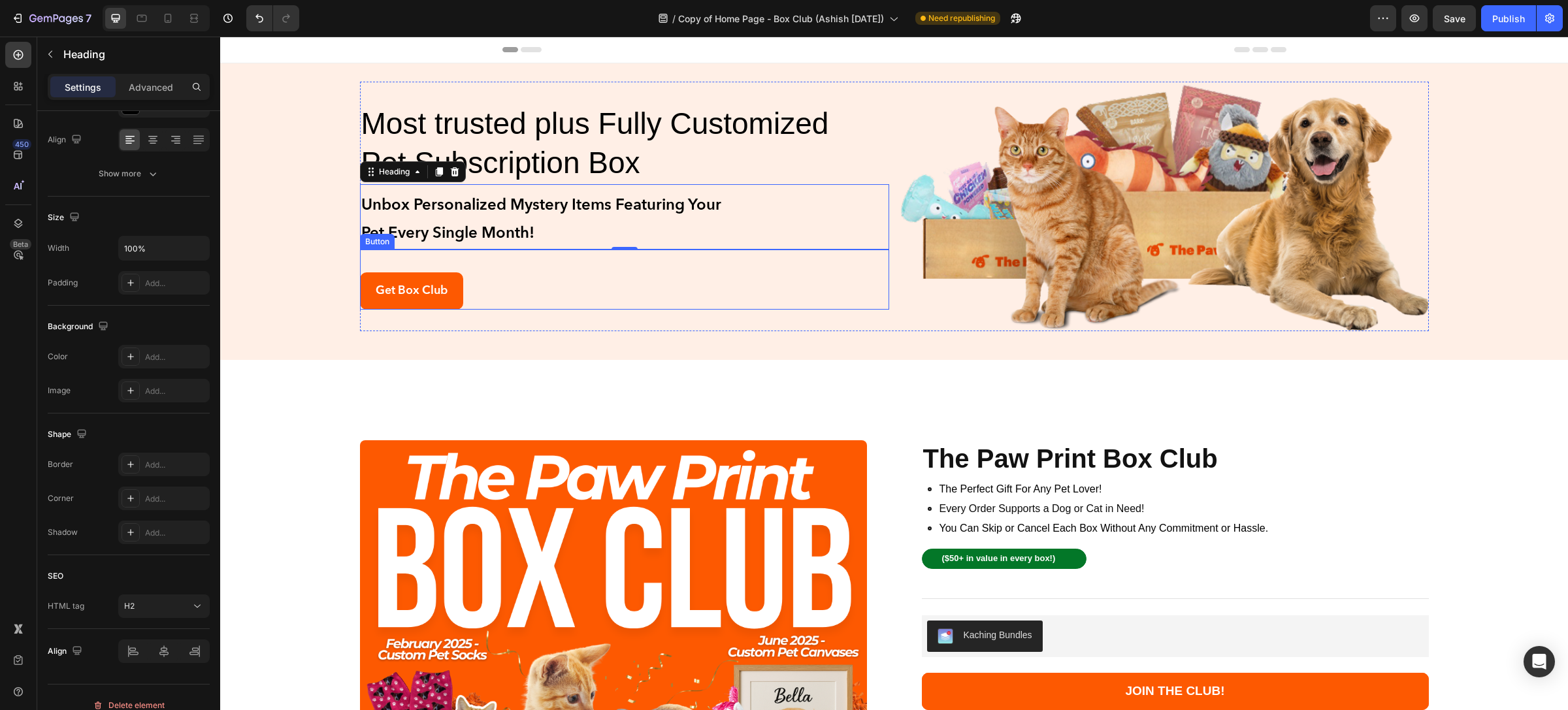
scroll to position [0, 0]
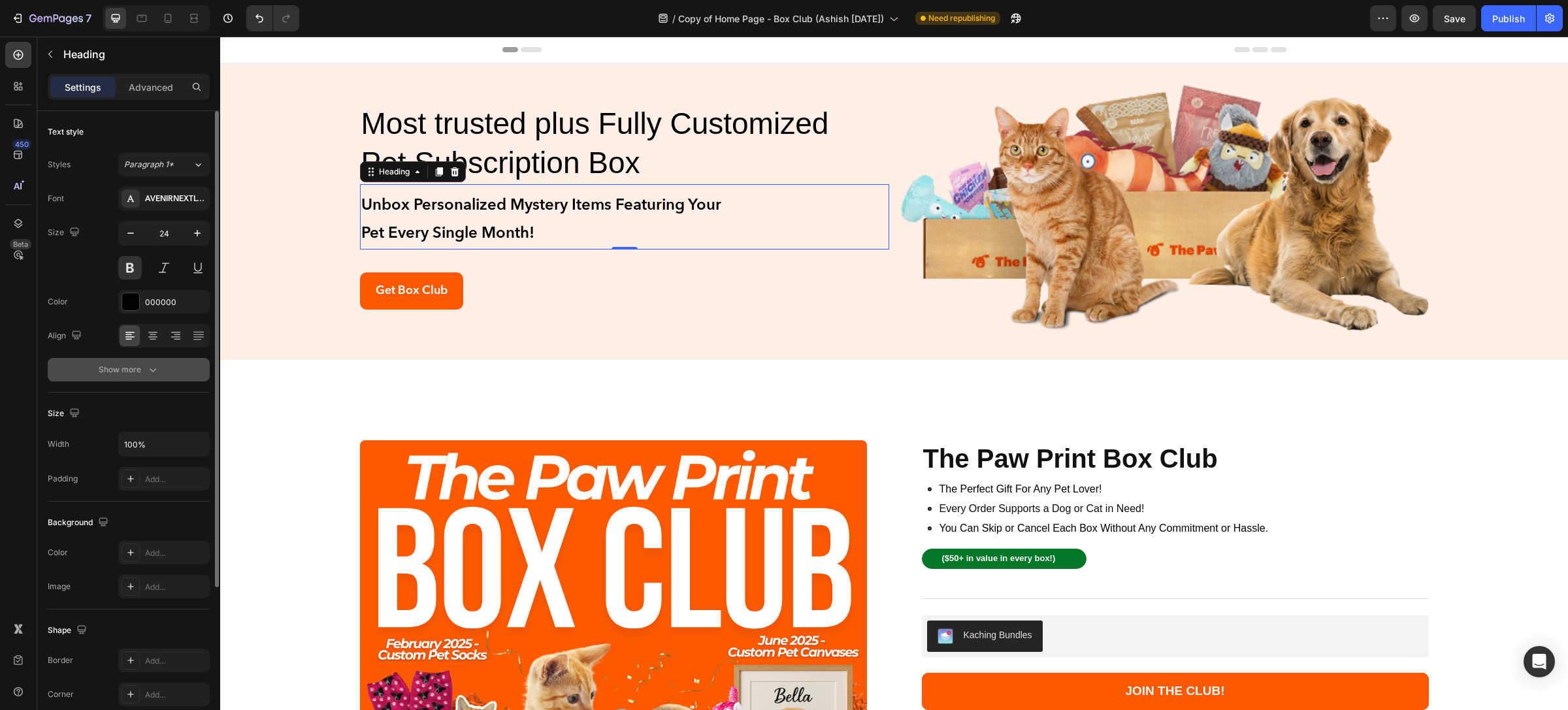
click at [122, 359] on button "Show more" at bounding box center [129, 370] width 162 height 24
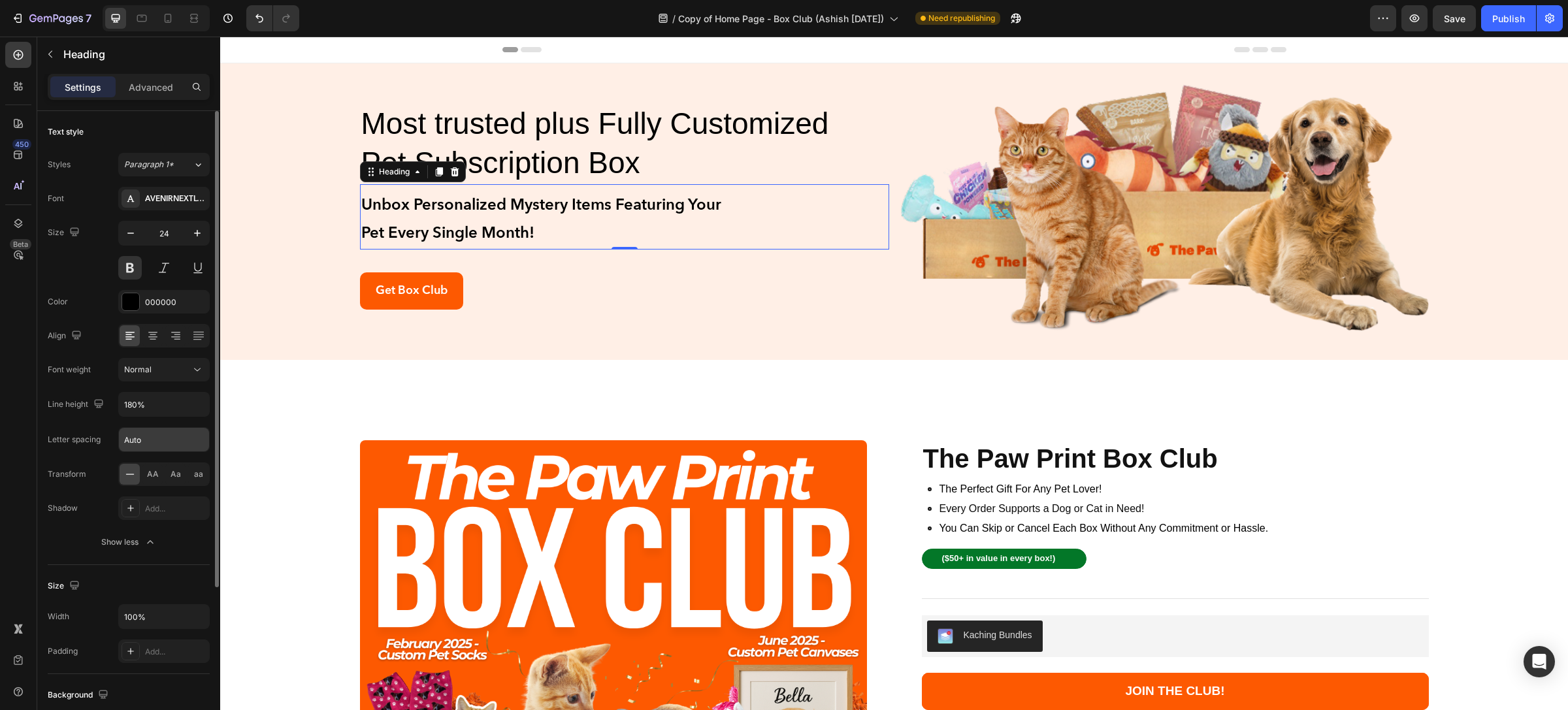
click at [158, 432] on input "Auto" at bounding box center [164, 440] width 90 height 24
click at [155, 411] on input "180%" at bounding box center [164, 404] width 90 height 24
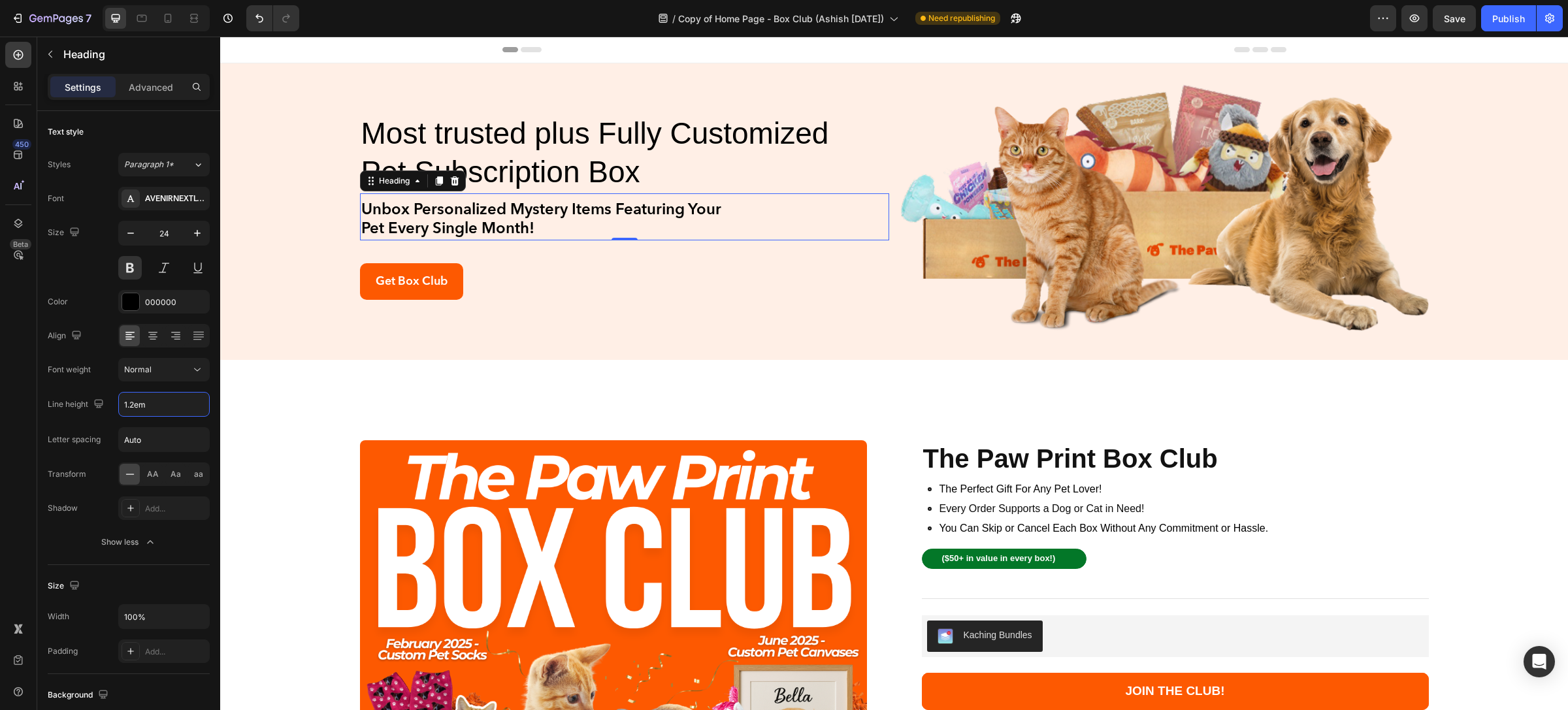
type input "1.2em"
click at [152, 203] on div "AVENIRNEXTLTPRO-DEMI" at bounding box center [176, 199] width 61 height 12
click at [151, 446] on input "Auto" at bounding box center [164, 440] width 90 height 24
type input "0"
click at [527, 213] on h2 "Unbox Personalized Mystery Items Featuring Your Pet Every Single Month!" at bounding box center [624, 221] width 529 height 41
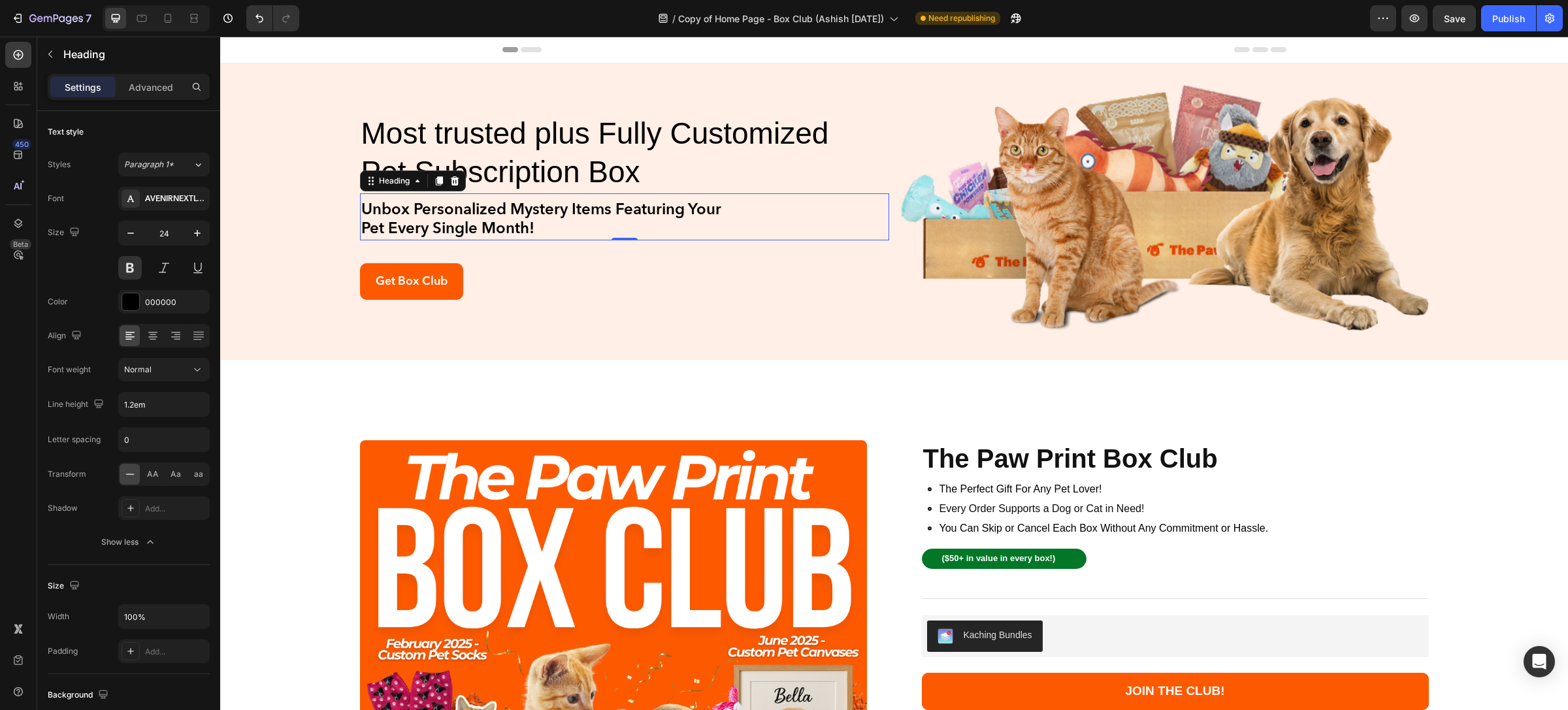
click at [527, 213] on p "Unbox Personalized Mystery Items Featuring Your Pet Every Single Month!" at bounding box center [625, 220] width 527 height 38
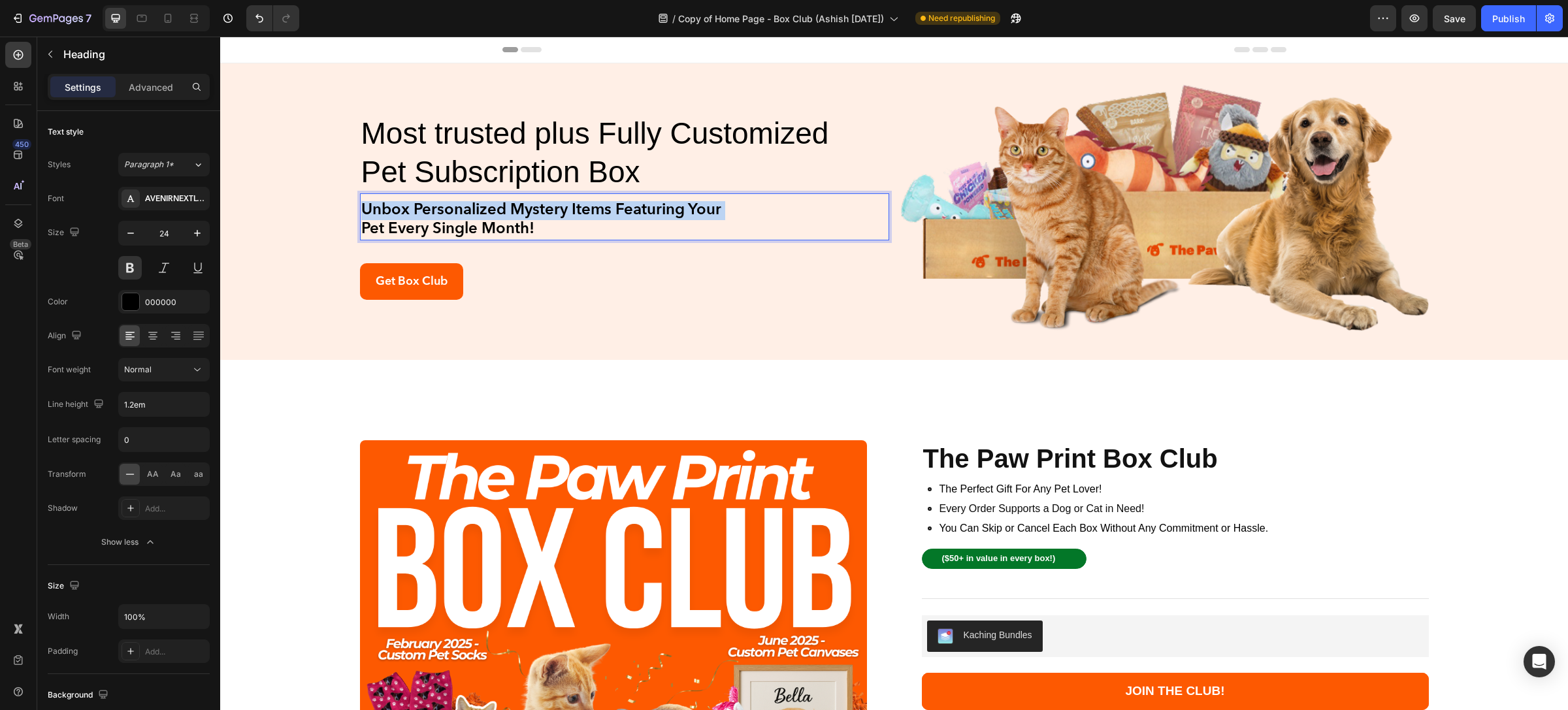
click at [527, 213] on p "Unbox Personalized Mystery Items Featuring Your Pet Every Single Month!" at bounding box center [625, 220] width 527 height 38
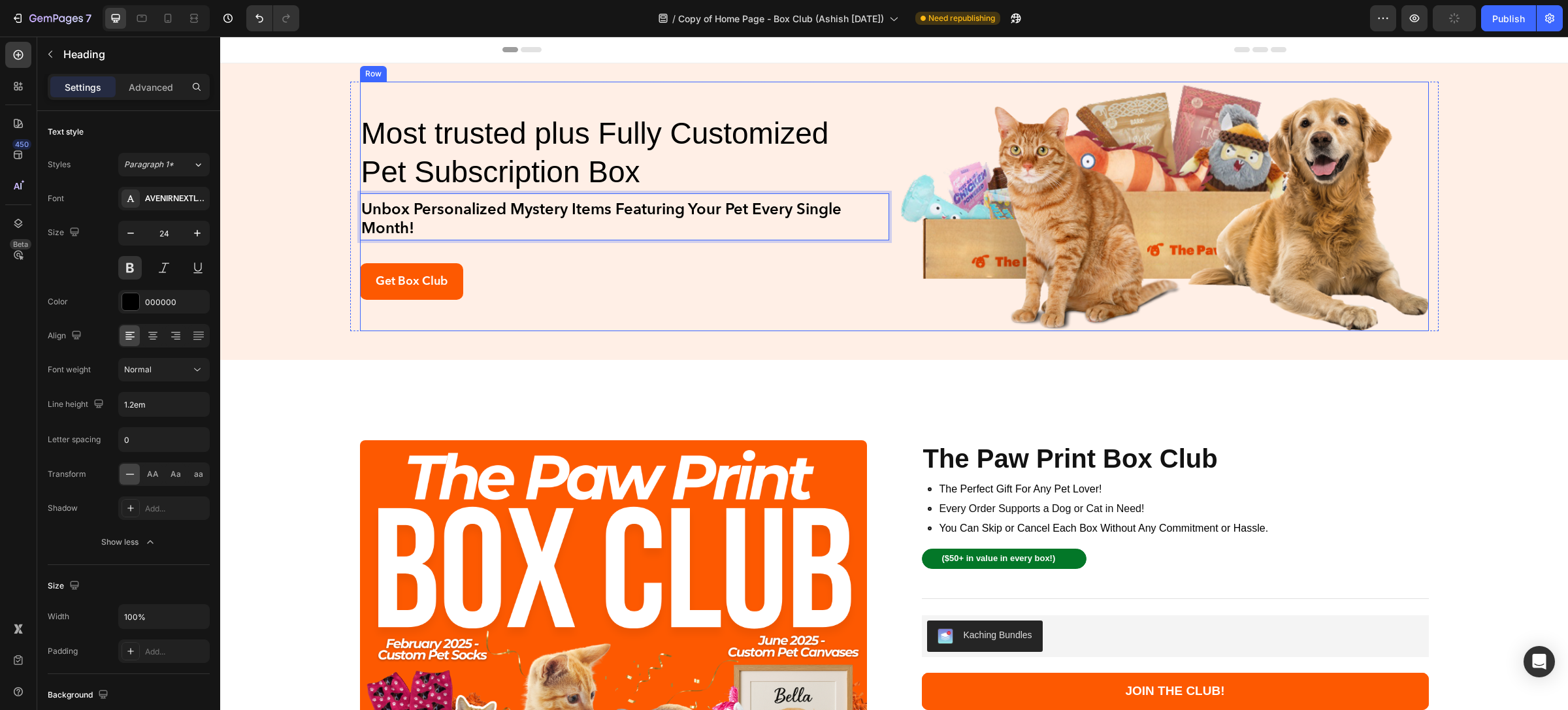
click at [637, 308] on div "Most trusted plus Fully Customized Pet Subscription Box Heading Unbox Personali…" at bounding box center [624, 207] width 529 height 250
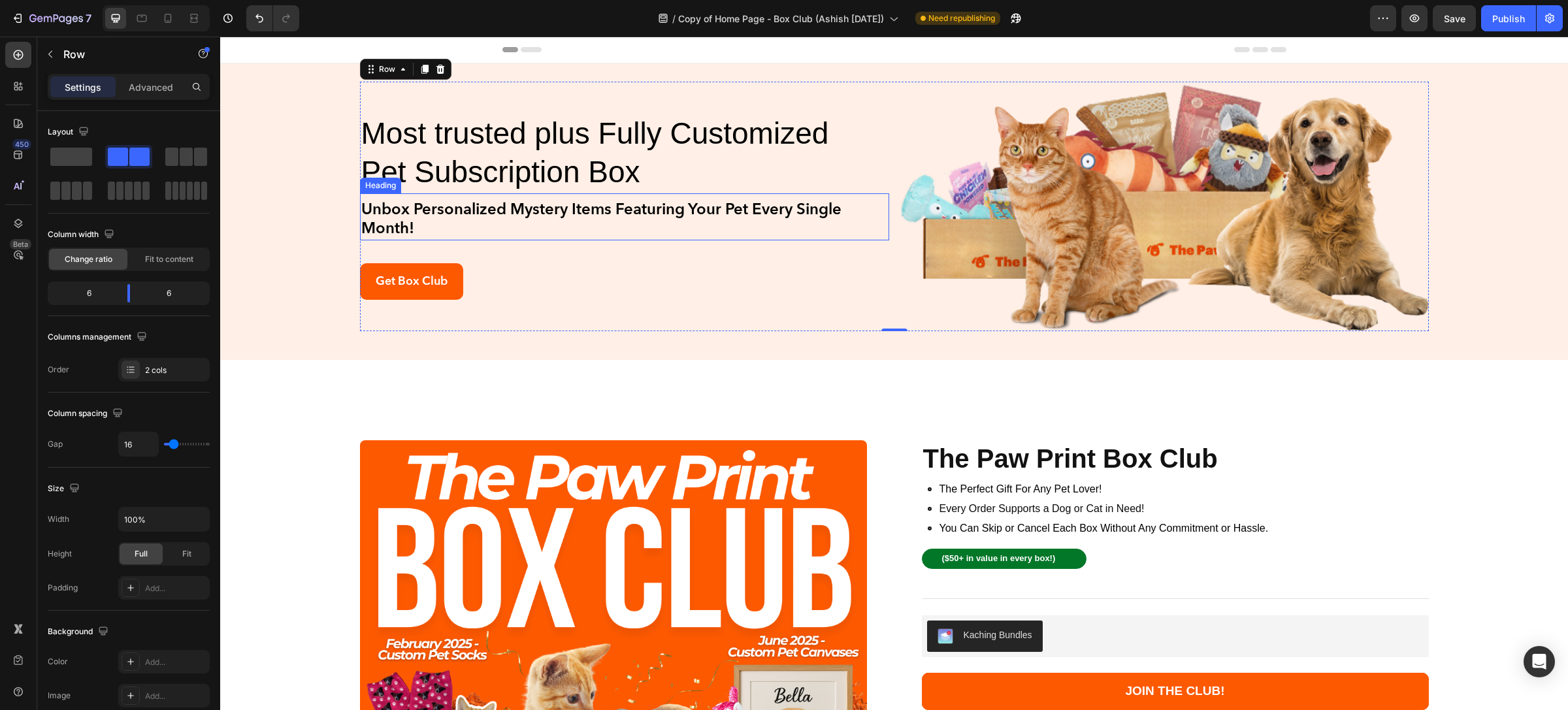
click at [371, 183] on div "Heading" at bounding box center [380, 185] width 36 height 12
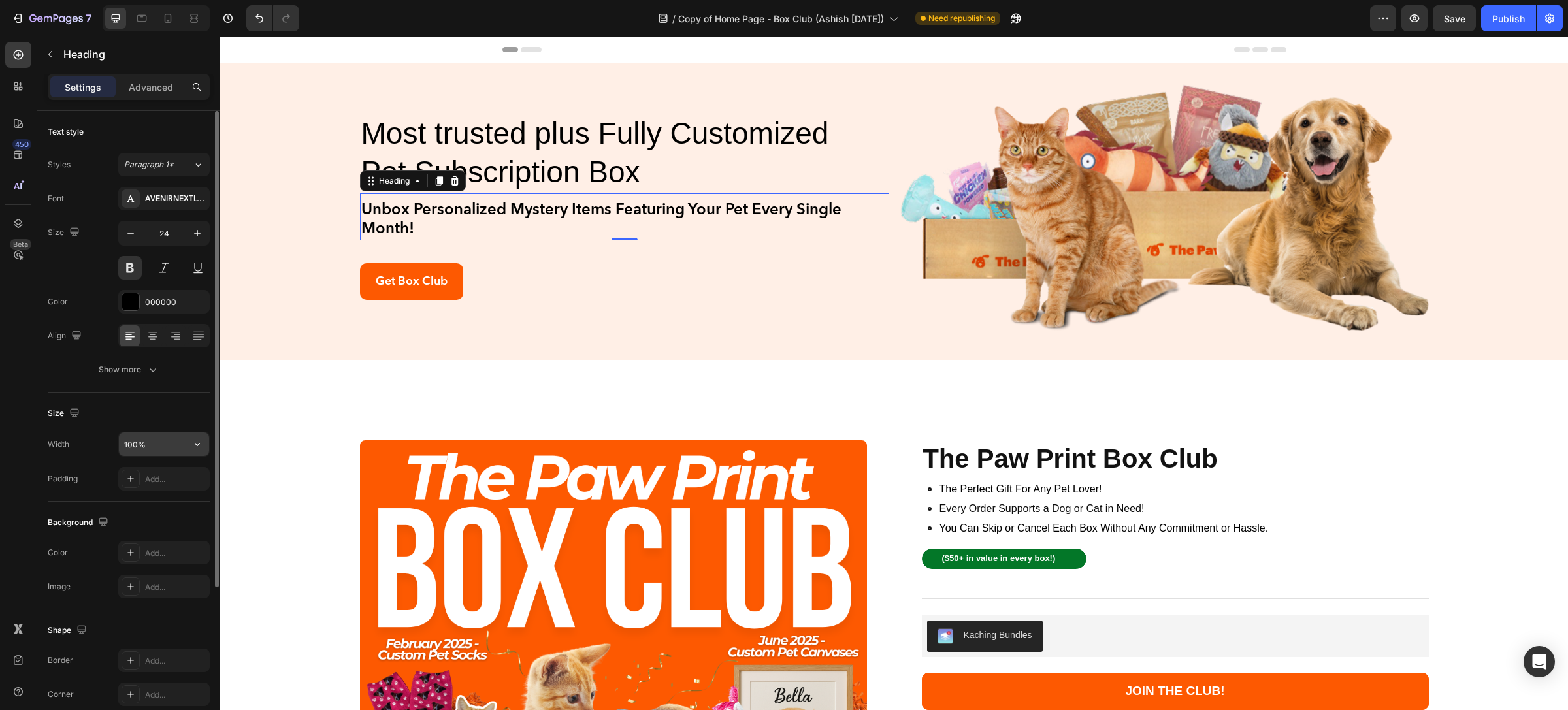
click at [151, 442] on input "100%" at bounding box center [164, 444] width 90 height 24
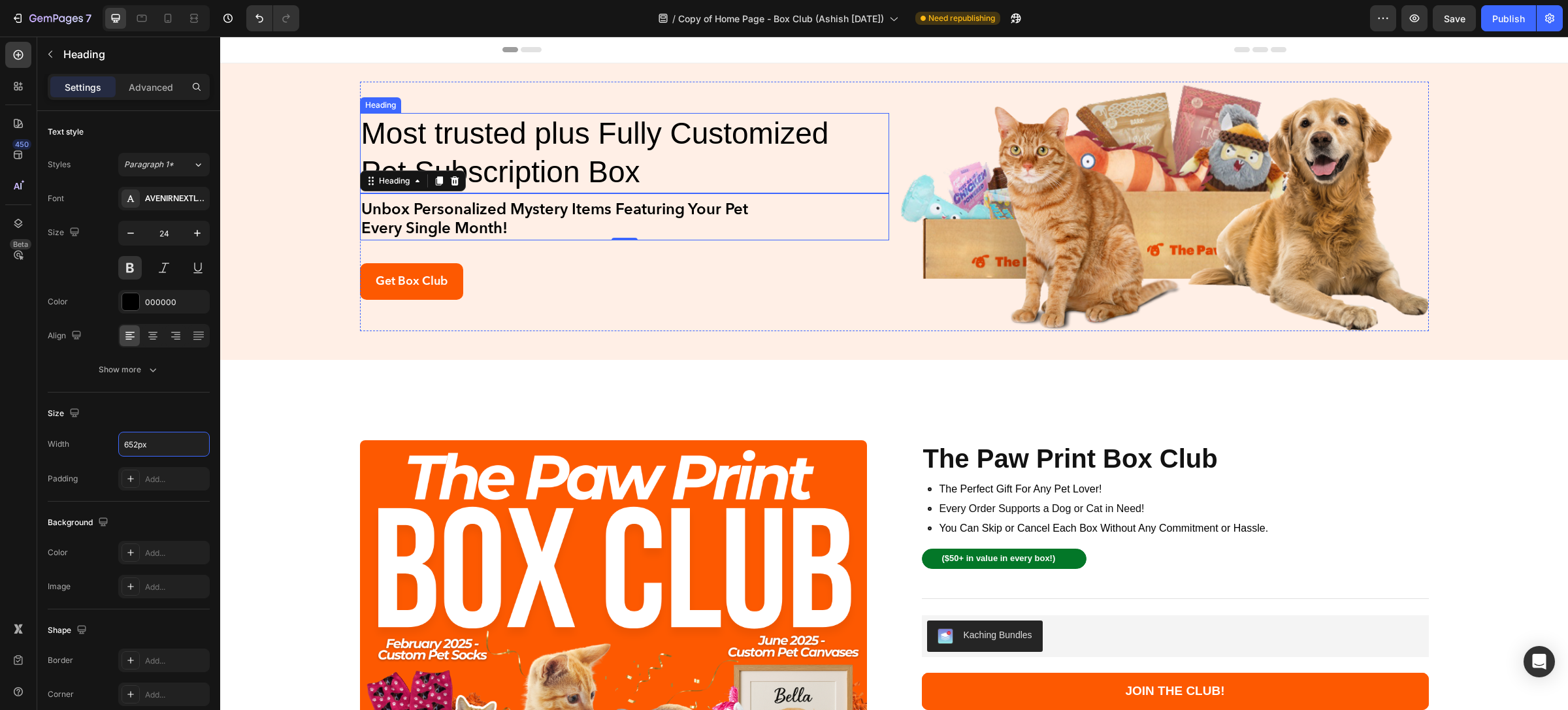
type input "652"
